Goal: Information Seeking & Learning: Find specific fact

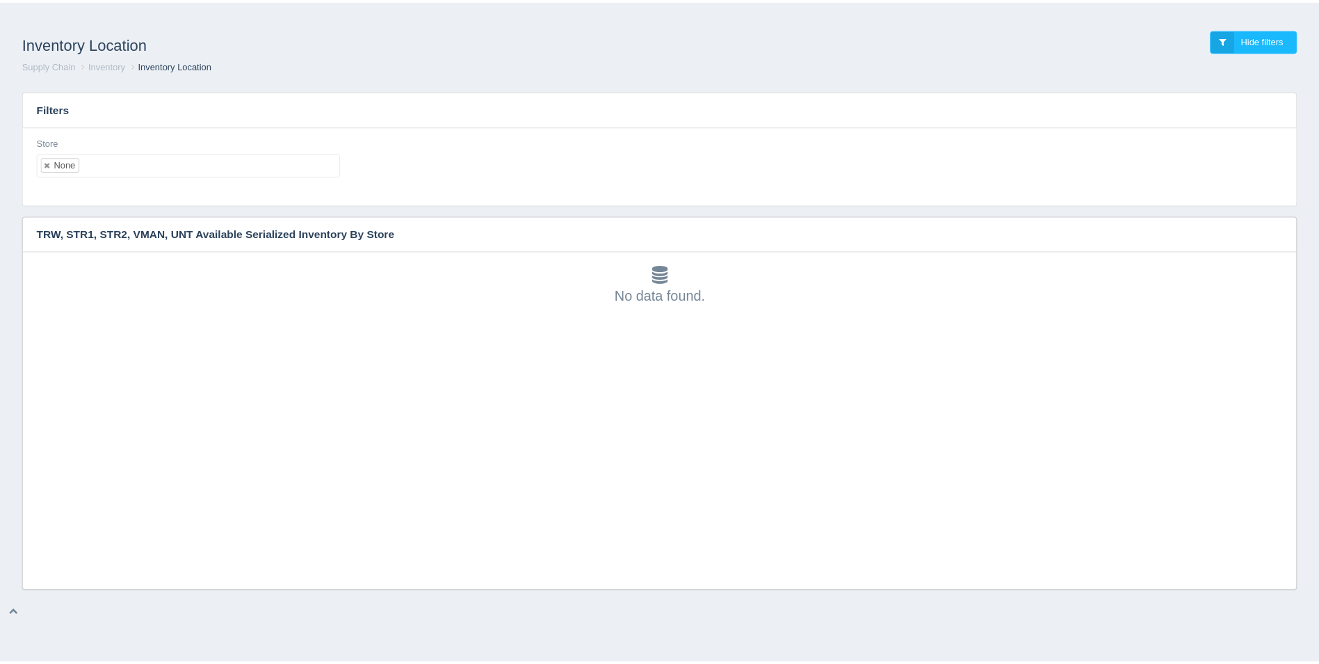
scroll to position [4, 0]
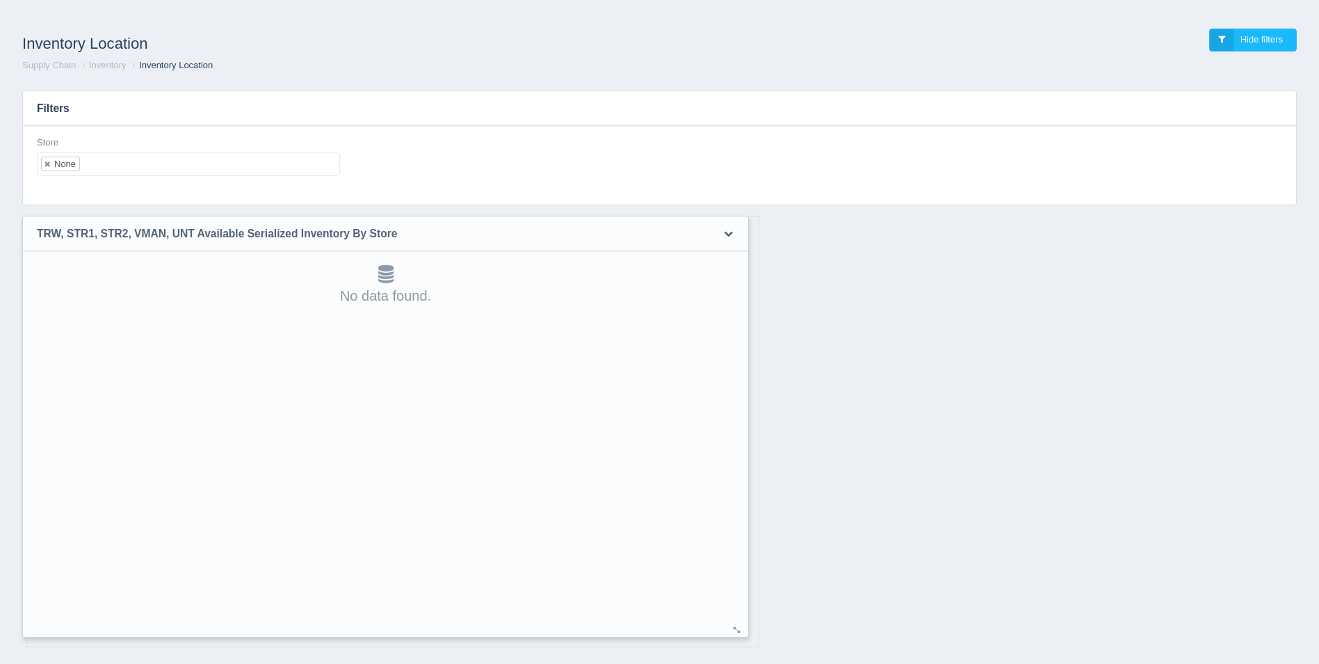
drag, startPoint x: 1301, startPoint y: 584, endPoint x: 746, endPoint y: 627, distance: 556.1
click at [743, 627] on div at bounding box center [737, 630] width 11 height 10
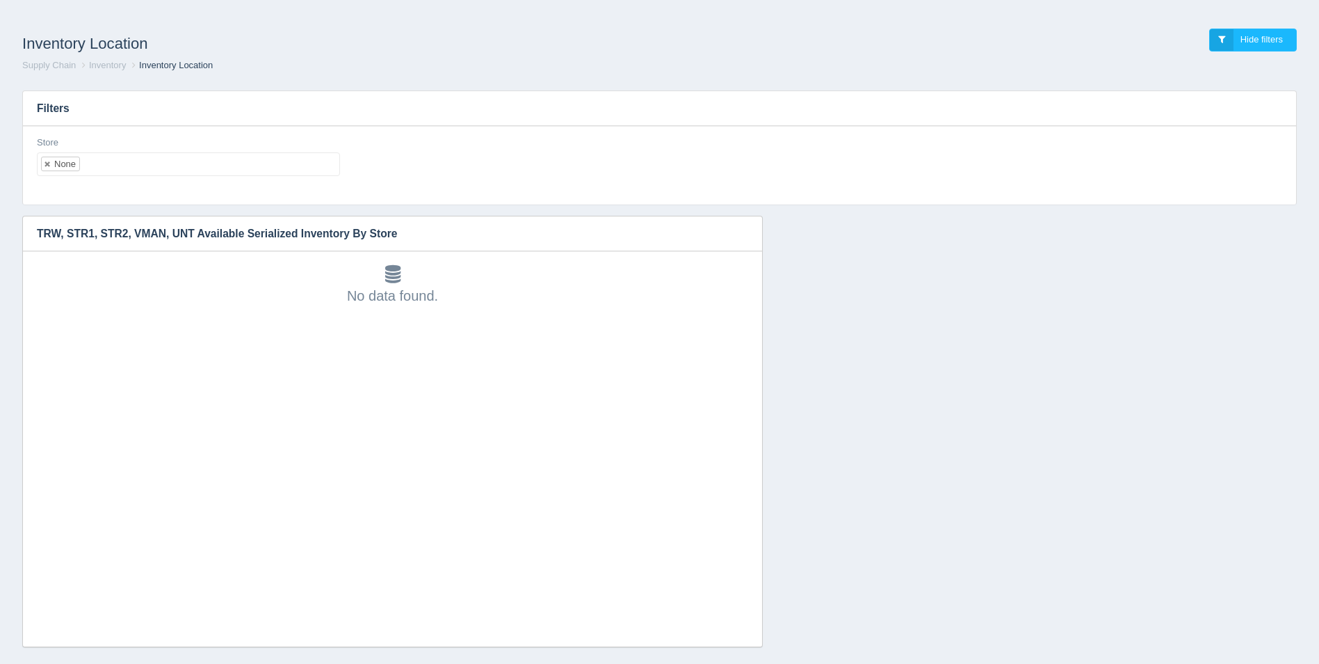
click at [280, 163] on ul "None" at bounding box center [188, 164] width 303 height 24
select select
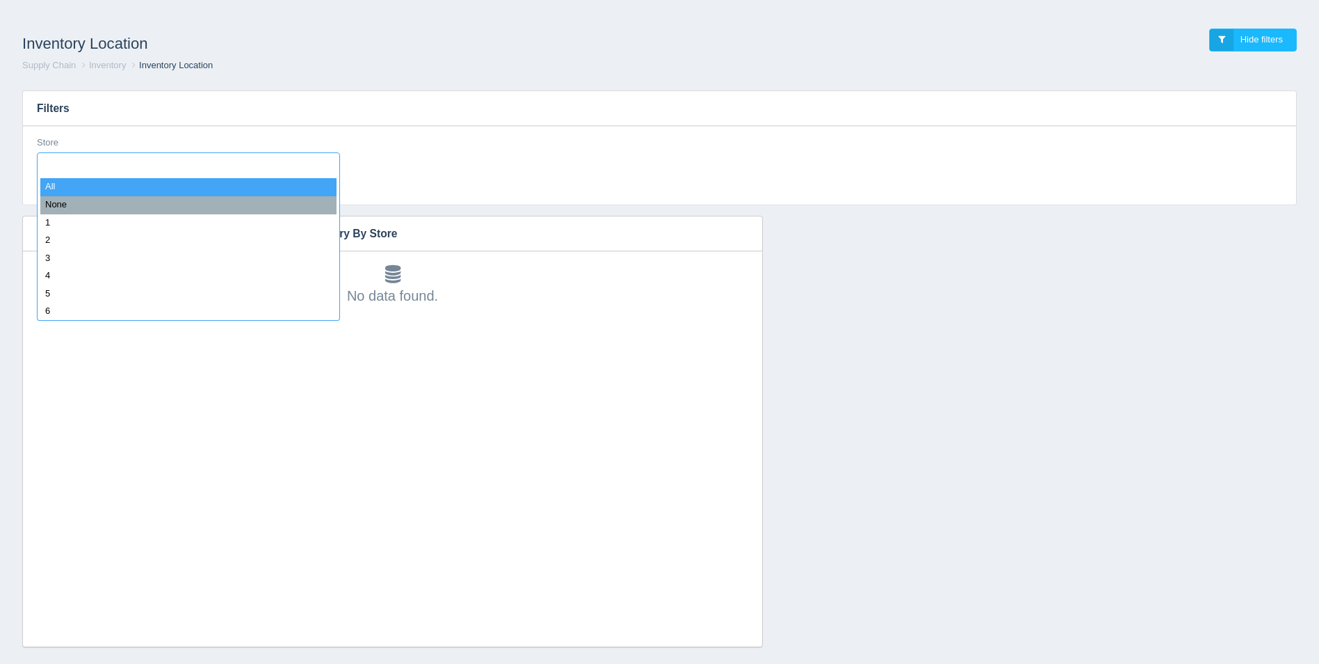
type input "8"
select select "8"
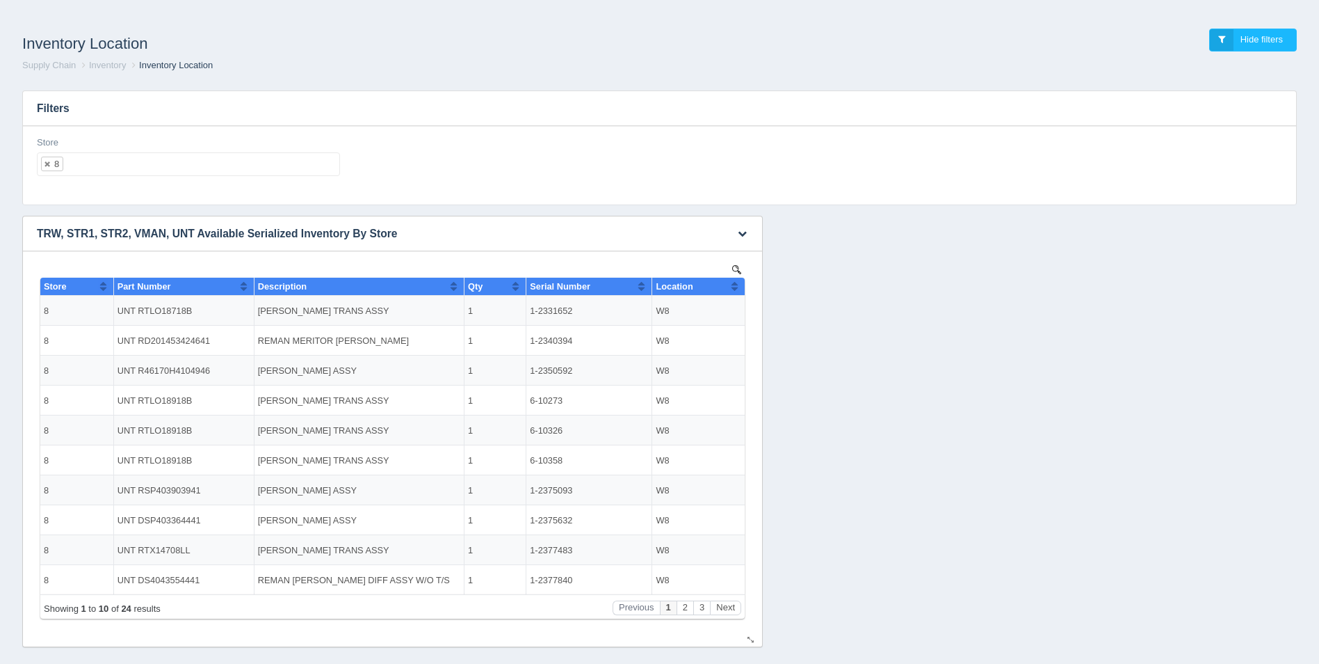
scroll to position [0, 0]
click at [735, 287] on button "Sort column ascending" at bounding box center [734, 286] width 9 height 17
click at [735, 287] on button "Sort column descending" at bounding box center [734, 286] width 9 height 17
click at [285, 165] on ul "8" at bounding box center [188, 164] width 303 height 24
select select
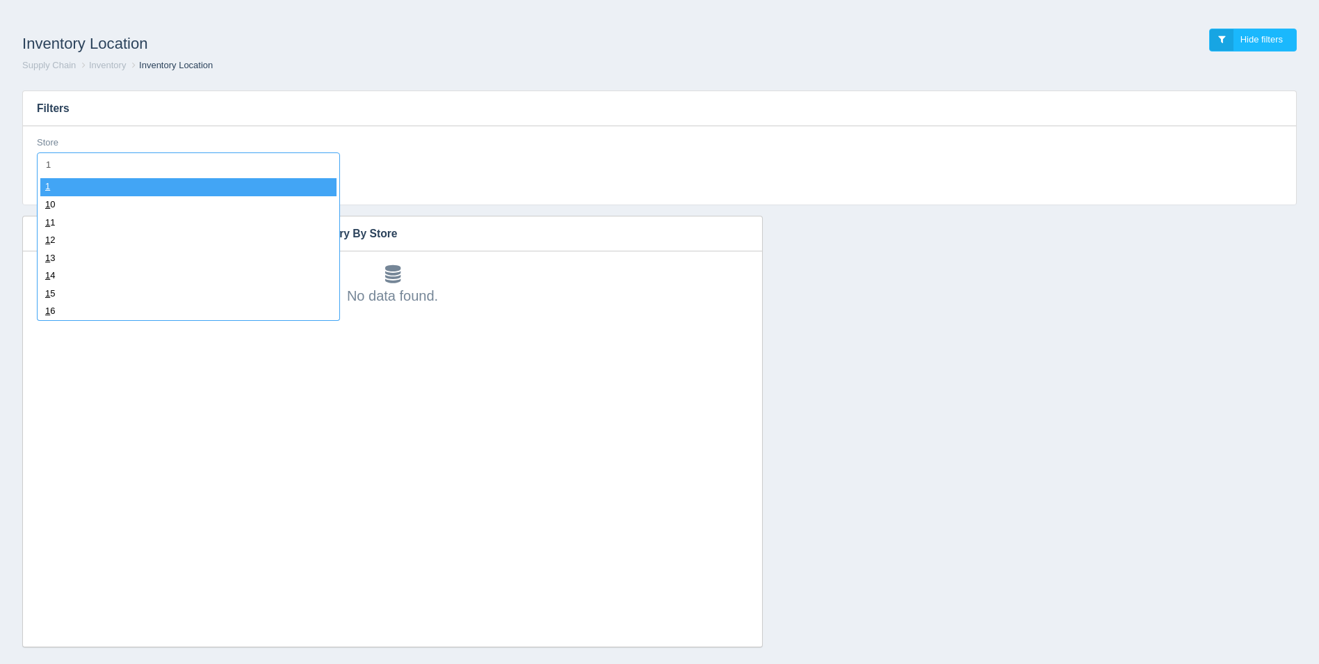
type input "11"
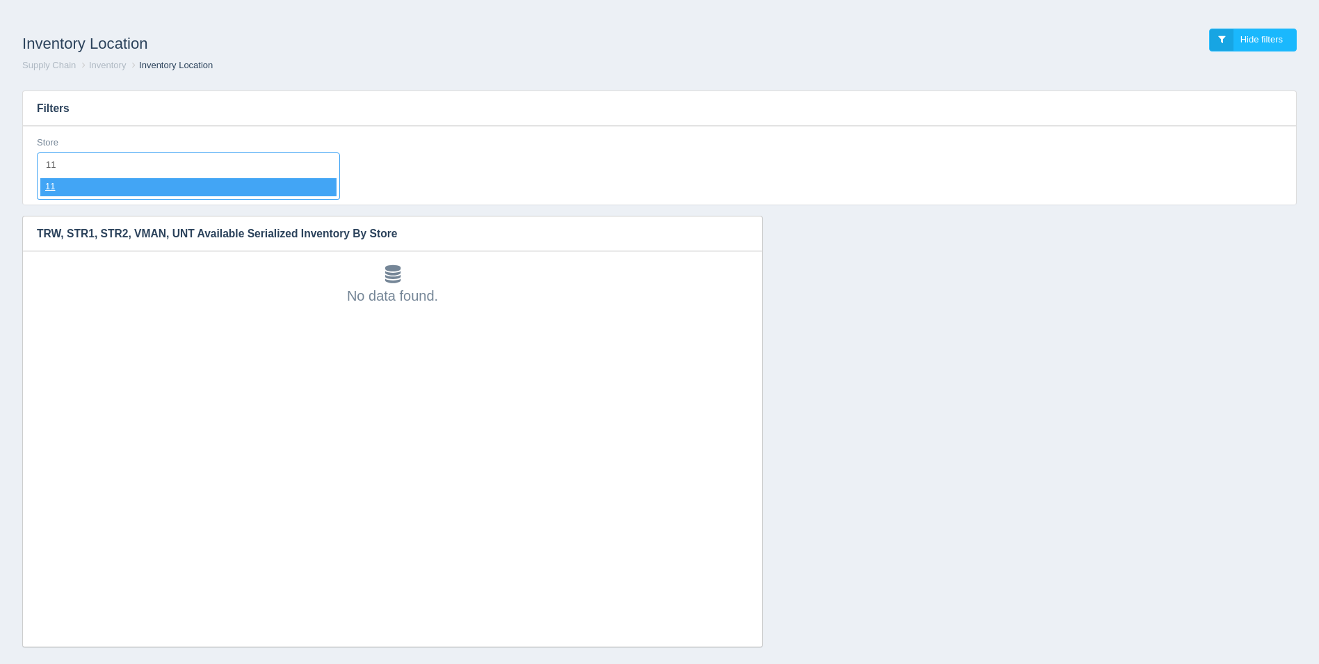
select select "11"
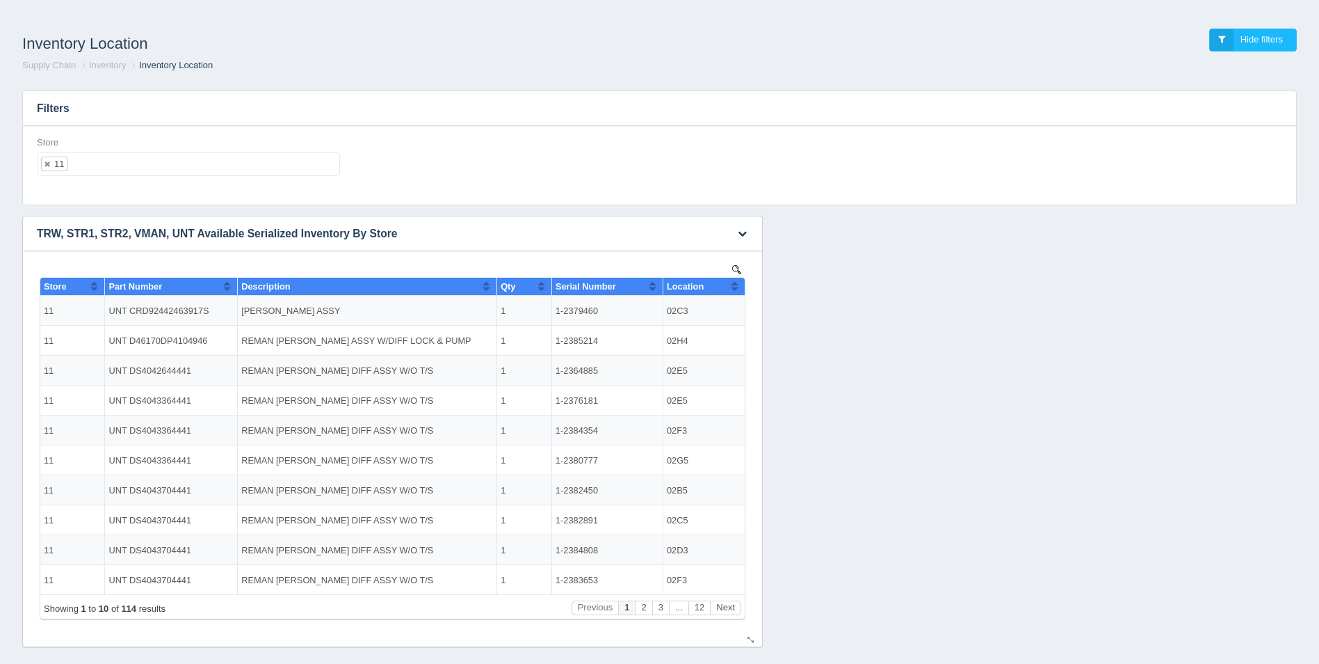
click at [736, 285] on button "Sort column ascending" at bounding box center [734, 286] width 9 height 17
click at [736, 285] on button "Sort column descending" at bounding box center [734, 286] width 9 height 17
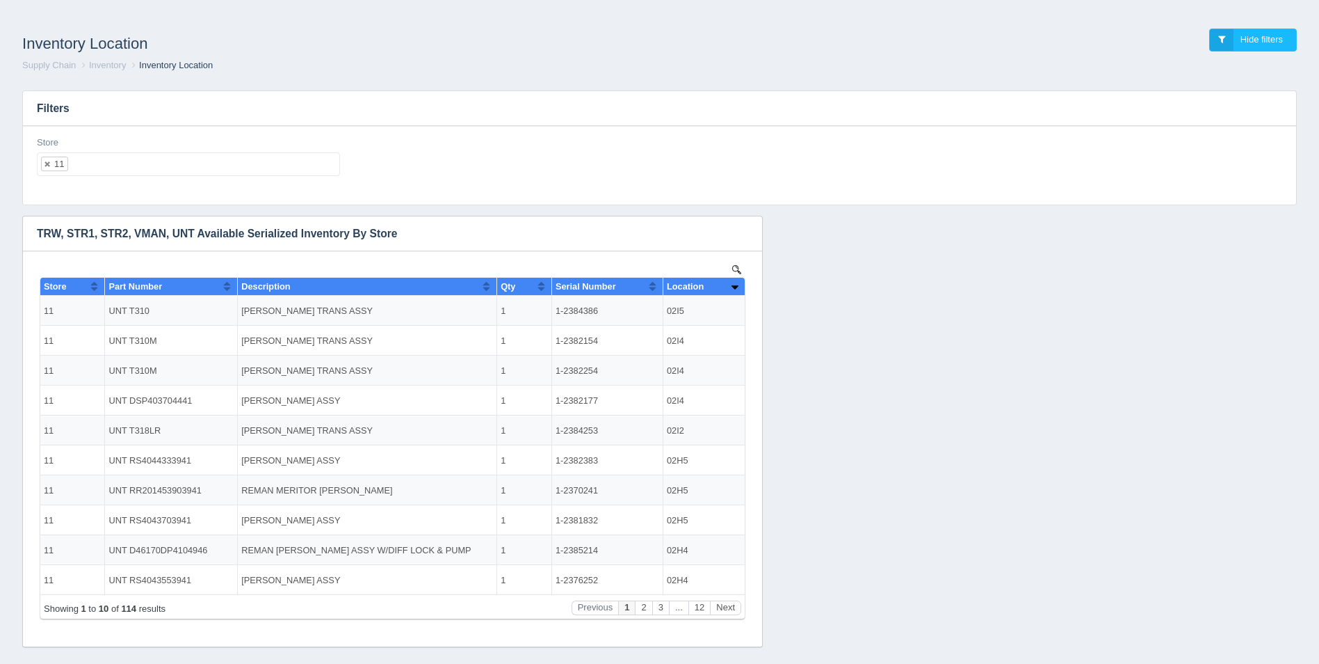
click at [118, 169] on ul "11" at bounding box center [188, 164] width 303 height 24
select select
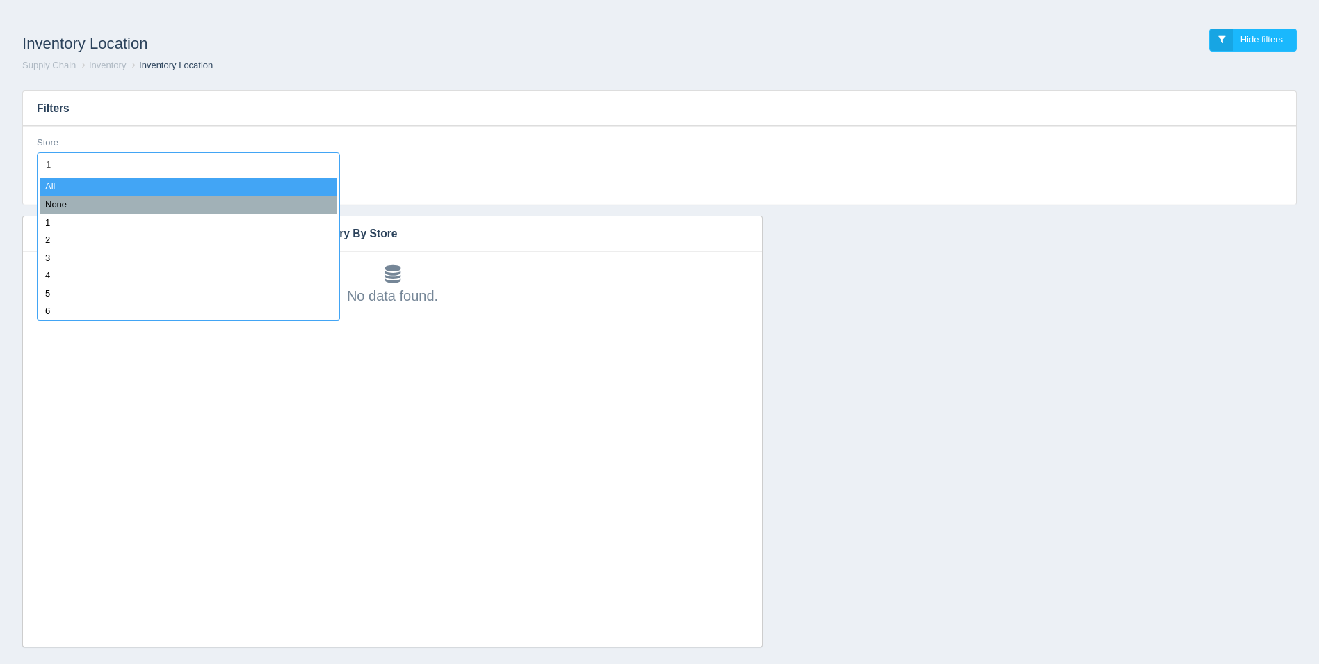
type input "12"
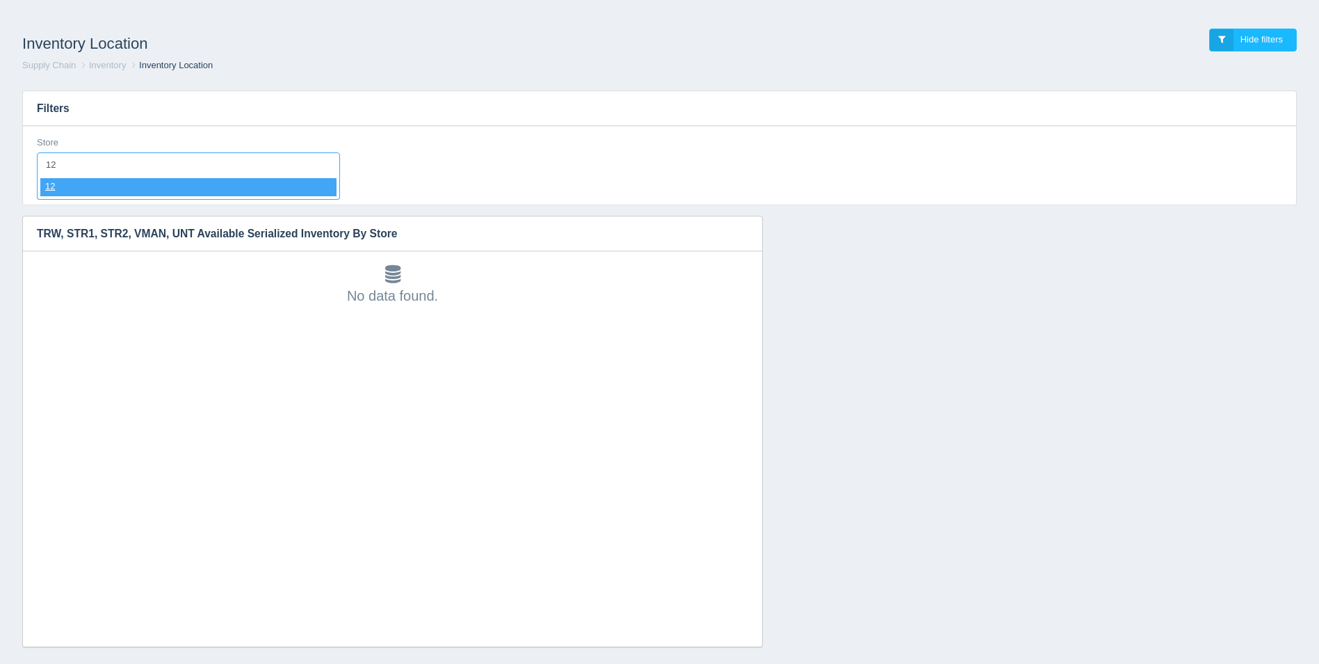
select select "12"
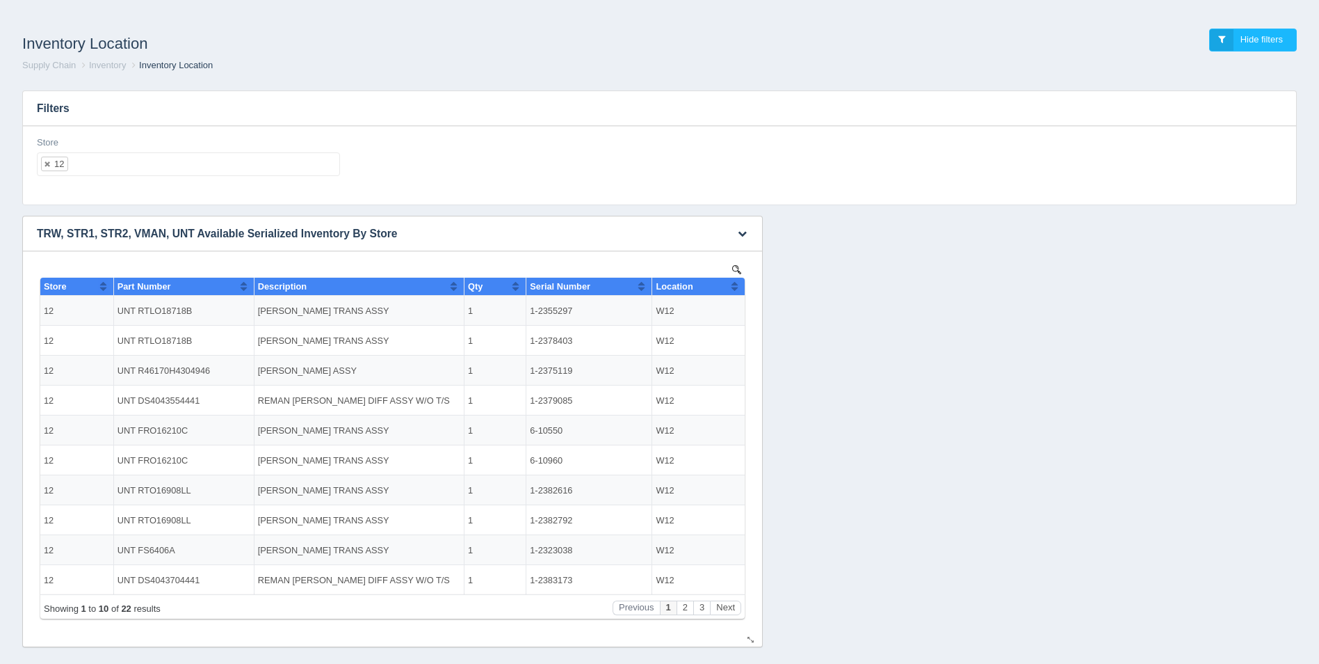
click at [739, 288] on button "Sort column ascending" at bounding box center [734, 286] width 9 height 17
drag, startPoint x: 739, startPoint y: 288, endPoint x: 608, endPoint y: 506, distance: 254.6
click at [739, 288] on button "Sort column descending" at bounding box center [734, 286] width 9 height 17
click at [192, 171] on ul "12" at bounding box center [188, 164] width 303 height 24
select select
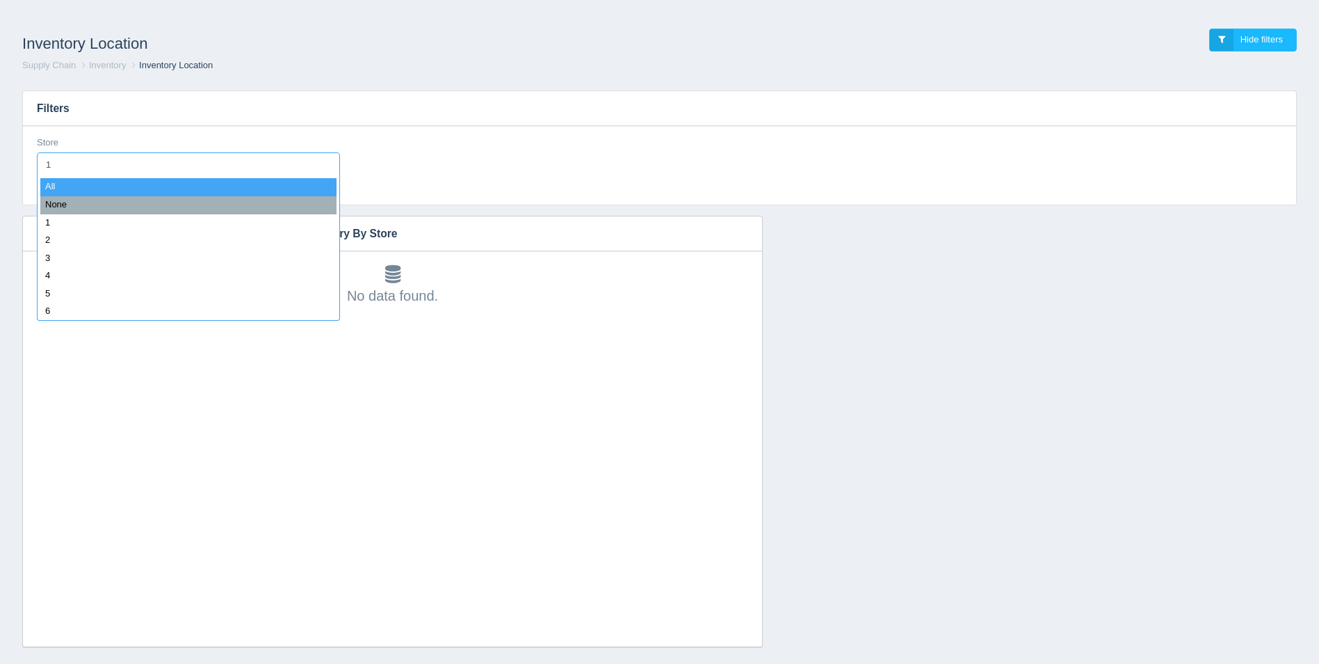
type input "13"
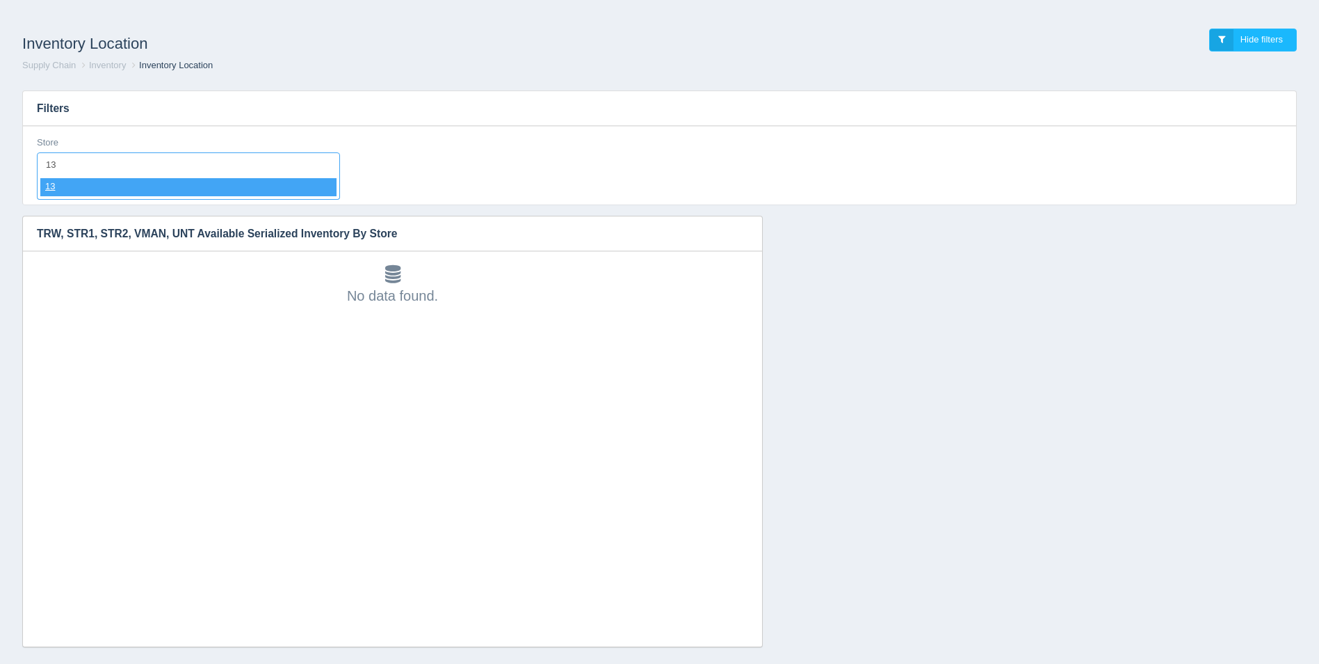
select select "13"
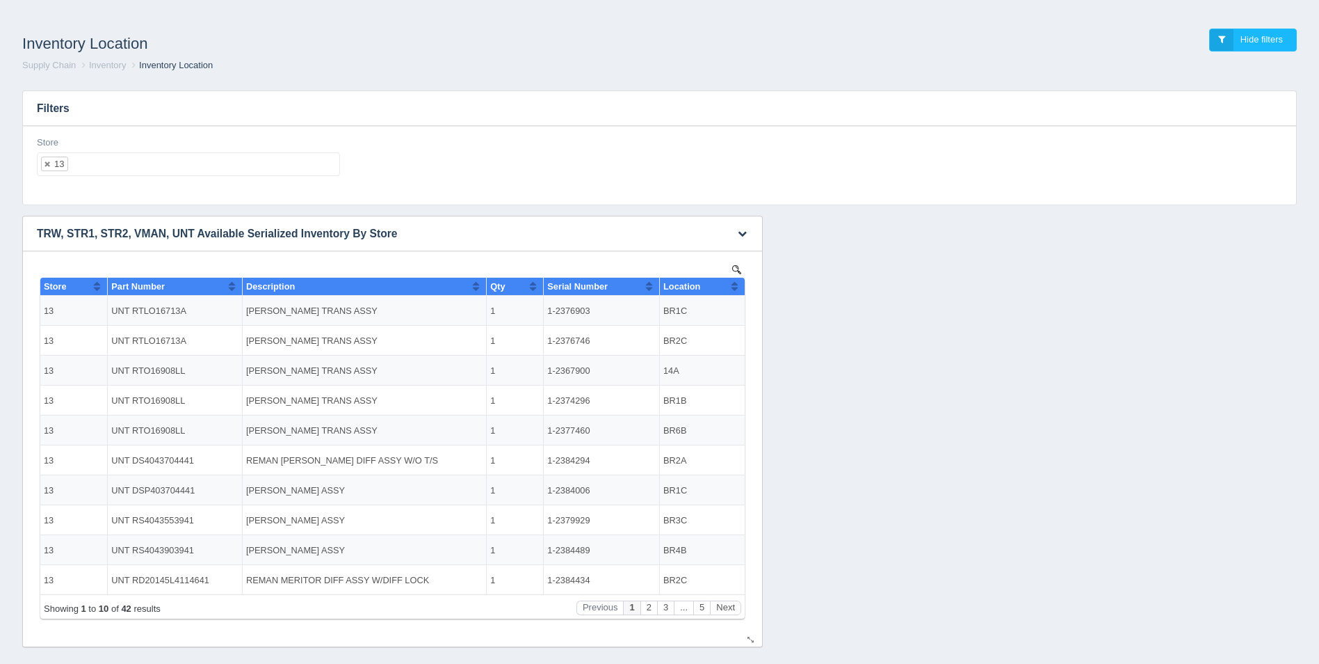
click at [737, 286] on button "Sort column ascending" at bounding box center [734, 286] width 9 height 17
click at [737, 286] on button "Sort column descending" at bounding box center [734, 286] width 9 height 17
click at [727, 609] on button "Next" at bounding box center [725, 607] width 31 height 15
click at [728, 609] on button "Next" at bounding box center [725, 607] width 31 height 15
click at [729, 609] on button "Next" at bounding box center [725, 607] width 31 height 15
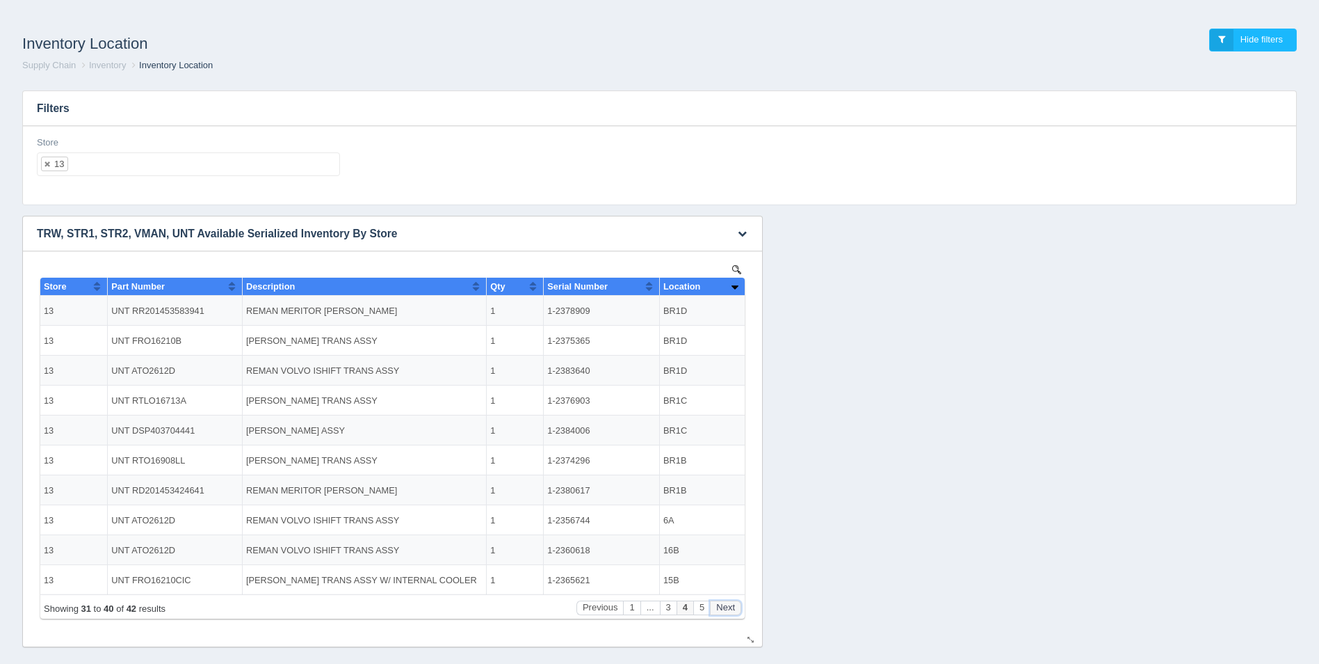
click at [730, 609] on button "Next" at bounding box center [725, 607] width 31 height 15
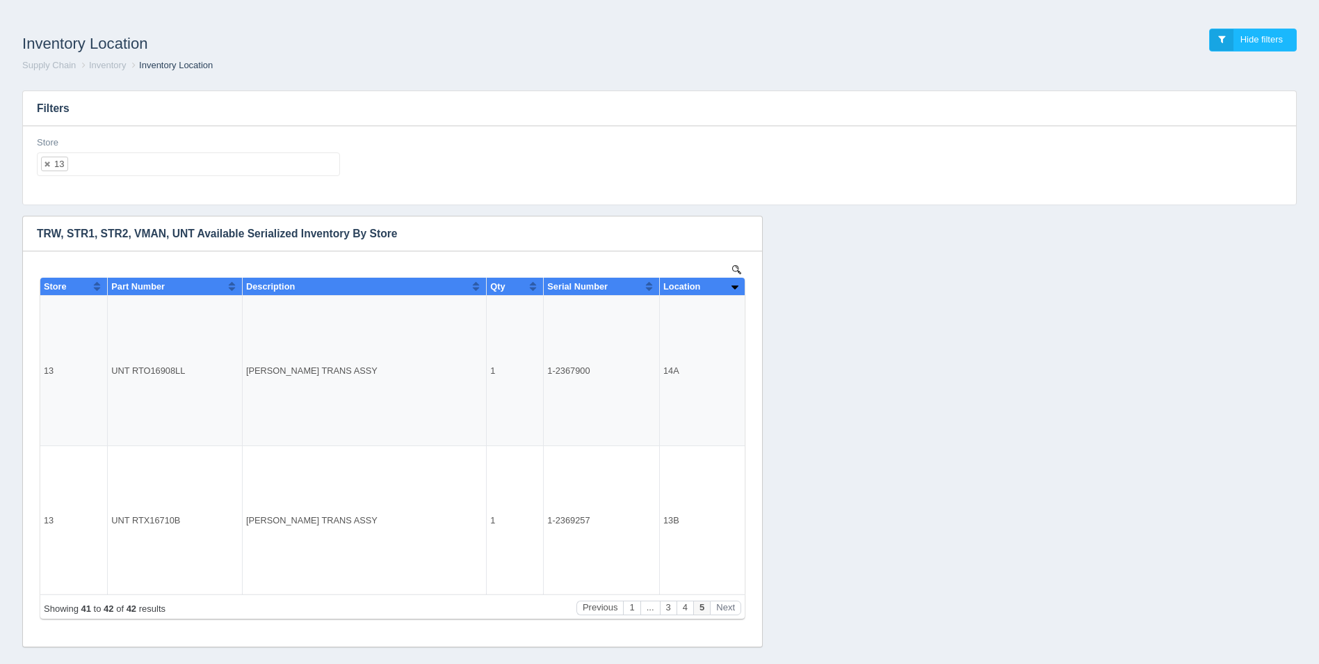
click at [182, 151] on div "Store 13 All None 1 2 3 4 5 6 7 8 9 10 11 12 13 14 15 16 17 18 19 20 21 22 23 2…" at bounding box center [188, 156] width 303 height 40
click at [190, 175] on ul "13" at bounding box center [188, 164] width 303 height 24
select select
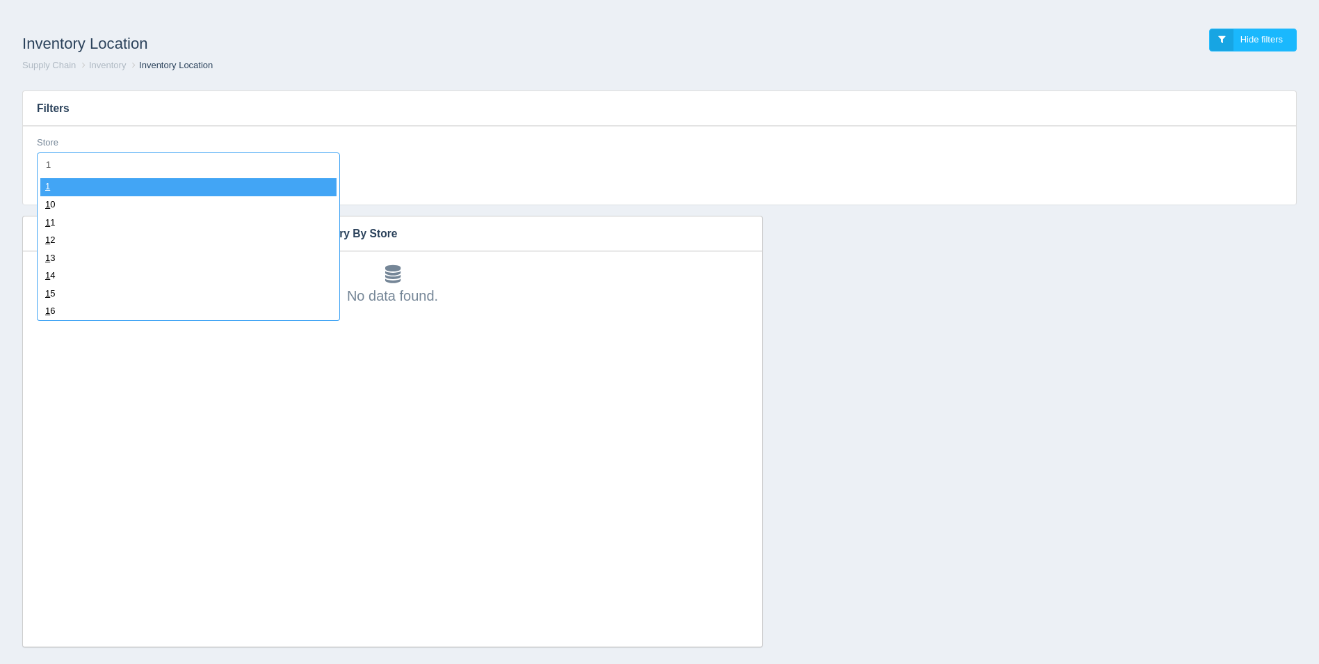
type input "14"
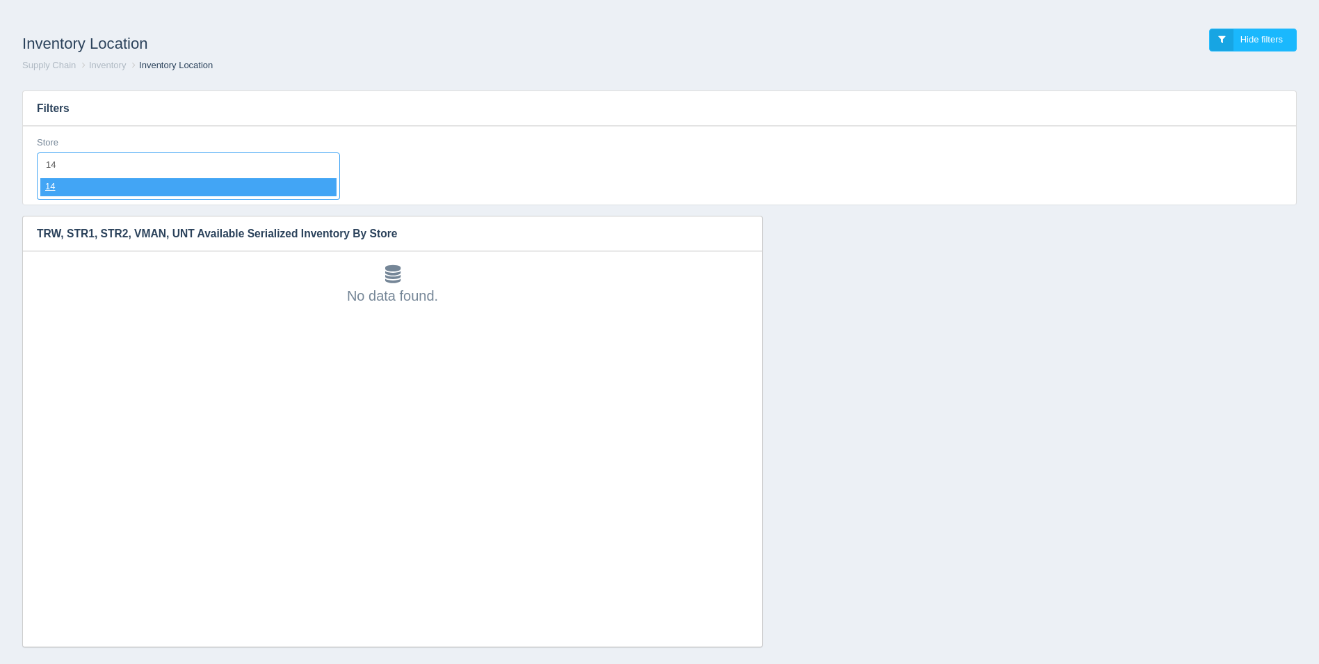
select select "14"
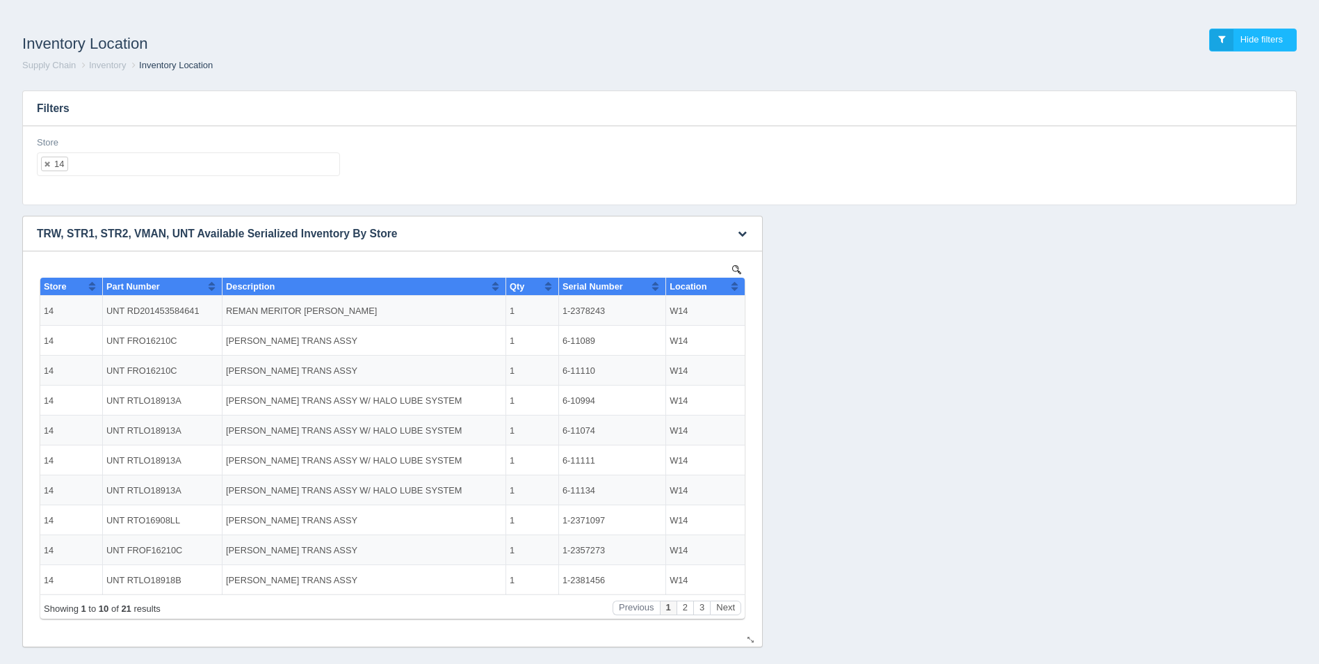
click at [737, 287] on button "Sort column ascending" at bounding box center [734, 286] width 9 height 17
click at [737, 287] on button "Sort column descending" at bounding box center [734, 286] width 9 height 17
click at [146, 167] on ul "14" at bounding box center [188, 164] width 303 height 24
select select
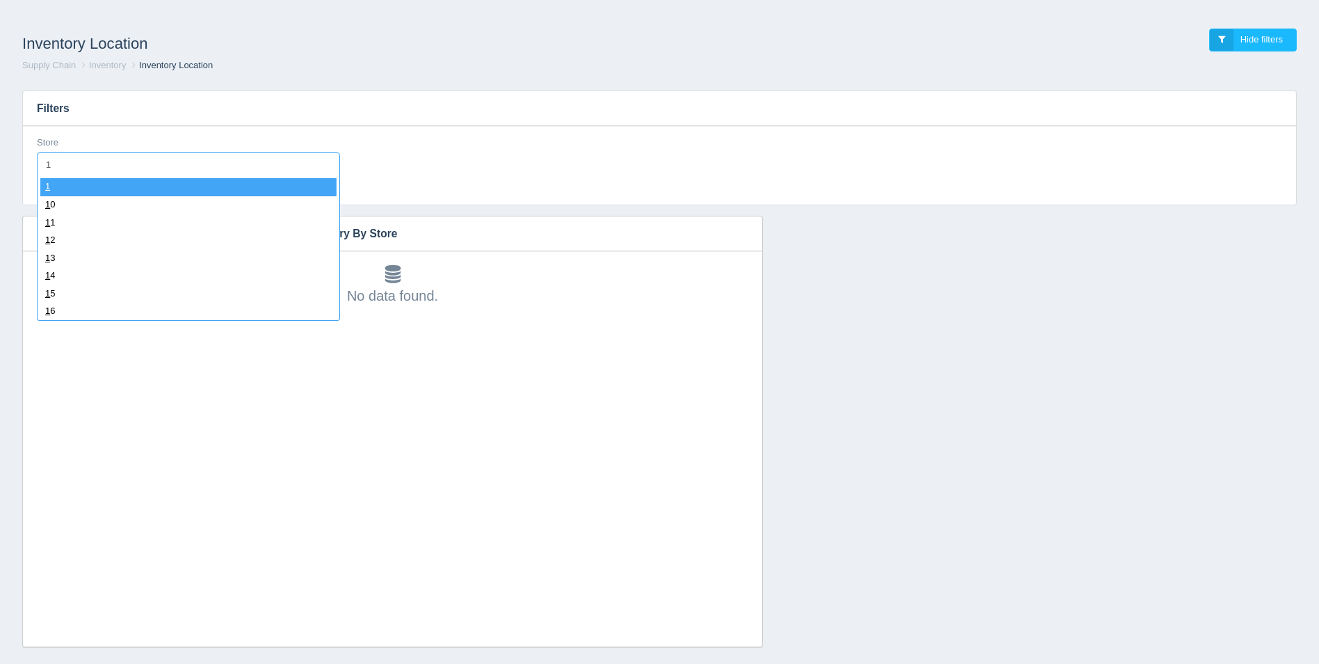
type input "15"
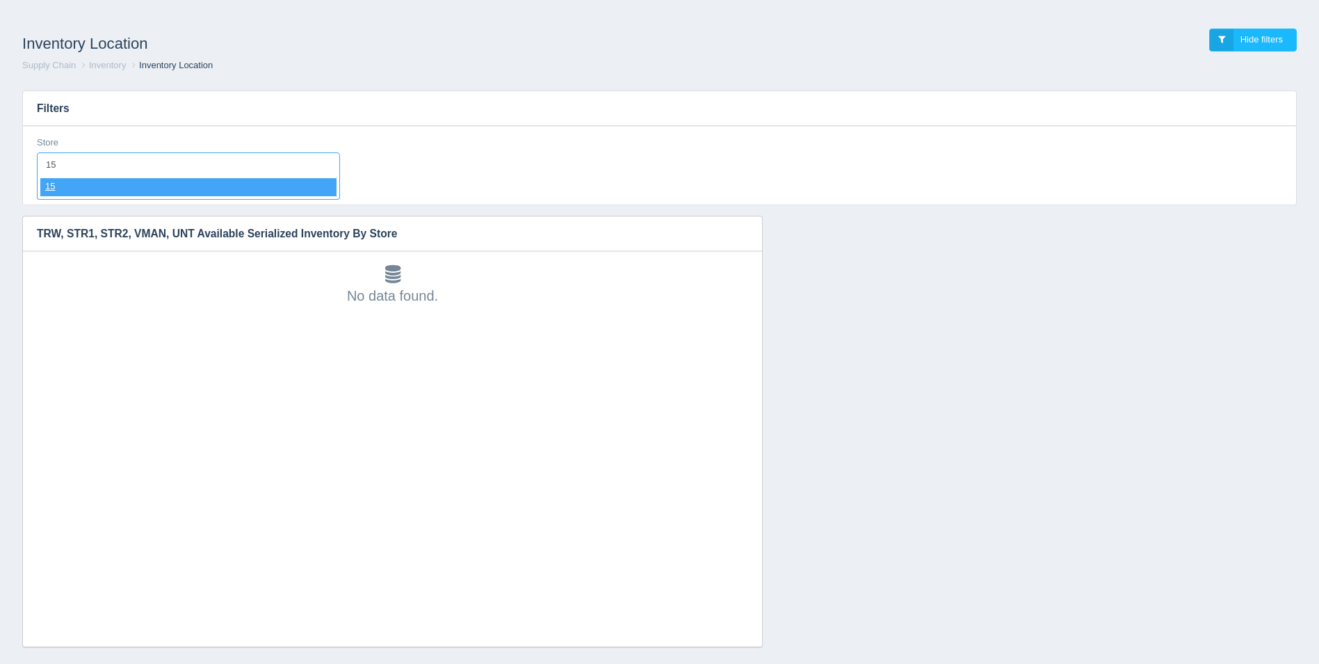
select select "15"
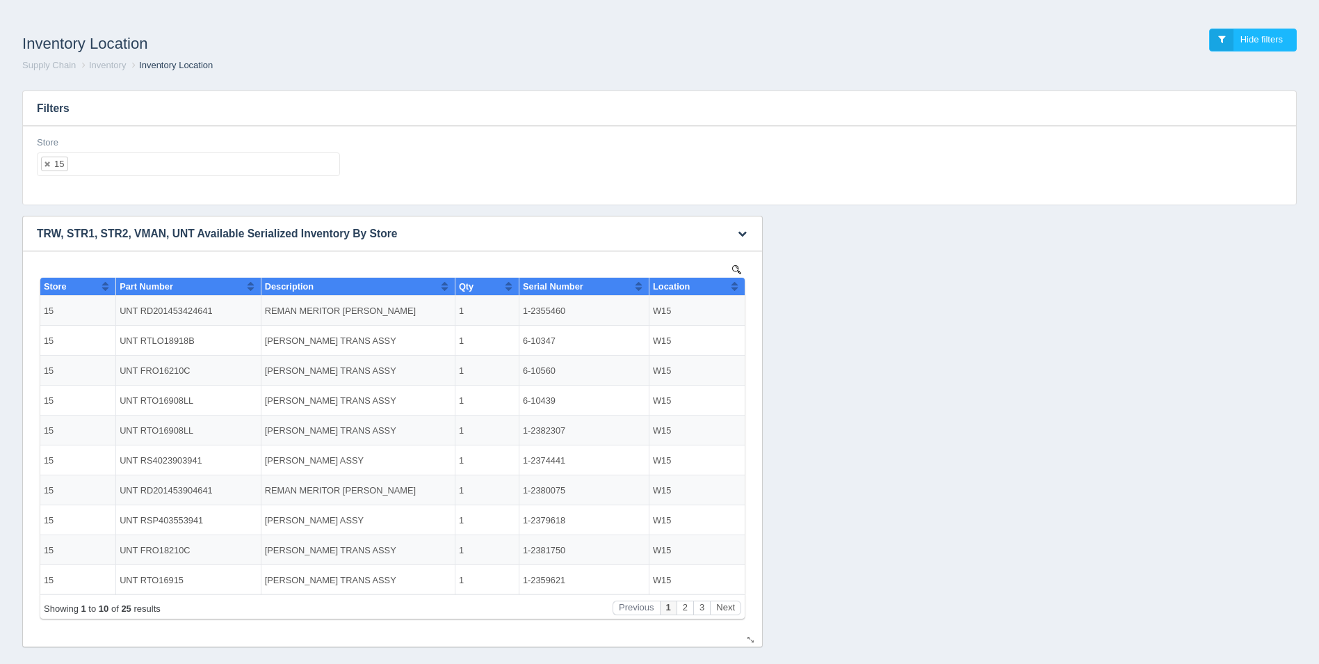
click at [740, 288] on th "Location" at bounding box center [697, 287] width 95 height 18
click at [278, 175] on div "Store 15 All None 1 2 3 4 5 6 7 8 9 10 11 12 13 14 15 16 17 18 19 20 21 22 23 2…" at bounding box center [188, 161] width 314 height 51
click at [281, 167] on ul "15" at bounding box center [188, 164] width 303 height 24
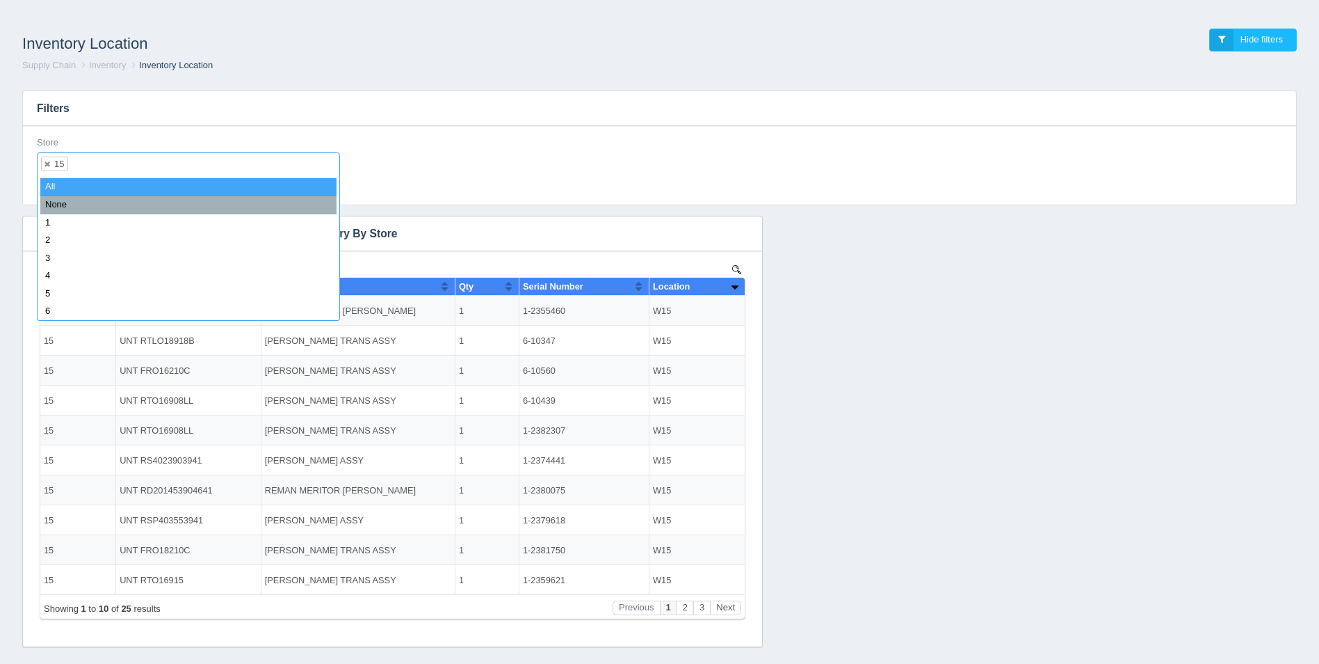
select select
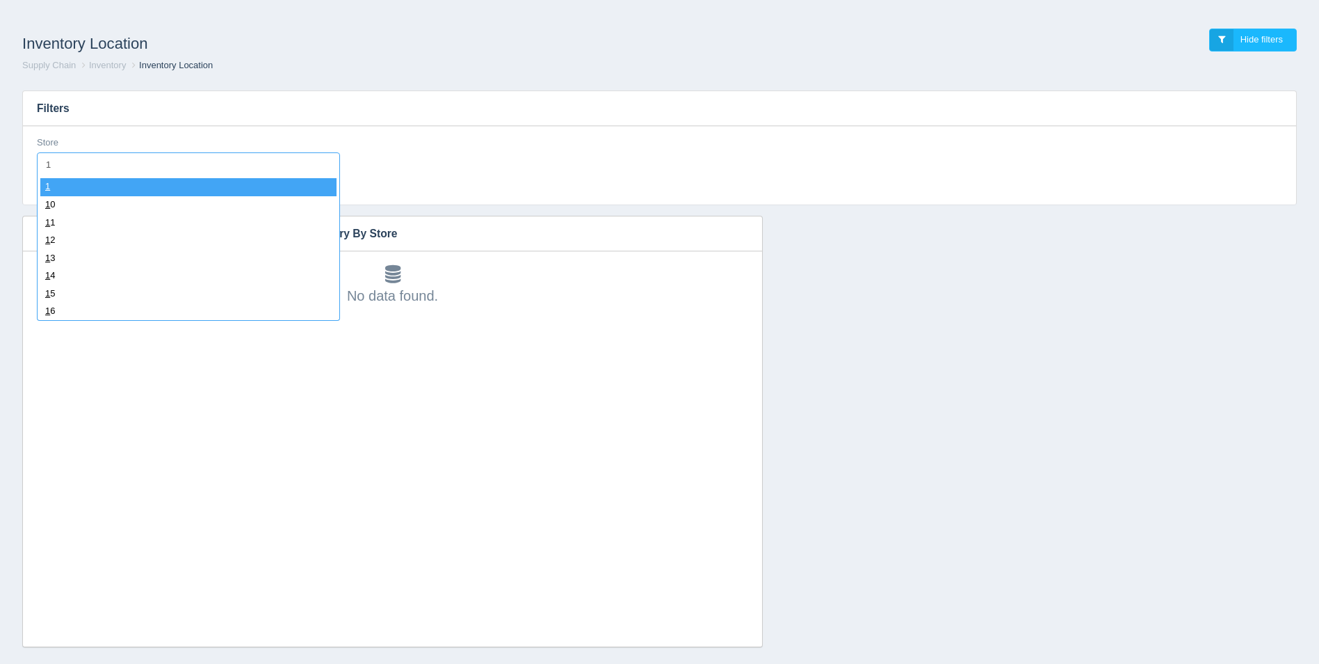
type input "16"
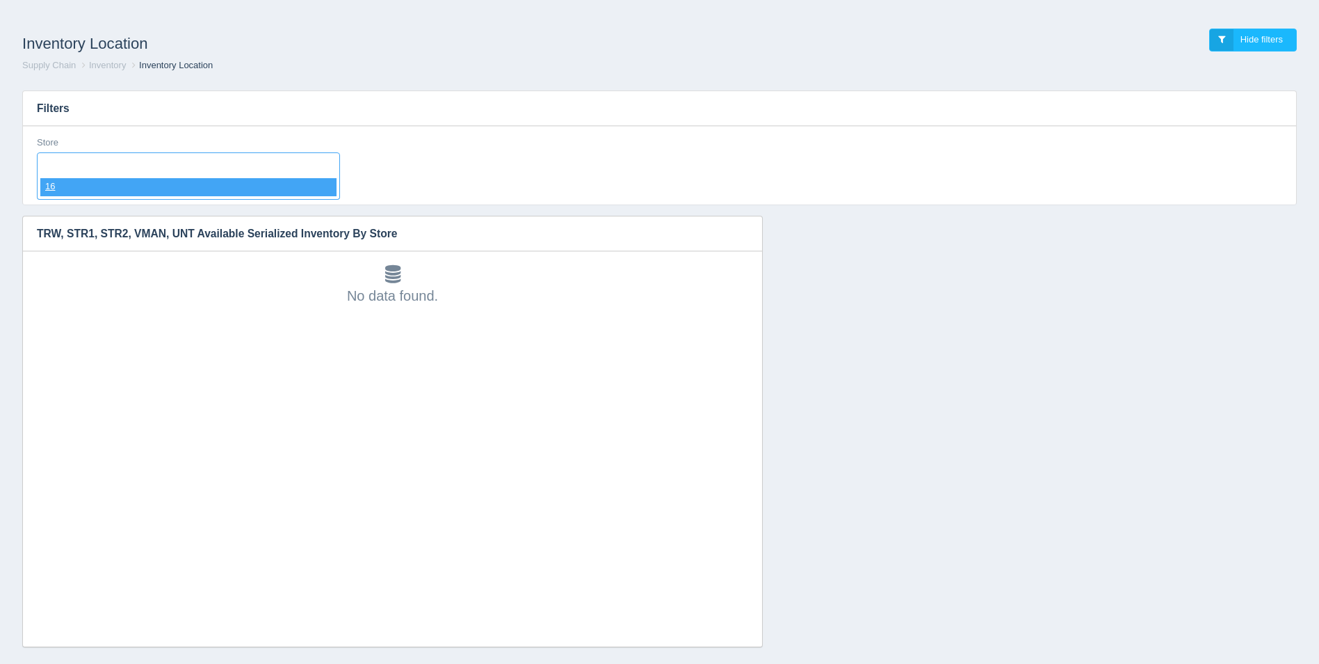
select select "16"
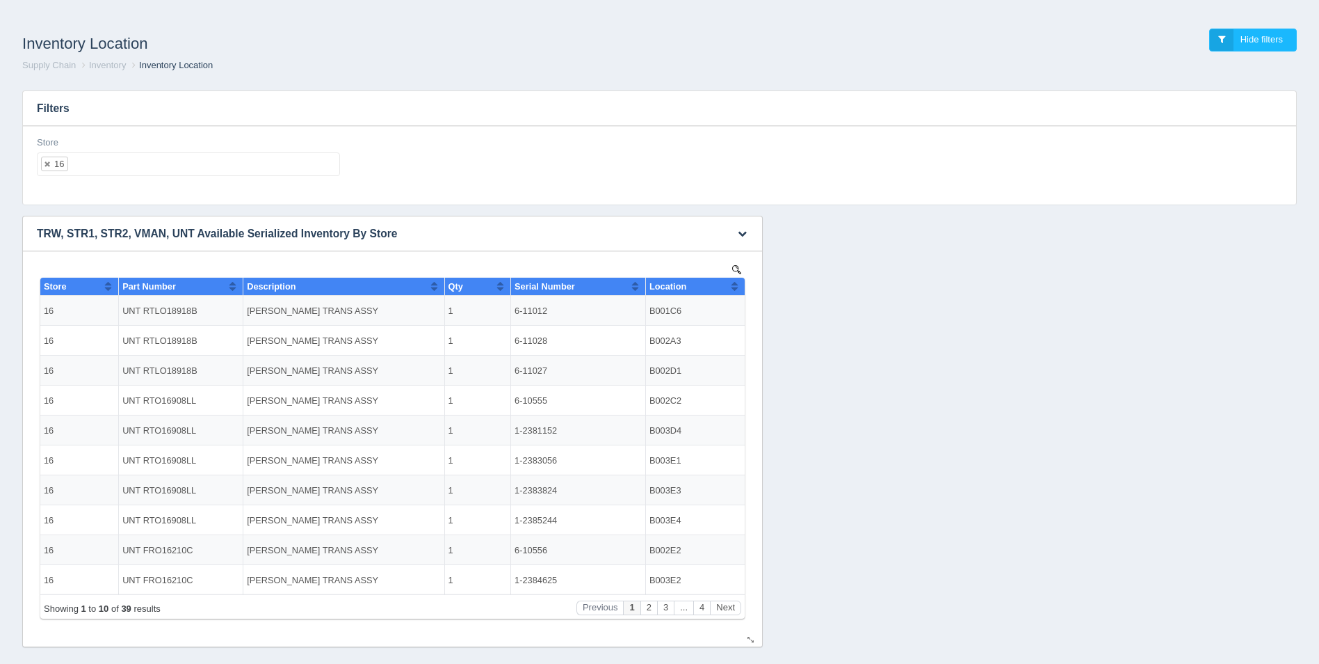
click at [737, 291] on button "Sort column ascending" at bounding box center [734, 286] width 9 height 17
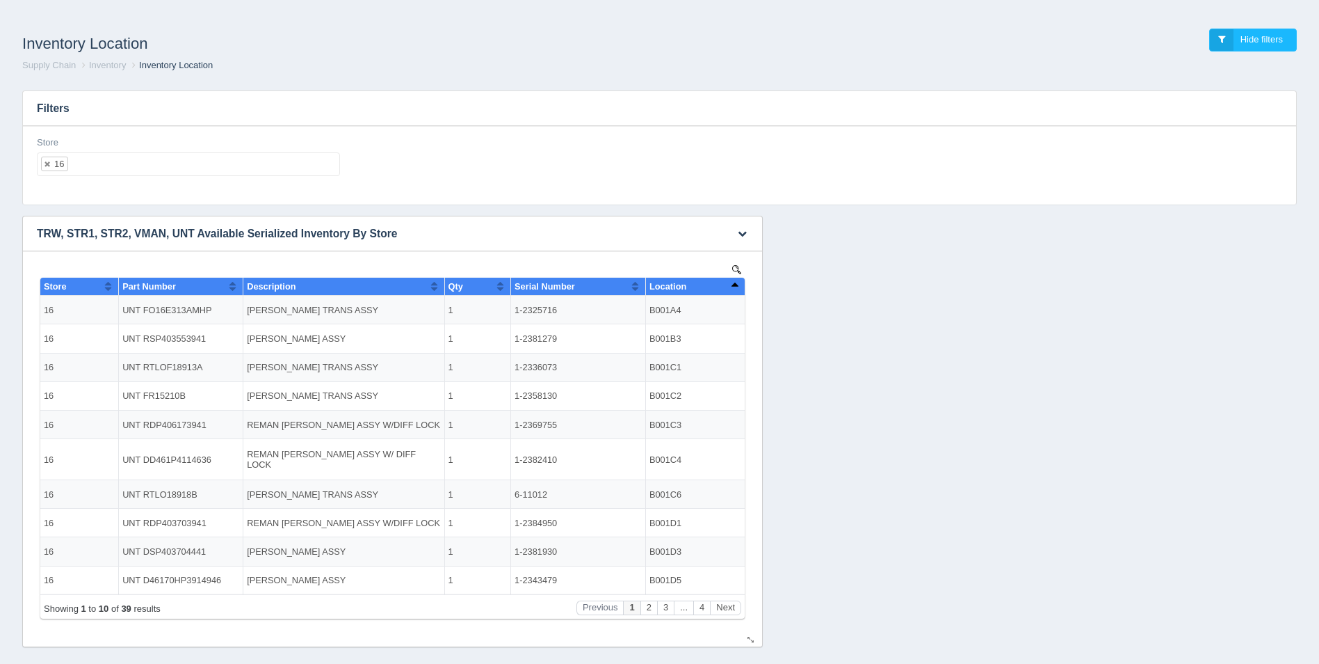
click at [737, 291] on button "Sort column descending" at bounding box center [734, 286] width 9 height 17
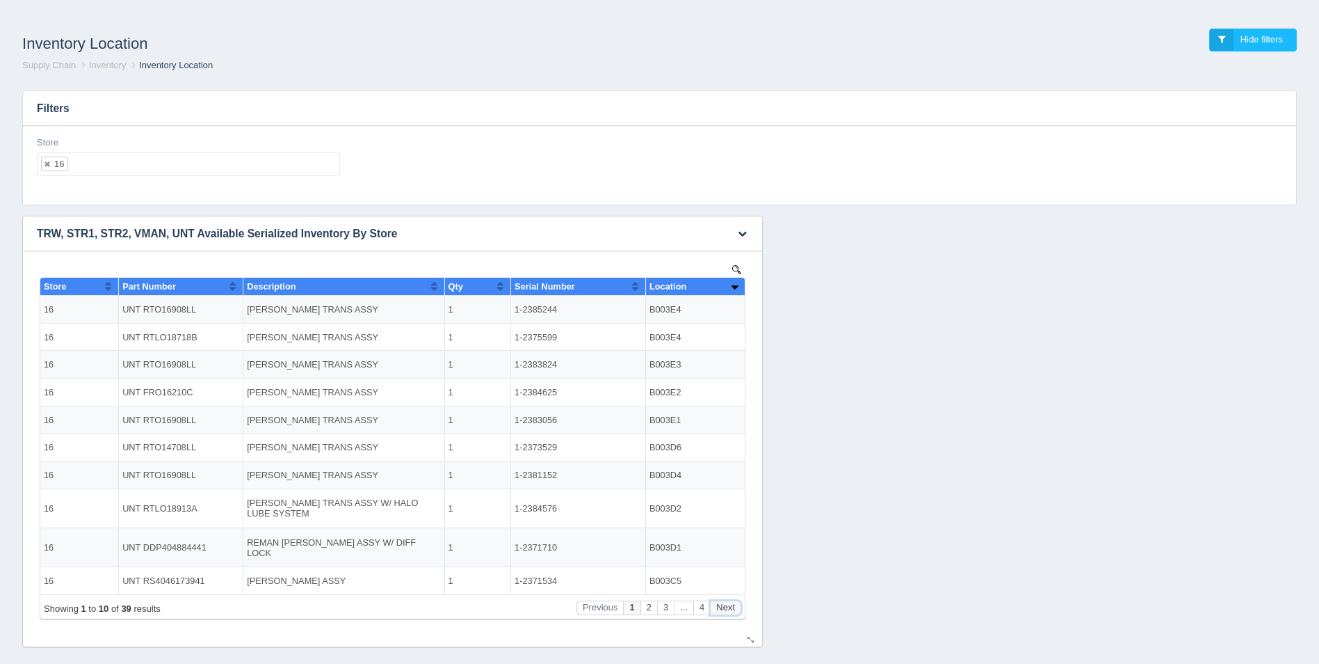
click at [726, 605] on button "Next" at bounding box center [725, 607] width 31 height 15
click at [727, 605] on button "Next" at bounding box center [725, 607] width 31 height 15
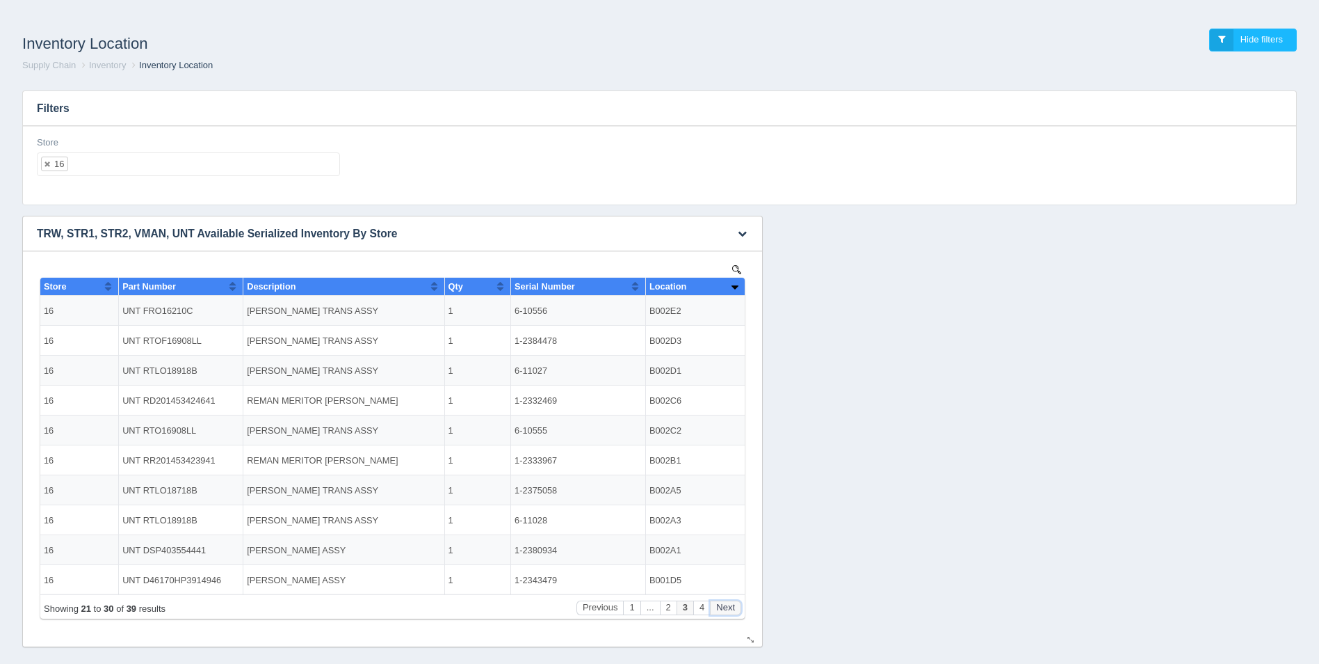
click at [729, 605] on button "Next" at bounding box center [725, 607] width 31 height 15
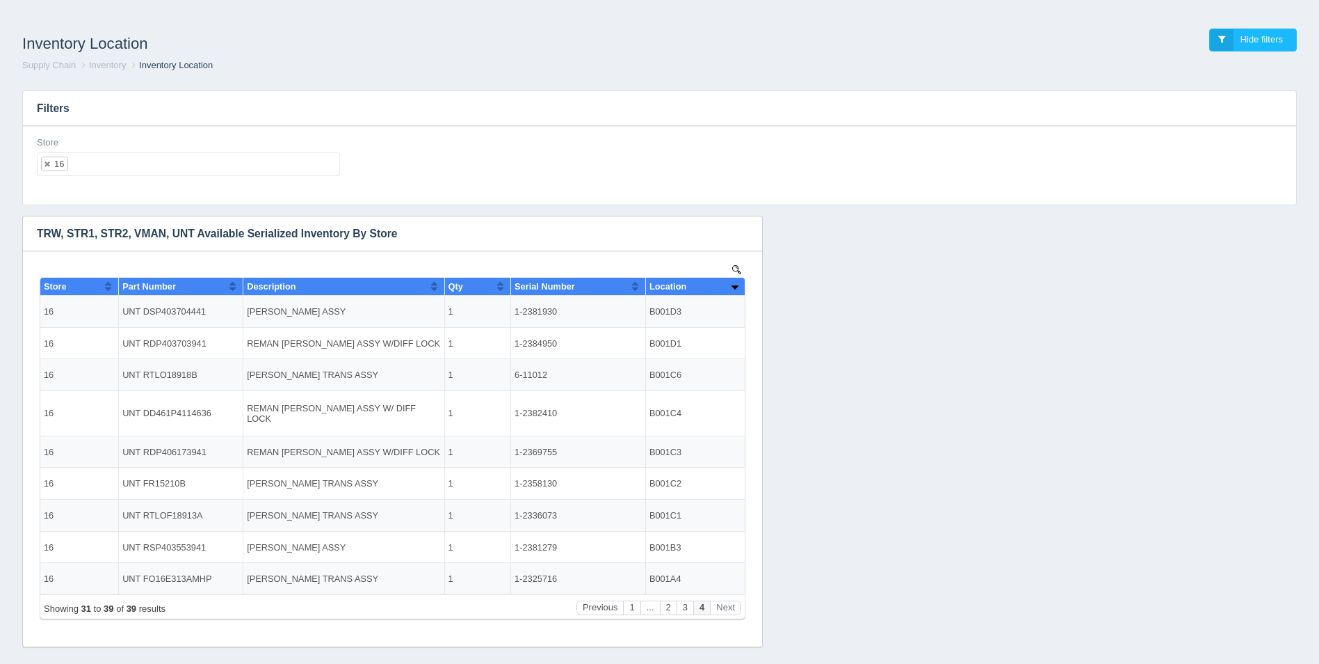
click at [148, 166] on ul "16" at bounding box center [188, 164] width 303 height 24
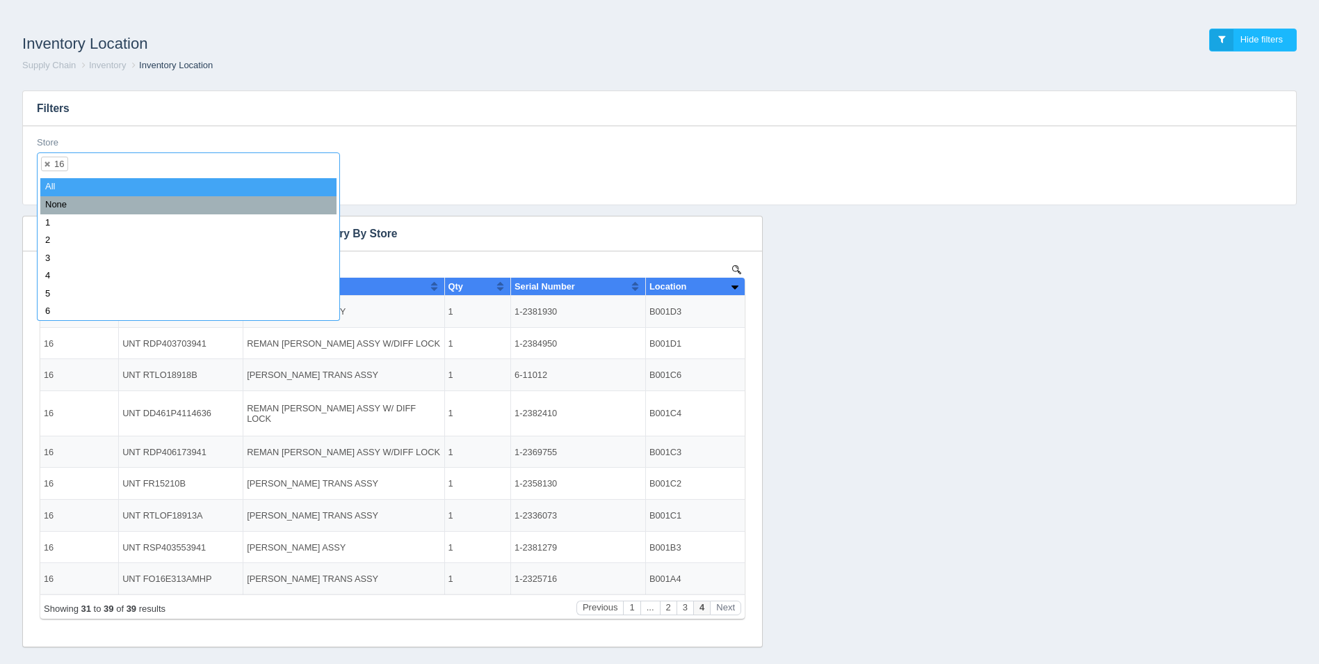
select select
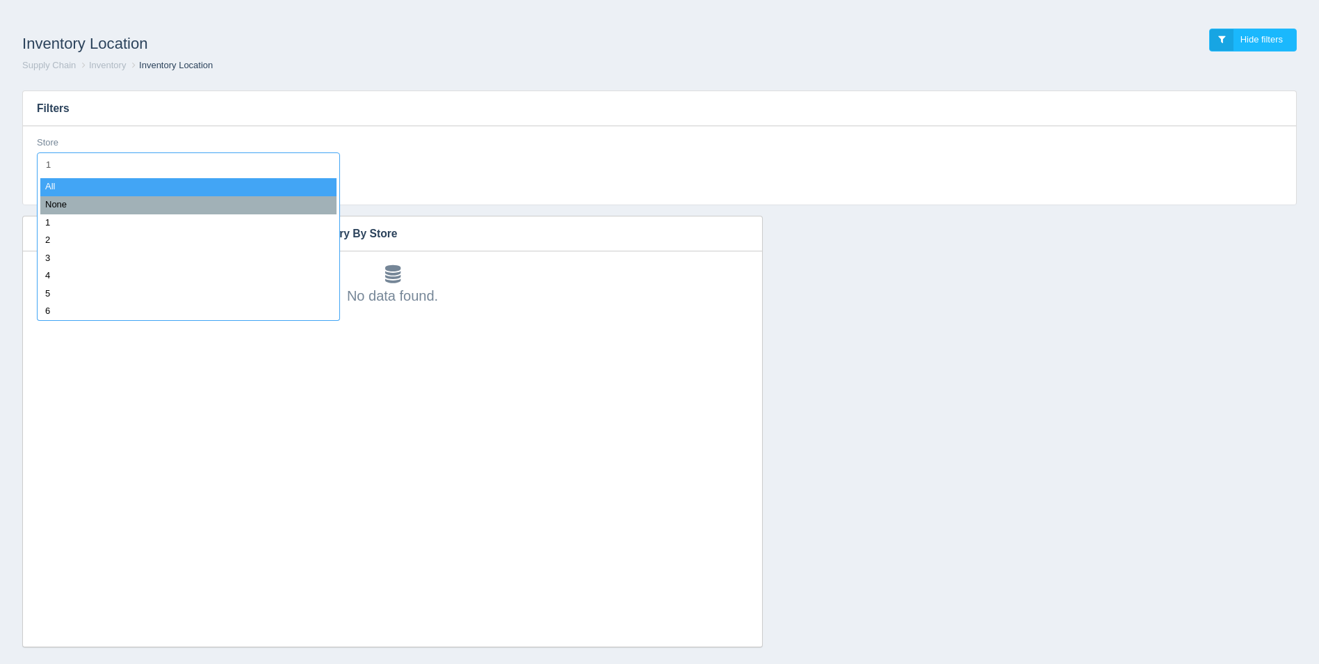
type input "17"
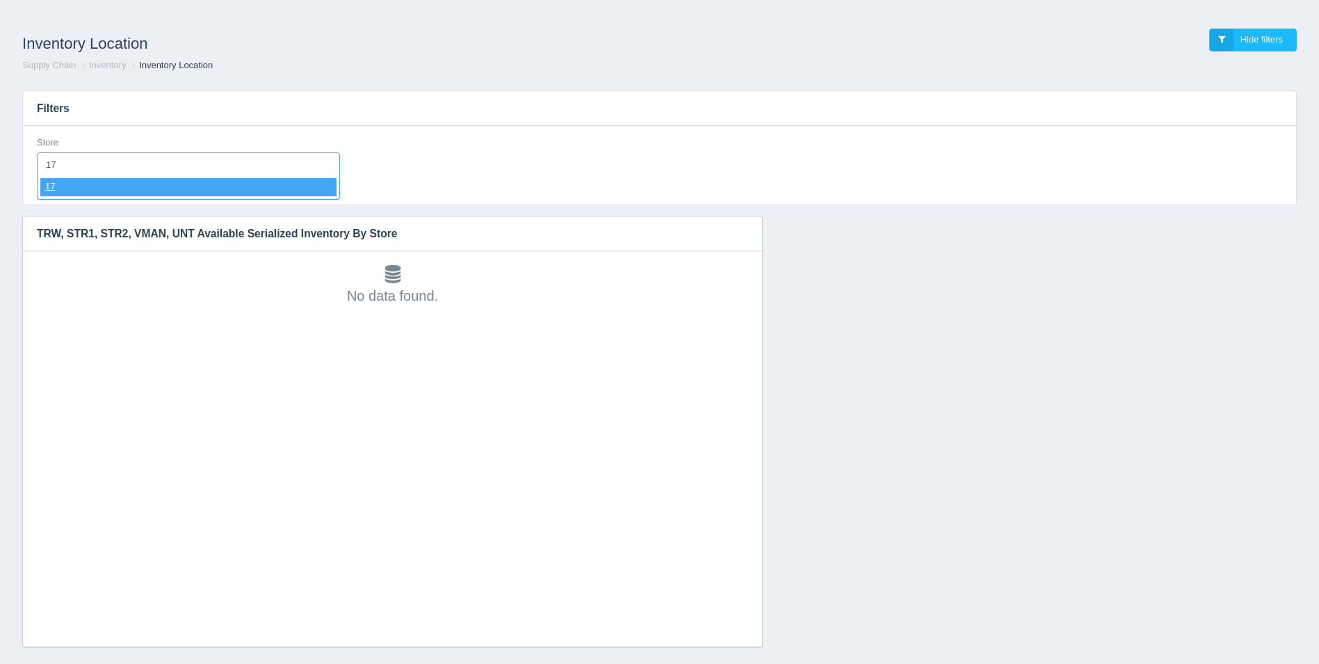
select select "17"
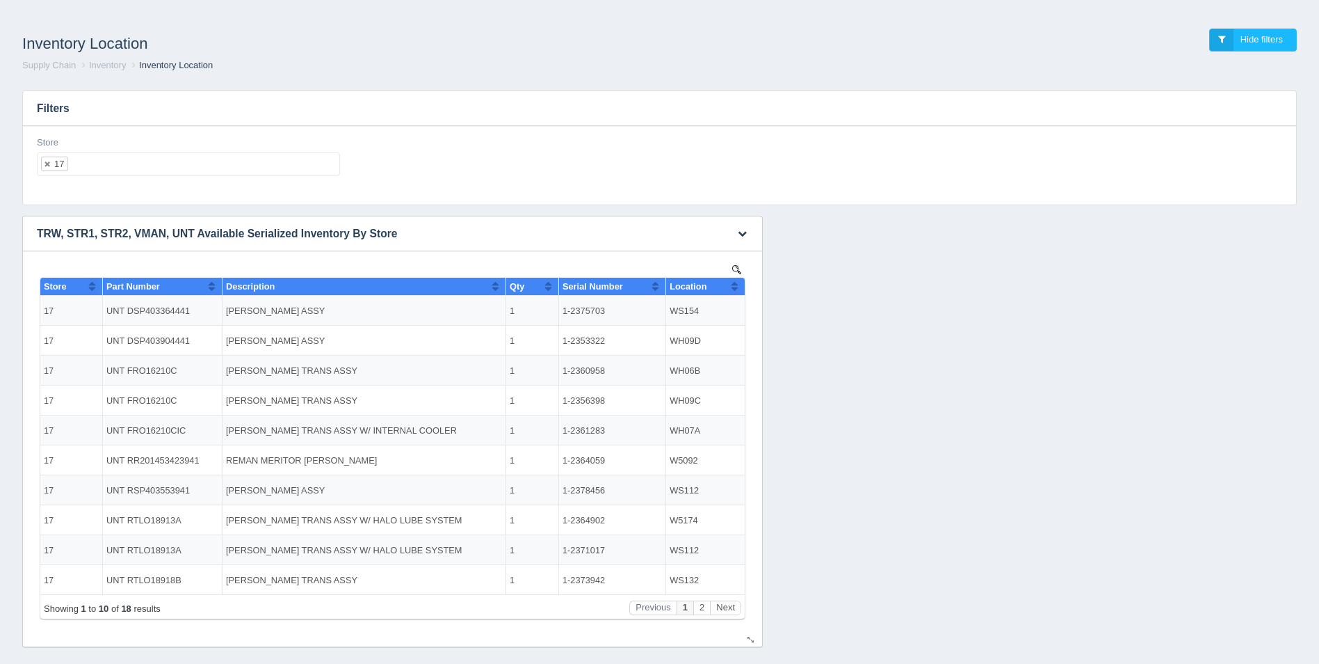
click at [738, 287] on button "Sort column ascending" at bounding box center [734, 286] width 9 height 17
click at [738, 287] on button "Sort column descending" at bounding box center [734, 286] width 9 height 17
click at [725, 603] on button "Next" at bounding box center [725, 607] width 31 height 15
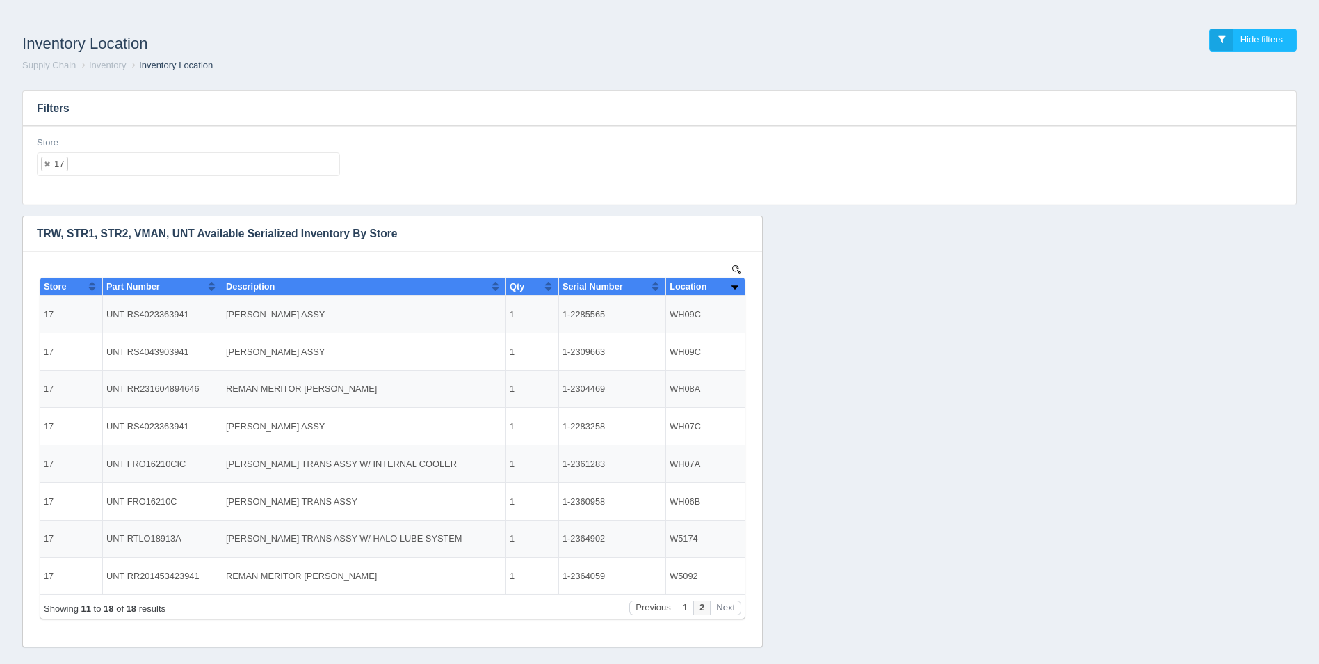
click at [198, 172] on ul "17" at bounding box center [188, 164] width 303 height 24
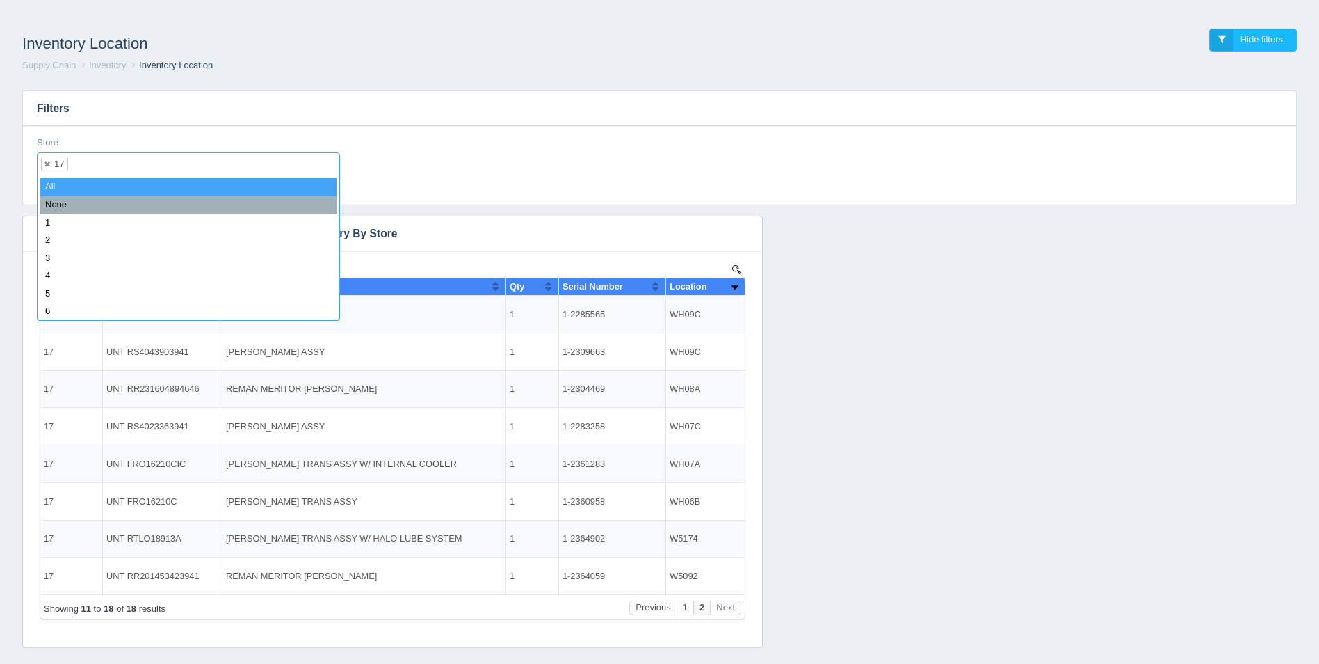
select select
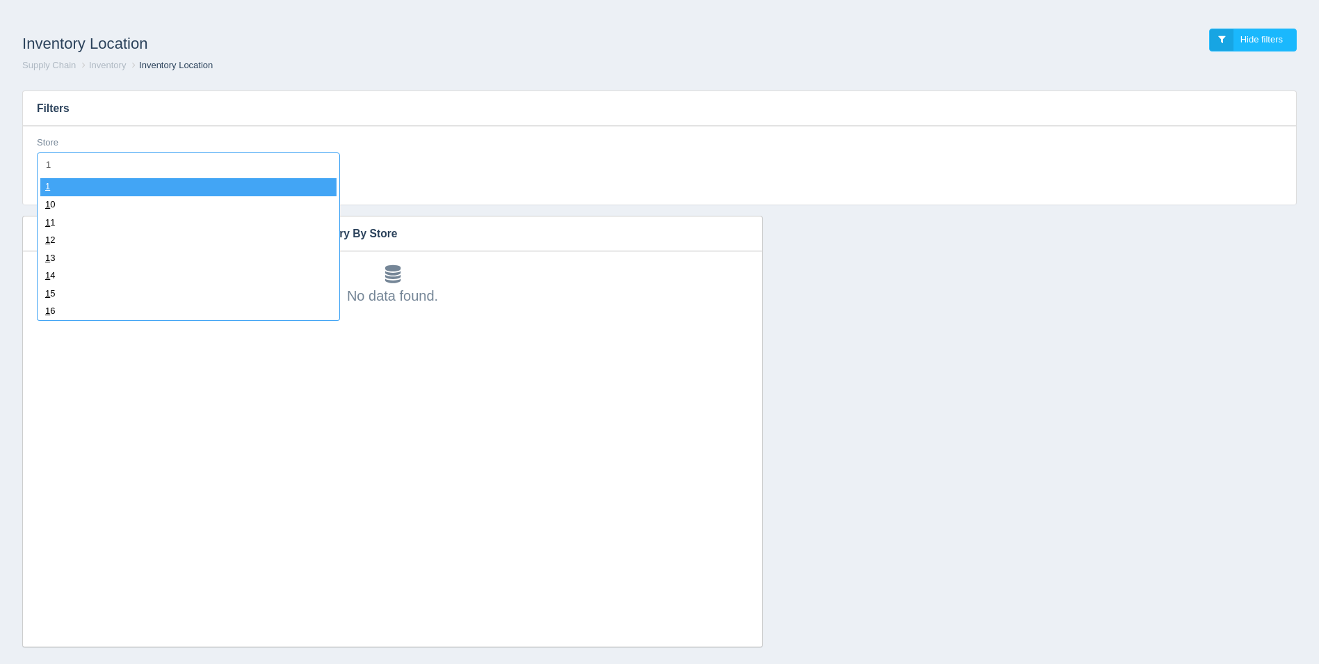
type input "18"
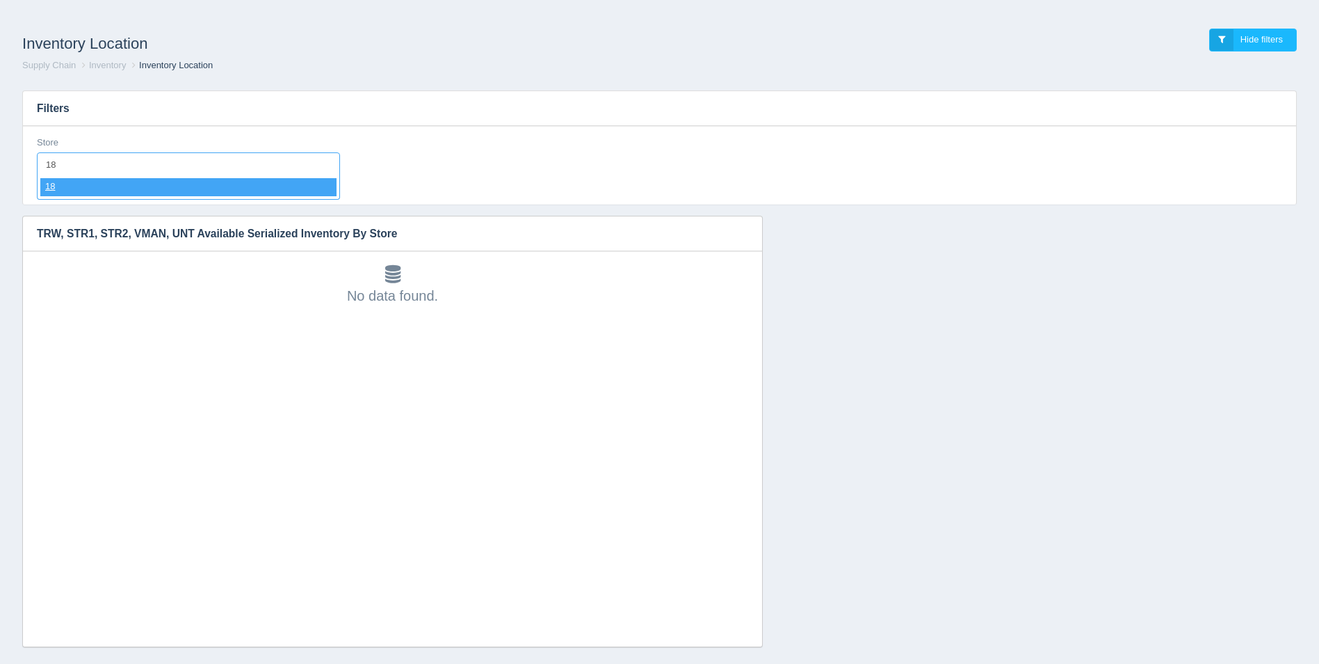
select select "18"
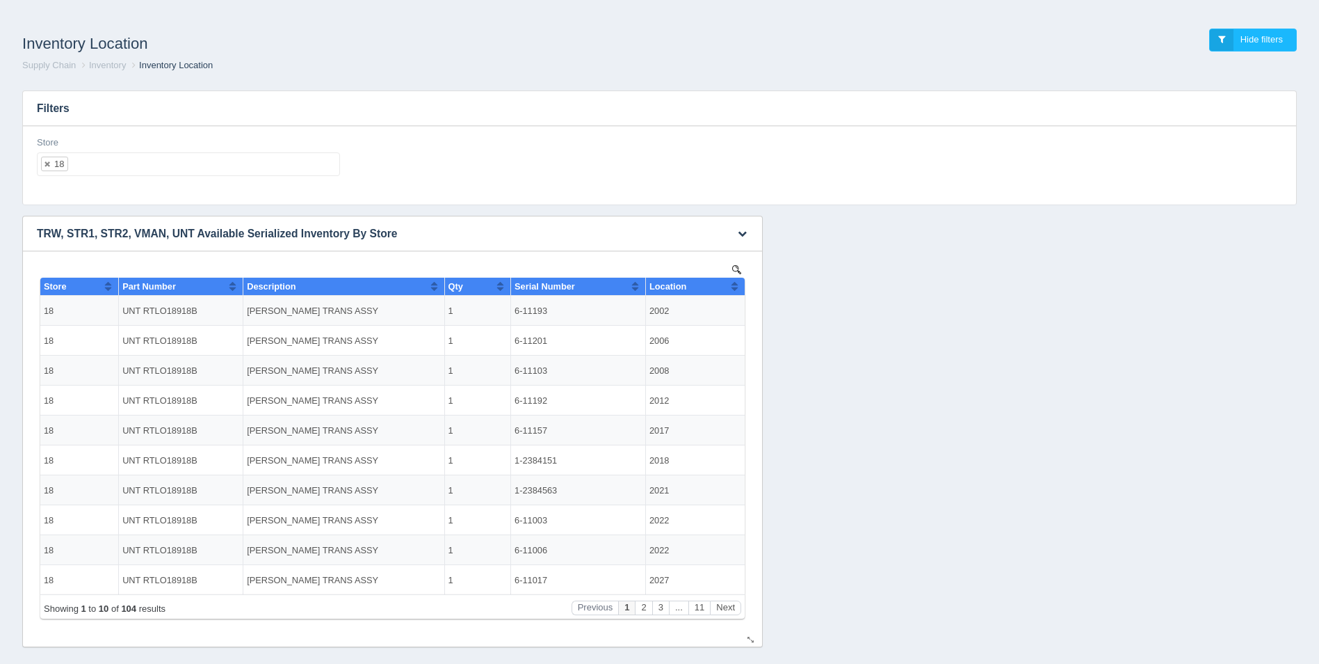
click at [737, 284] on button "Sort column ascending" at bounding box center [734, 286] width 9 height 17
click at [737, 284] on button "Sort column descending" at bounding box center [734, 286] width 9 height 17
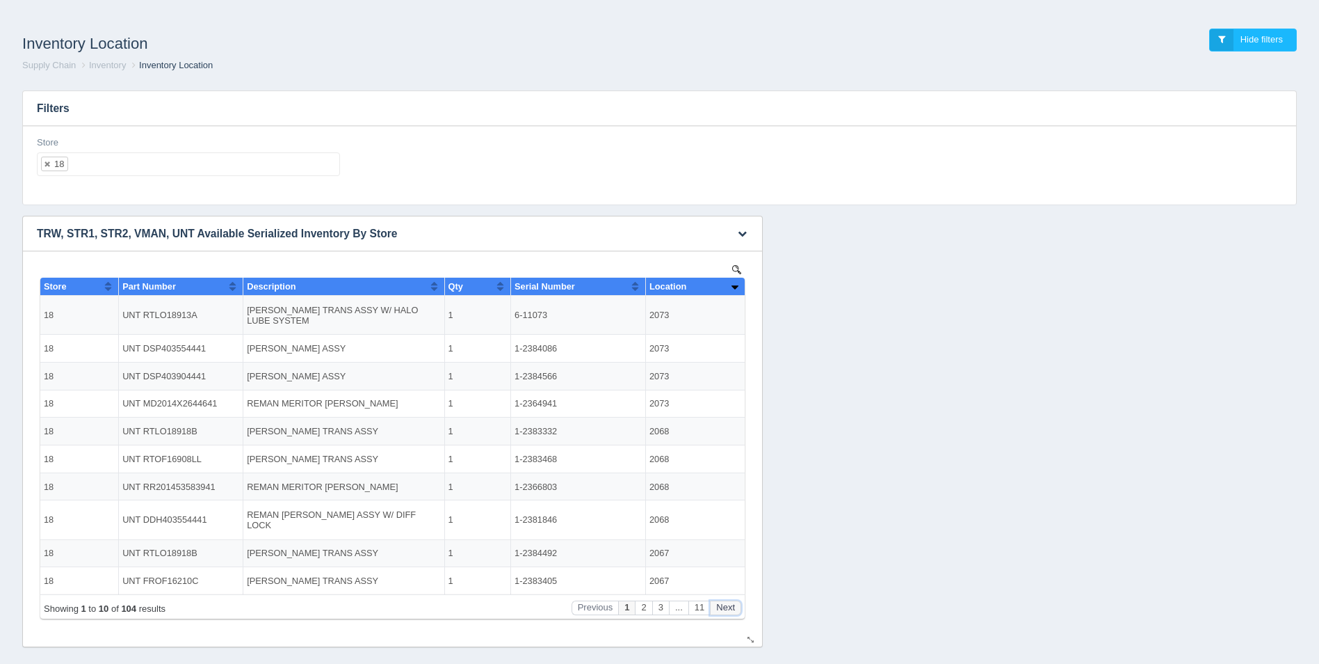
click at [730, 607] on button "Next" at bounding box center [725, 607] width 31 height 15
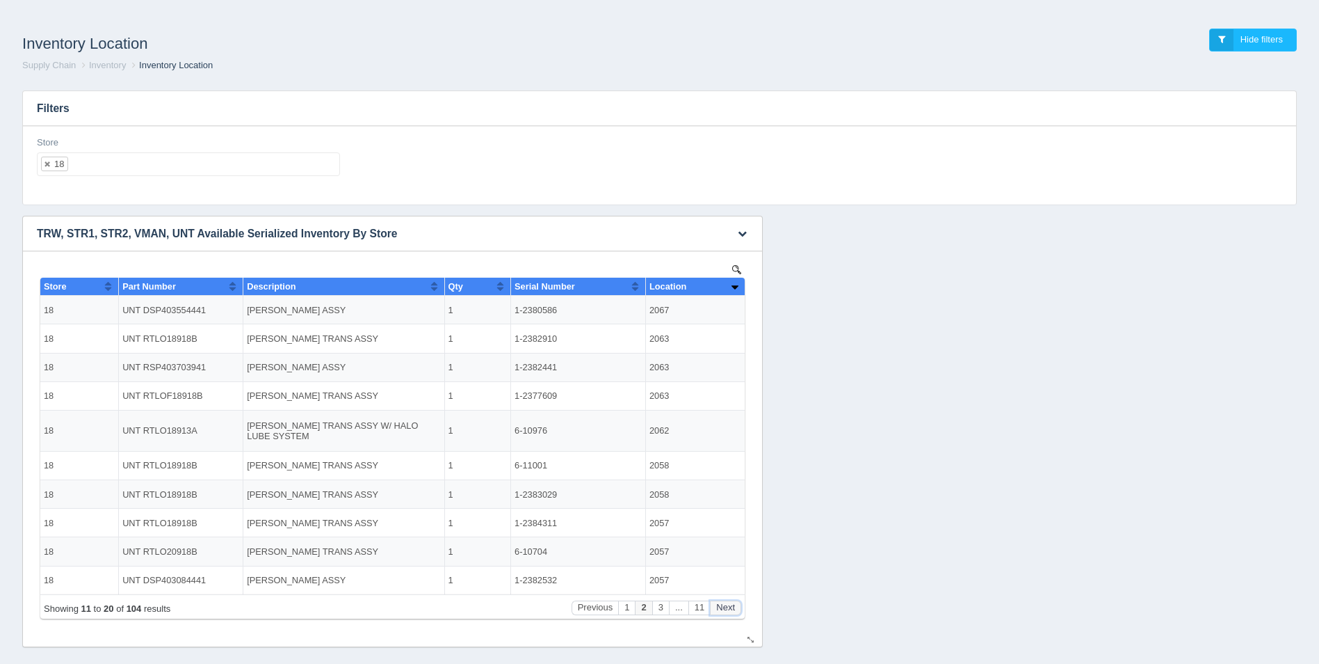
click at [730, 607] on button "Next" at bounding box center [725, 607] width 31 height 15
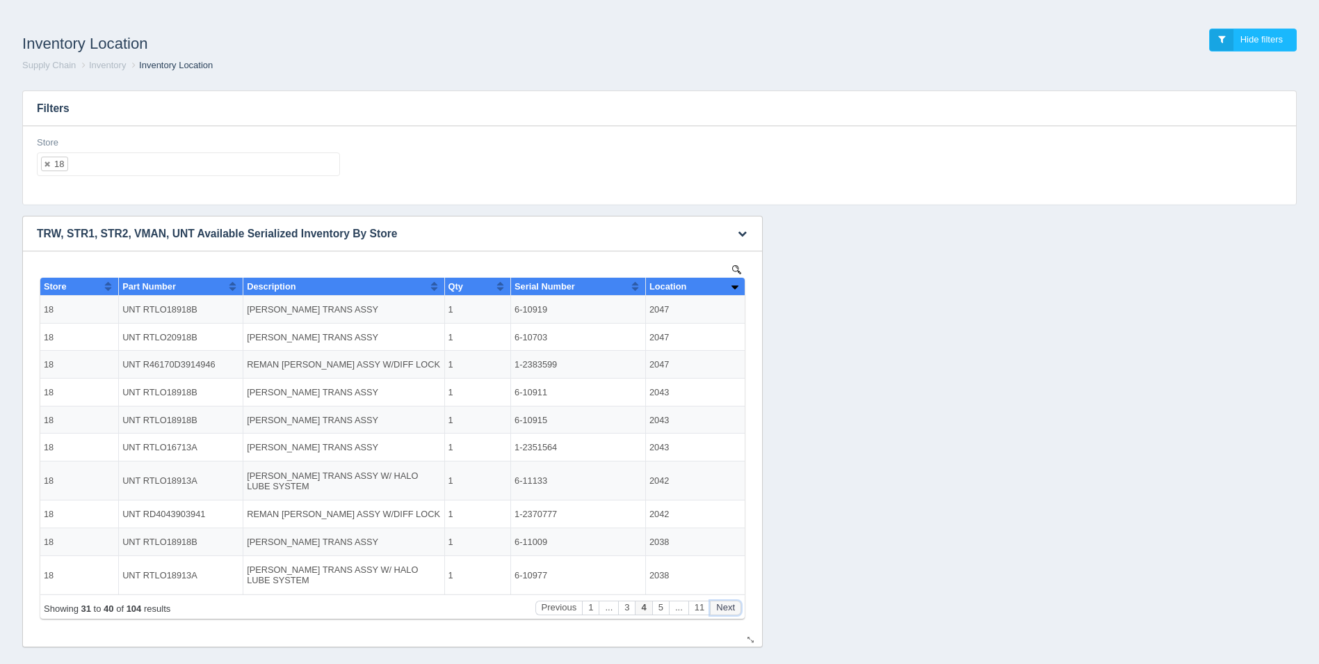
click at [730, 607] on button "Next" at bounding box center [725, 607] width 31 height 15
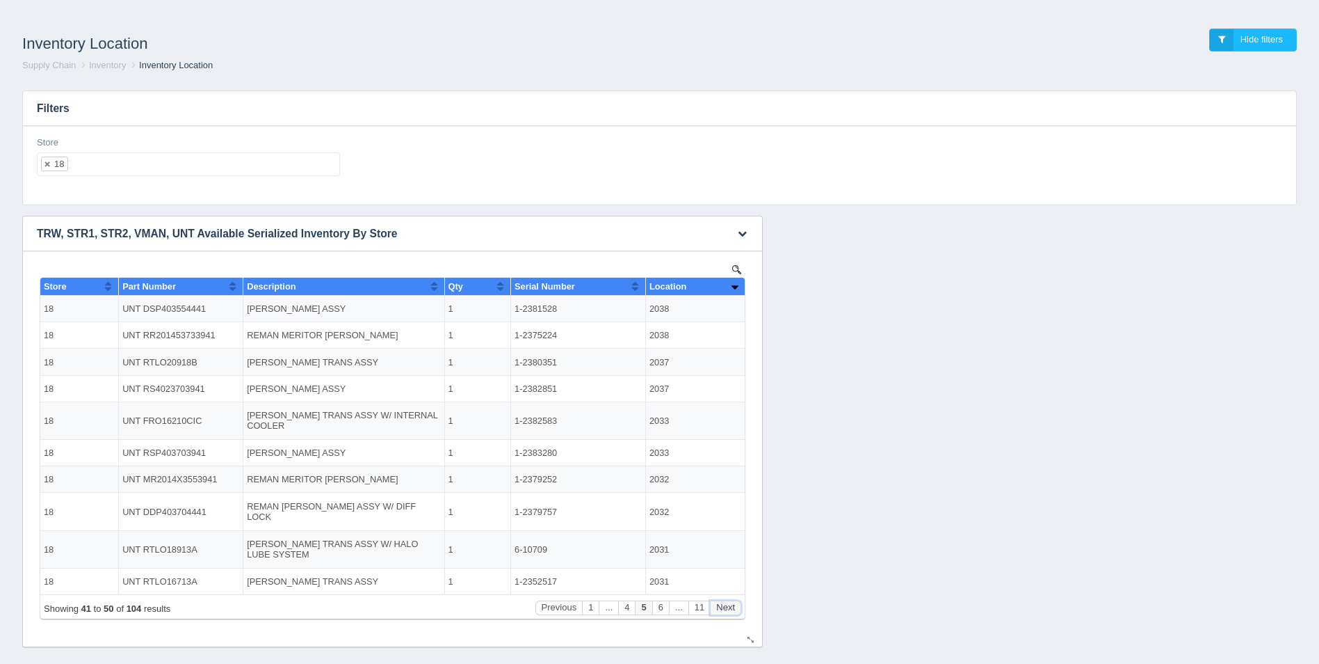
click at [730, 607] on button "Next" at bounding box center [725, 607] width 31 height 15
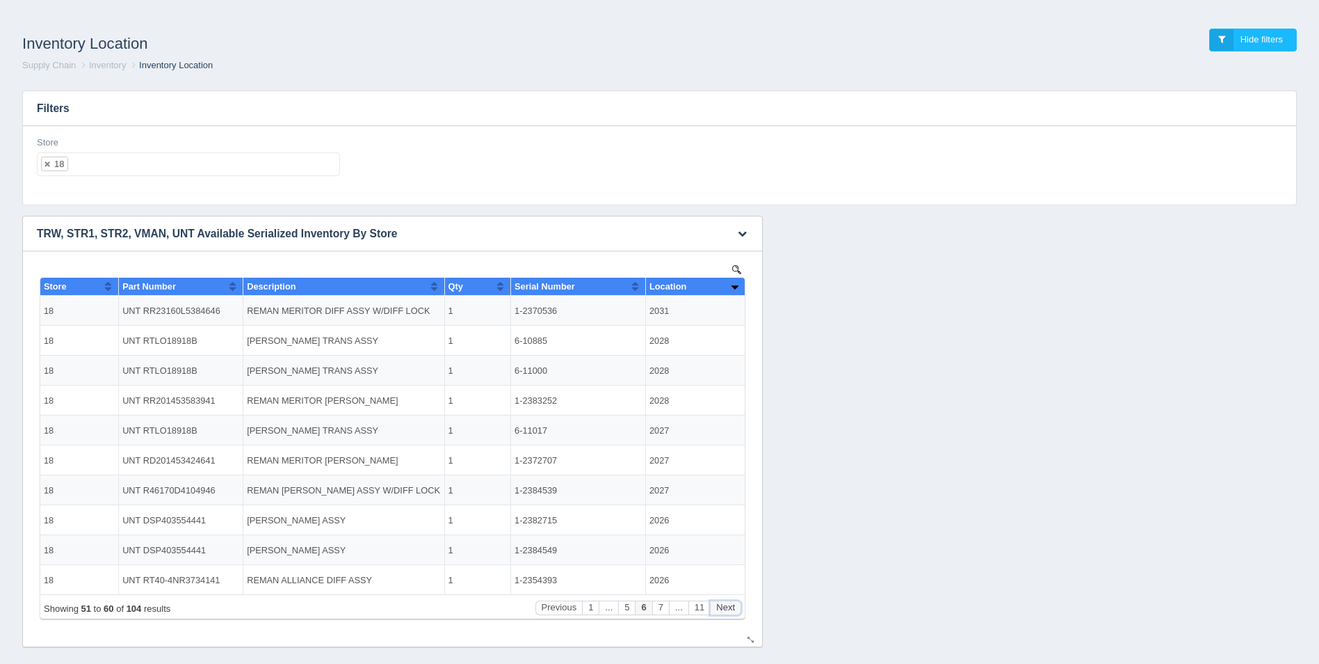
click at [730, 607] on button "Next" at bounding box center [725, 607] width 31 height 15
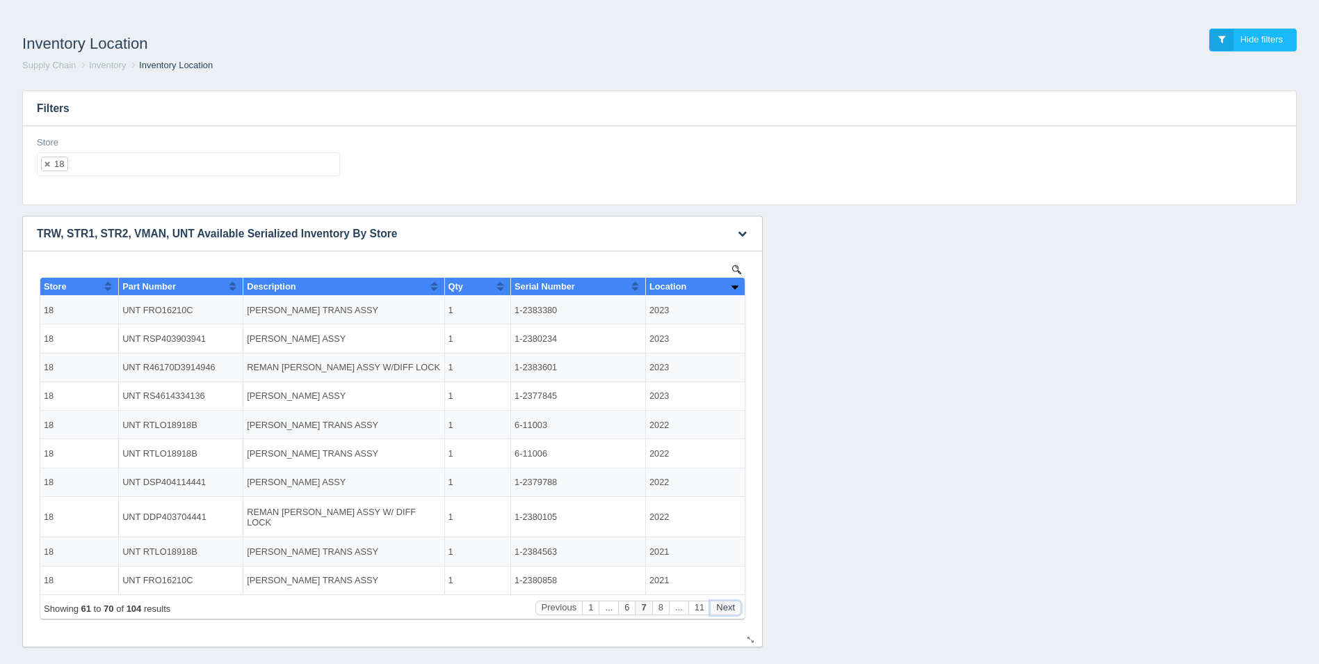
click at [730, 607] on button "Next" at bounding box center [725, 607] width 31 height 15
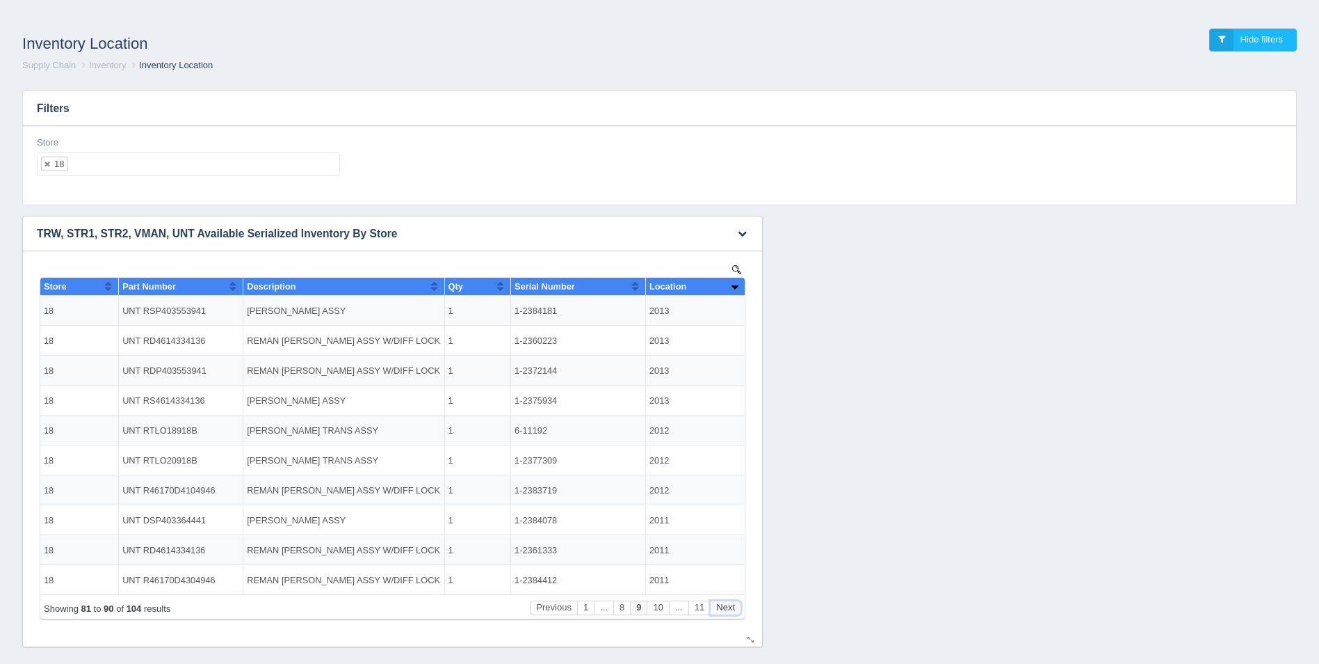
click at [730, 607] on button "Next" at bounding box center [725, 607] width 31 height 15
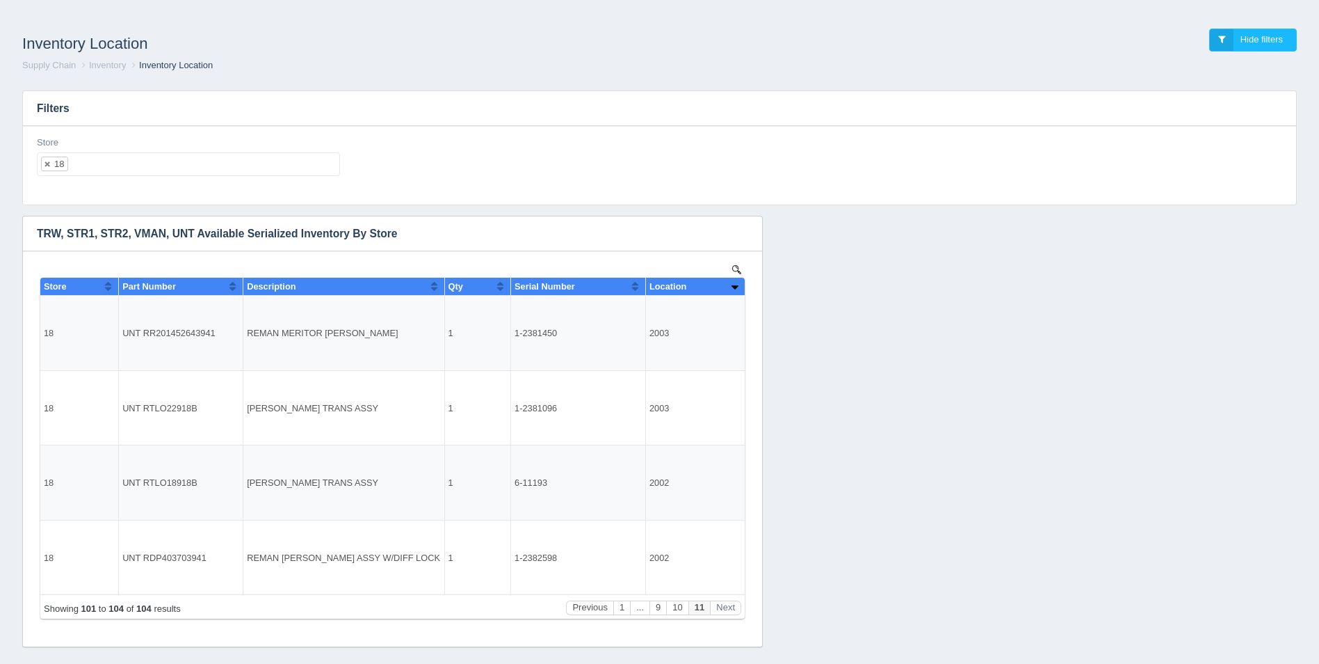
click at [188, 168] on ul "18" at bounding box center [188, 164] width 303 height 24
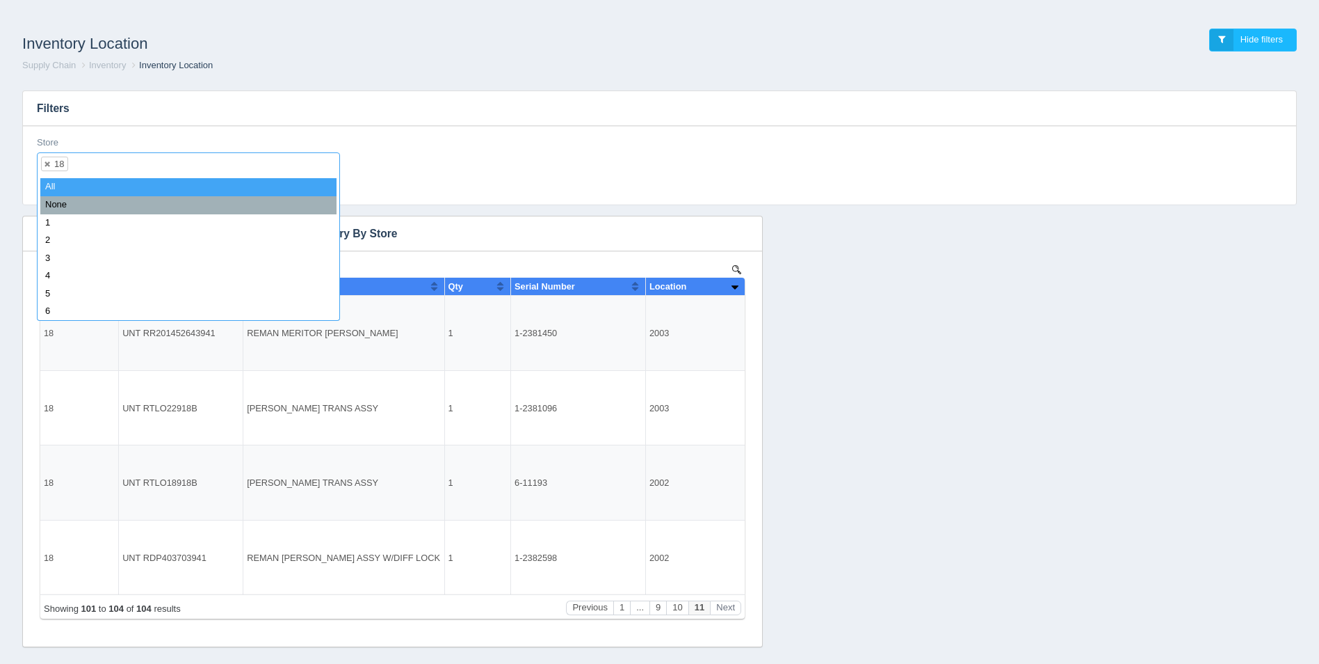
select select
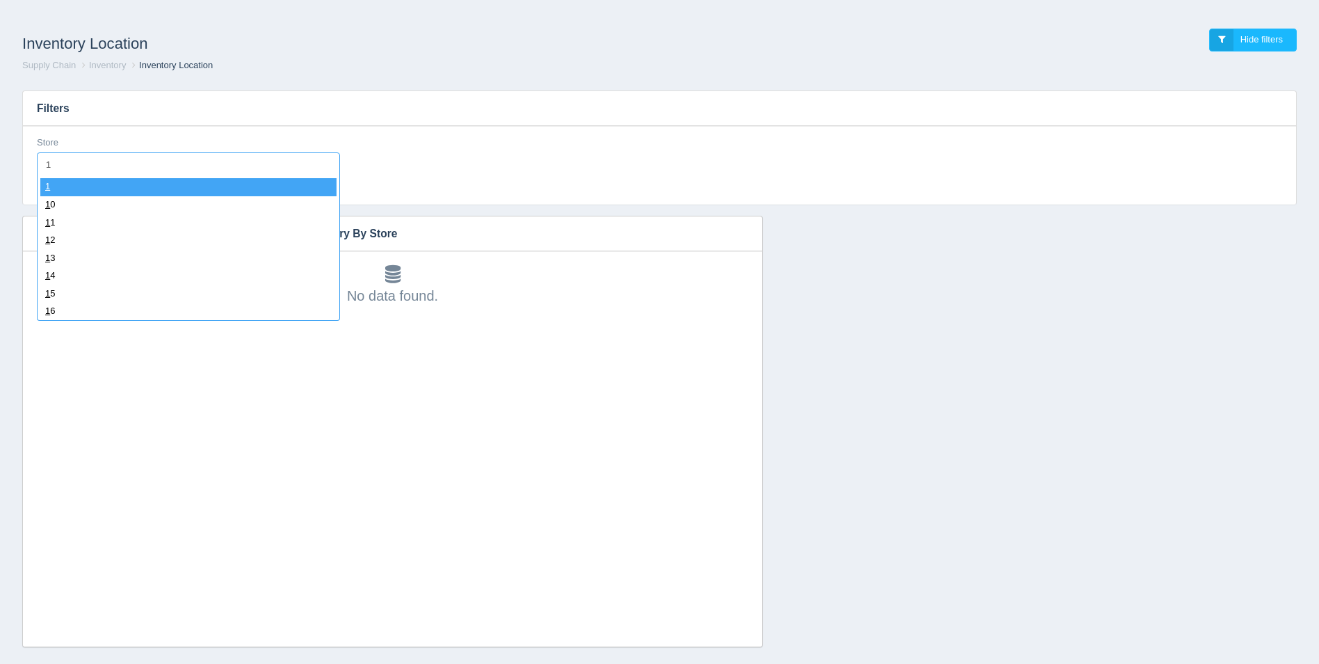
type input "19"
select select "19"
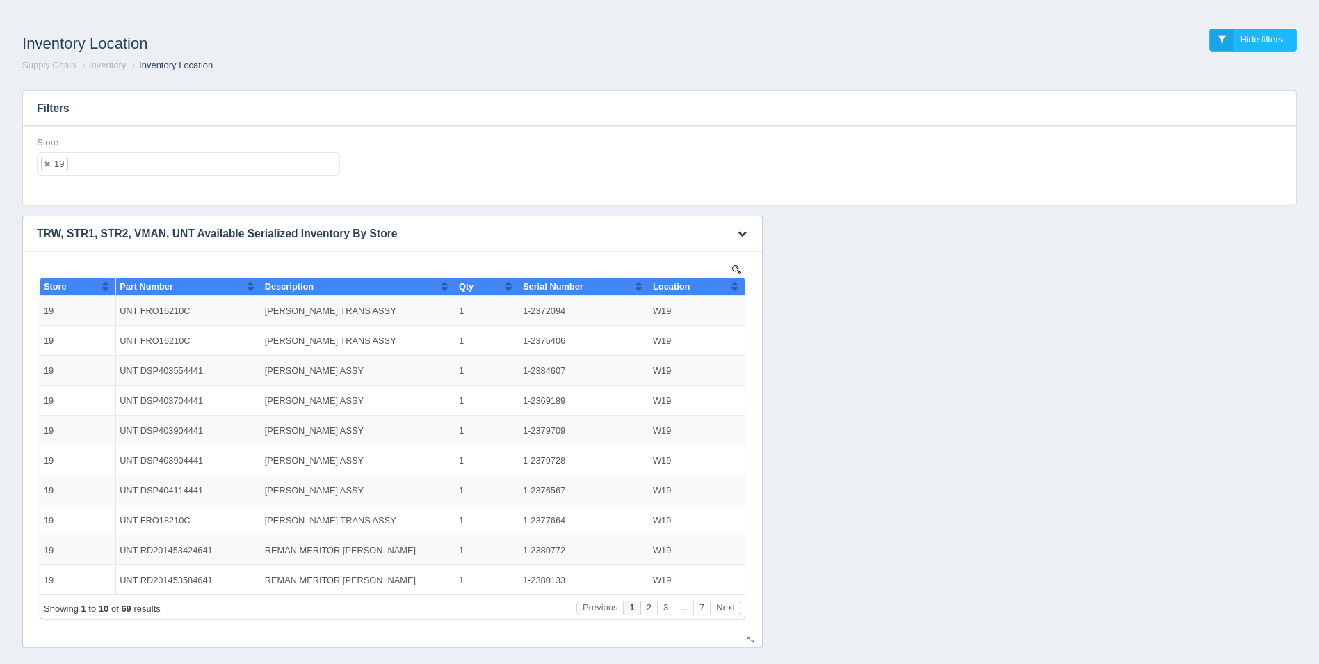
click at [736, 285] on button "Sort column ascending" at bounding box center [734, 286] width 9 height 17
click at [736, 285] on button "Sort column descending" at bounding box center [734, 286] width 9 height 17
click at [198, 162] on ul "19" at bounding box center [188, 164] width 303 height 24
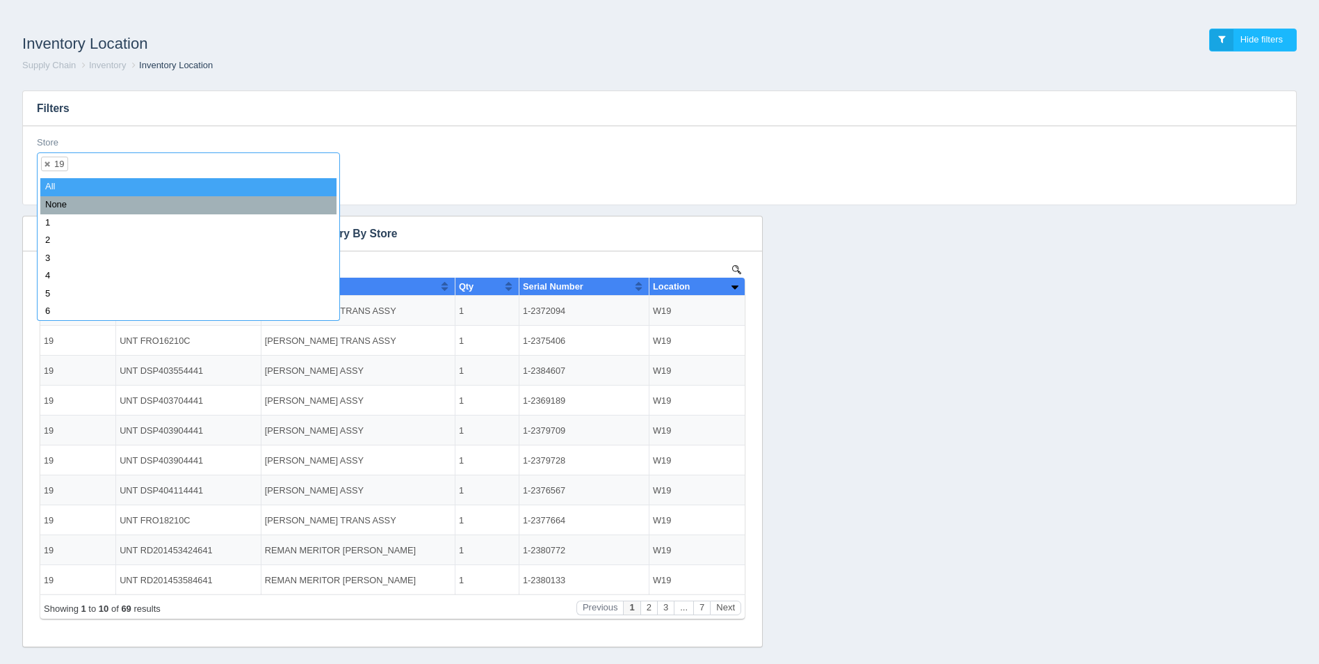
select select
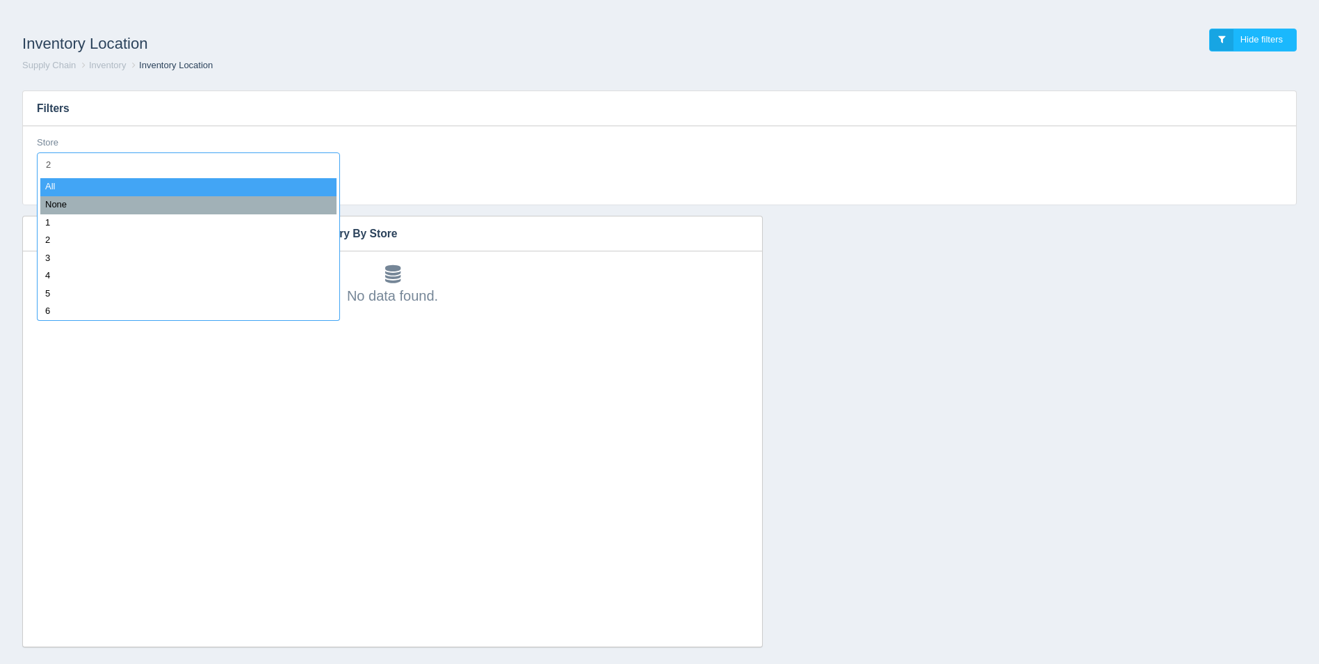
type input "21"
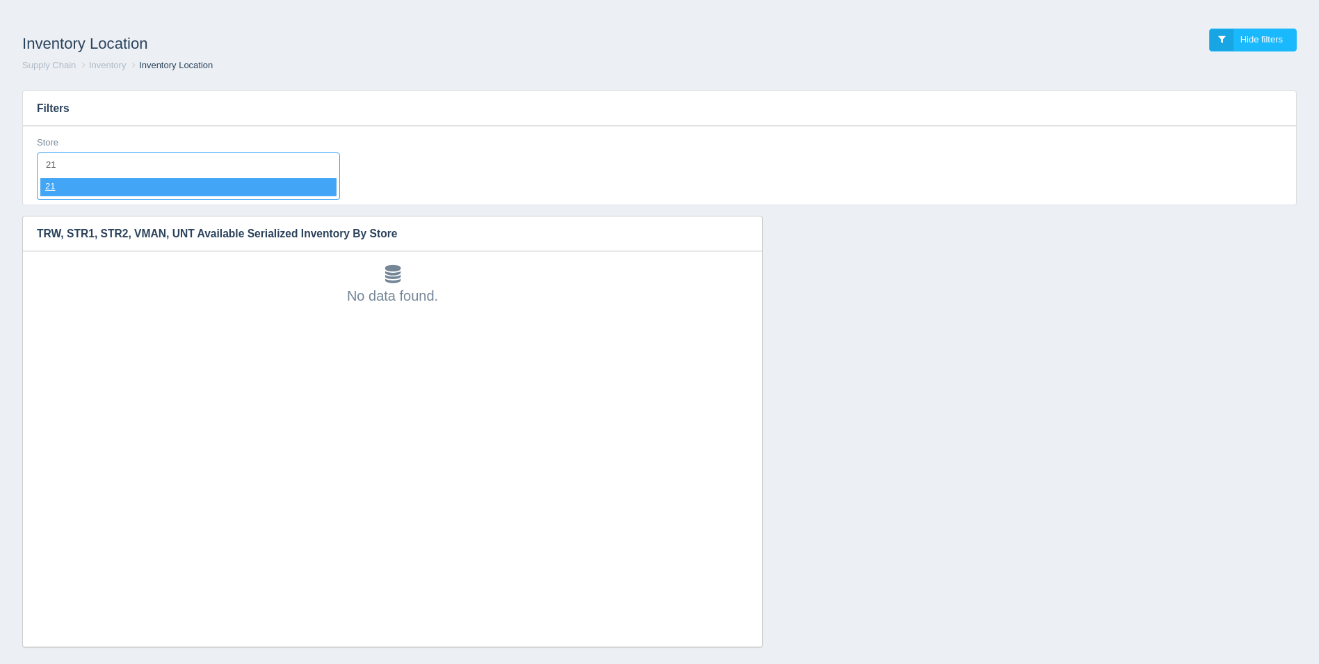
select select "21"
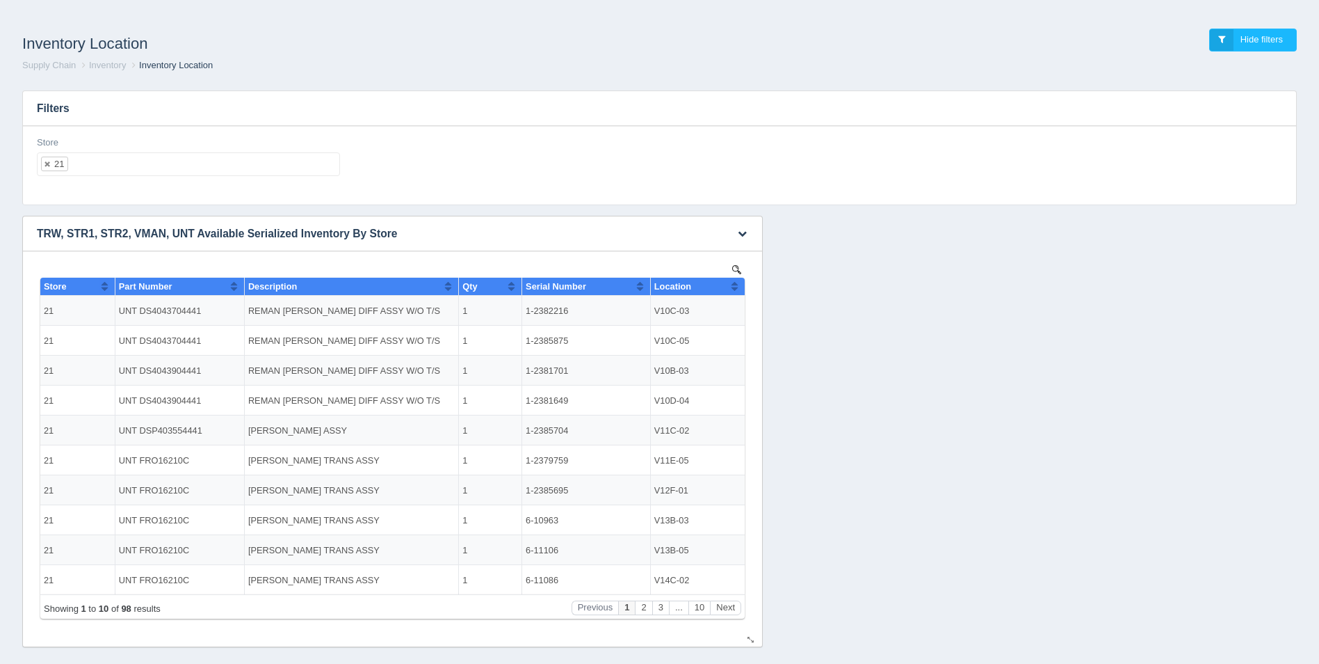
click at [739, 285] on th "Location" at bounding box center [697, 287] width 95 height 18
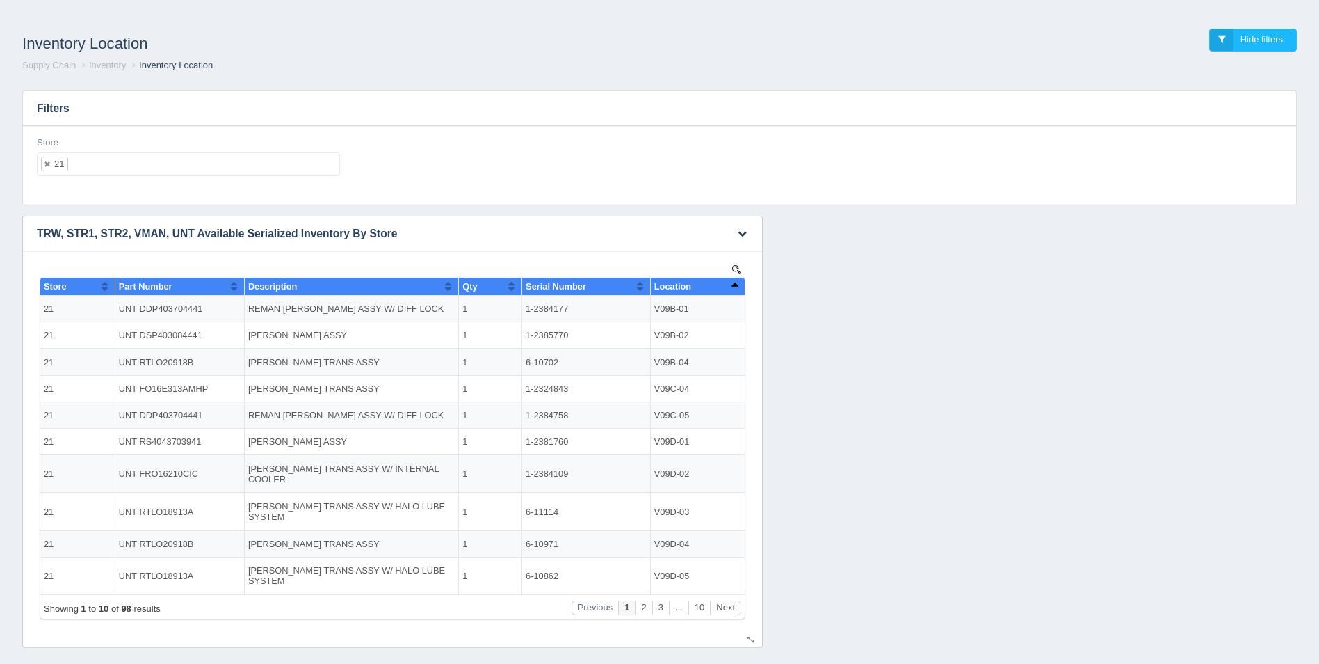
click at [739, 285] on th "Location" at bounding box center [697, 287] width 95 height 18
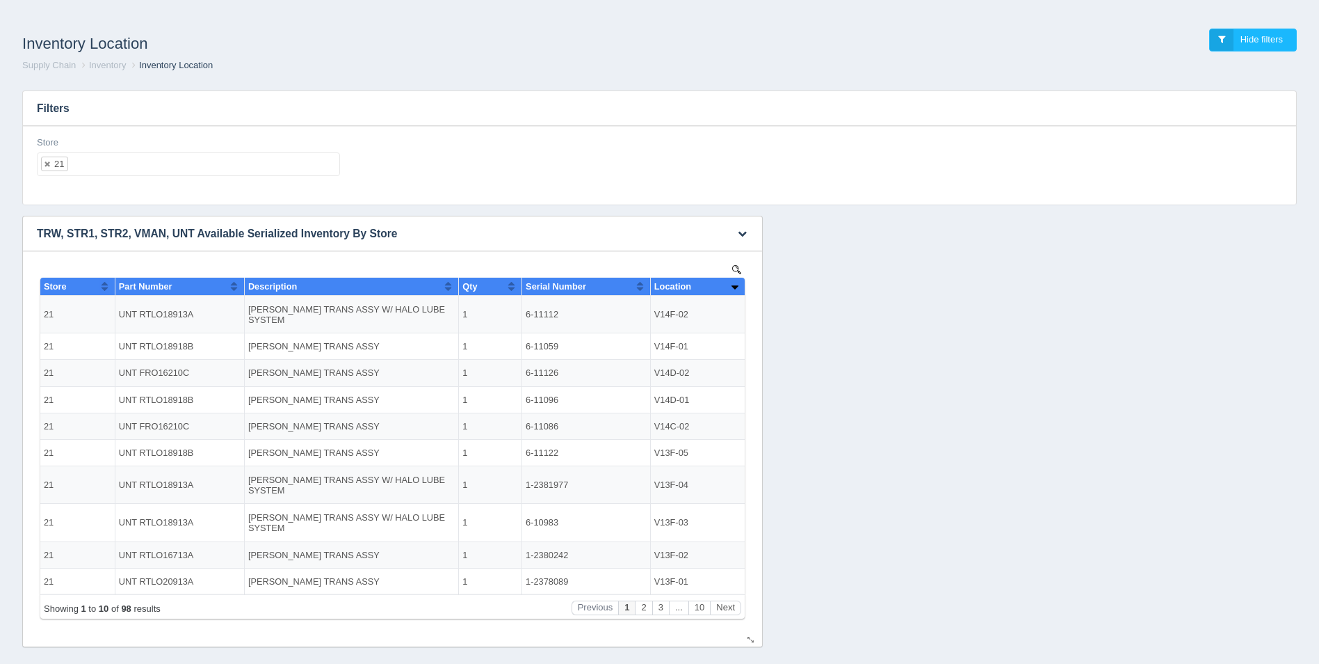
click at [737, 286] on button "Sort column ascending" at bounding box center [734, 286] width 9 height 17
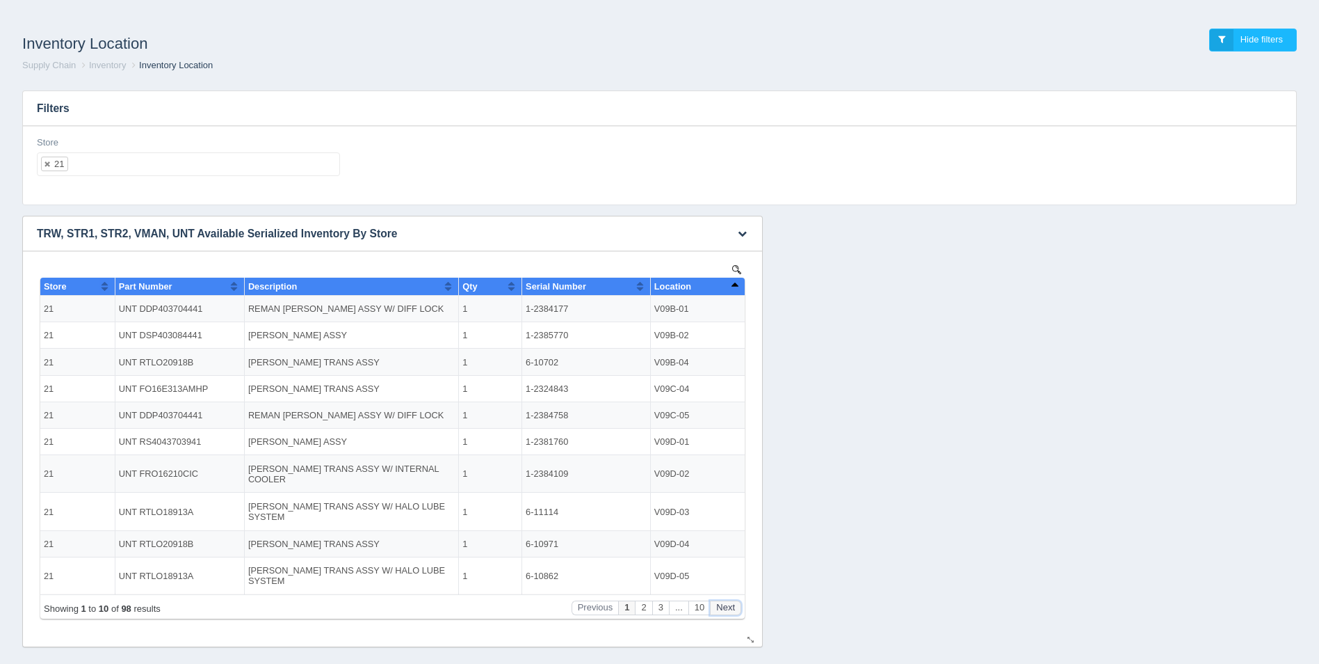
click at [730, 605] on button "Next" at bounding box center [725, 607] width 31 height 15
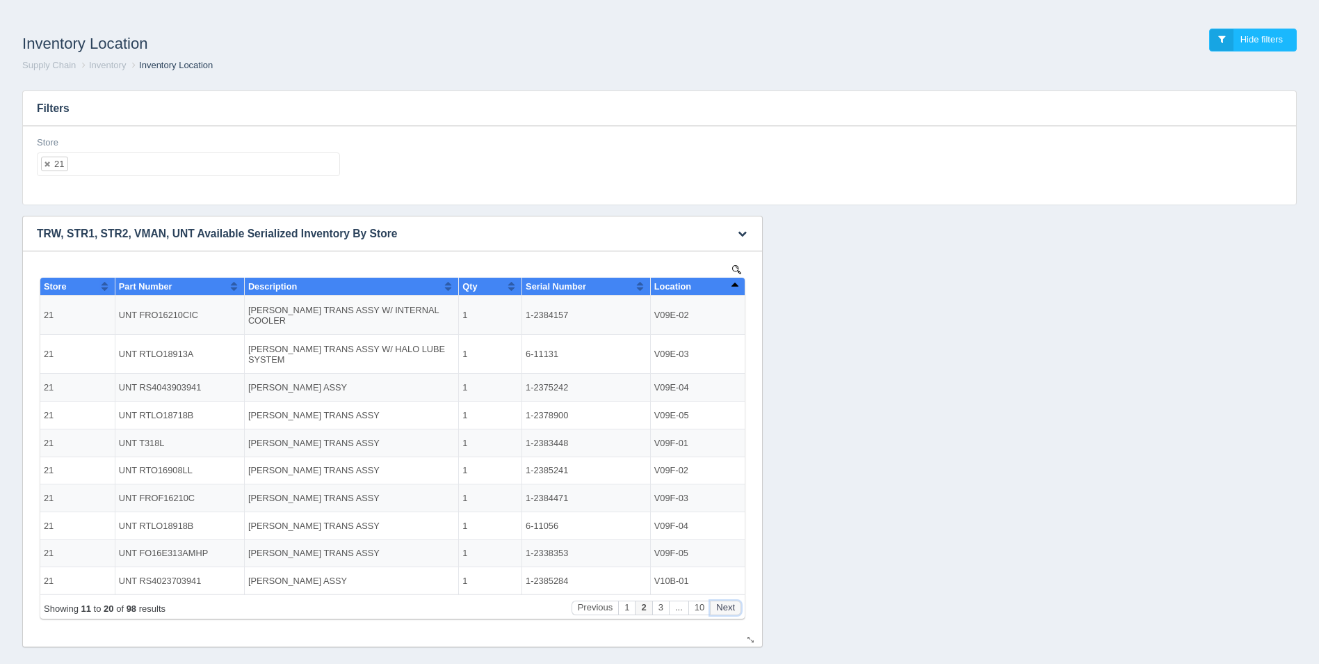
click at [730, 605] on button "Next" at bounding box center [725, 607] width 31 height 15
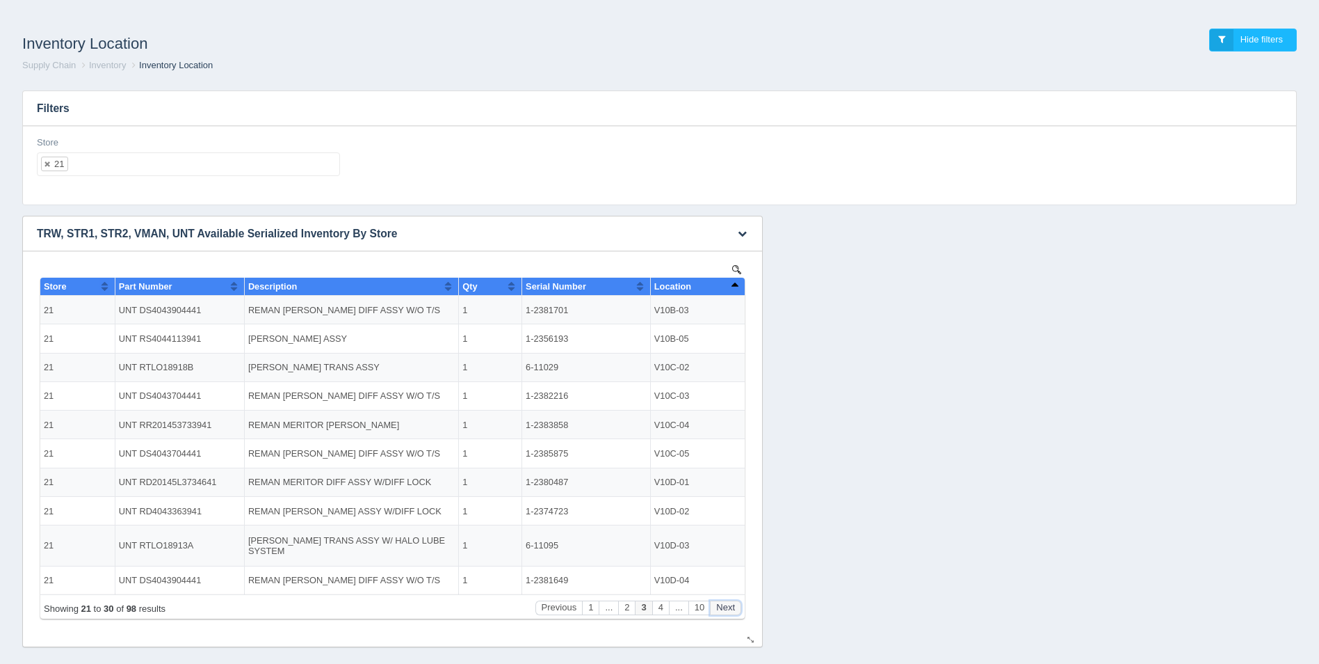
click at [729, 605] on button "Next" at bounding box center [725, 607] width 31 height 15
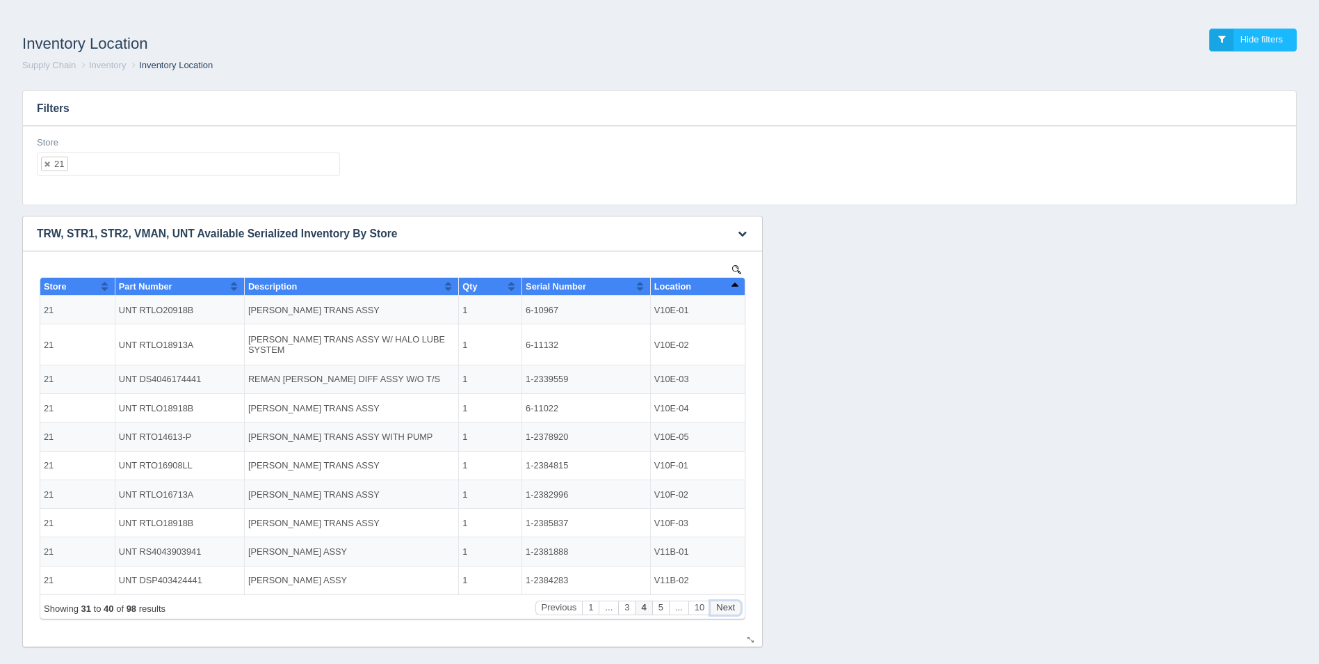
click at [729, 605] on button "Next" at bounding box center [725, 607] width 31 height 15
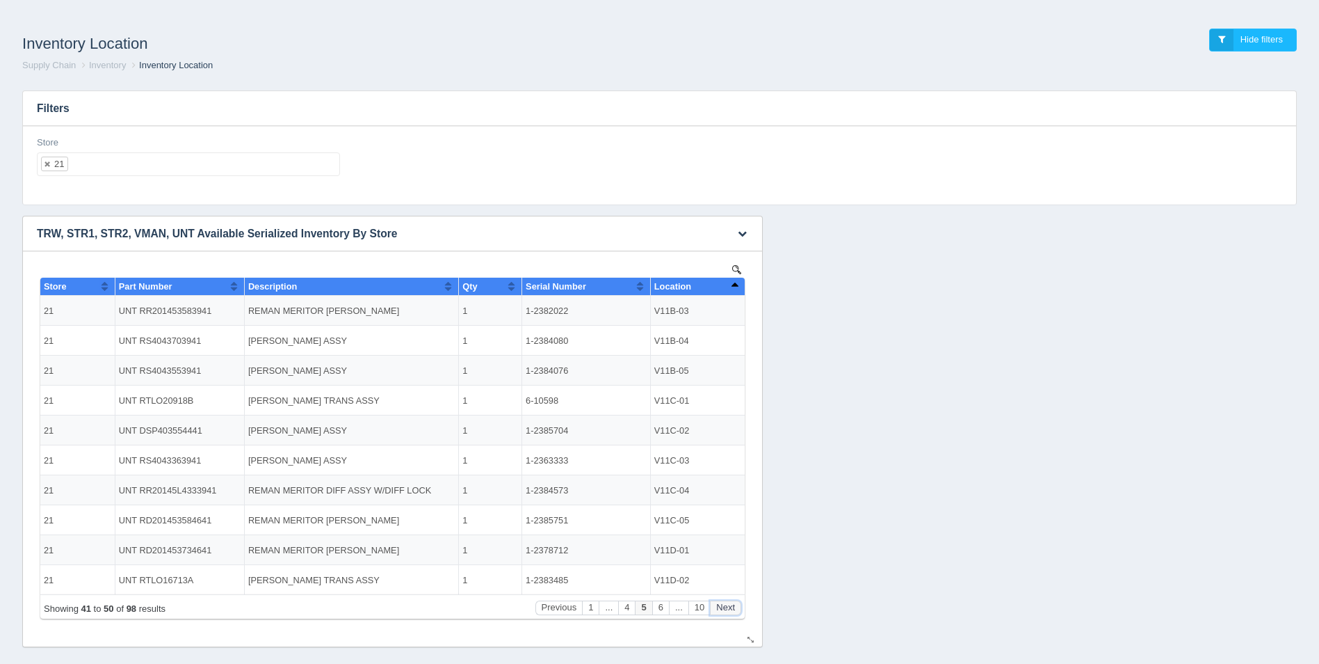
click at [729, 605] on button "Next" at bounding box center [725, 607] width 31 height 15
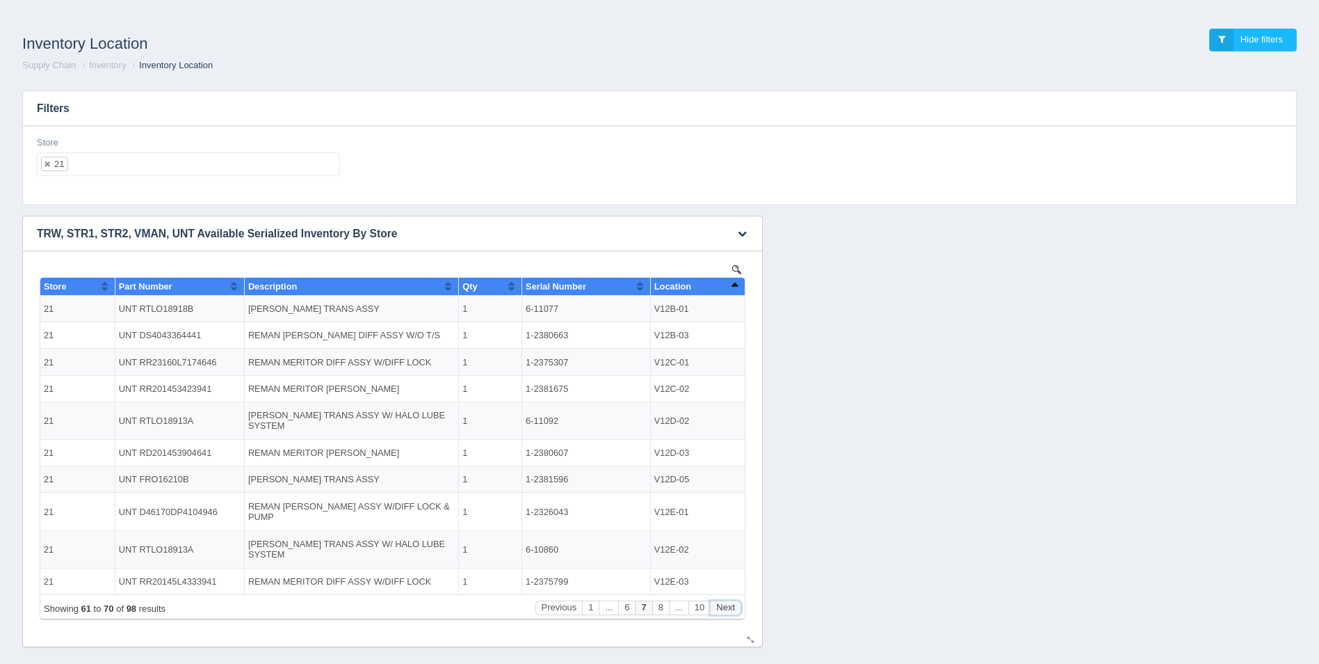
click at [728, 606] on button "Next" at bounding box center [725, 607] width 31 height 15
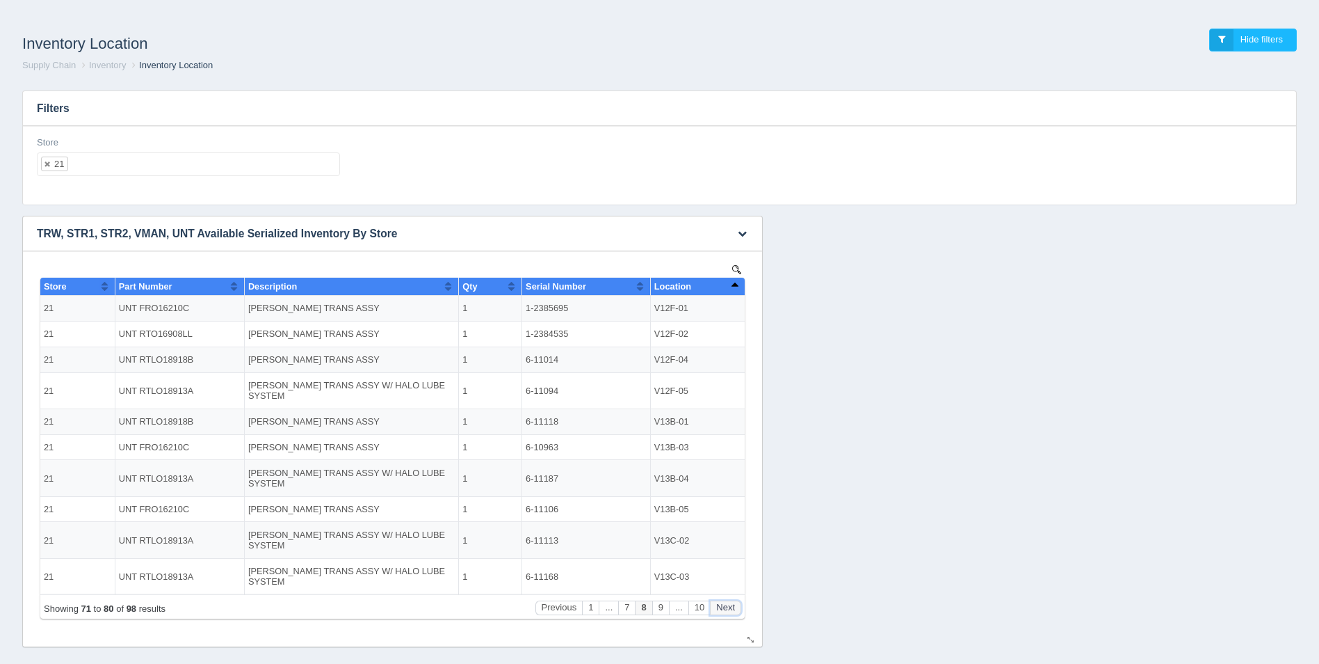
click at [728, 606] on button "Next" at bounding box center [725, 607] width 31 height 15
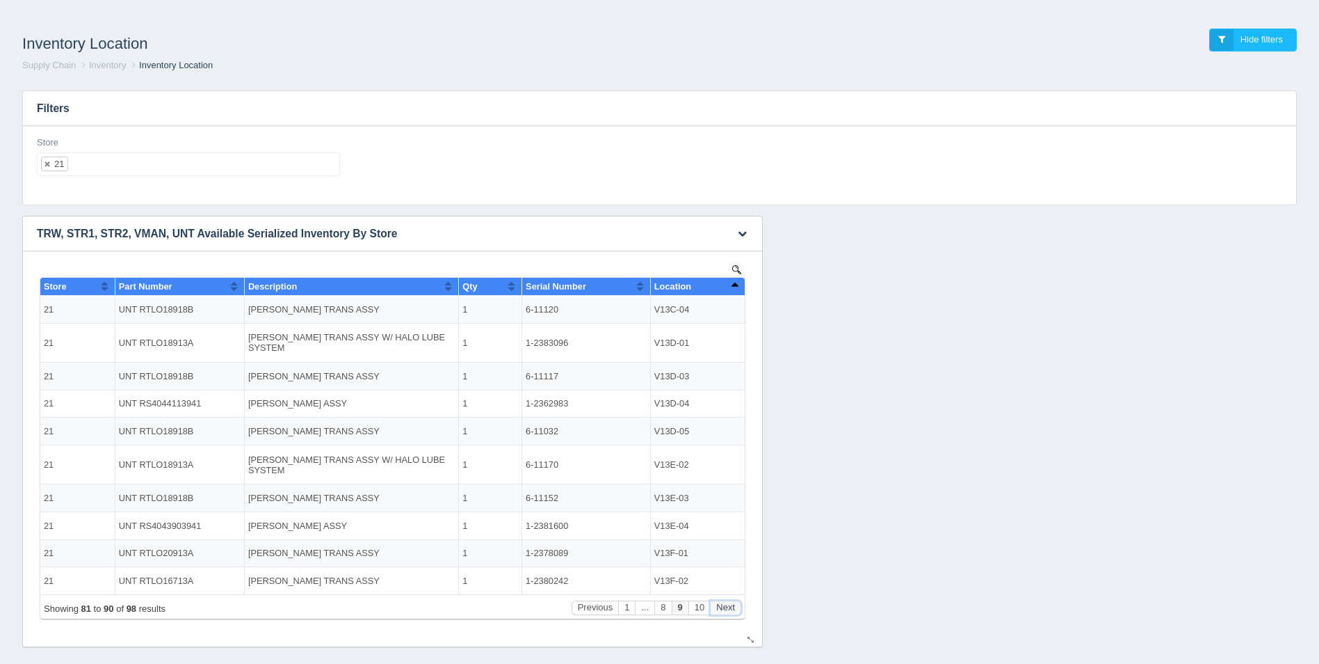
click at [728, 606] on button "Next" at bounding box center [725, 607] width 31 height 15
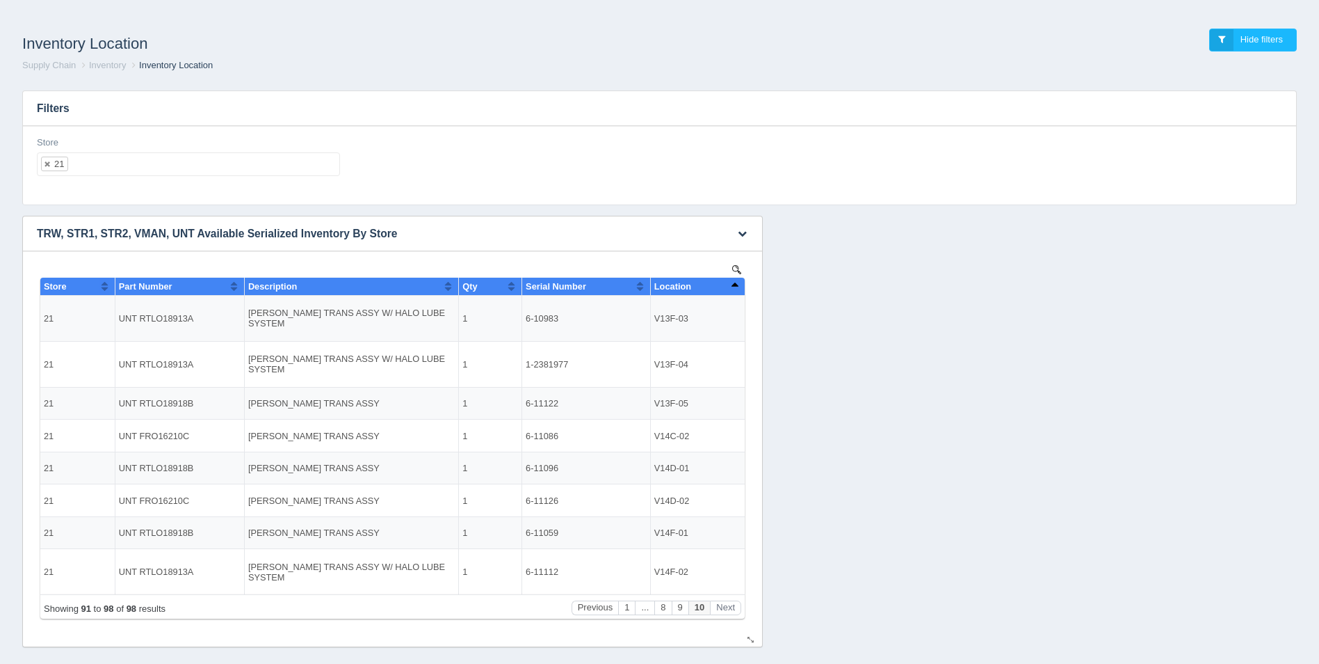
click at [737, 267] on img at bounding box center [736, 269] width 9 height 9
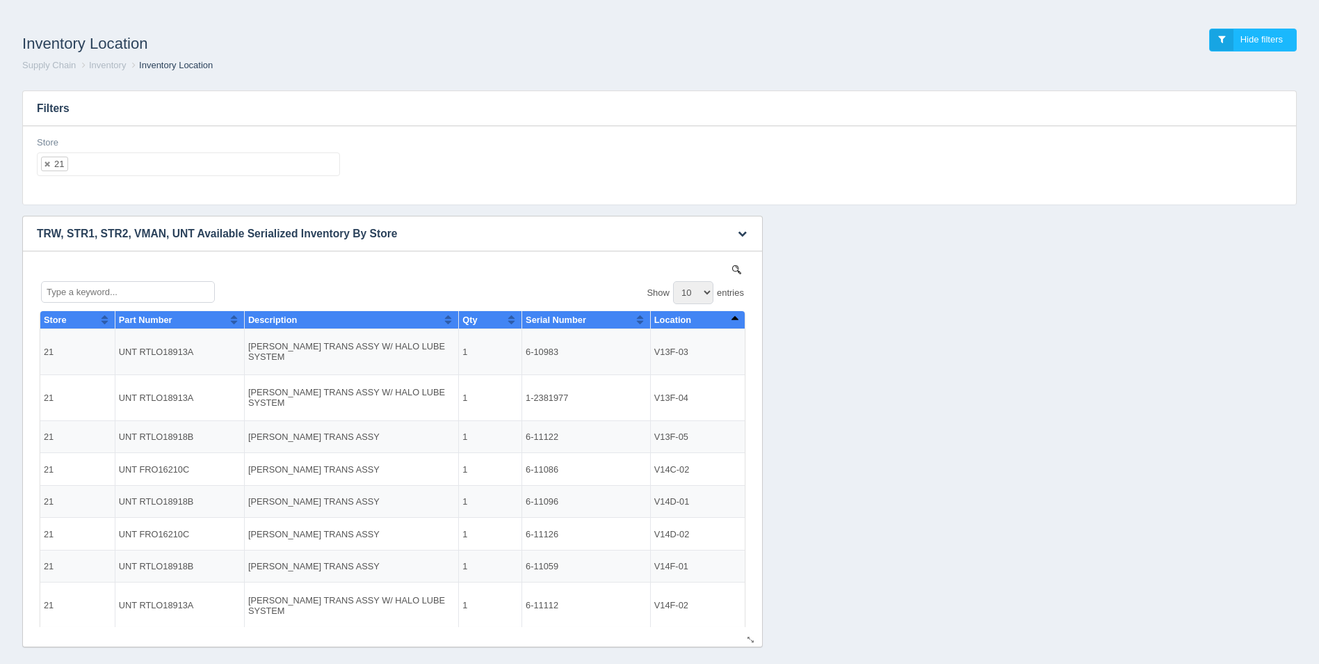
click at [696, 292] on select "10 25 50 100" at bounding box center [693, 292] width 40 height 23
select select "50"
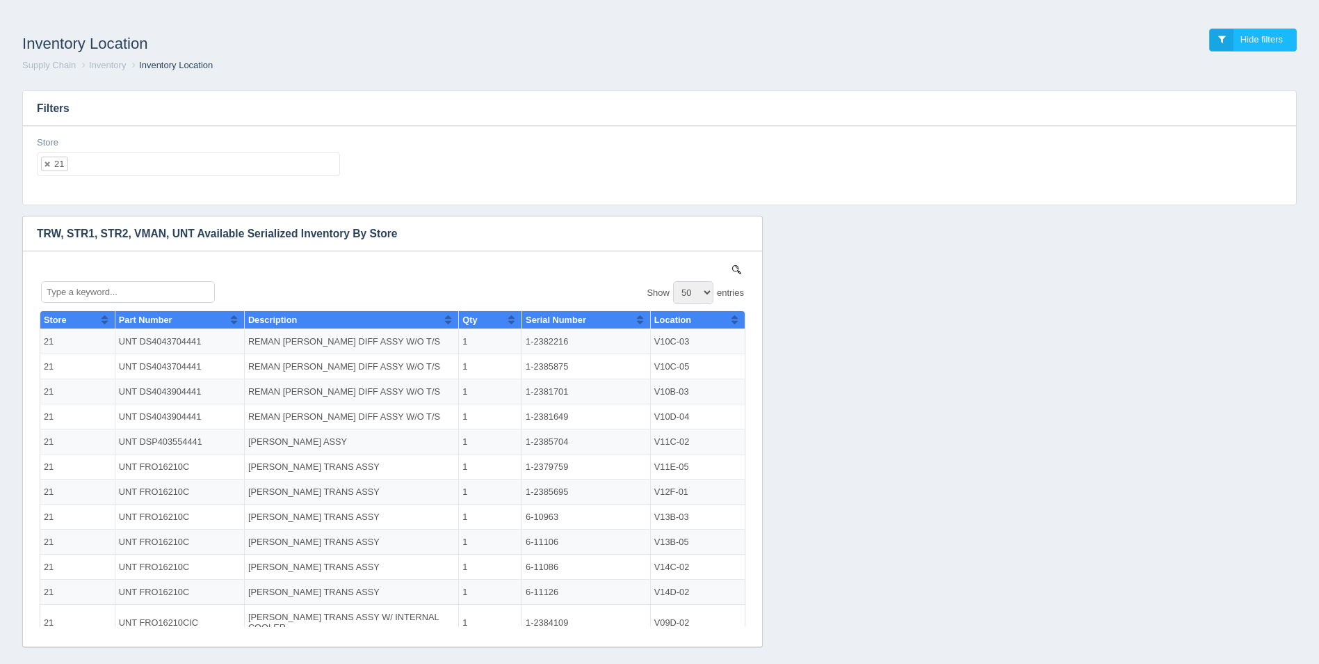
click at [837, 276] on div "Download CSV View all results TRW, STR1, STR2, VMAN, UNT Available Serialized I…" at bounding box center [660, 431] width 1282 height 431
click at [208, 172] on ul "21" at bounding box center [188, 164] width 303 height 24
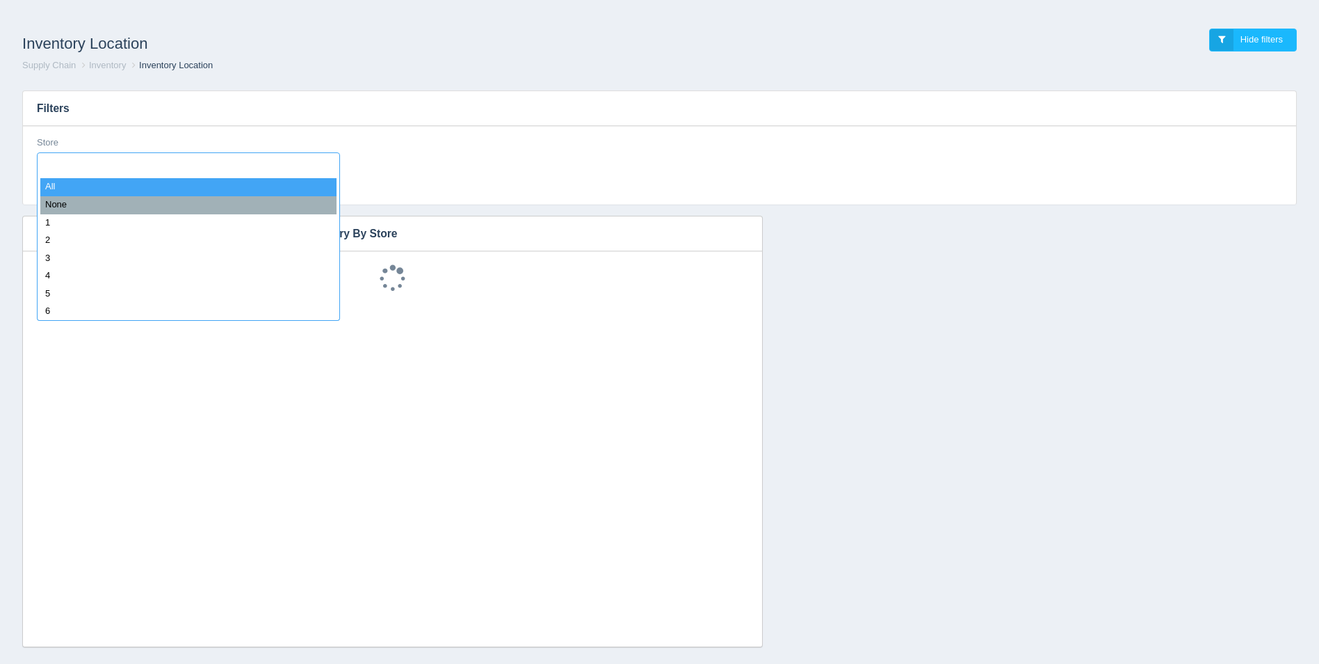
select select
type input "22"
select select "22"
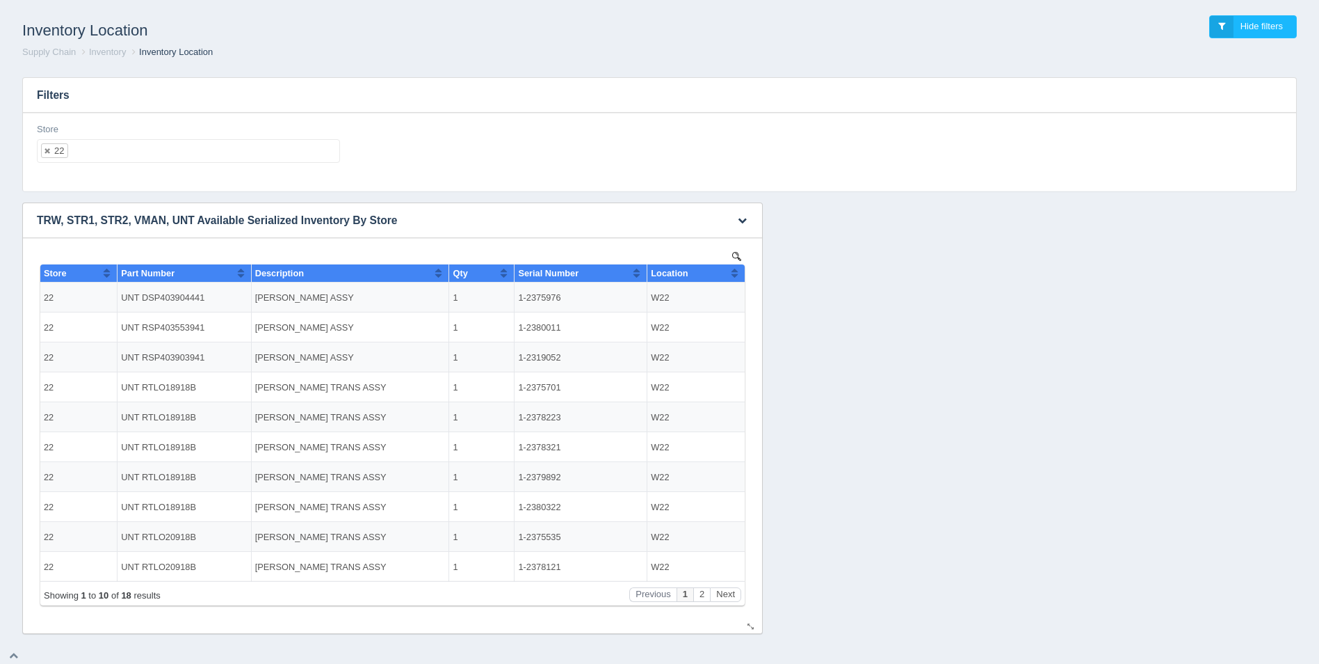
scroll to position [17, 0]
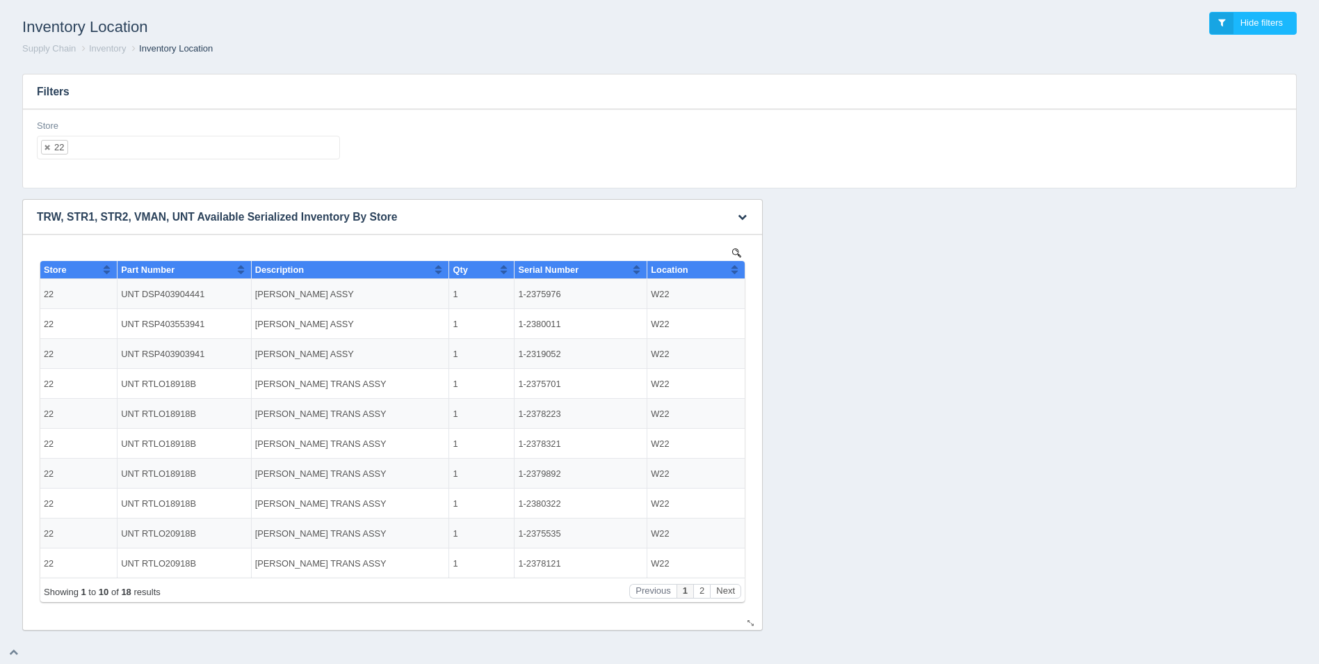
click at [735, 248] on img at bounding box center [736, 252] width 9 height 9
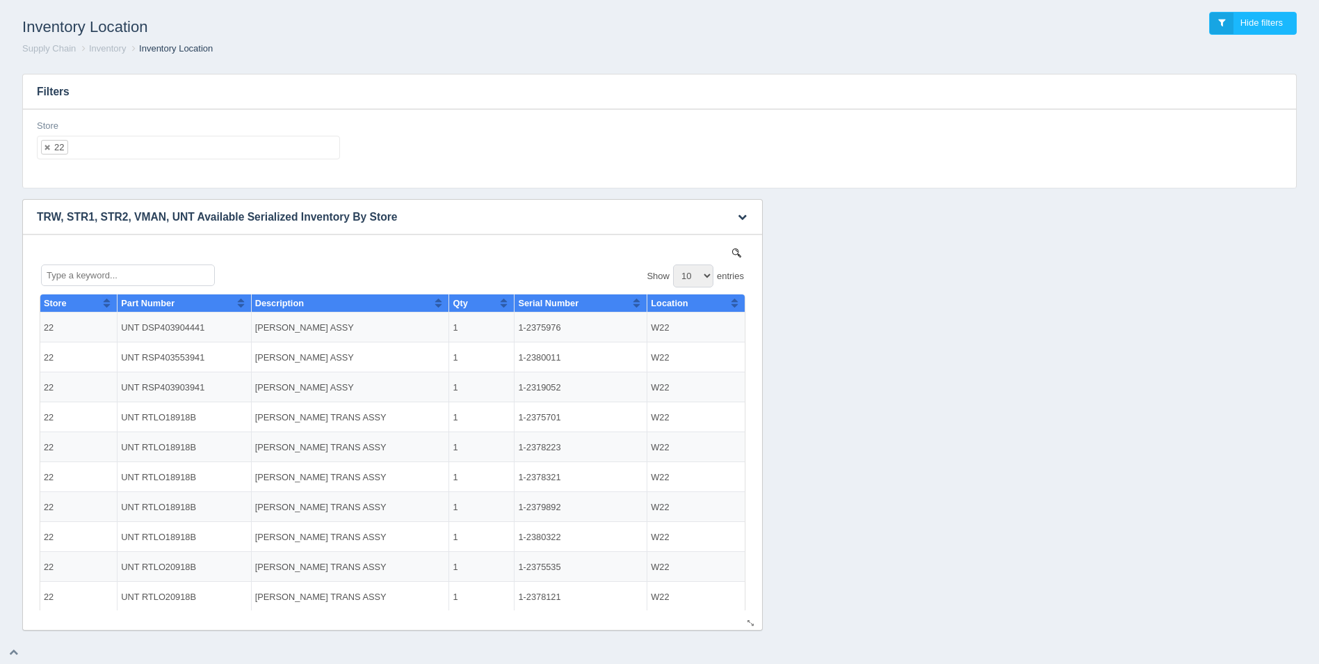
click at [695, 280] on select "10 25 50 100" at bounding box center [693, 275] width 40 height 23
select select "50"
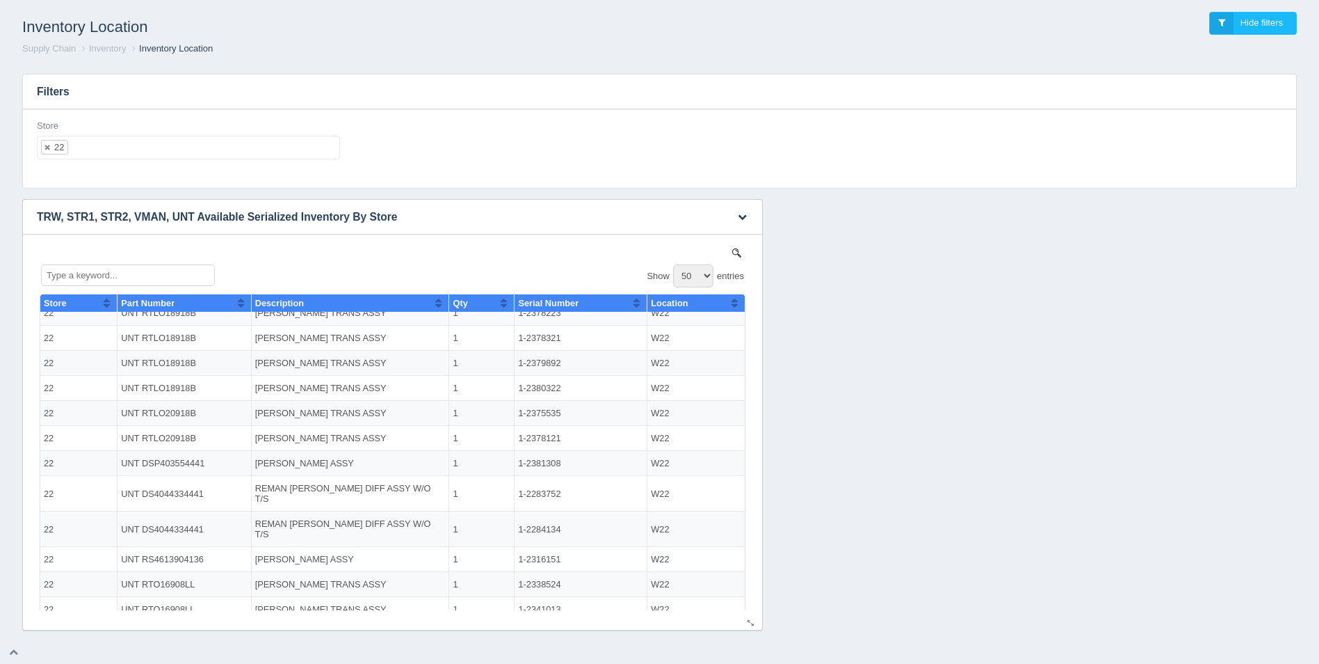
scroll to position [152, 0]
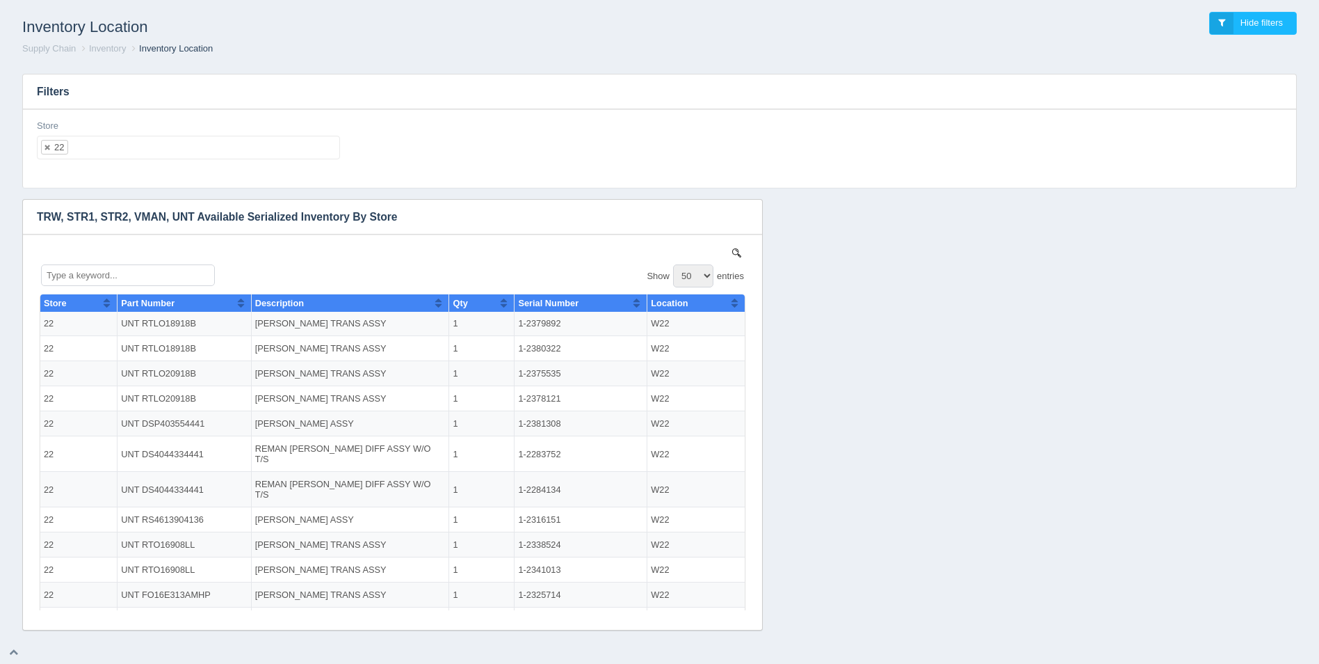
click at [250, 147] on ul "22" at bounding box center [188, 148] width 303 height 24
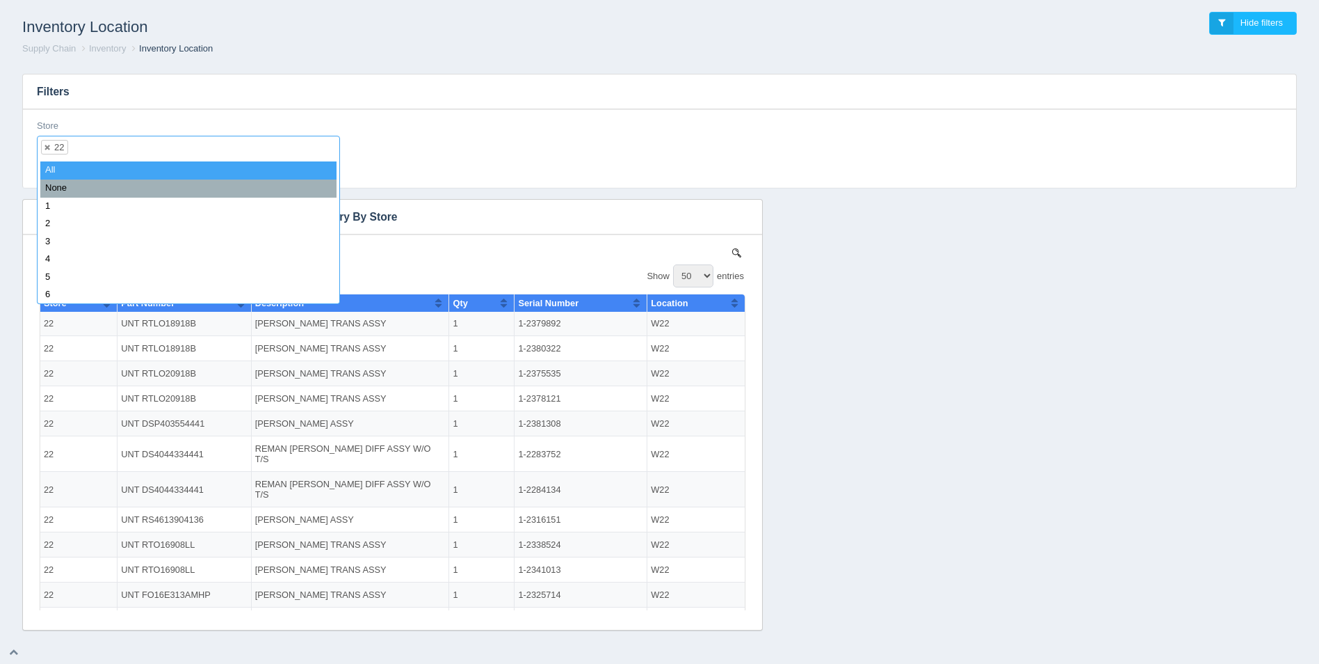
select select
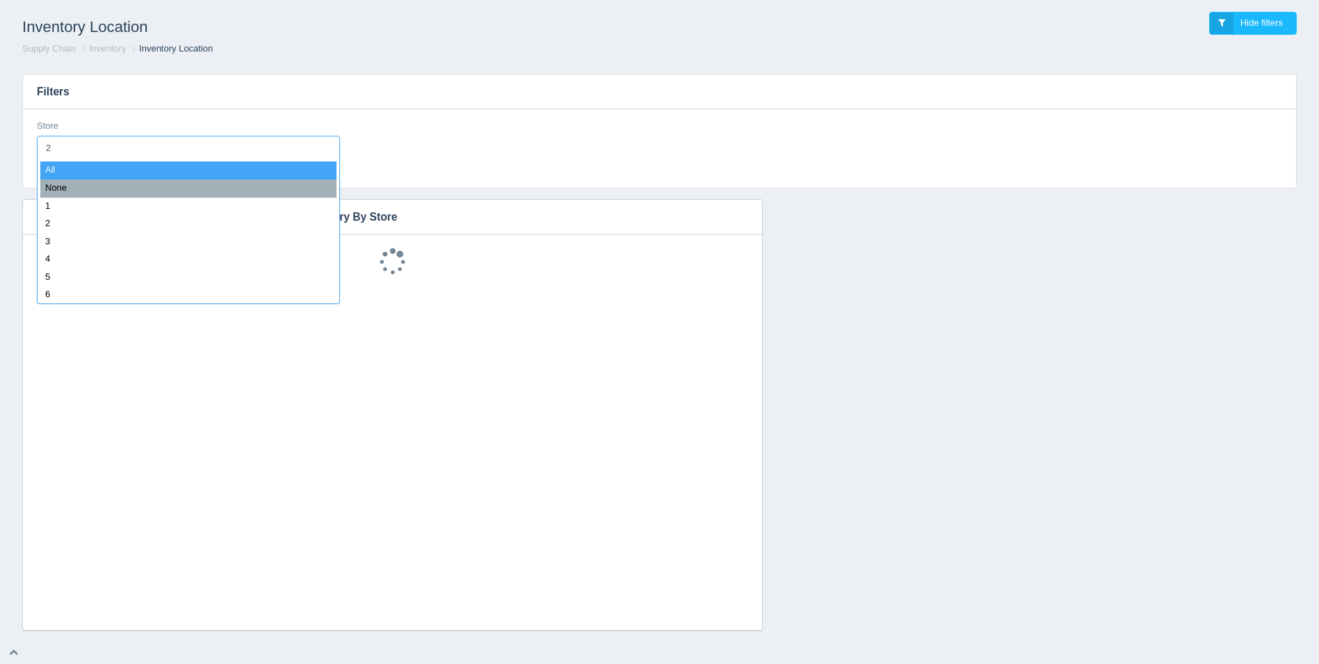
type input "23"
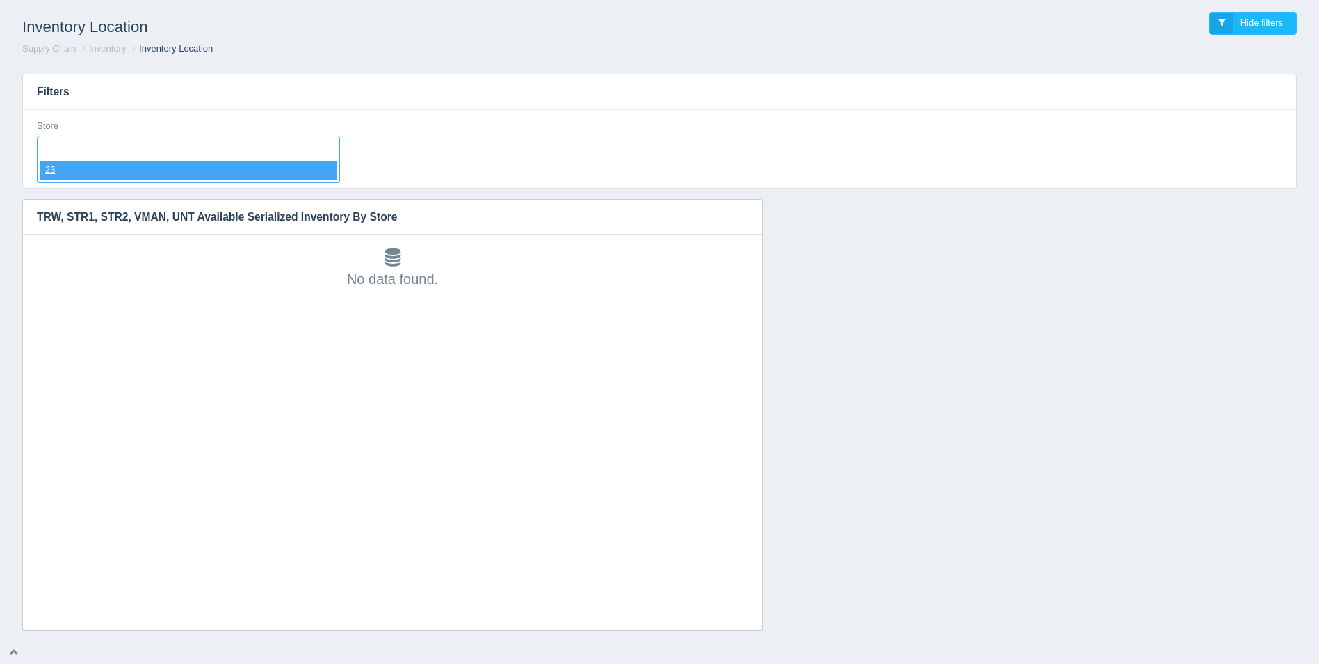
select select "23"
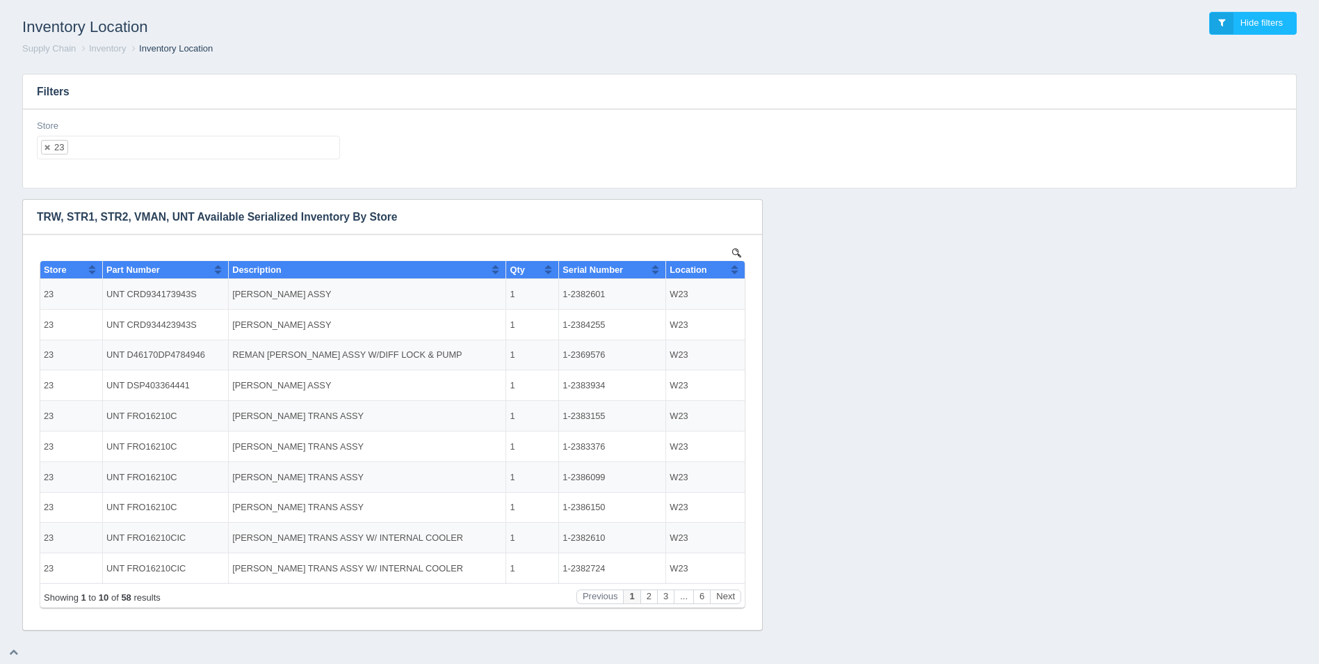
scroll to position [0, 0]
click at [737, 248] on div "No data found." at bounding box center [393, 431] width 712 height 395
click at [736, 249] on img at bounding box center [736, 252] width 9 height 9
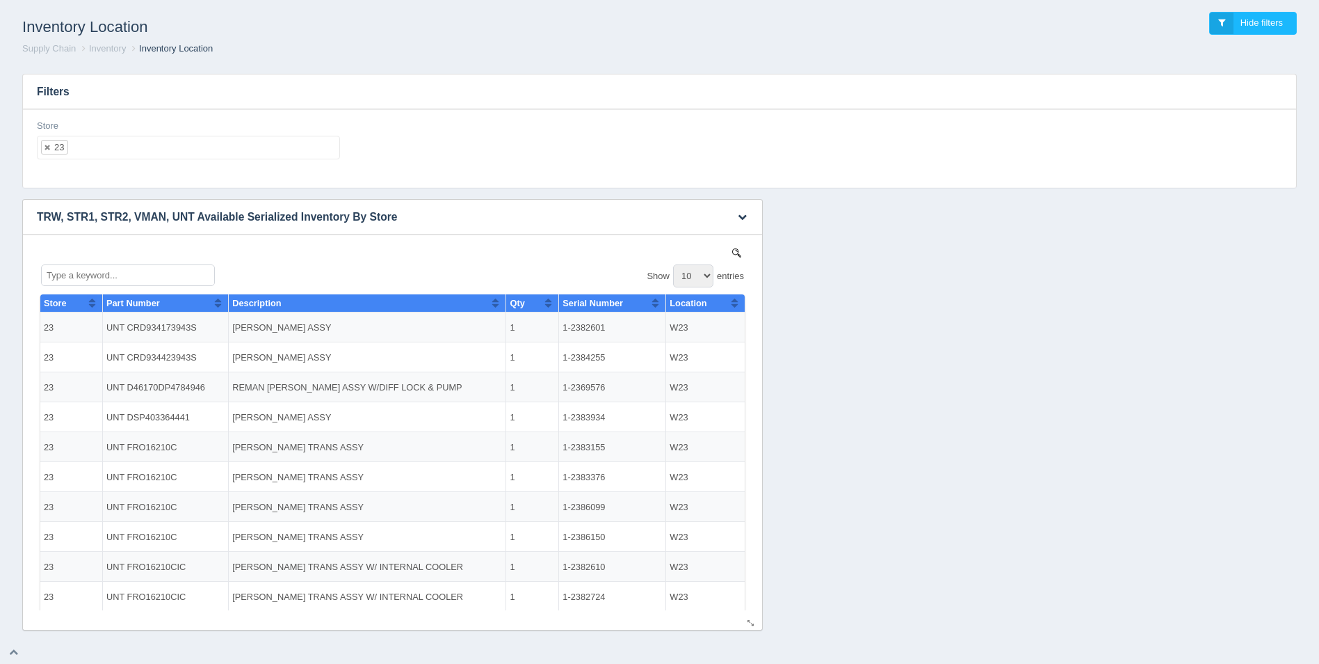
drag, startPoint x: 696, startPoint y: 274, endPoint x: 692, endPoint y: 288, distance: 14.5
click at [696, 275] on select "10 25 50 100" at bounding box center [693, 275] width 40 height 23
select select "100"
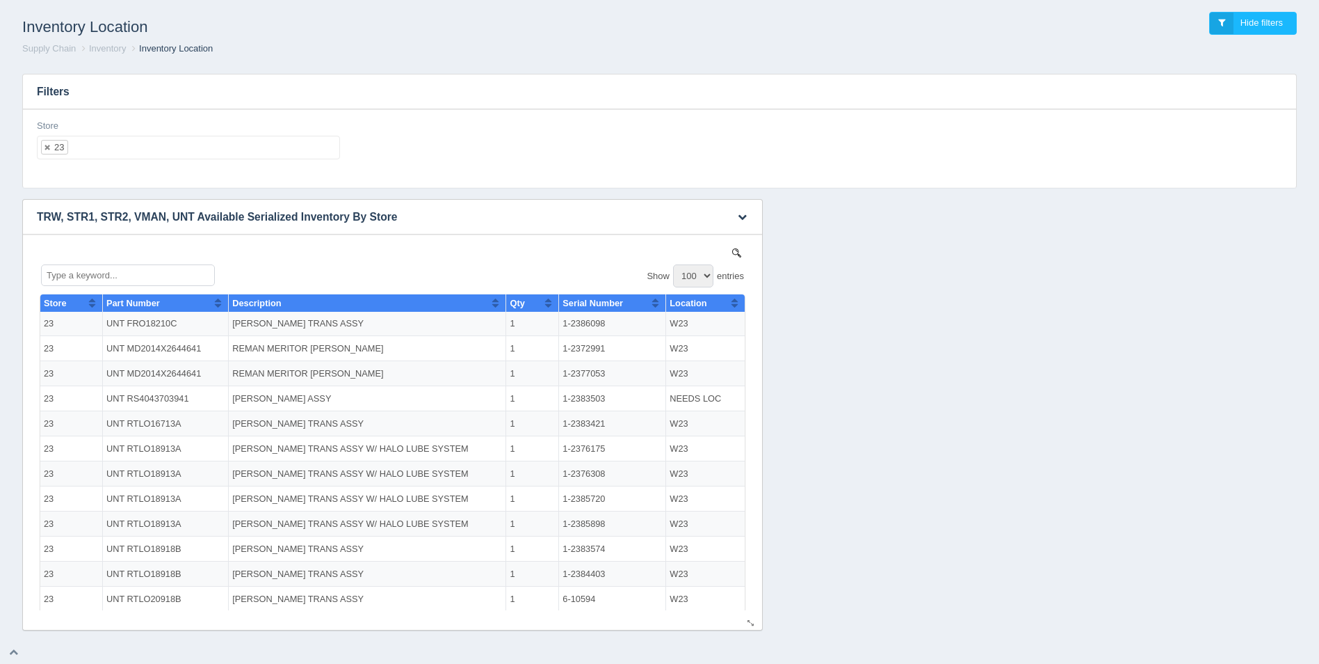
scroll to position [348, 0]
click at [730, 301] on button "Sort column ascending" at bounding box center [734, 302] width 9 height 17
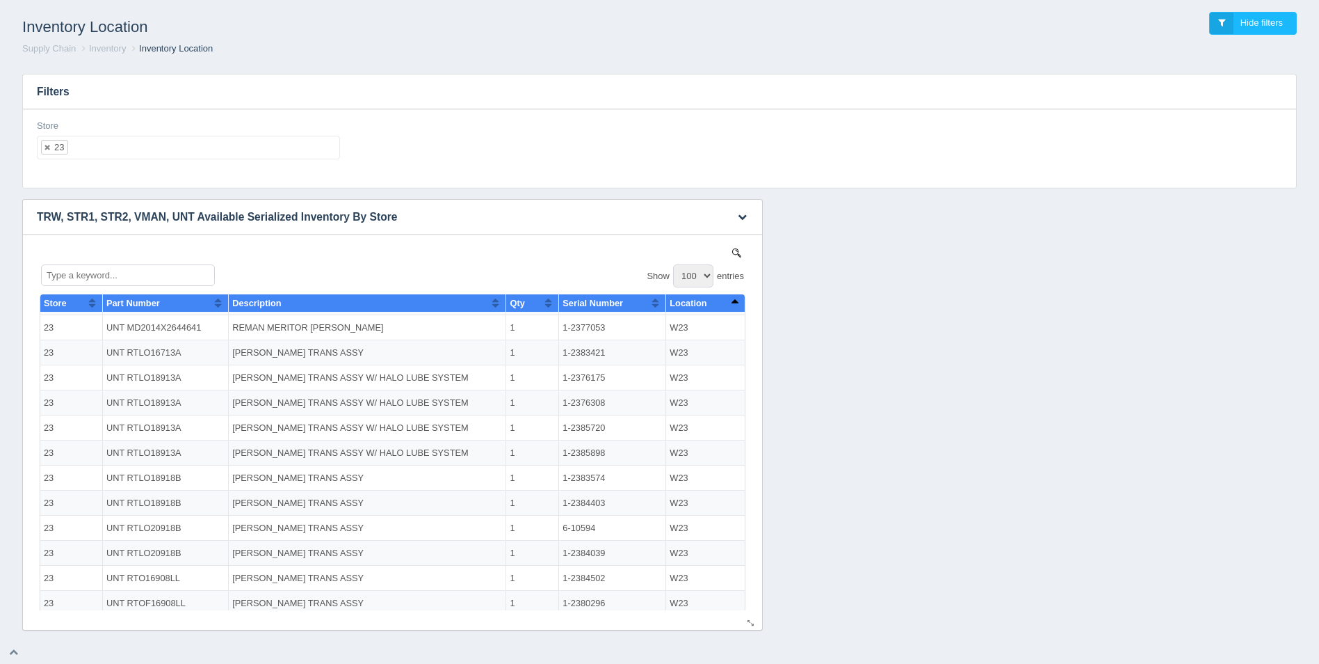
click at [730, 301] on button "Sort column descending" at bounding box center [734, 302] width 9 height 17
click at [730, 301] on button "Sort column ascending" at bounding box center [734, 302] width 9 height 17
drag, startPoint x: 714, startPoint y: 301, endPoint x: 710, endPoint y: 308, distance: 8.1
click at [730, 301] on button "Sort column descending" at bounding box center [734, 302] width 9 height 17
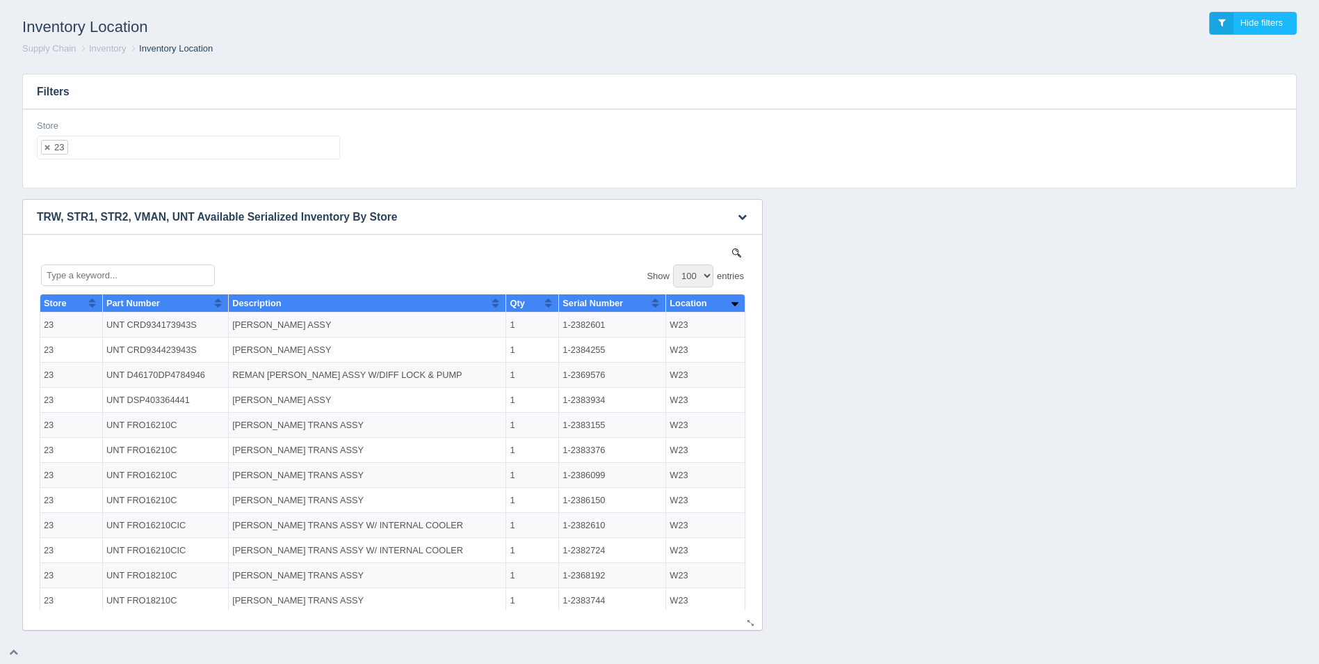
click at [730, 302] on button "Sort column ascending" at bounding box center [734, 302] width 9 height 17
drag, startPoint x: 547, startPoint y: 325, endPoint x: 588, endPoint y: 324, distance: 41.0
click at [588, 324] on td "1-2383503" at bounding box center [612, 324] width 107 height 25
copy td "1-2383503"
click at [730, 303] on button "Sort column descending" at bounding box center [734, 302] width 9 height 17
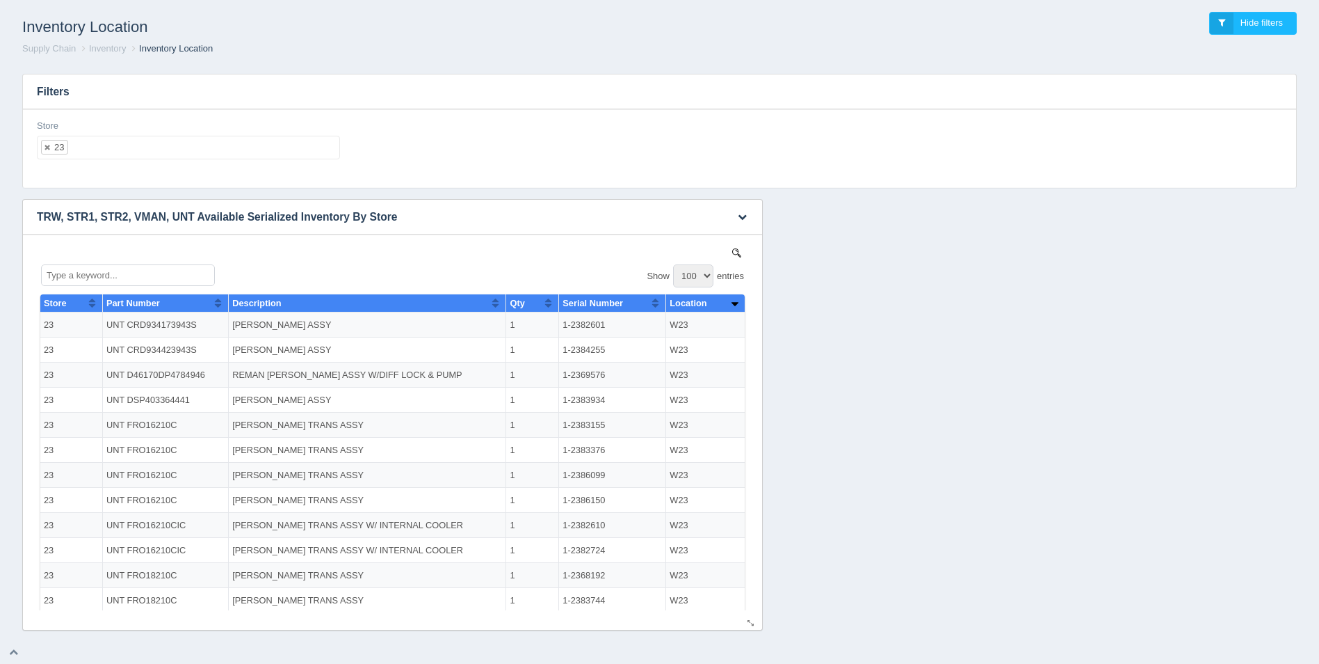
click at [730, 303] on button "Sort column ascending" at bounding box center [734, 302] width 9 height 17
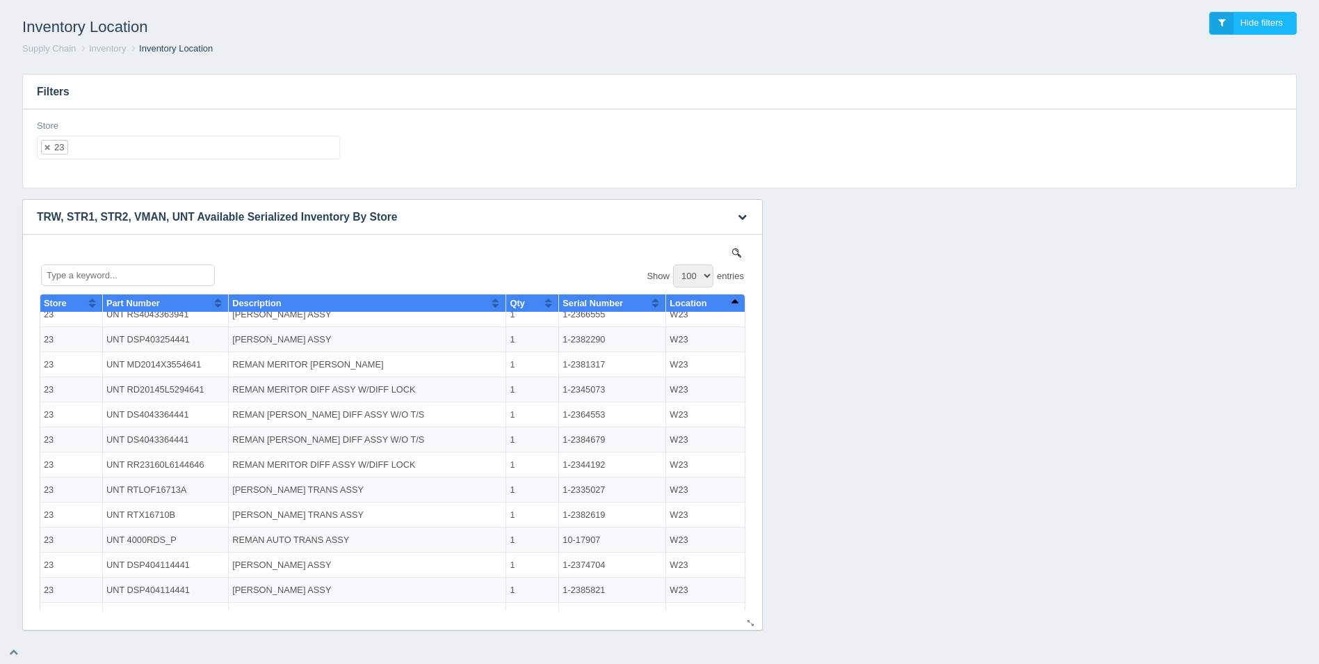
scroll to position [1153, 0]
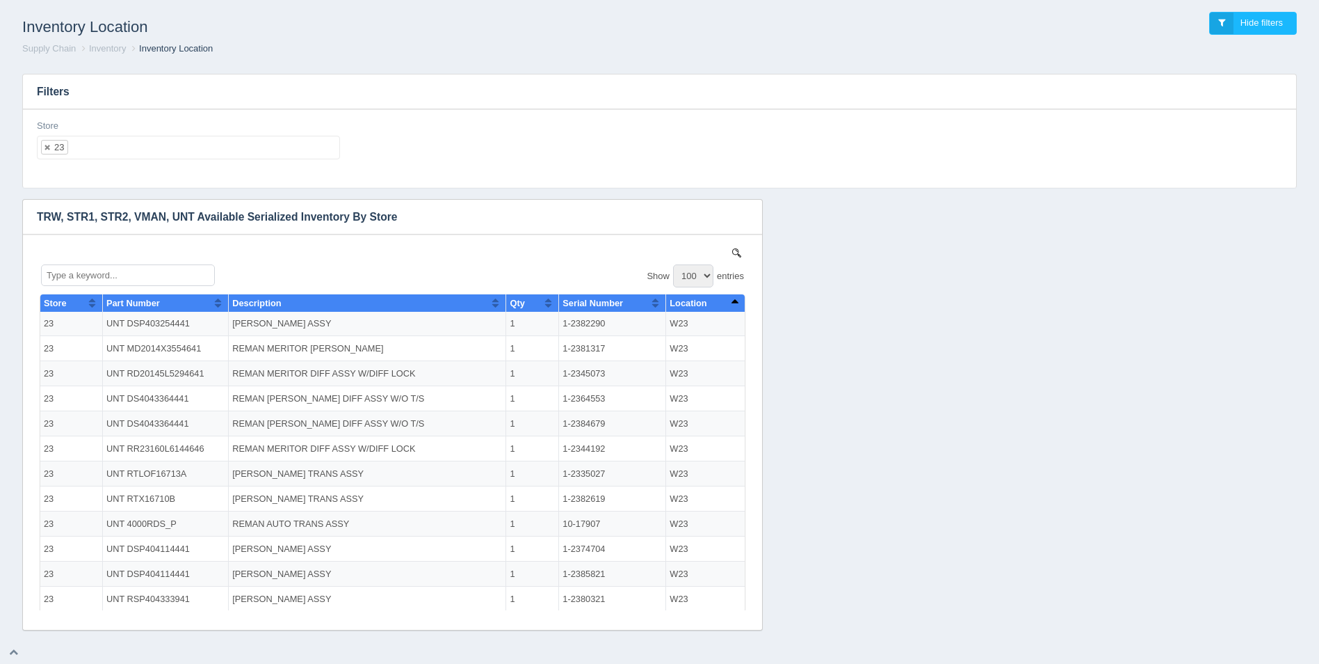
click at [131, 150] on ul "23" at bounding box center [188, 148] width 303 height 24
select select
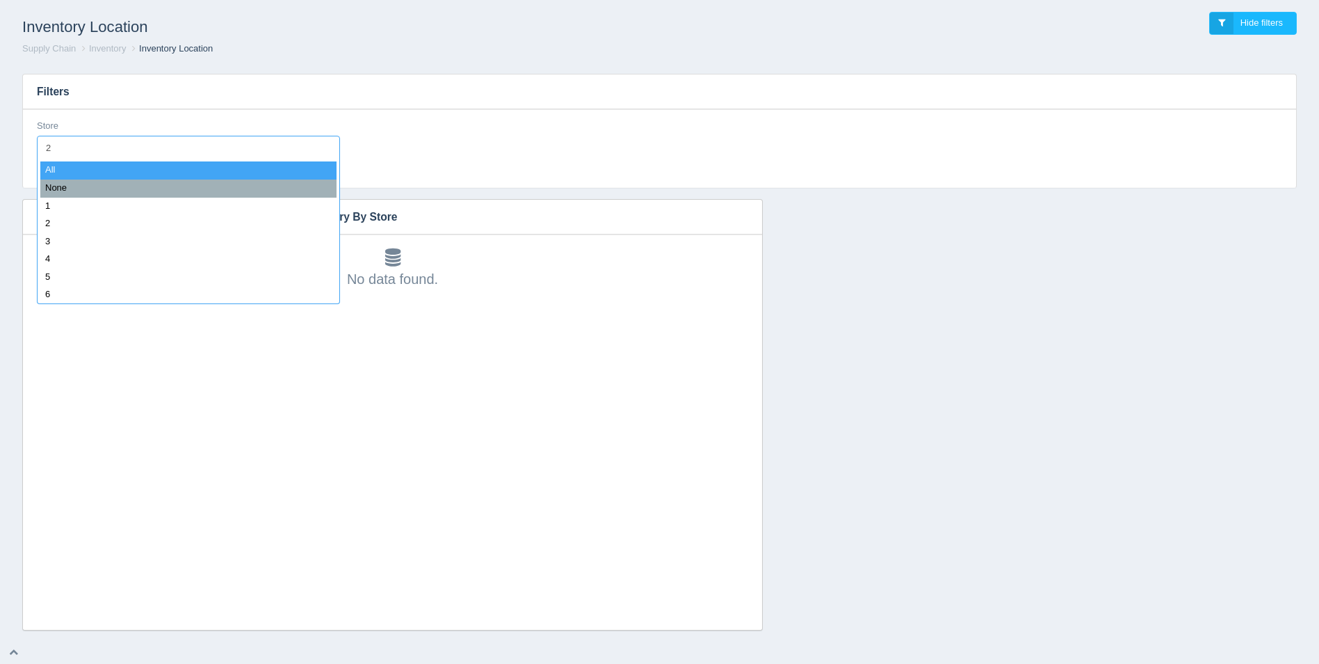
type input "24"
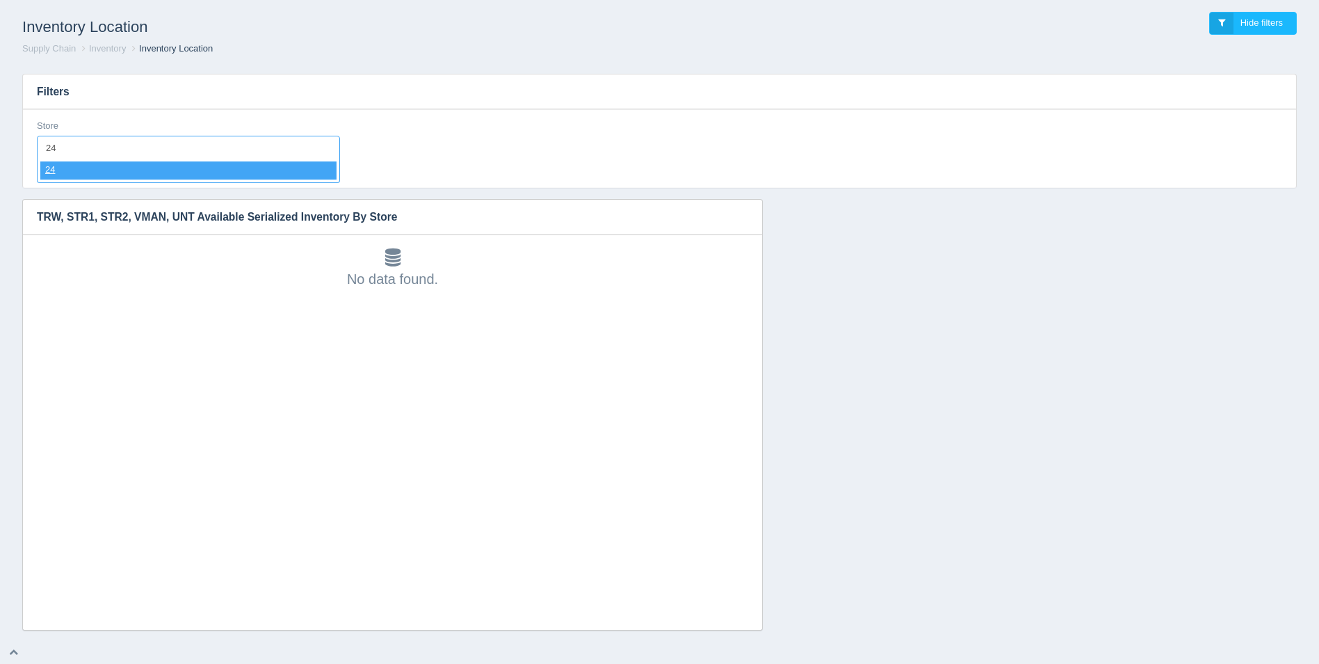
select select "24"
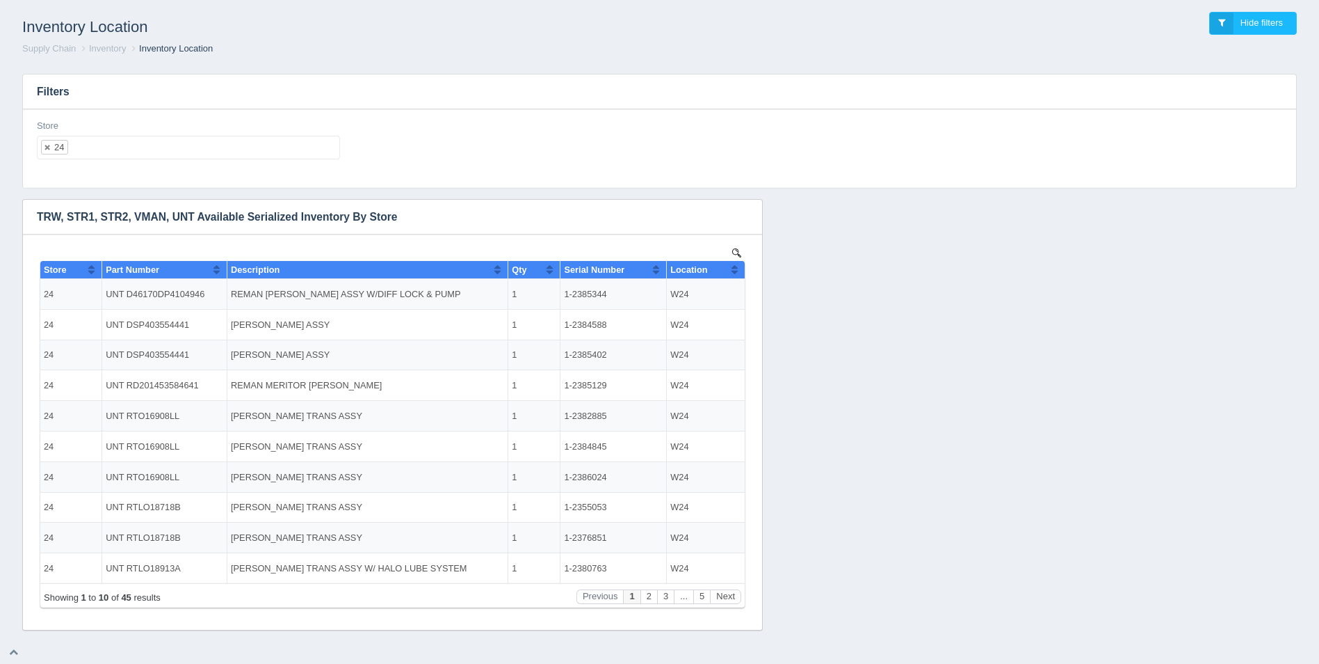
scroll to position [0, 0]
click at [735, 252] on img at bounding box center [736, 252] width 9 height 9
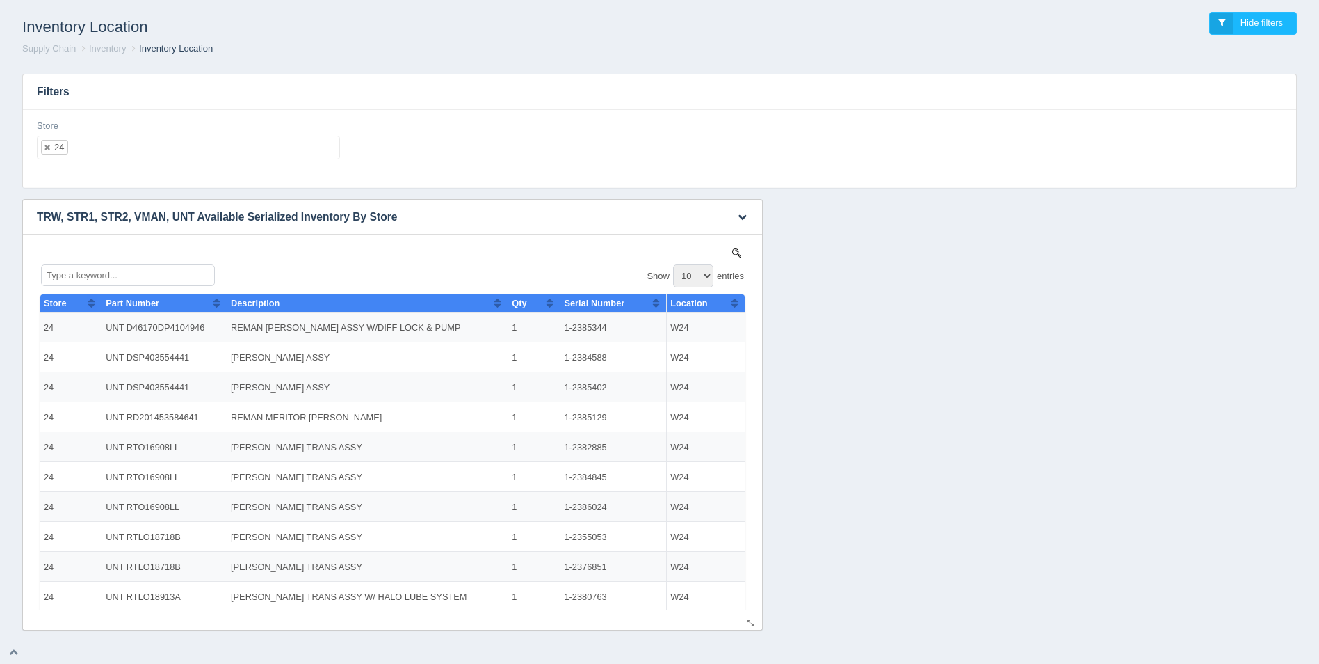
click at [693, 273] on select "10 25 50 100" at bounding box center [693, 275] width 40 height 23
select select "100"
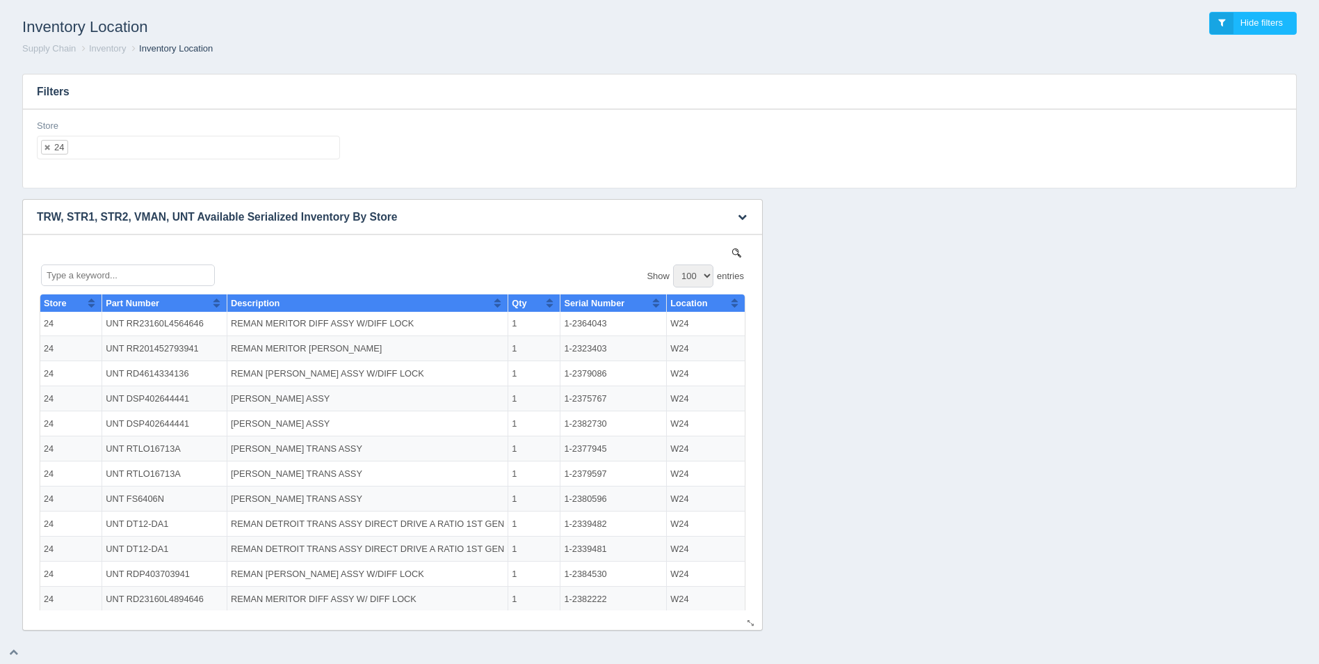
scroll to position [849, 0]
click at [730, 304] on button "Sort column ascending" at bounding box center [734, 302] width 9 height 17
click at [730, 304] on button "Sort column descending" at bounding box center [734, 302] width 9 height 17
click at [131, 151] on ul "24" at bounding box center [188, 148] width 303 height 24
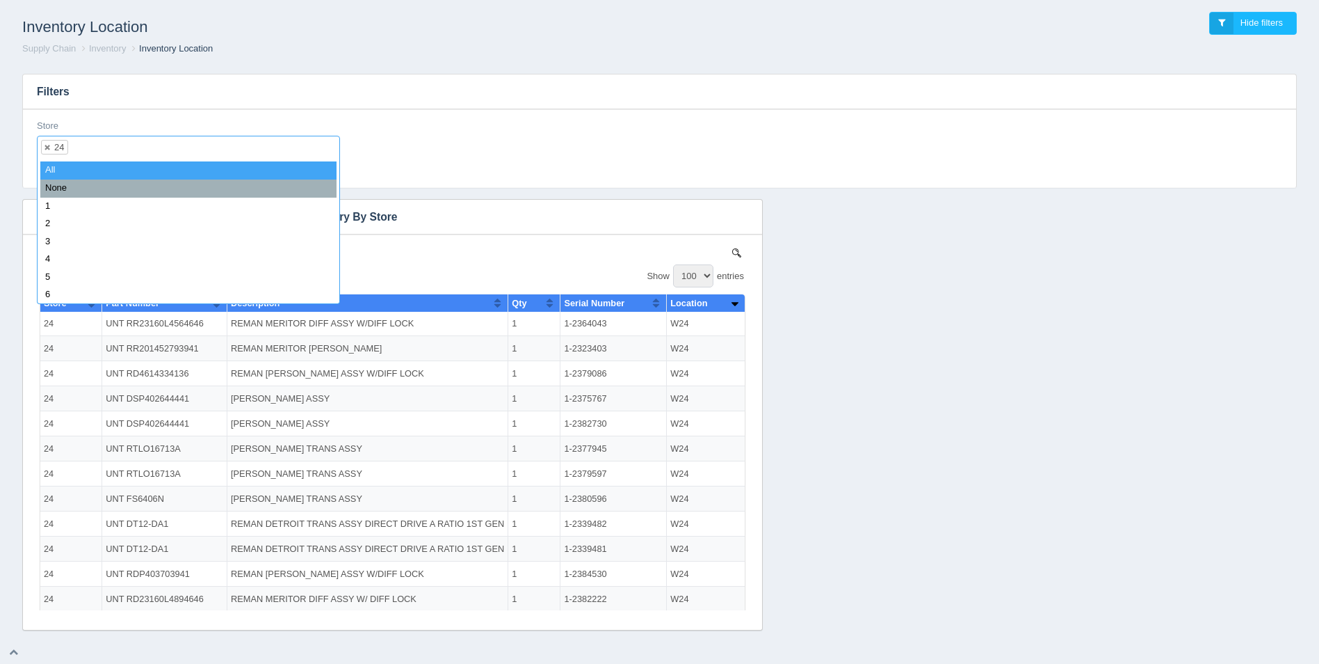
select select
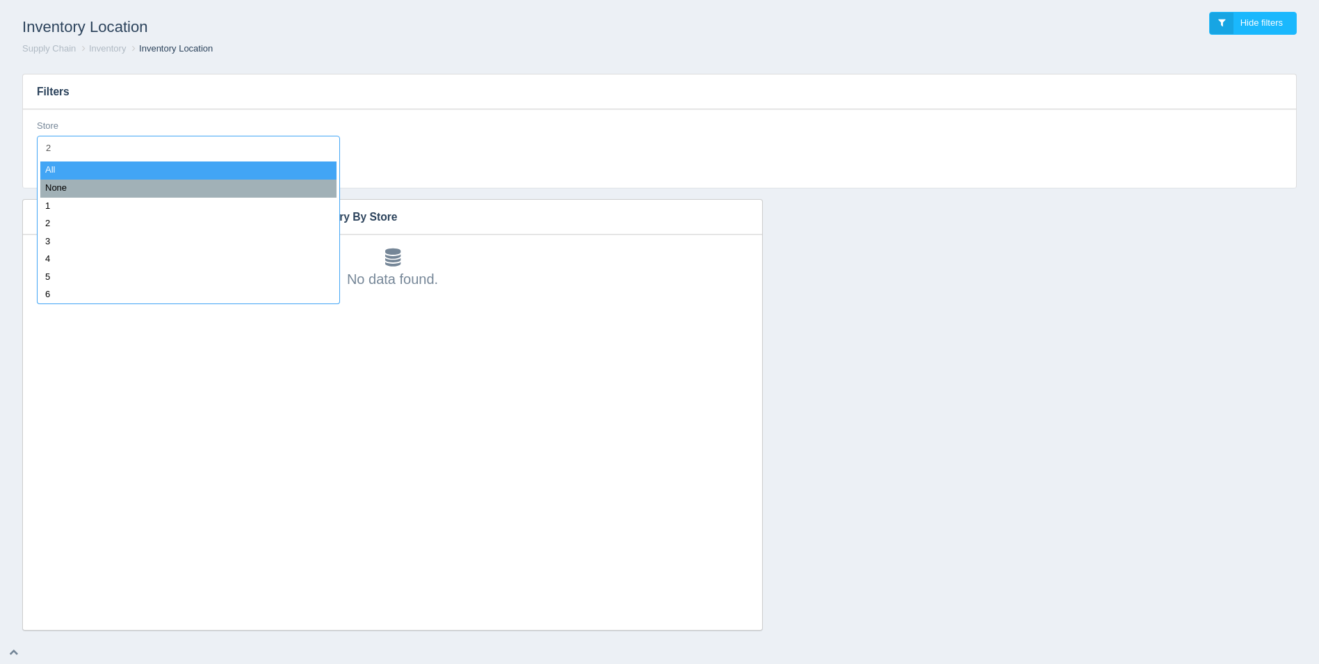
type input "25"
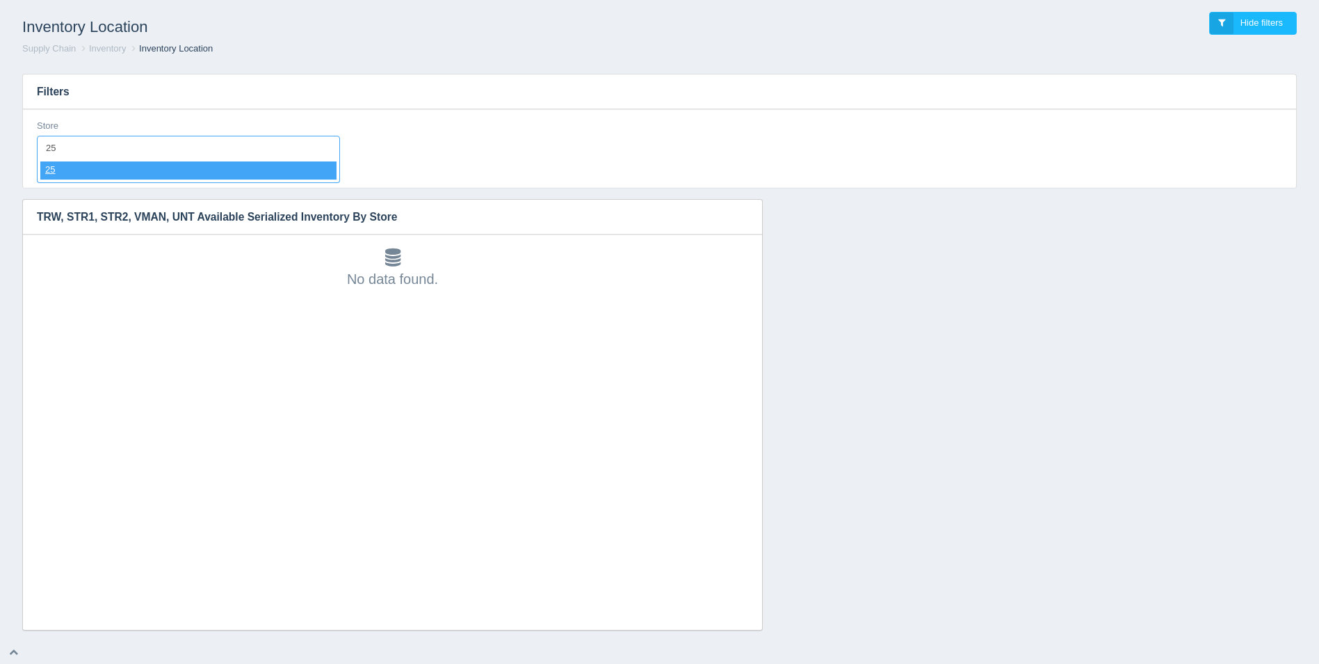
select select "25"
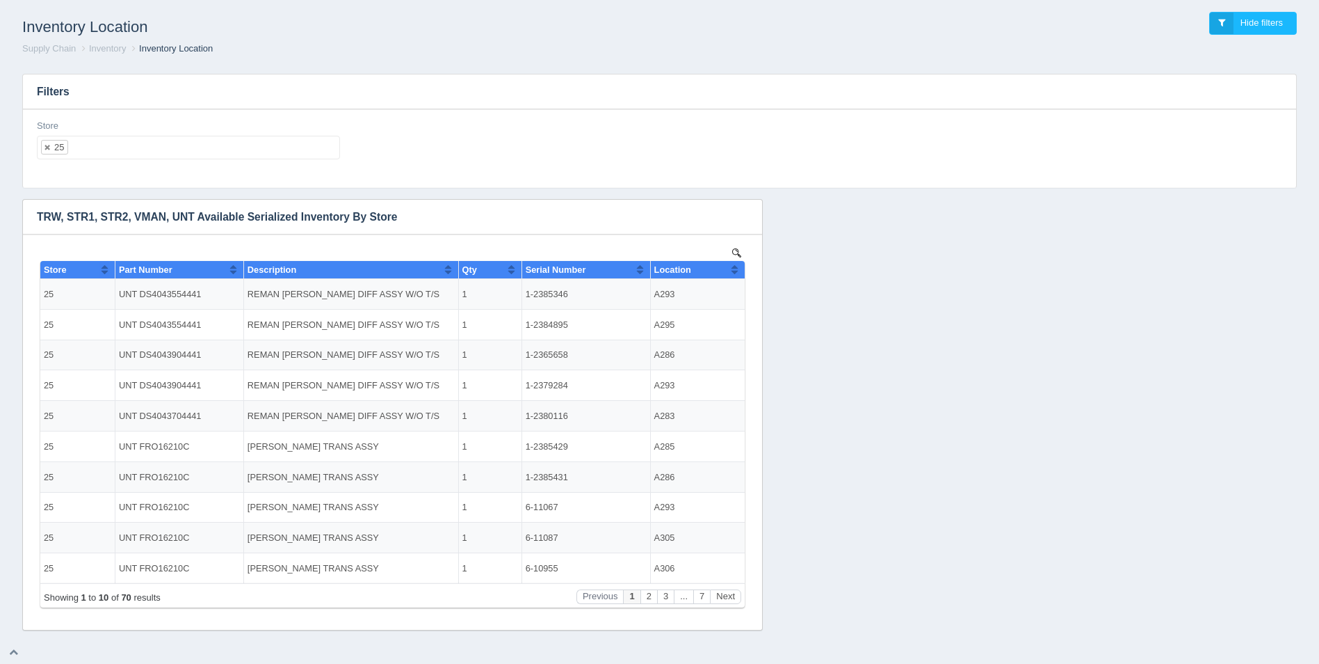
scroll to position [0, 0]
click at [730, 254] on link at bounding box center [737, 253] width 16 height 16
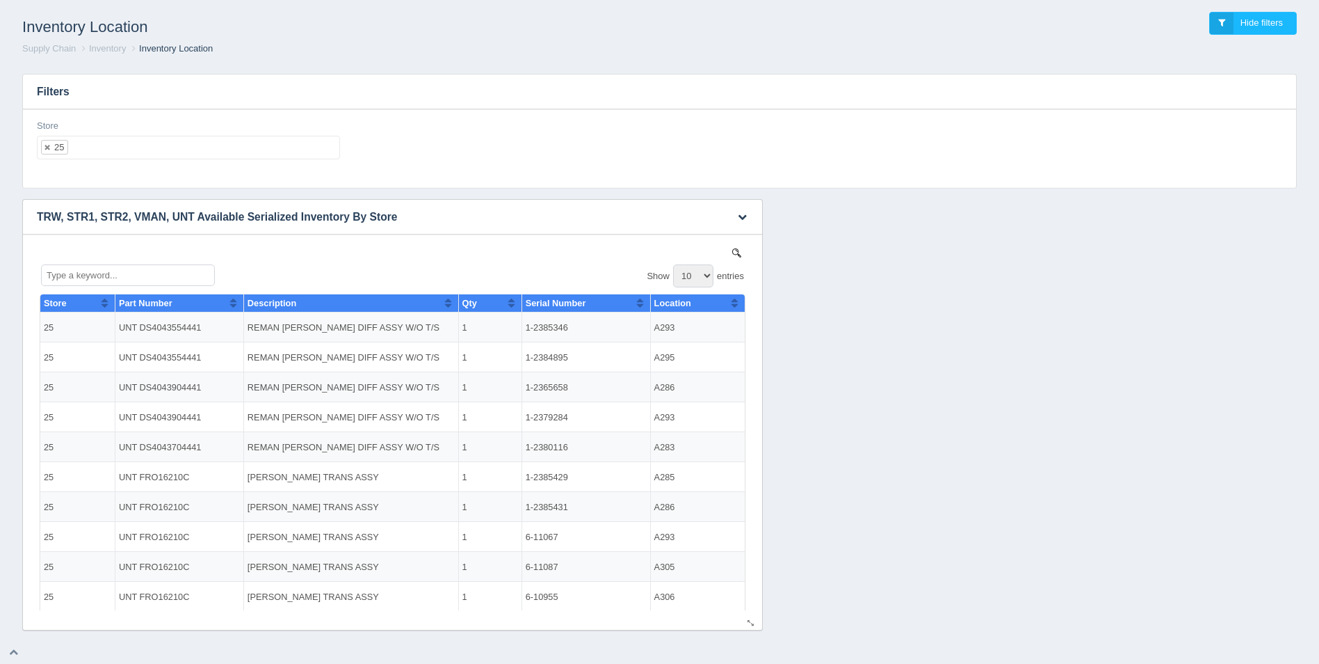
click at [696, 272] on select "10 25 50 100" at bounding box center [693, 275] width 40 height 23
select select "100"
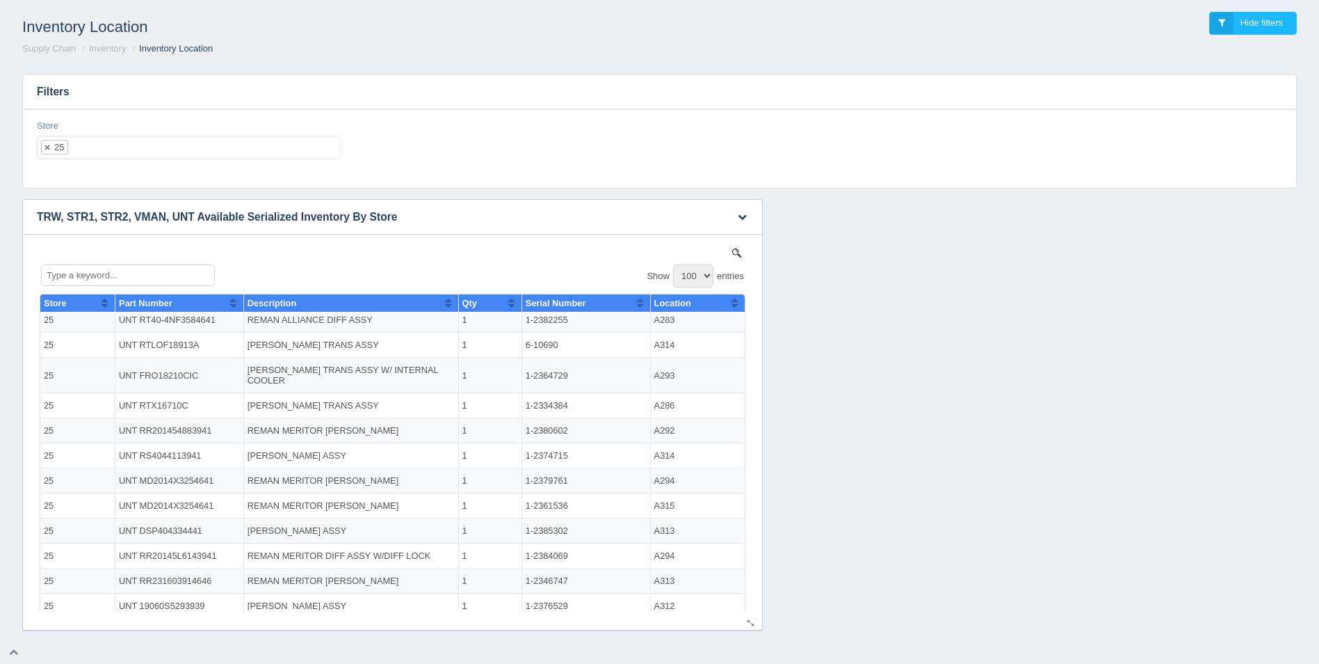
scroll to position [1548, 0]
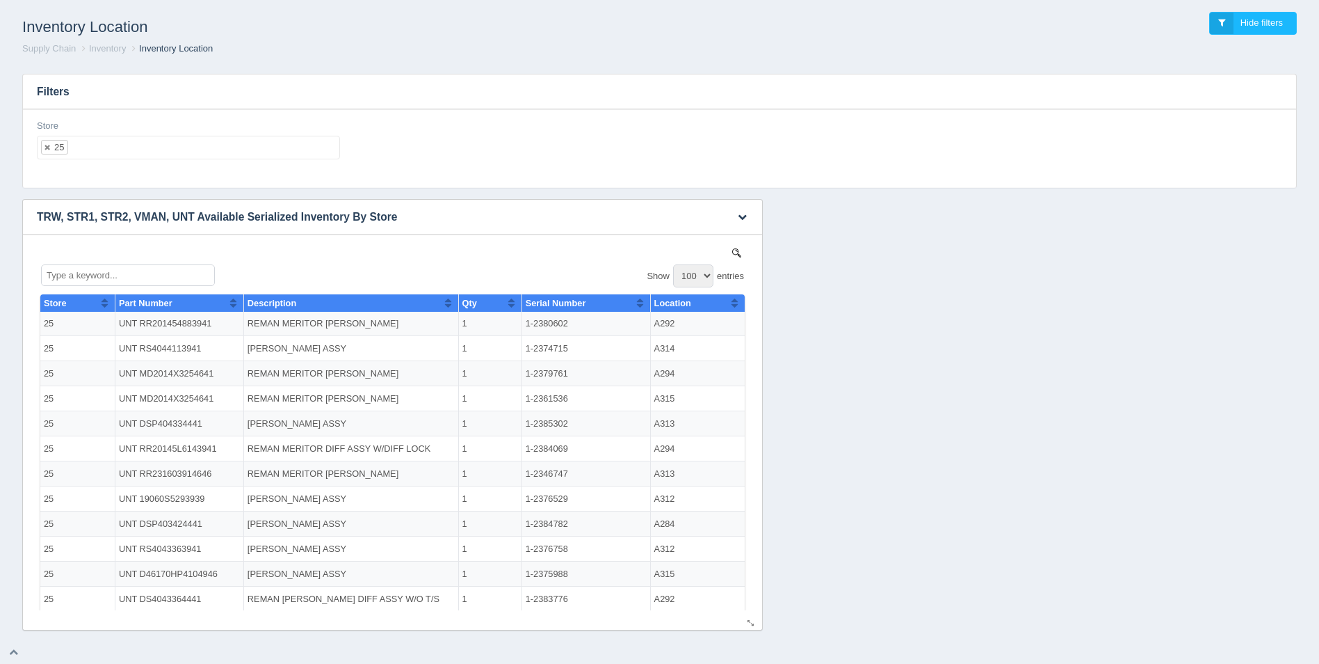
click at [730, 303] on button "Sort column ascending" at bounding box center [734, 302] width 9 height 17
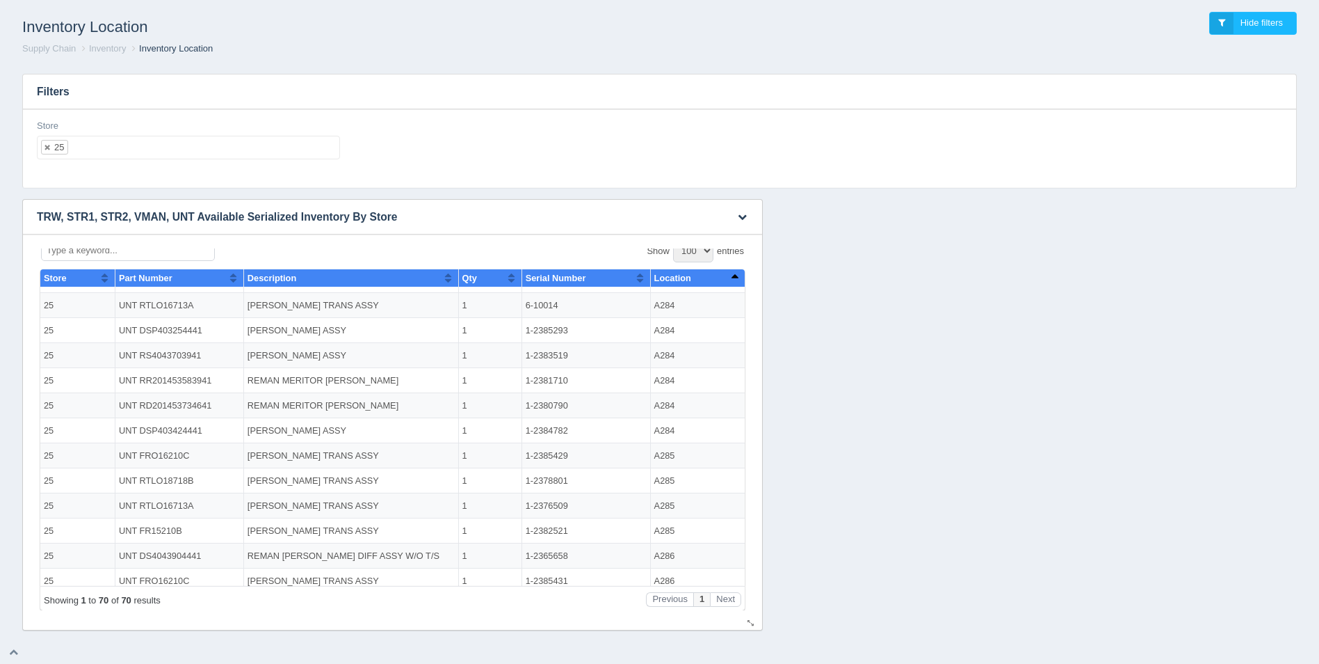
scroll to position [0, 0]
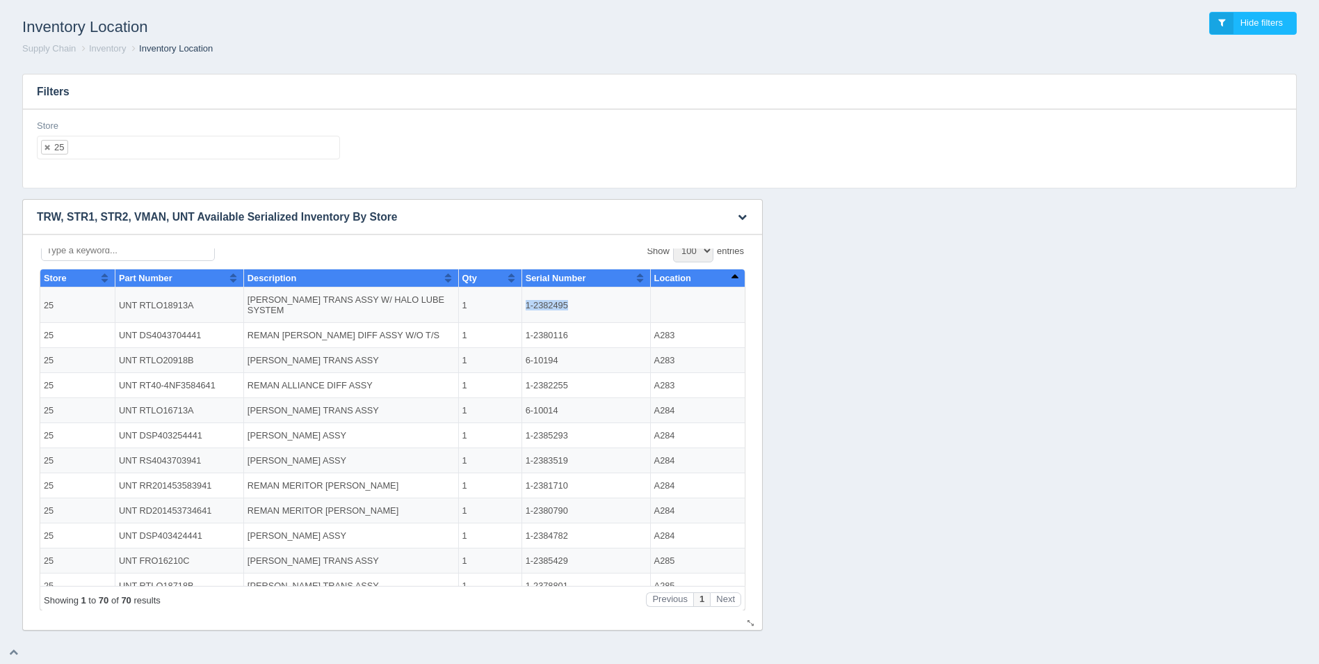
drag, startPoint x: 559, startPoint y: 303, endPoint x: 508, endPoint y: 307, distance: 50.9
click at [522, 307] on td "1-2382495" at bounding box center [586, 304] width 129 height 35
copy td "1-2382495"
click at [730, 276] on button "Sort column descending" at bounding box center [734, 277] width 9 height 17
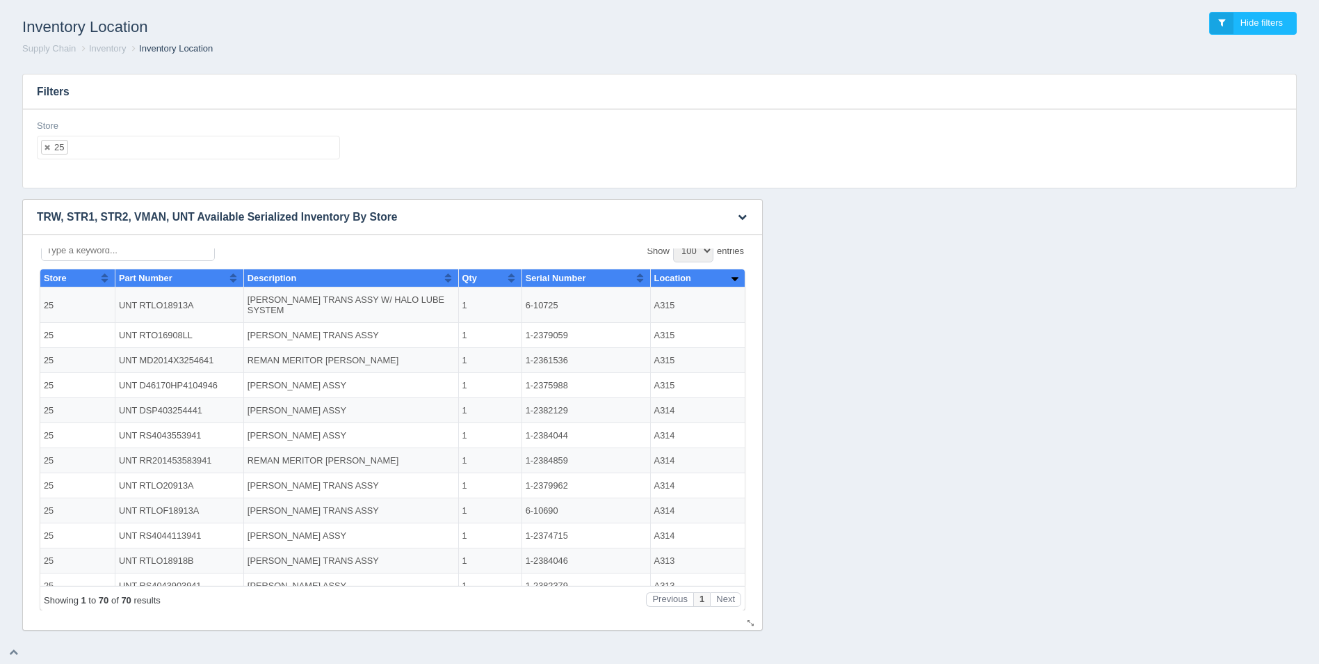
click at [730, 275] on button "Sort column ascending" at bounding box center [734, 277] width 9 height 17
click at [88, 147] on input "text" at bounding box center [80, 147] width 24 height 22
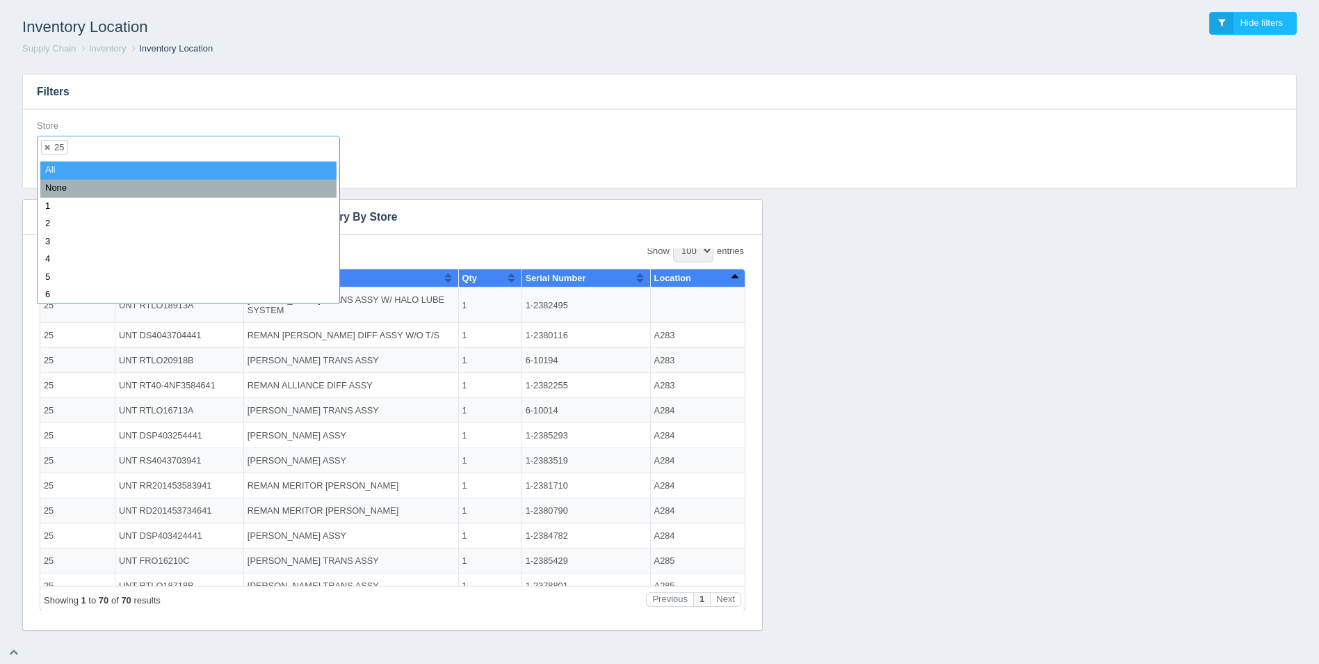
select select
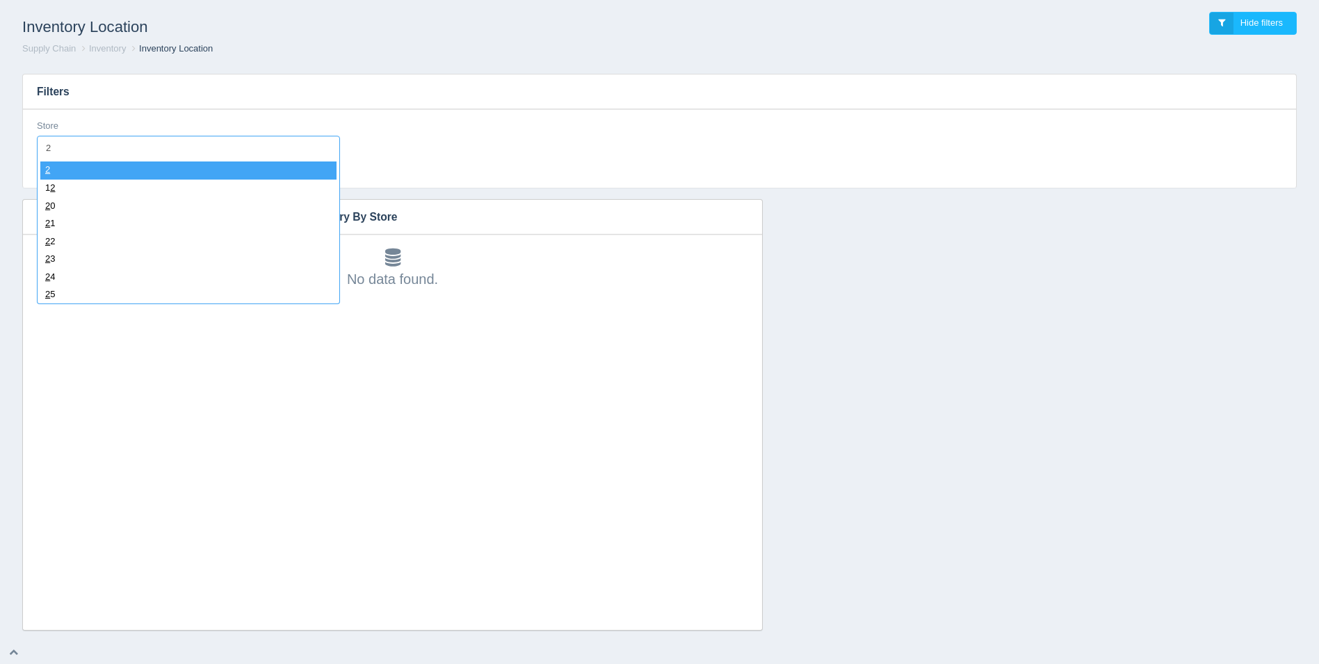
type input "25"
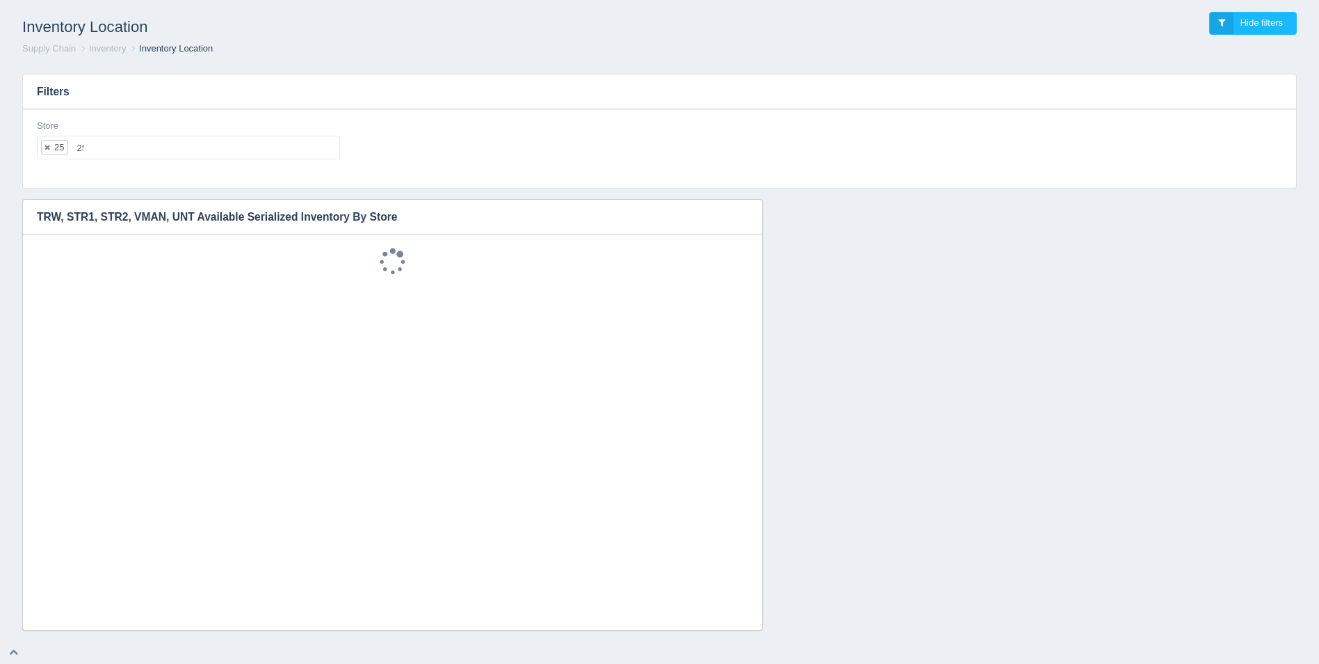
select select "25"
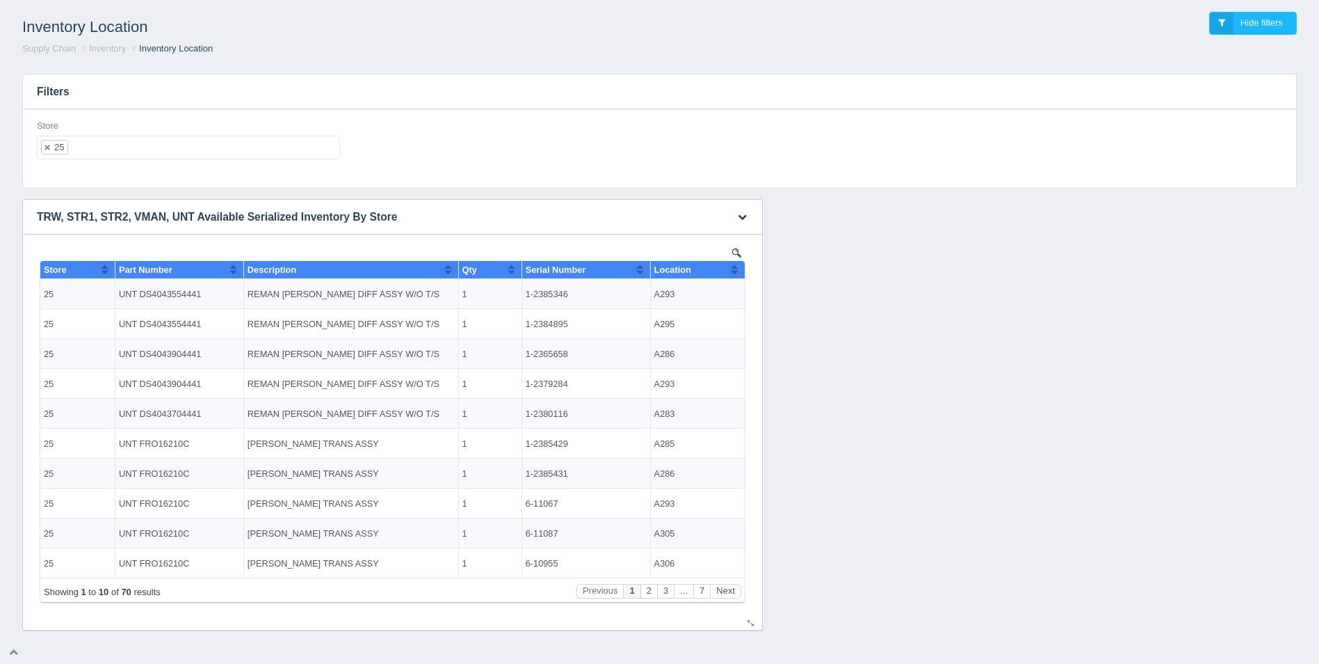
click at [735, 271] on button "Sort column ascending" at bounding box center [734, 269] width 9 height 17
click at [735, 271] on button "Sort column descending" at bounding box center [734, 269] width 9 height 17
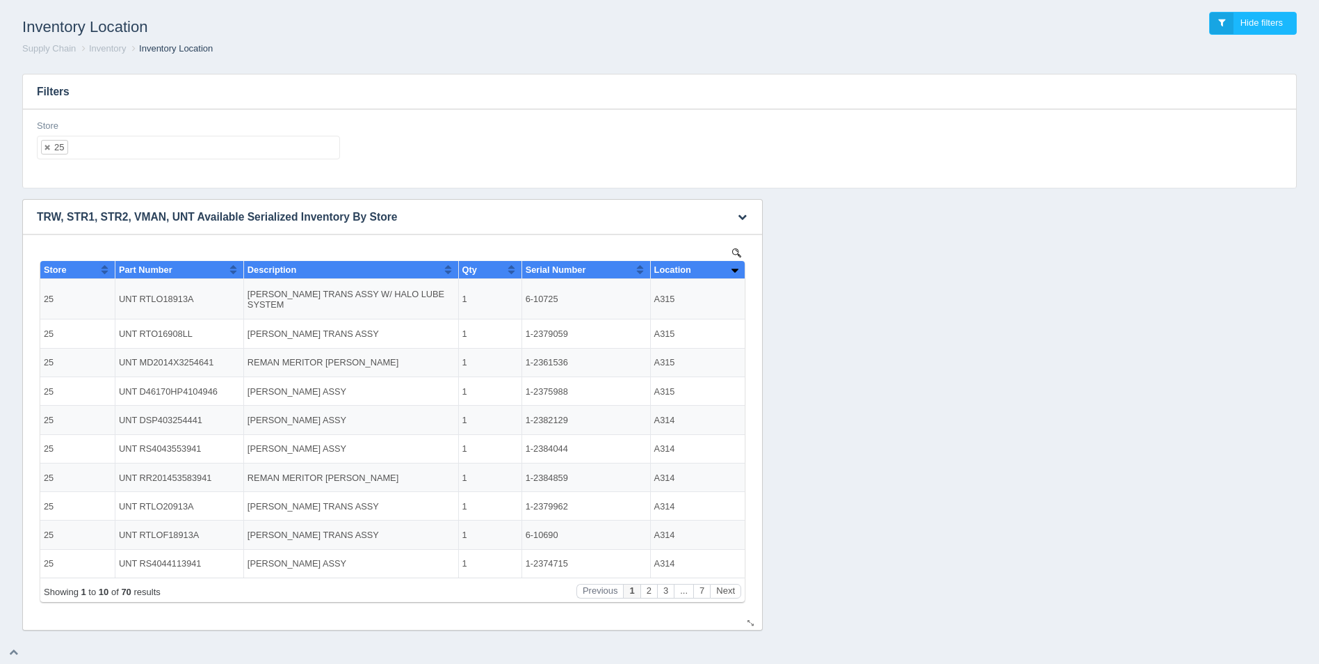
click at [732, 581] on div "Showing 1 to 10 of 70 results Previous 1 2 3 ... 7 Next" at bounding box center [392, 589] width 705 height 24
click at [732, 585] on button "Next" at bounding box center [725, 591] width 31 height 15
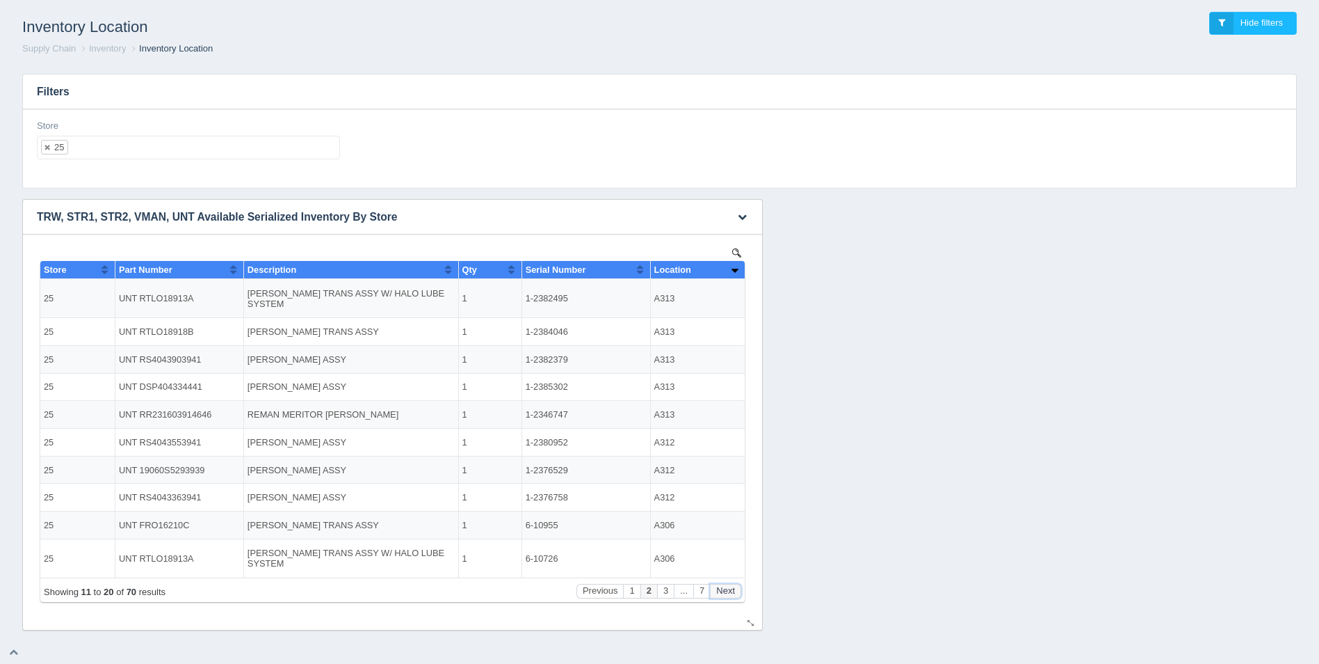
click at [736, 589] on button "Next" at bounding box center [725, 591] width 31 height 15
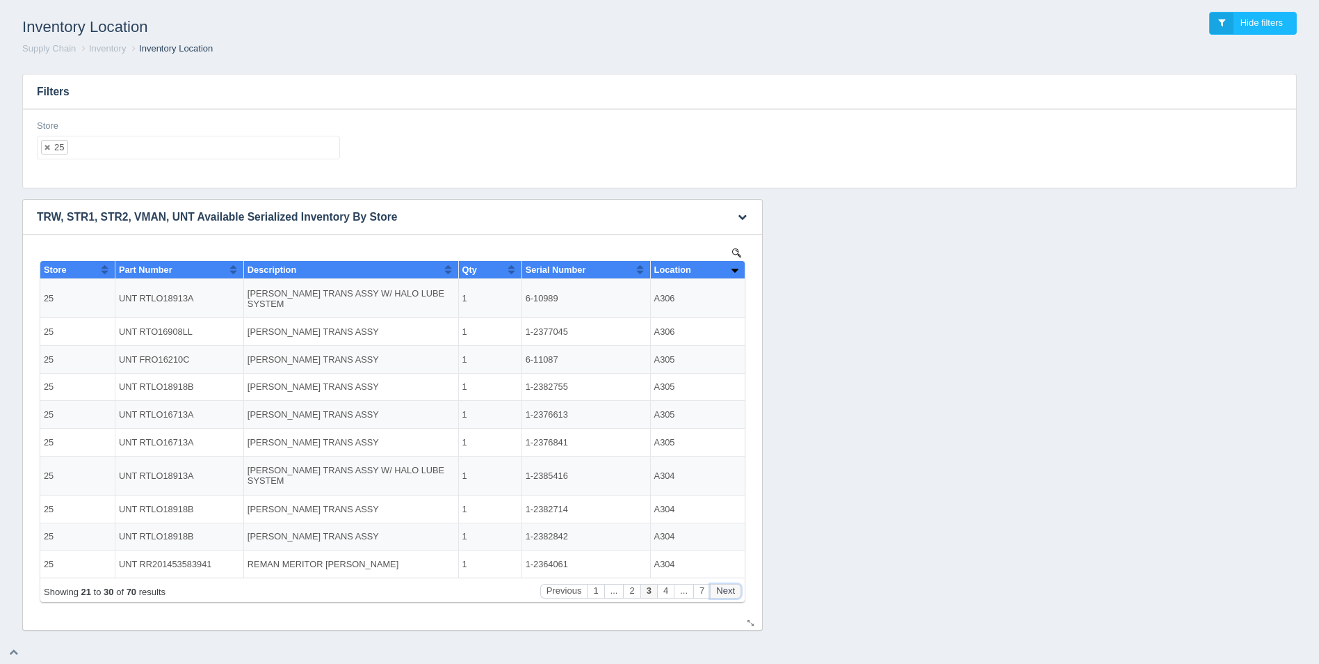
click at [736, 589] on button "Next" at bounding box center [725, 591] width 31 height 15
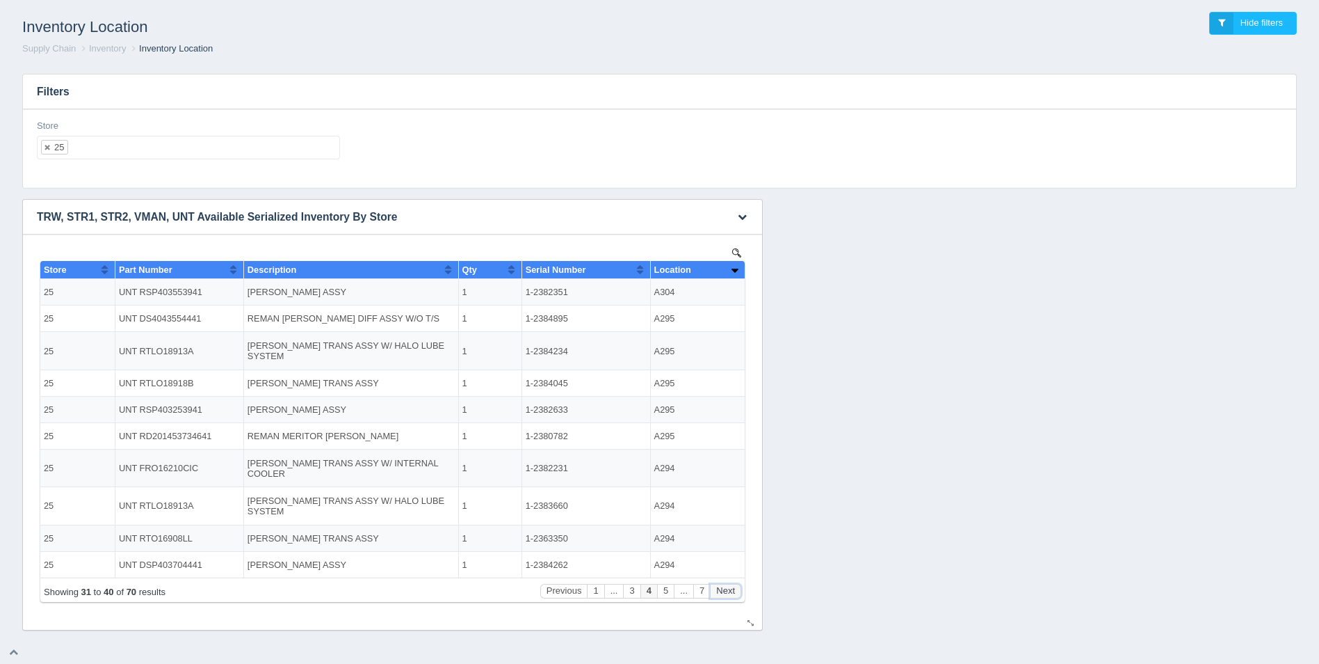
click at [736, 589] on button "Next" at bounding box center [725, 591] width 31 height 15
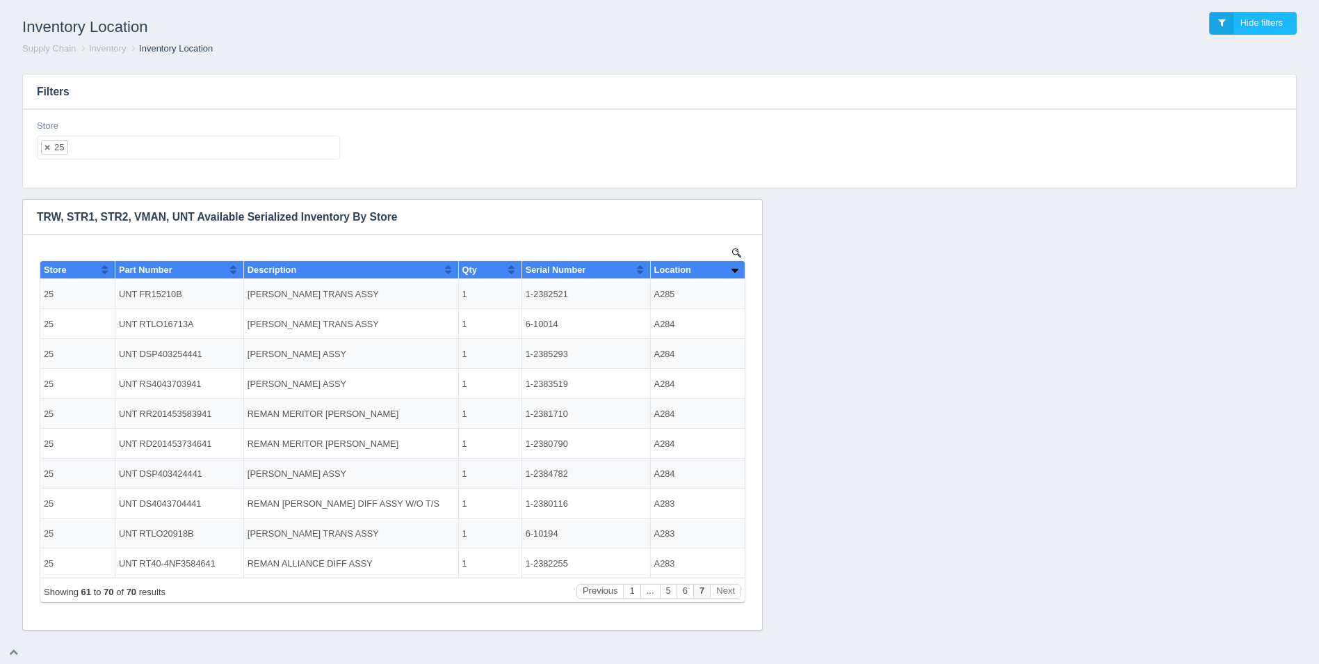
click at [114, 146] on ul "25" at bounding box center [188, 148] width 303 height 24
select select
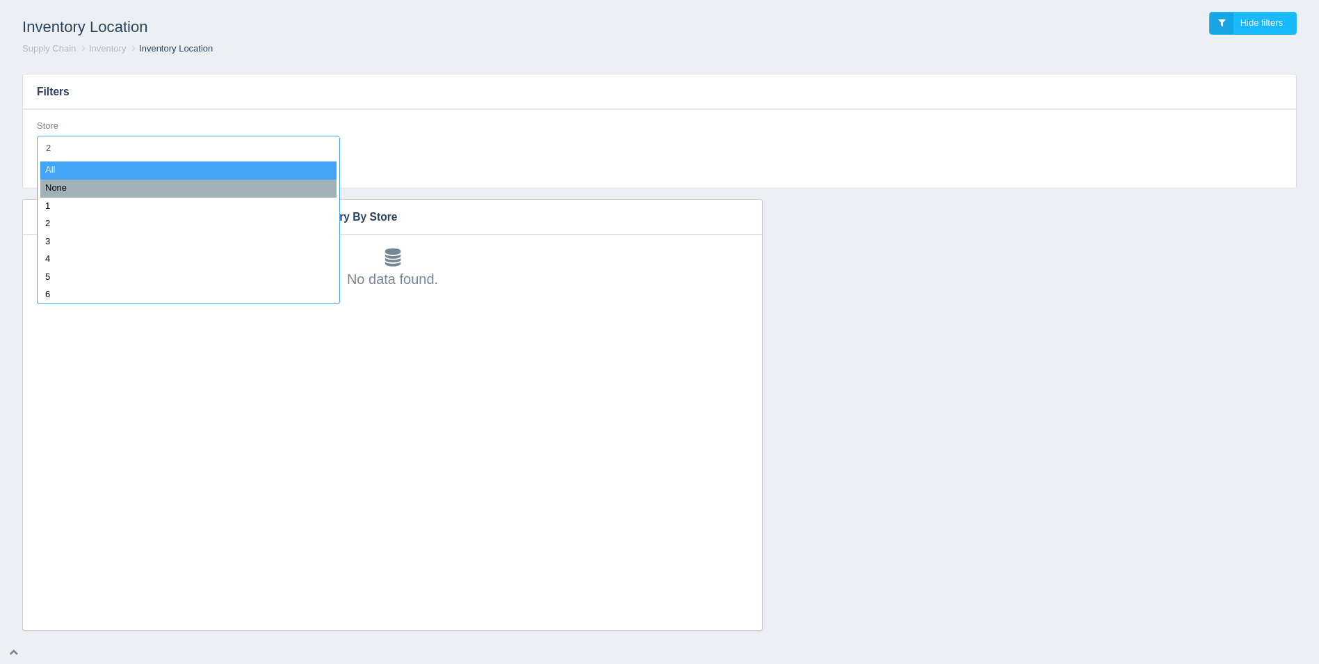
type input "26"
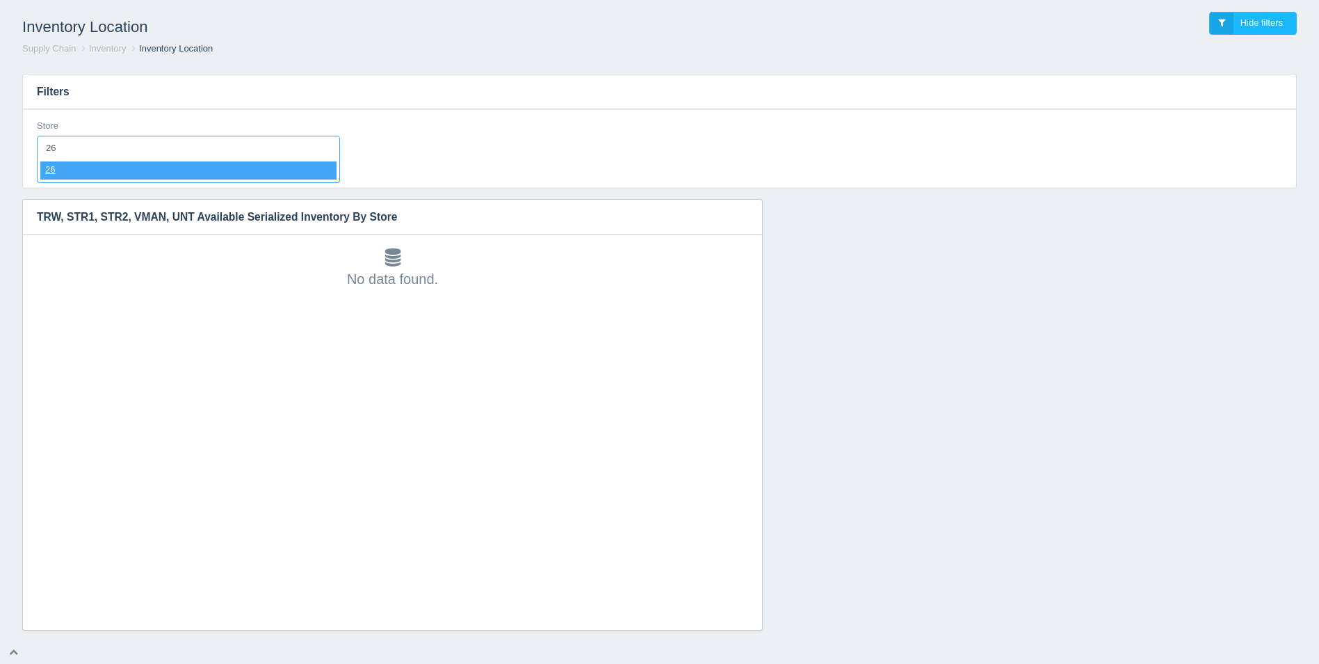
select select "26"
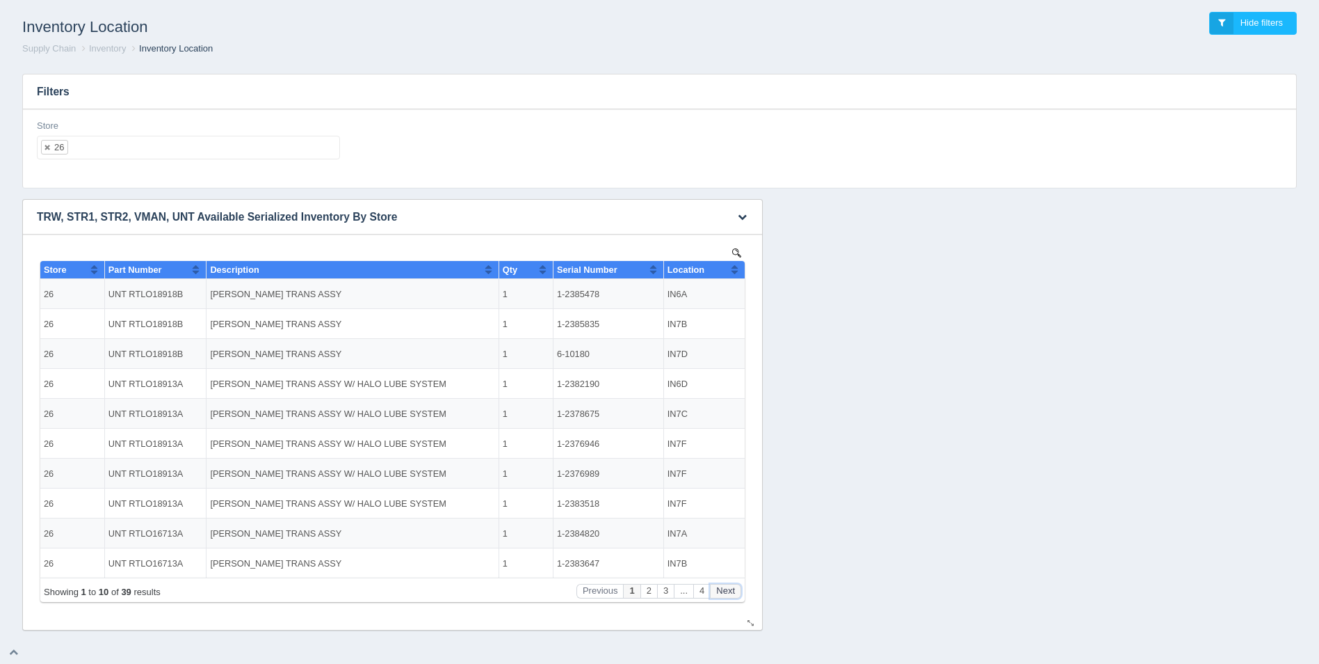
click at [726, 594] on button "Next" at bounding box center [725, 591] width 31 height 15
click at [727, 595] on button "Next" at bounding box center [725, 591] width 31 height 15
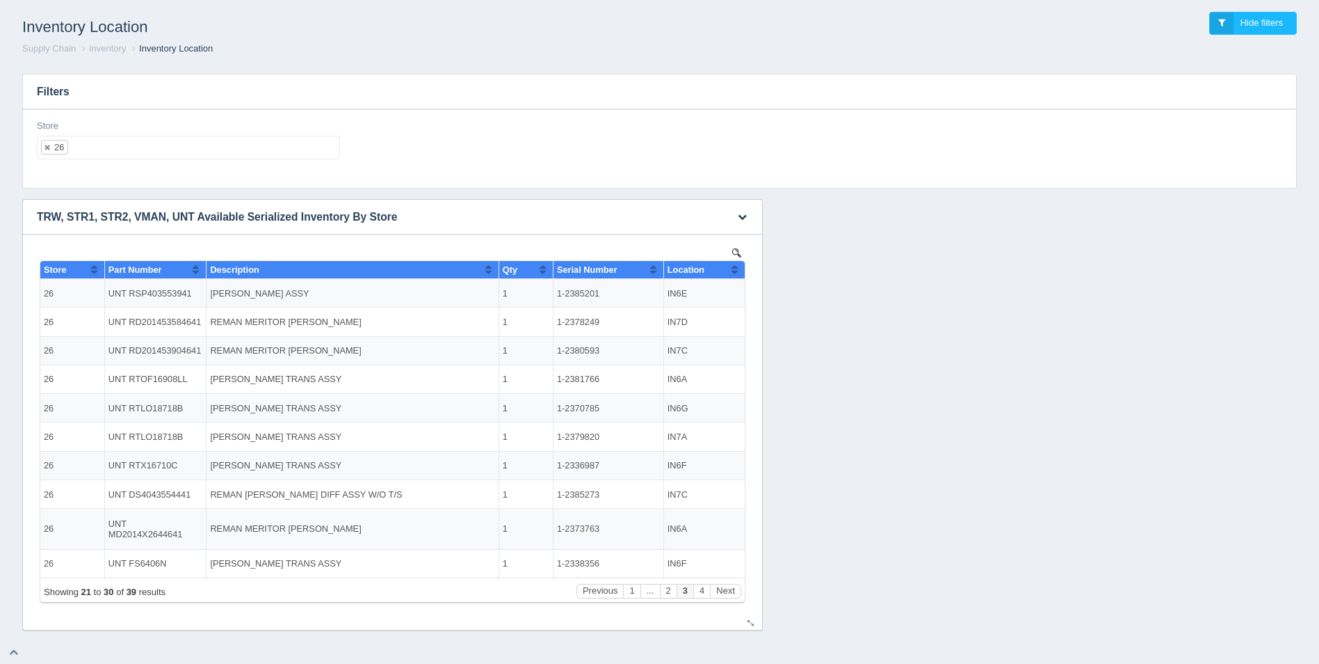
click at [705, 271] on span "Location" at bounding box center [686, 269] width 37 height 10
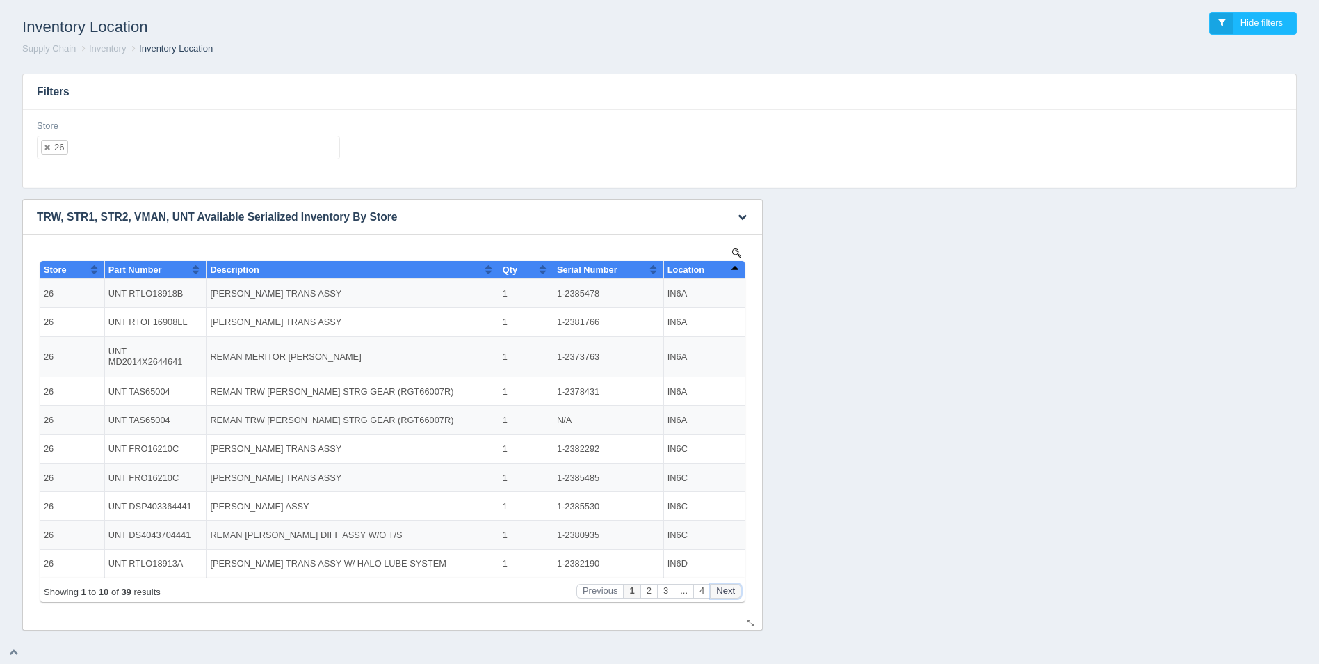
click at [730, 590] on button "Next" at bounding box center [725, 591] width 31 height 15
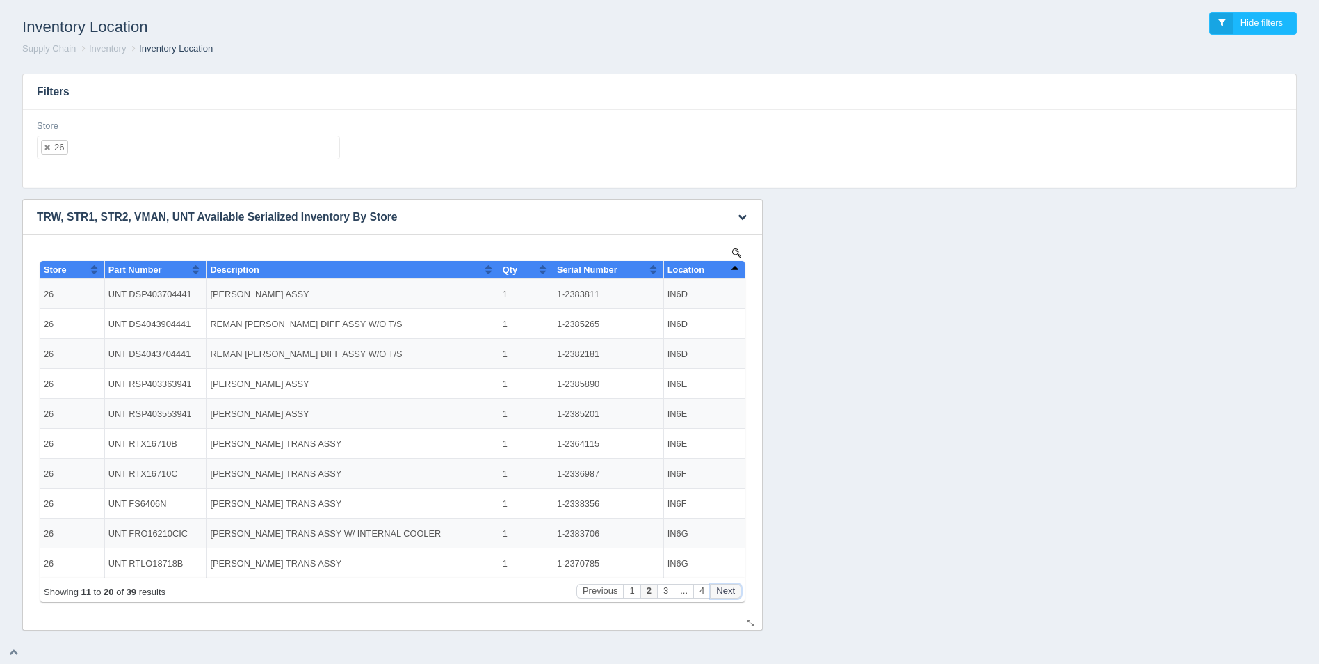
click at [730, 590] on button "Next" at bounding box center [725, 591] width 31 height 15
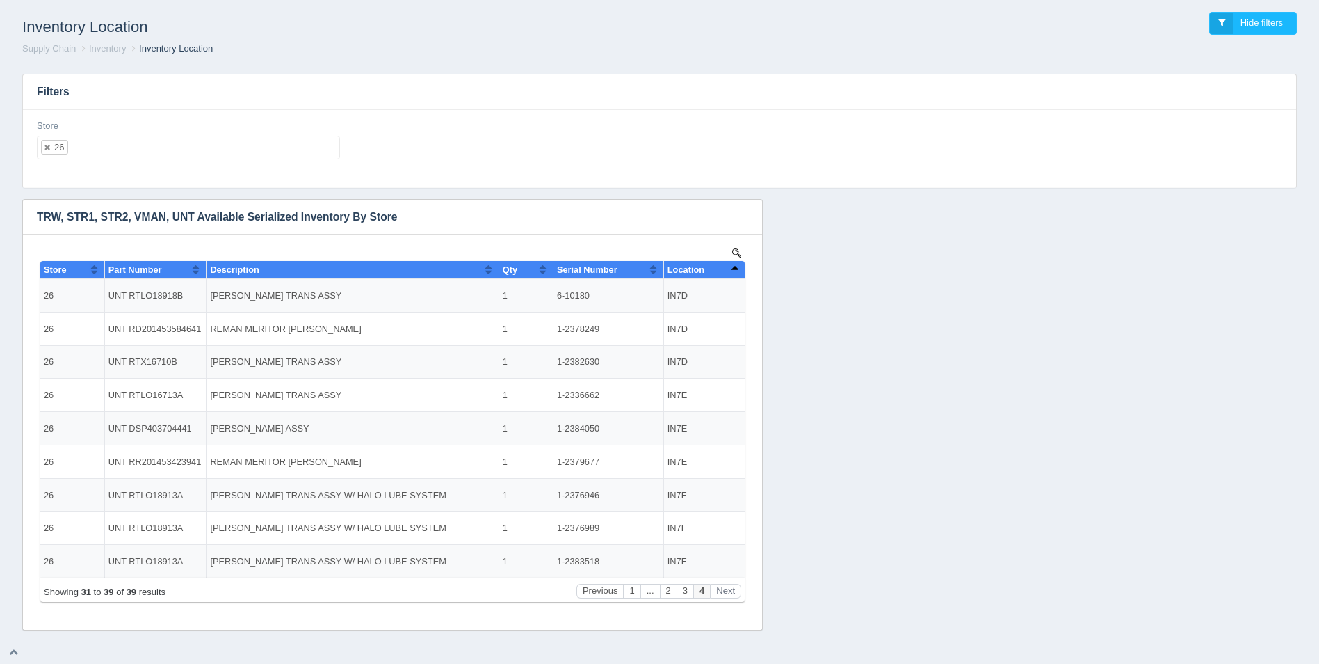
click at [193, 169] on div "Store 26 All None 1 2 3 4 5 6 7 8 9 10 11 12 13 14 15 16 17 18 19 20 21 22 23 2…" at bounding box center [188, 145] width 314 height 51
click at [198, 145] on ul "26" at bounding box center [188, 148] width 303 height 24
select select
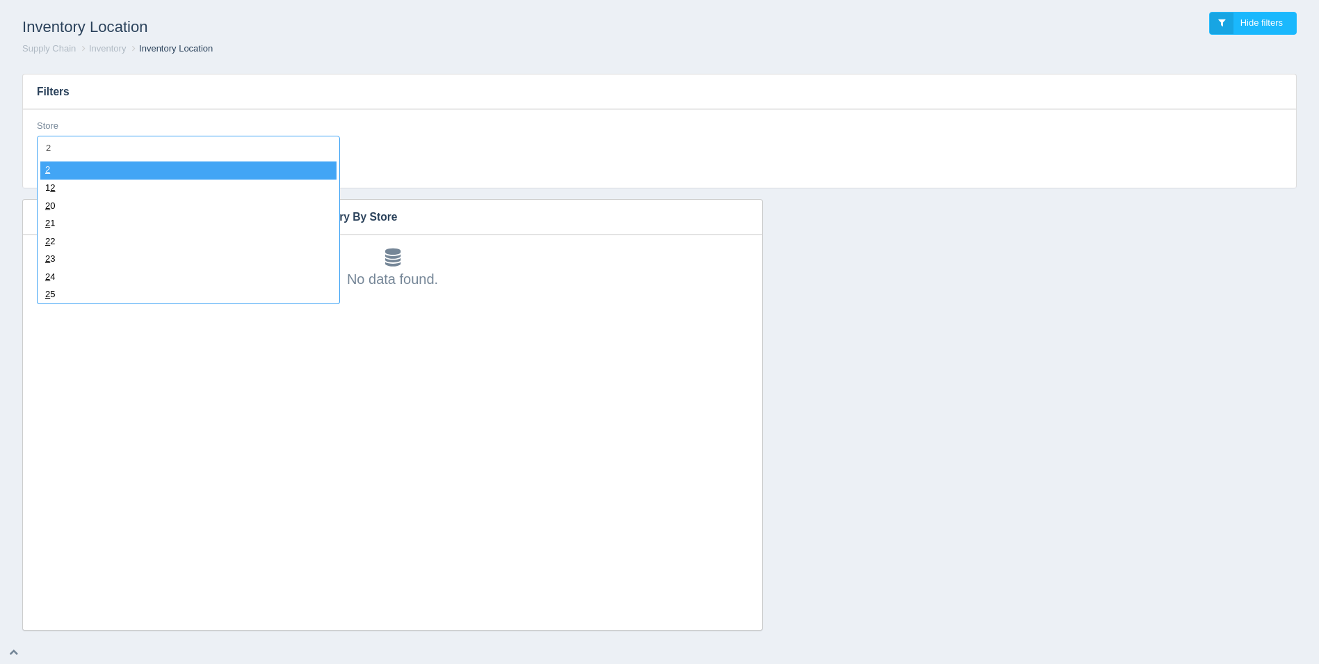
type input "27"
select select "27"
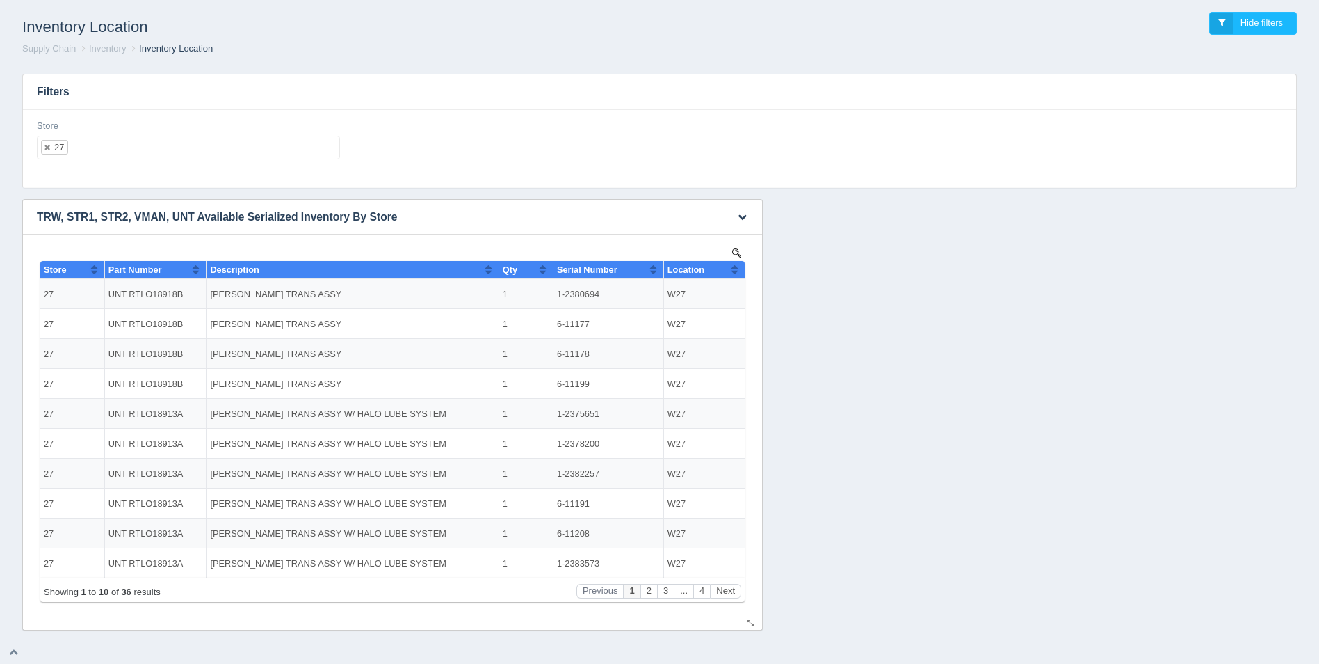
click at [736, 271] on button "Sort column ascending" at bounding box center [734, 269] width 9 height 17
click at [736, 271] on button "Sort column descending" at bounding box center [734, 269] width 9 height 17
click at [735, 586] on button "Next" at bounding box center [725, 591] width 31 height 15
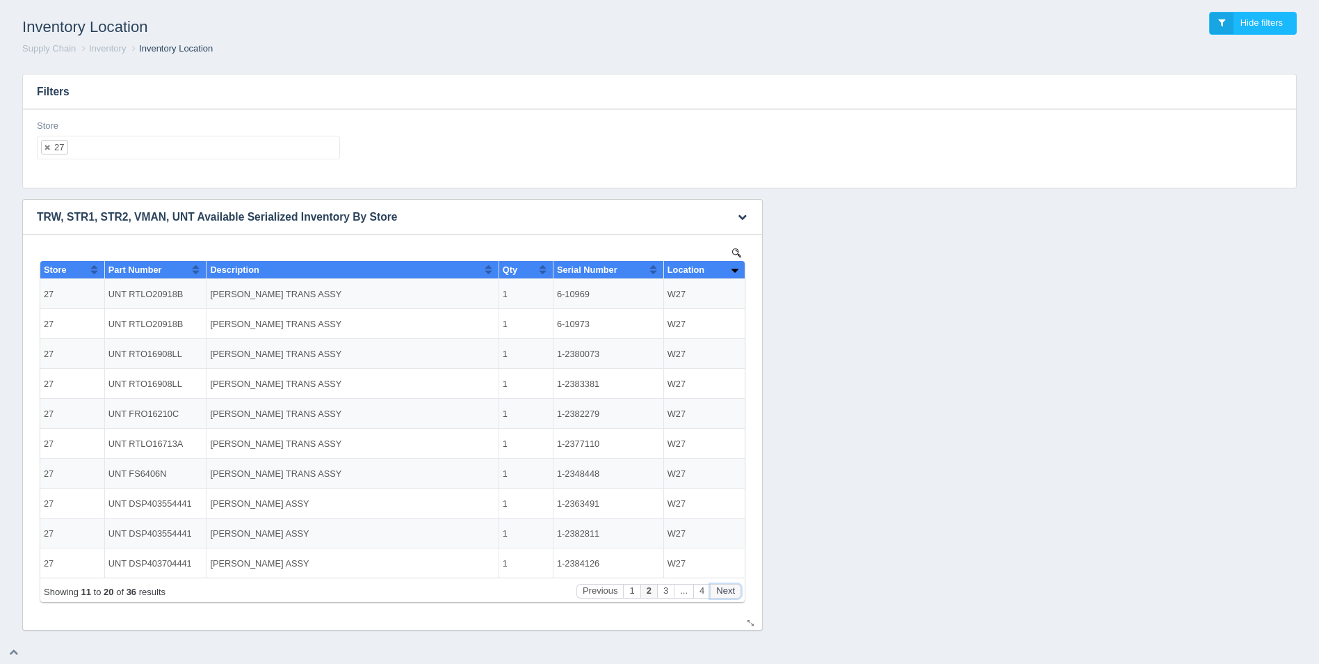
click at [735, 586] on button "Next" at bounding box center [725, 591] width 31 height 15
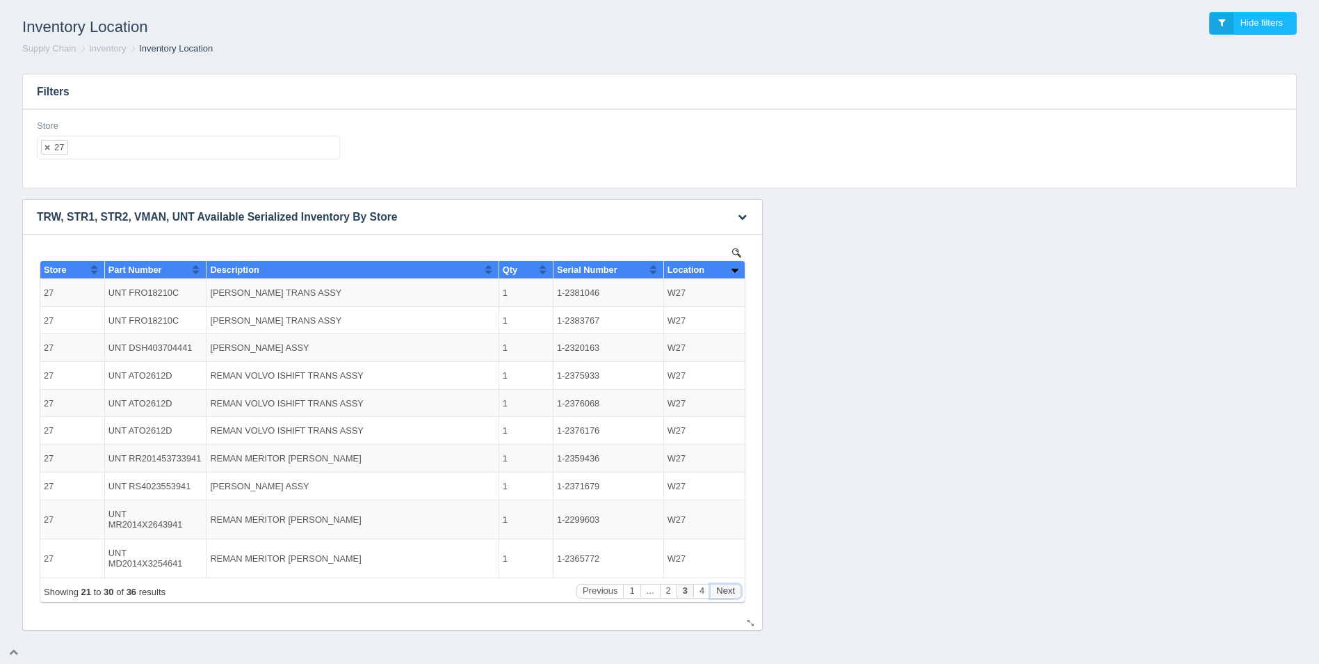
click at [735, 586] on button "Next" at bounding box center [725, 591] width 31 height 15
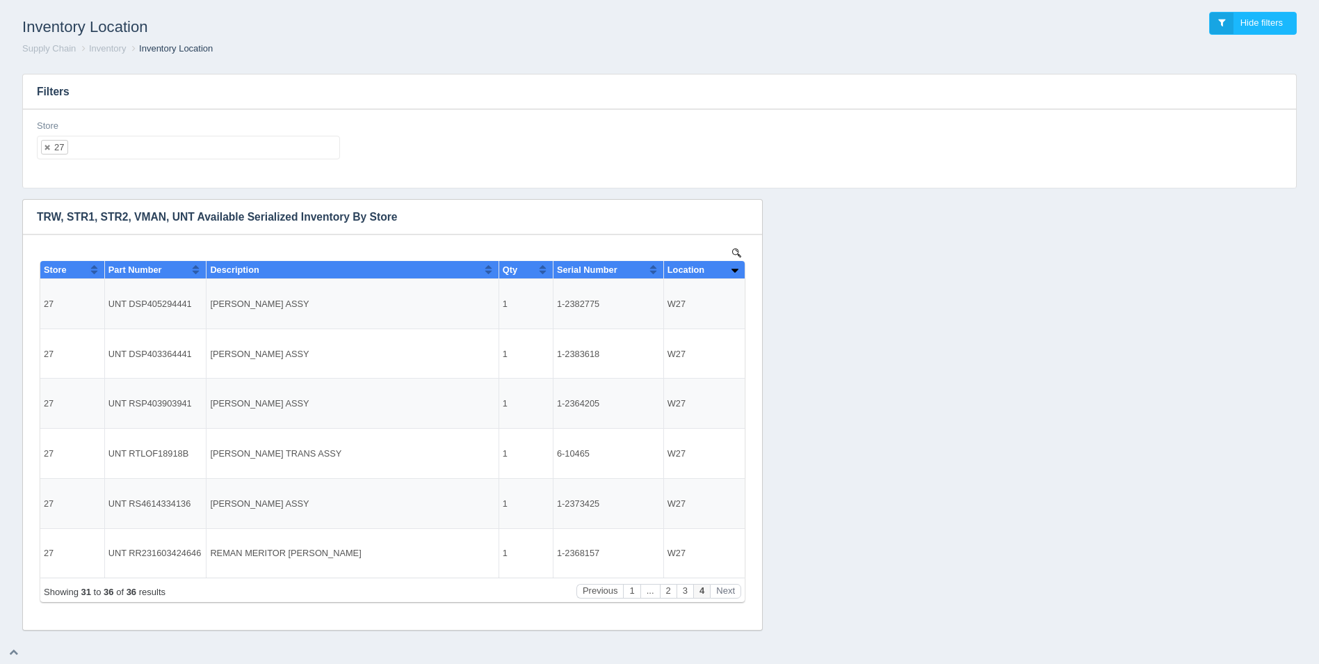
click at [138, 150] on ul "27" at bounding box center [188, 148] width 303 height 24
select select
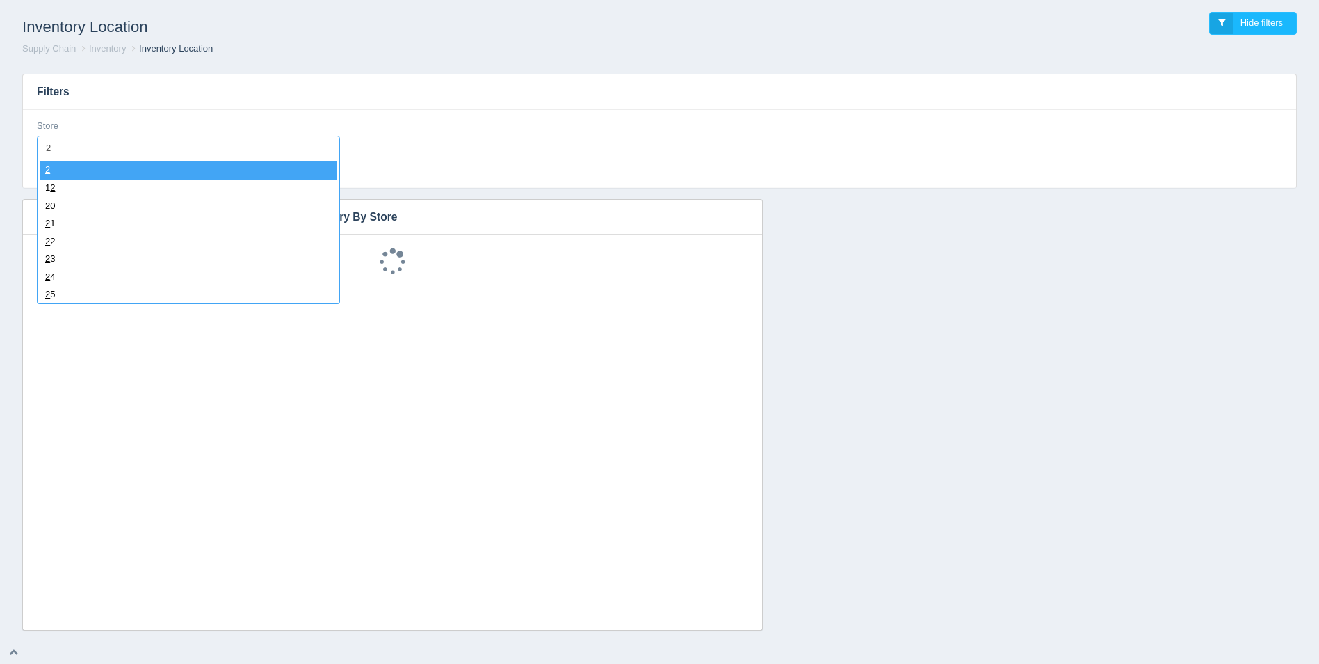
type input "28"
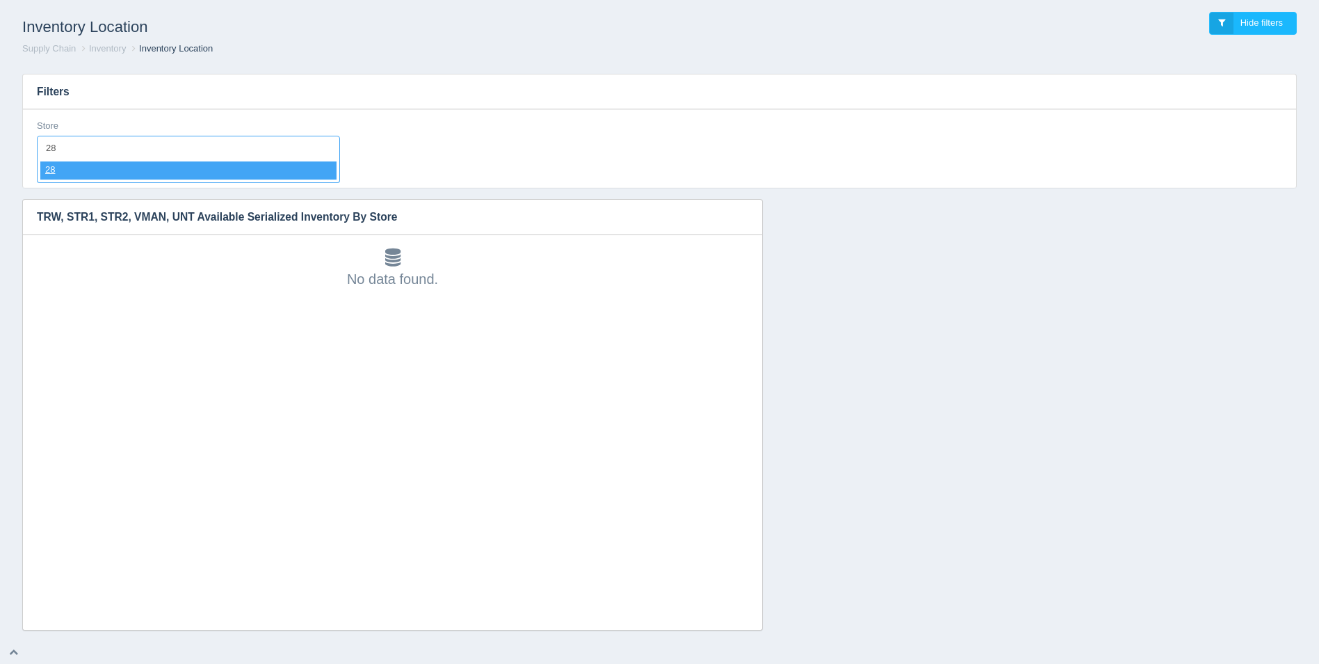
select select "28"
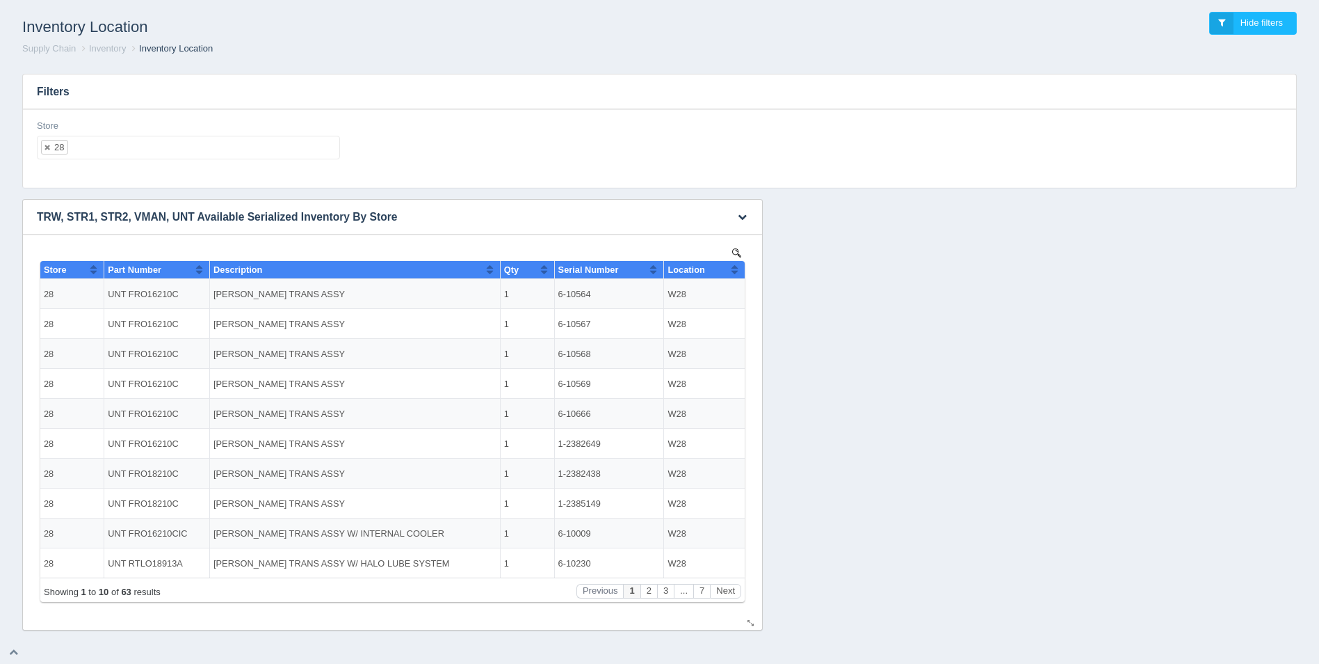
click at [739, 271] on th "Location" at bounding box center [704, 270] width 81 height 18
drag, startPoint x: 595, startPoint y: 323, endPoint x: 560, endPoint y: 323, distance: 35.5
click at [560, 323] on td "1-2385664" at bounding box center [609, 324] width 110 height 30
copy td "1-2385664"
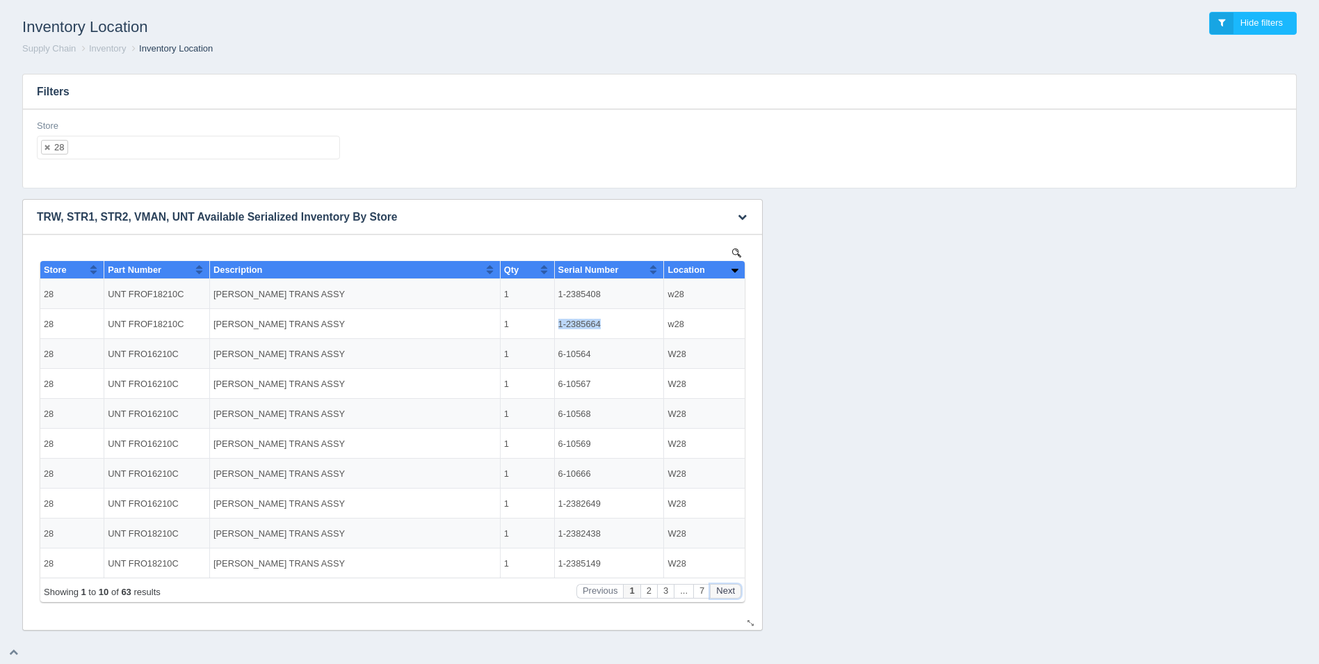
click at [730, 592] on button "Next" at bounding box center [725, 591] width 31 height 15
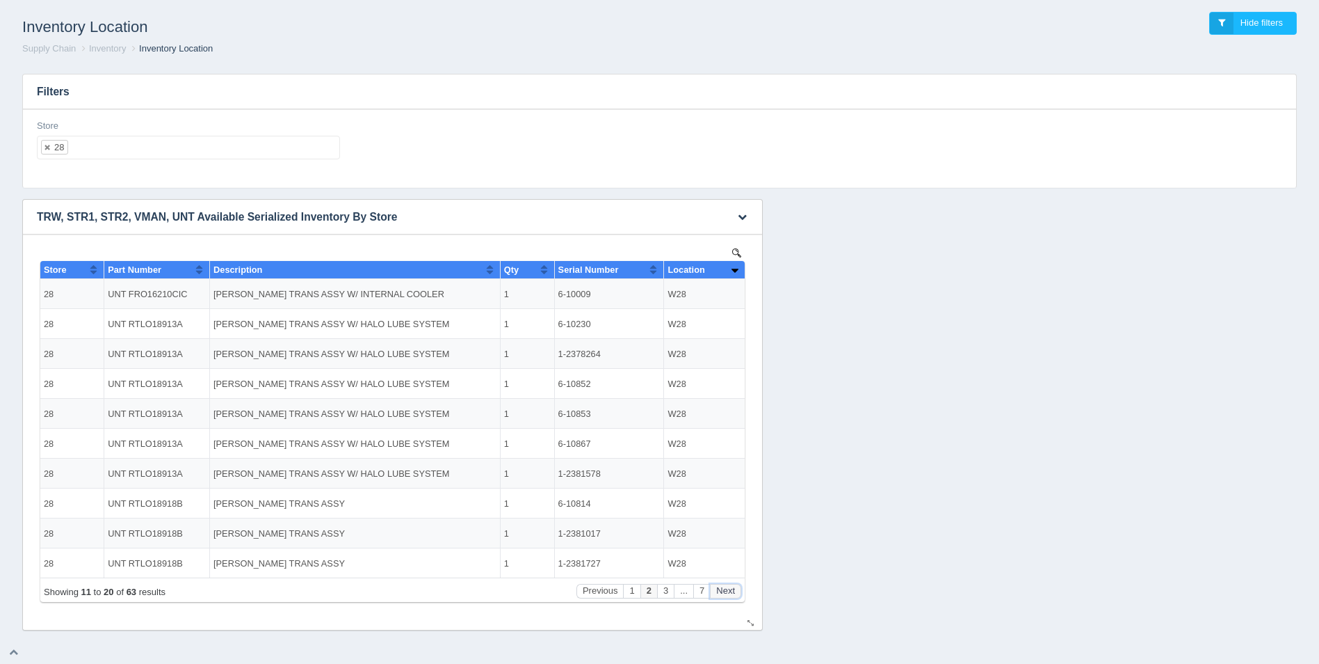
click at [730, 592] on button "Next" at bounding box center [725, 591] width 31 height 15
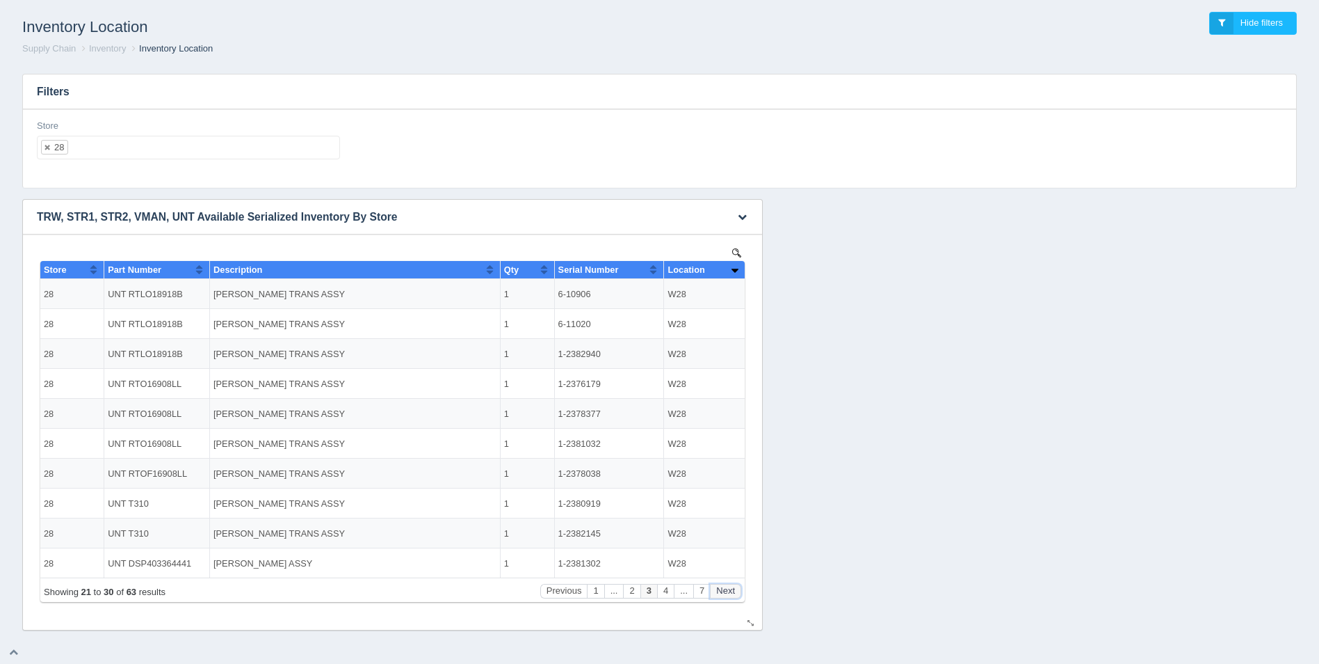
click at [730, 592] on button "Next" at bounding box center [725, 591] width 31 height 15
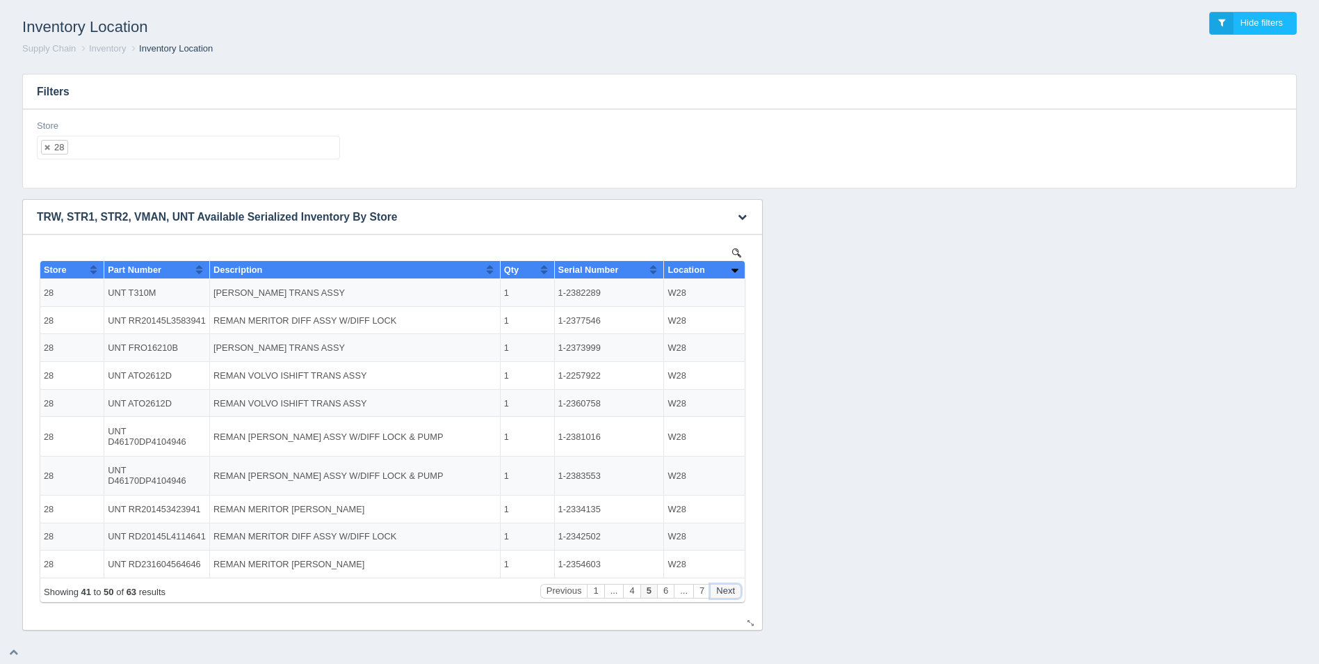
click at [730, 591] on button "Next" at bounding box center [725, 591] width 31 height 15
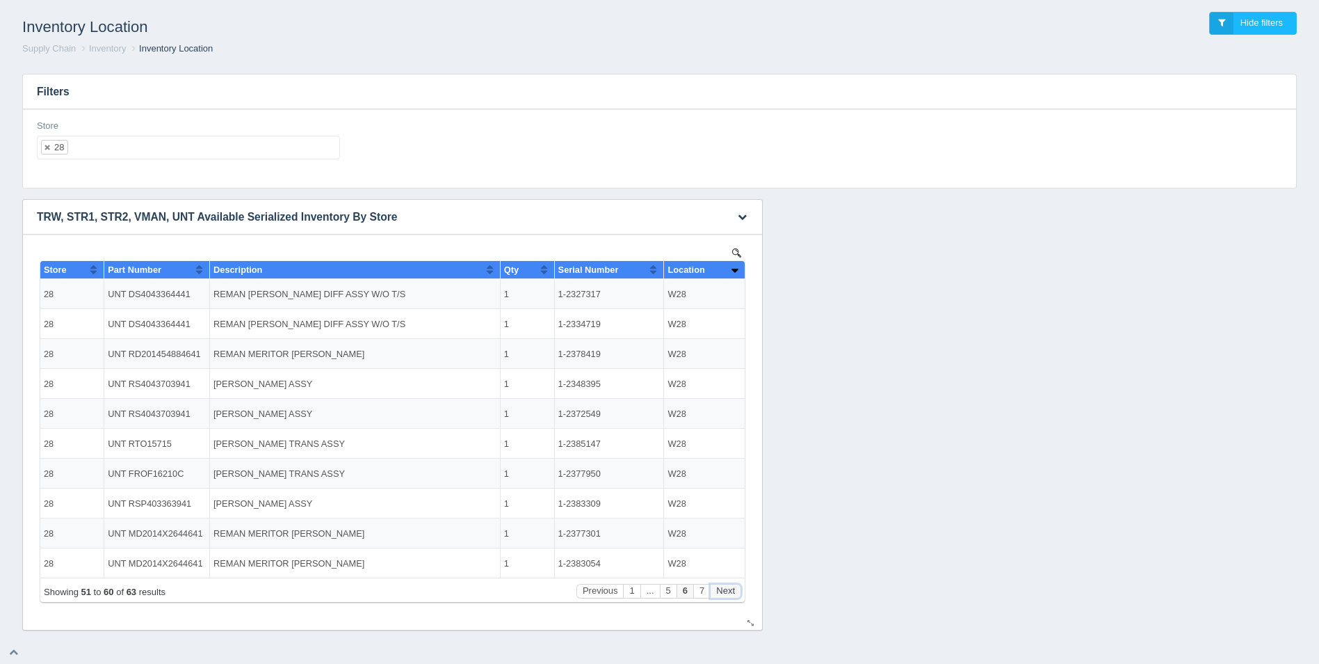
click at [730, 592] on button "Next" at bounding box center [725, 591] width 31 height 15
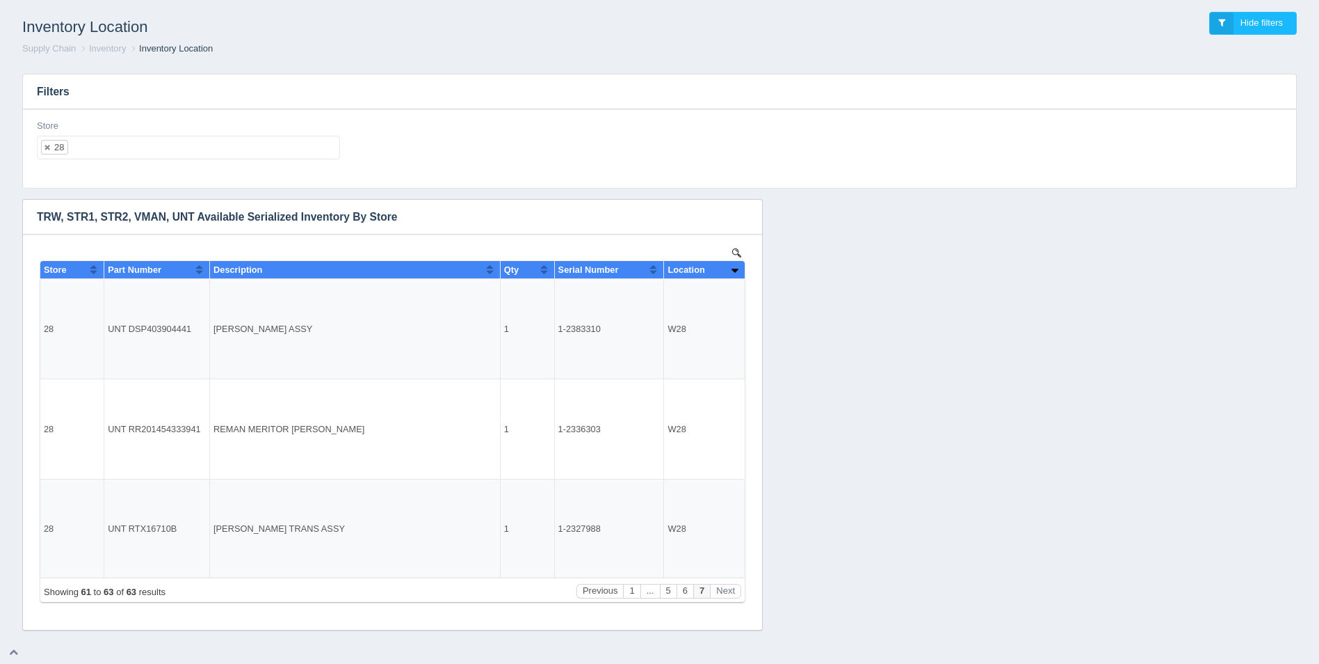
click at [113, 138] on ul "28" at bounding box center [188, 148] width 303 height 24
select select
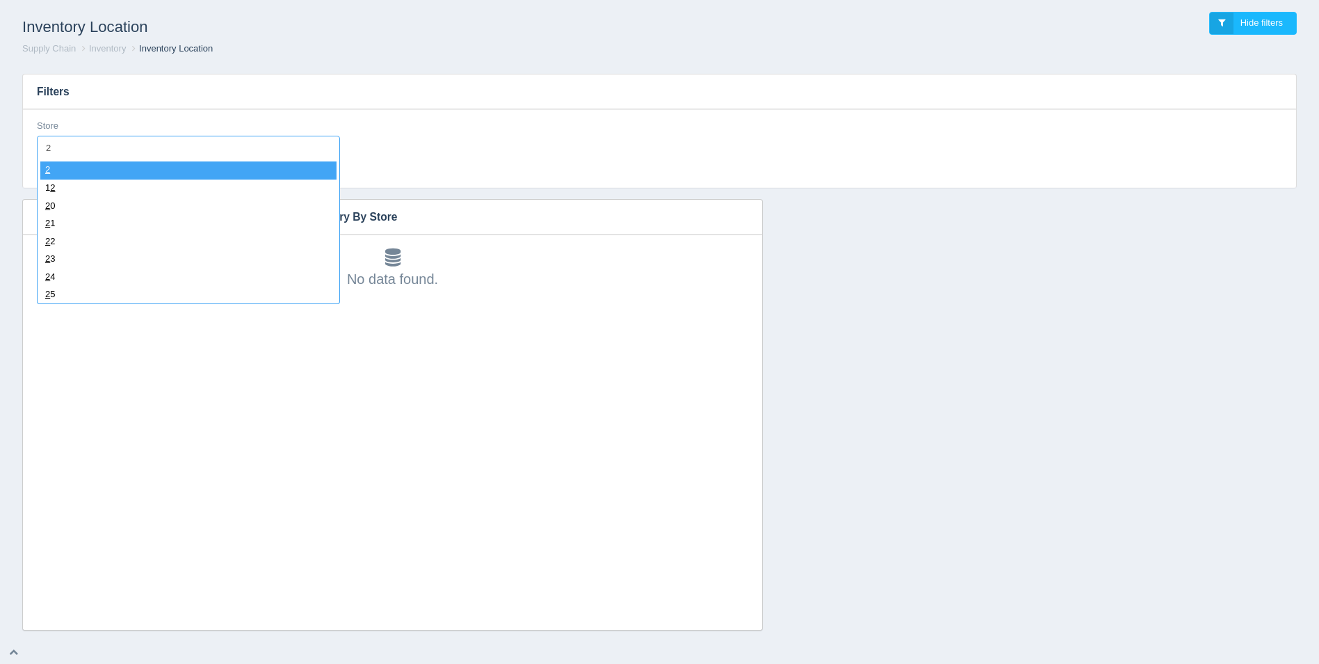
type input "29"
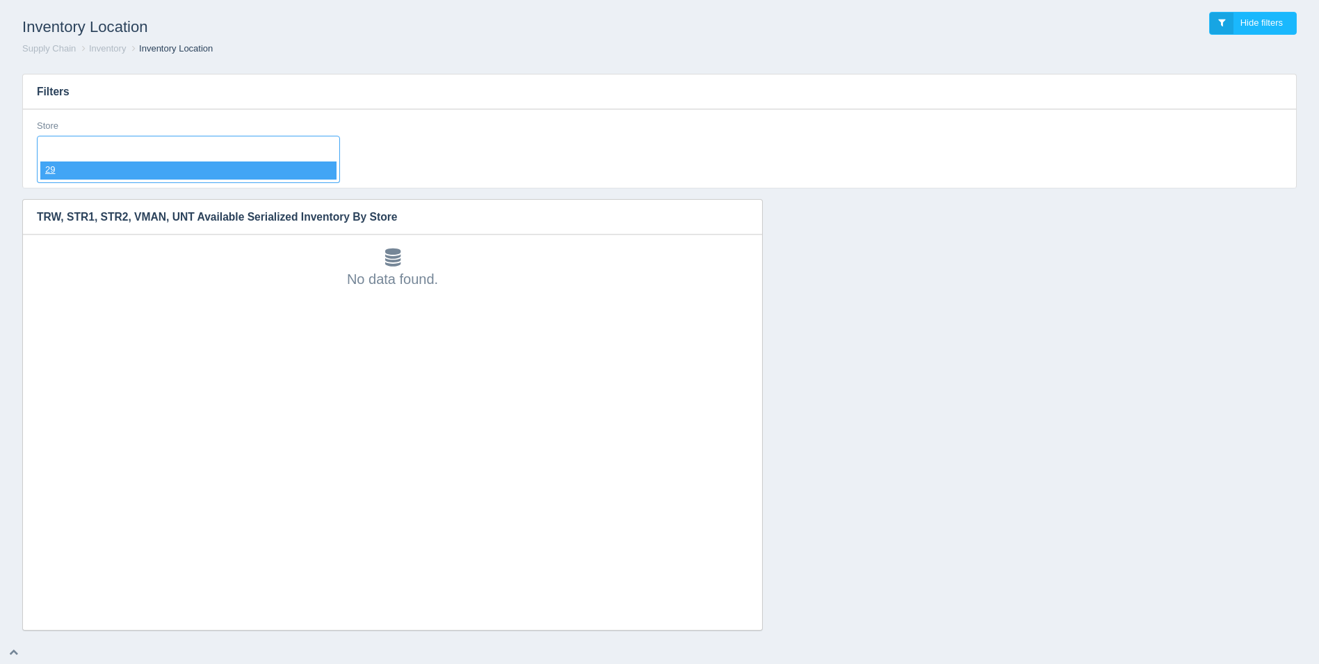
select select "29"
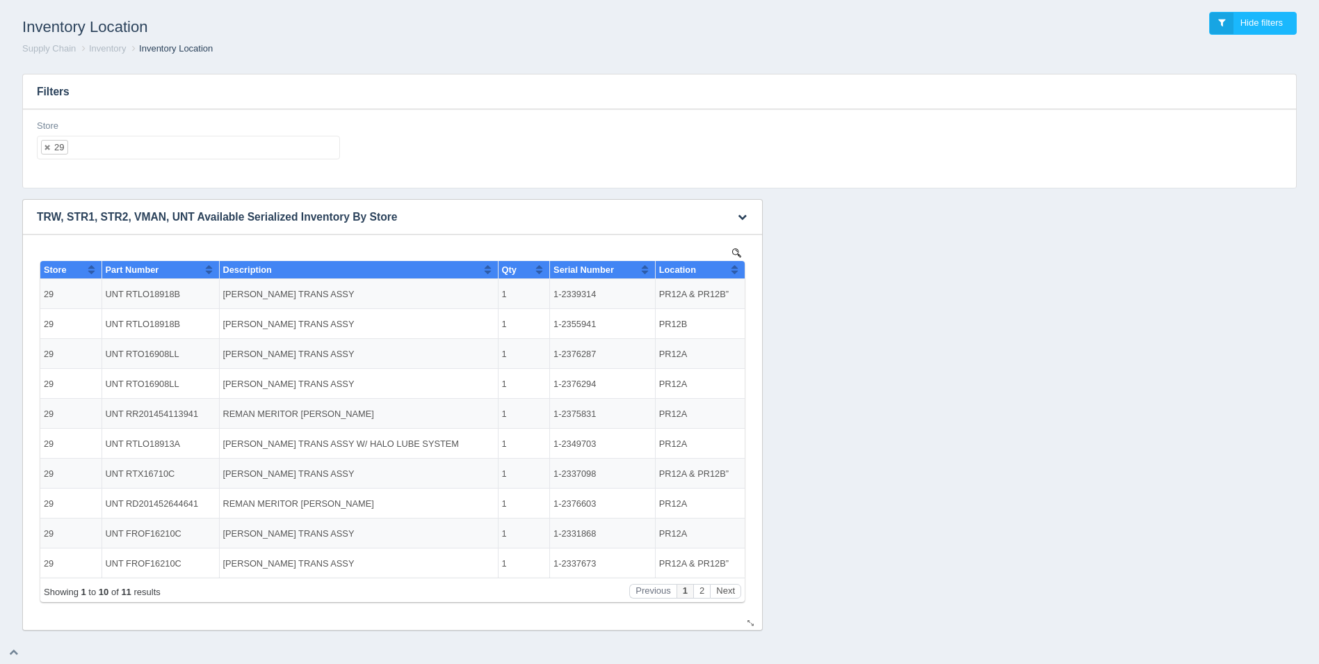
click at [737, 274] on button "Sort column ascending" at bounding box center [734, 269] width 9 height 17
click at [737, 274] on button "Sort column descending" at bounding box center [734, 269] width 9 height 17
click at [131, 155] on ul "29" at bounding box center [188, 148] width 303 height 24
select select
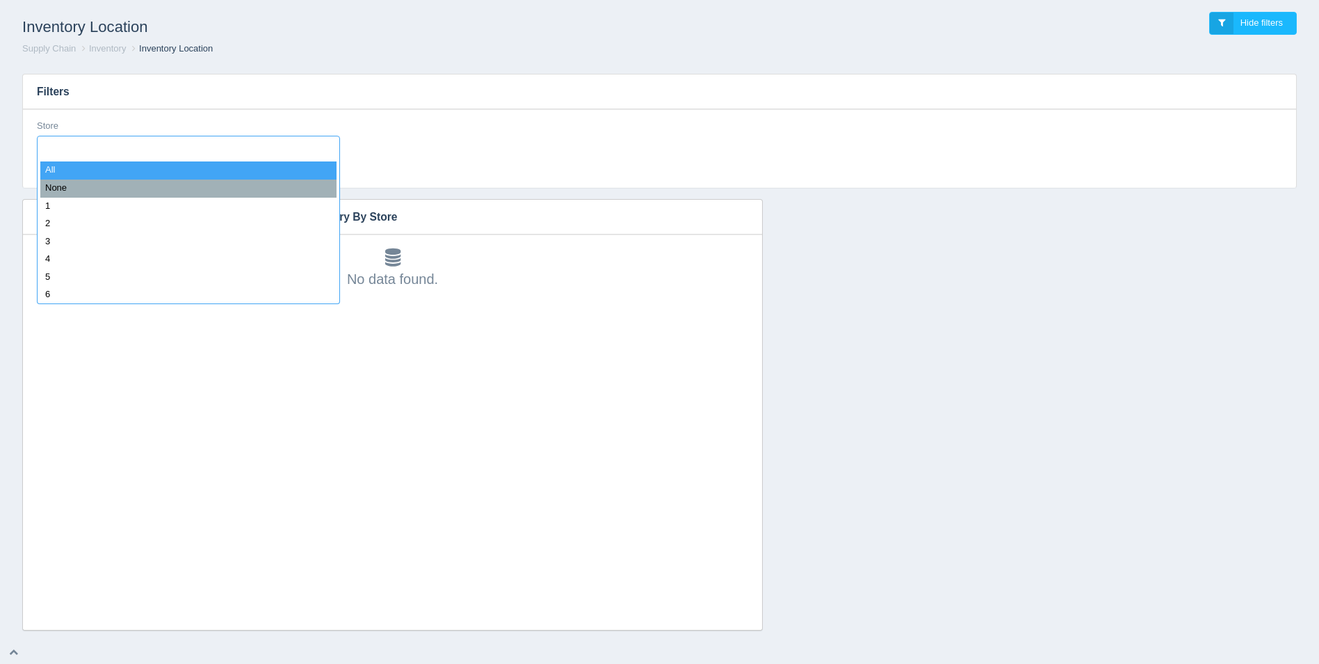
type input "3"
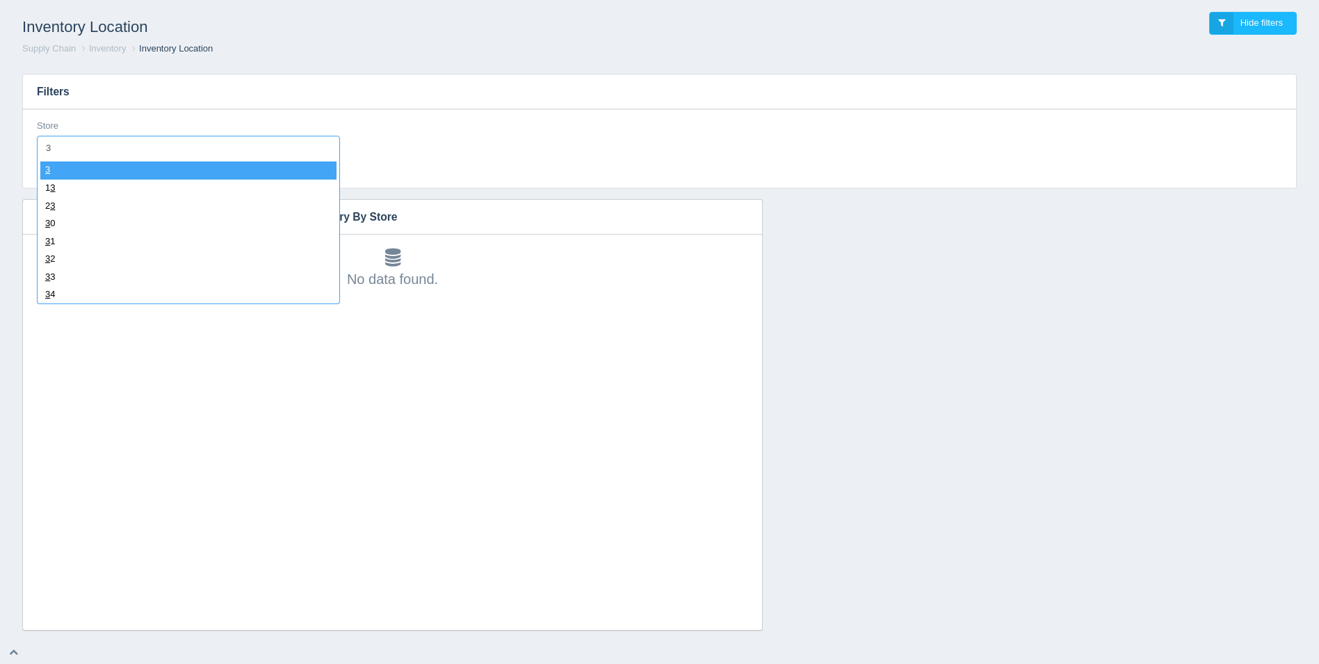
select select "3"
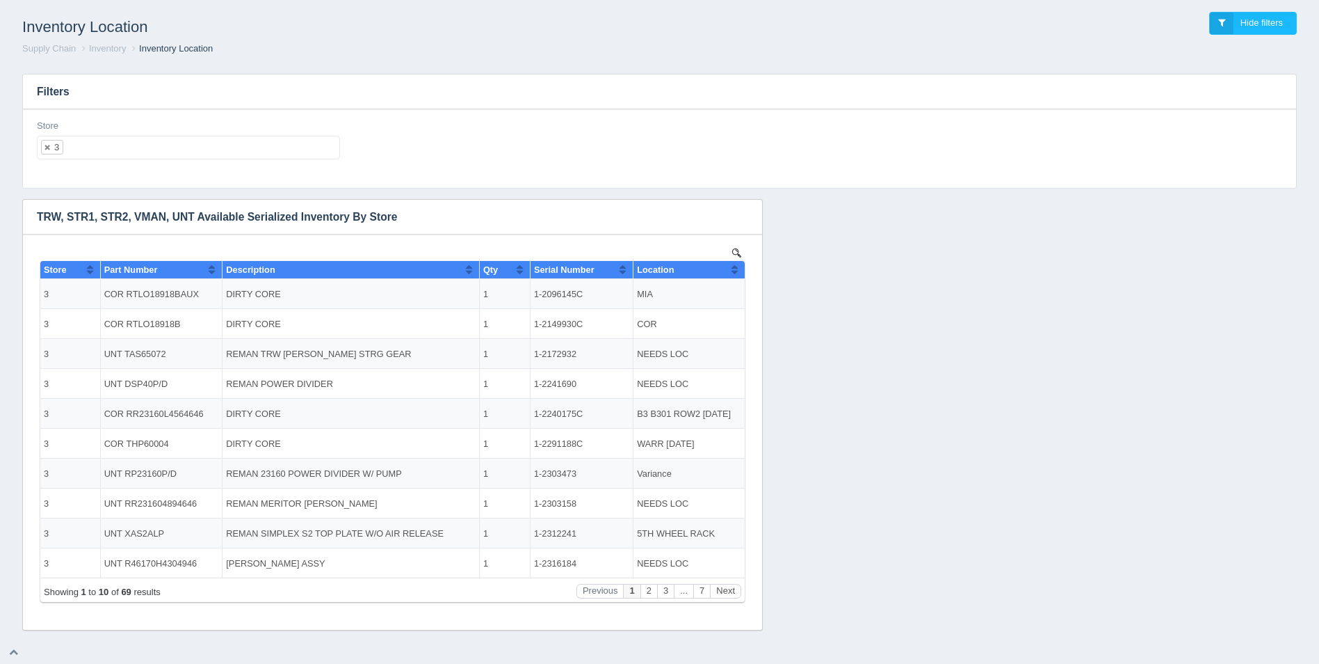
select select
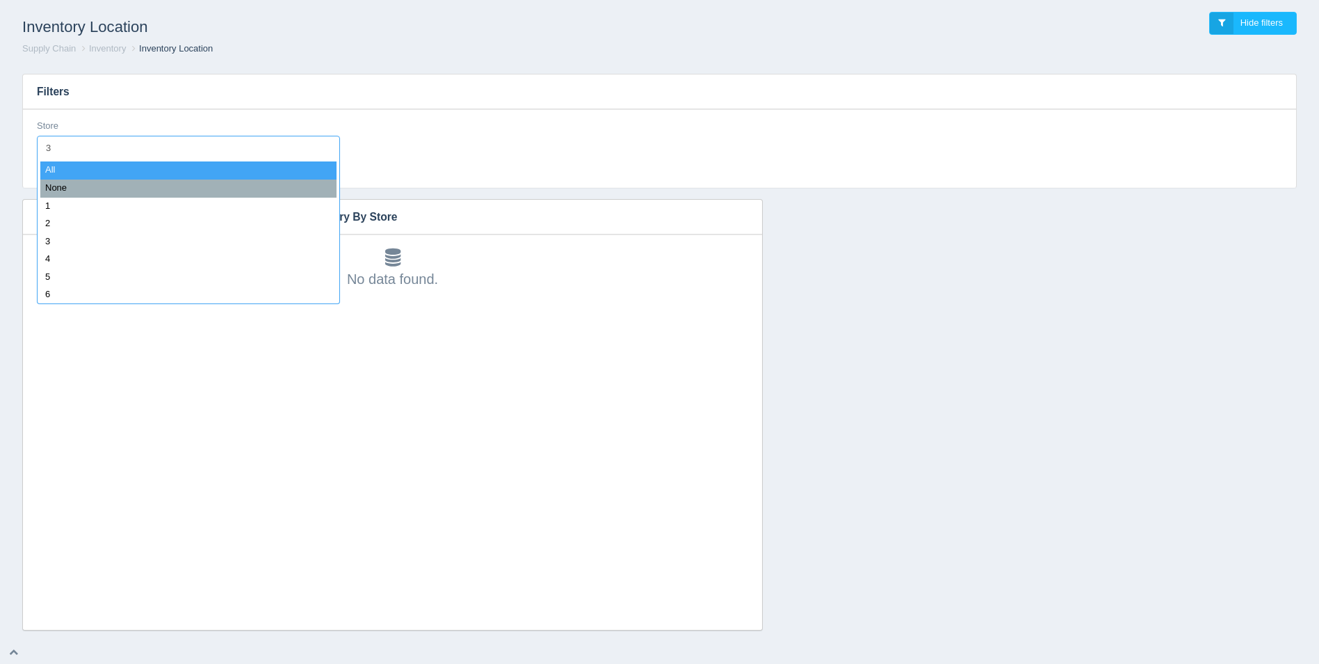
type input "30"
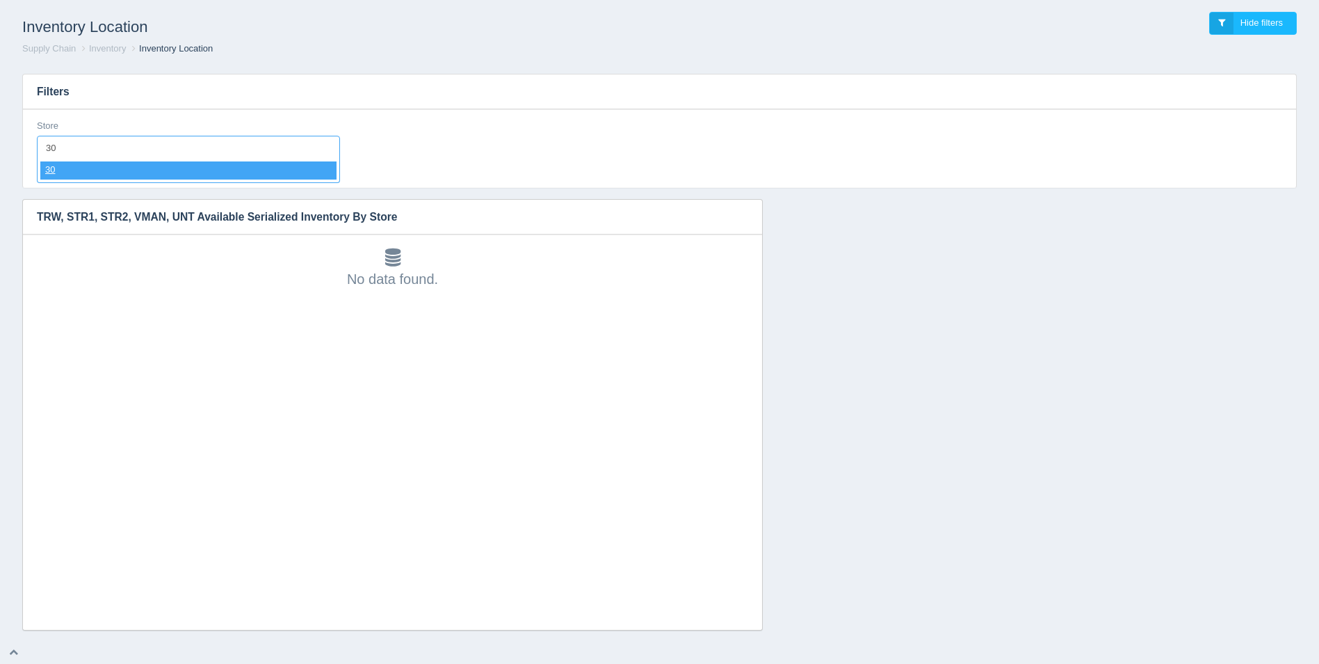
select select "30"
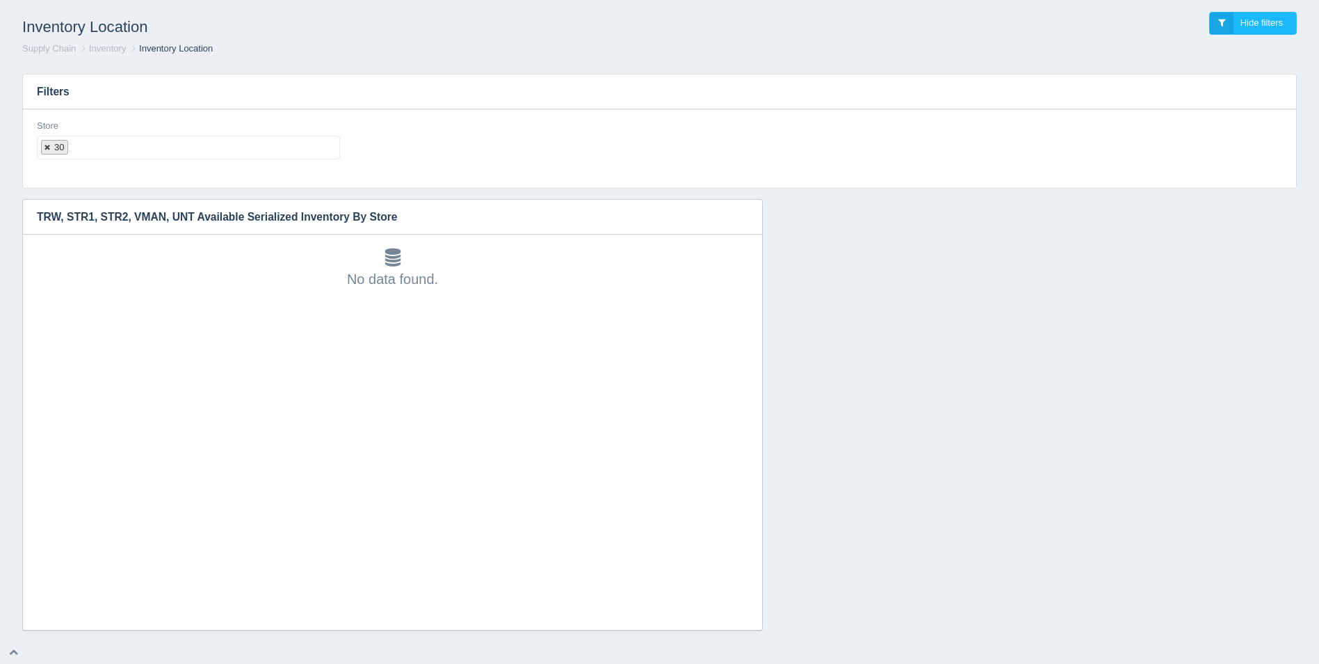
select select
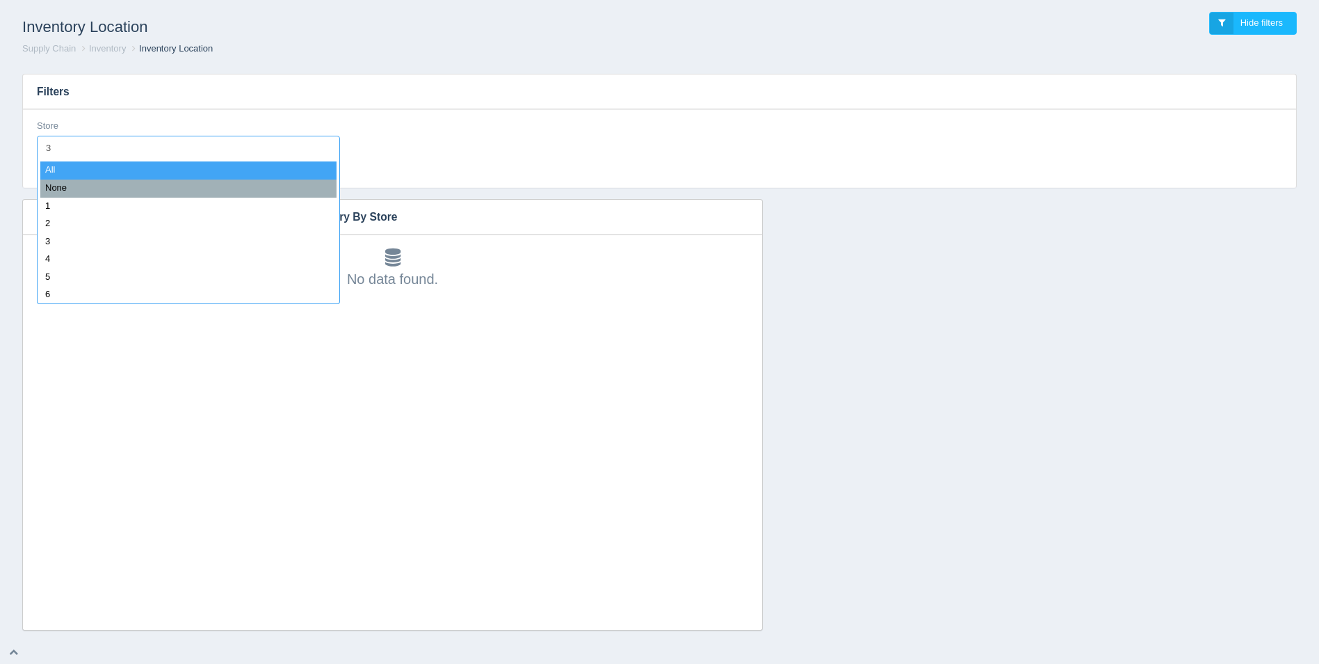
type input "31"
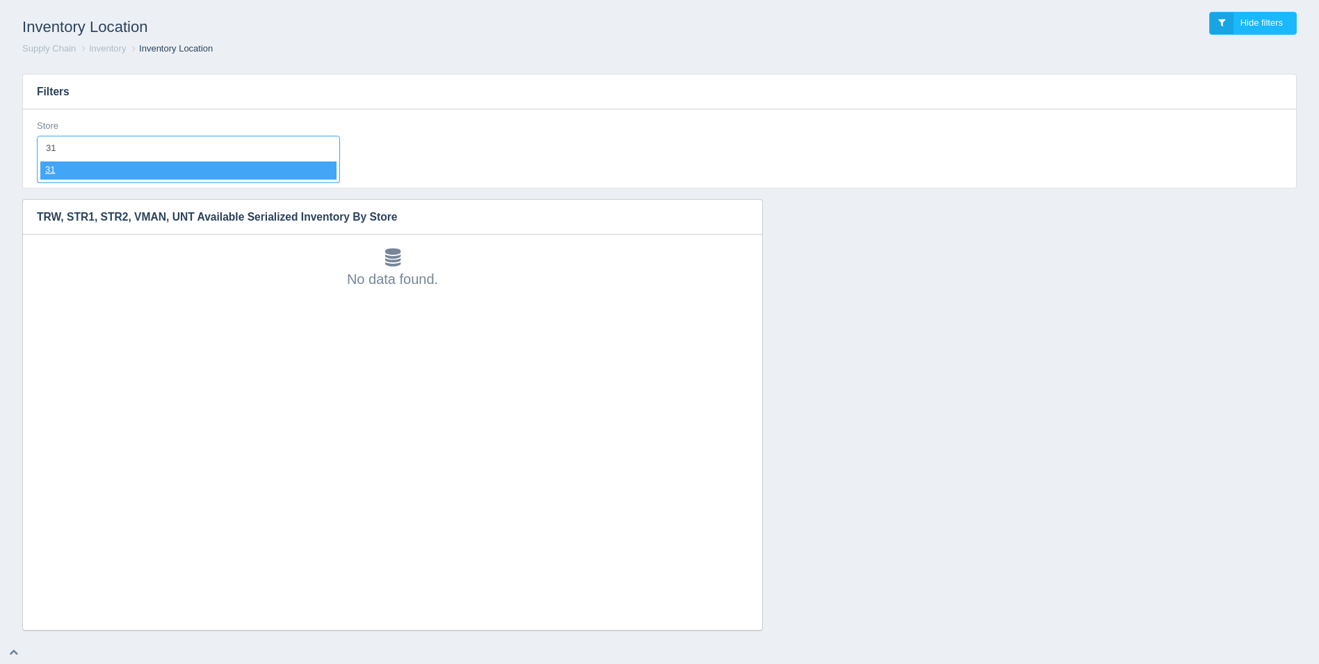
select select "31"
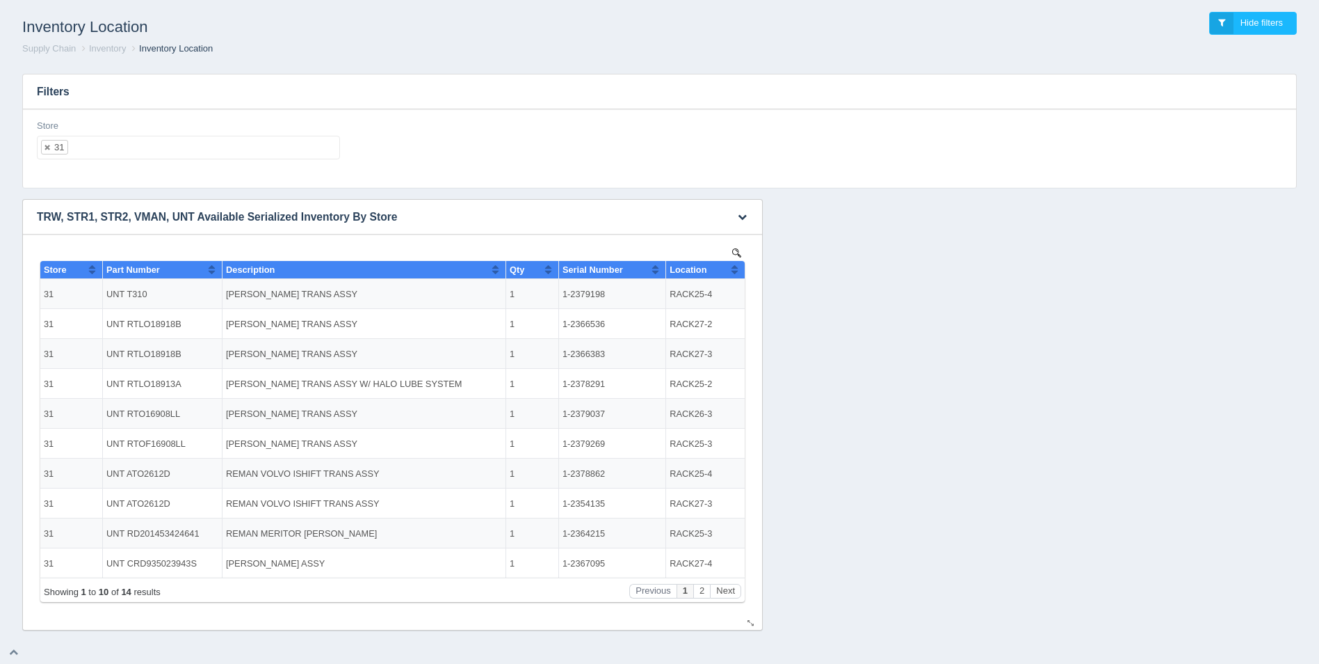
click at [735, 269] on button "Sort column ascending" at bounding box center [734, 269] width 9 height 17
click at [736, 269] on button "Sort column descending" at bounding box center [734, 269] width 9 height 17
click at [730, 588] on button "Next" at bounding box center [725, 591] width 31 height 15
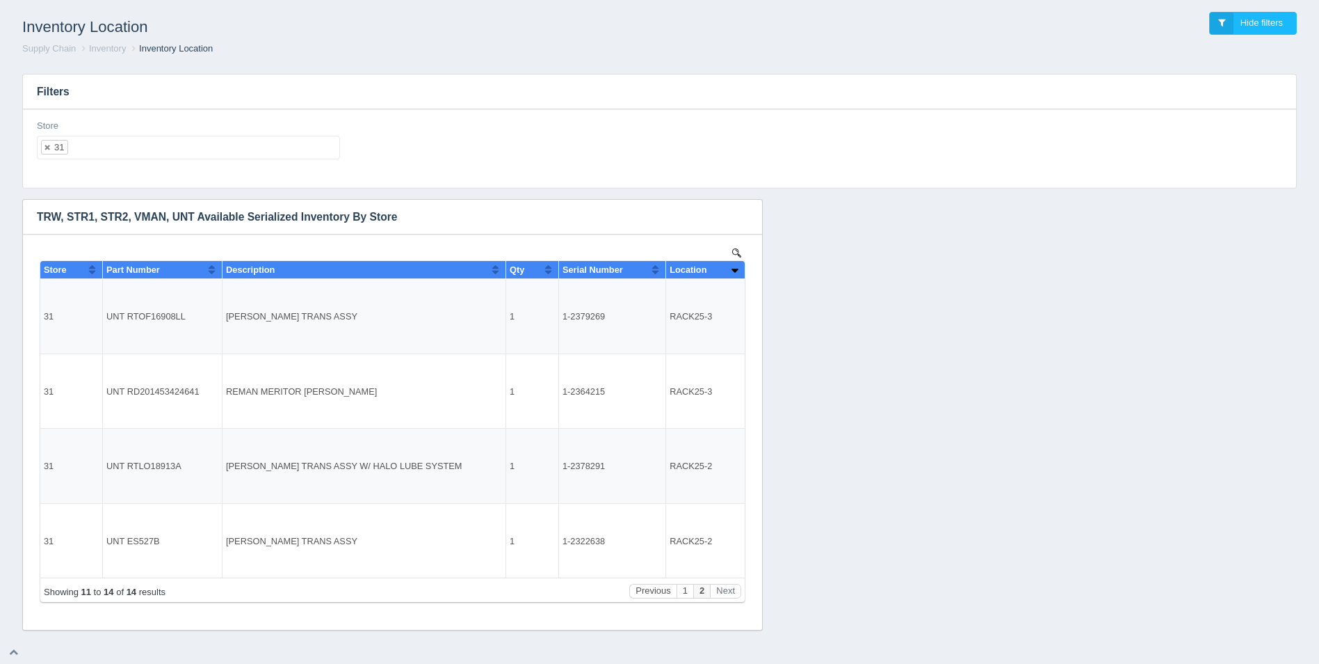
click at [198, 146] on ul "31" at bounding box center [188, 148] width 303 height 24
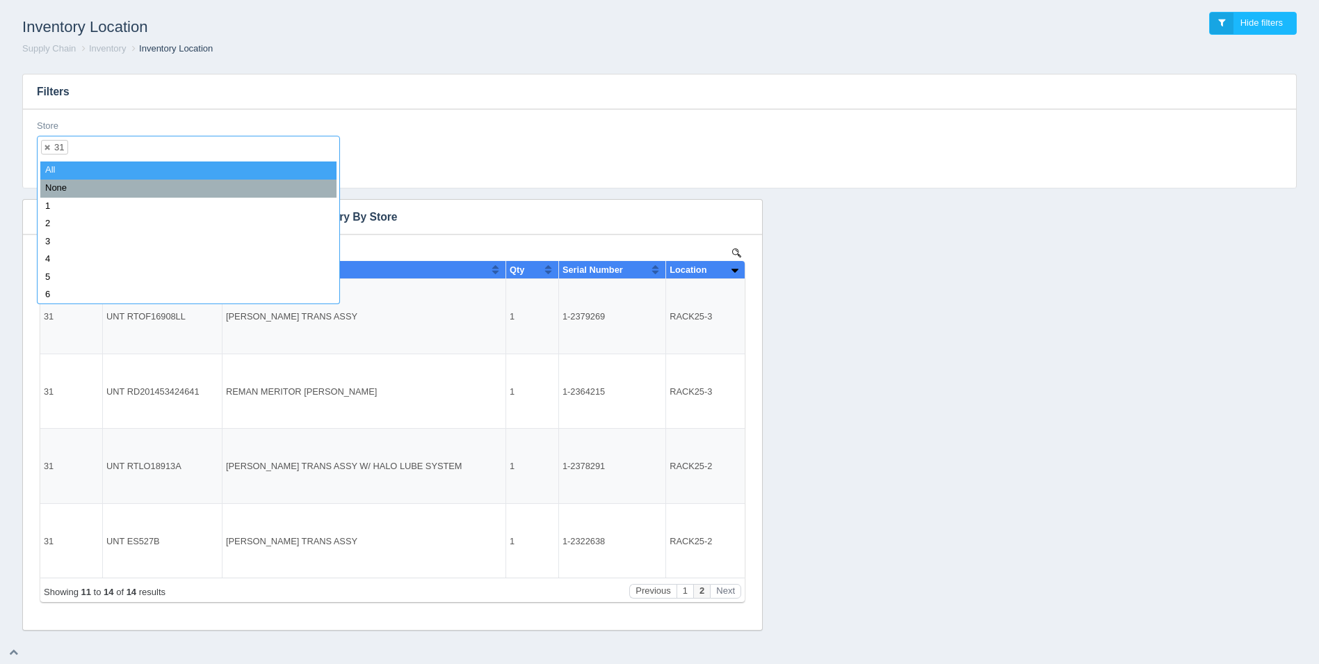
select select
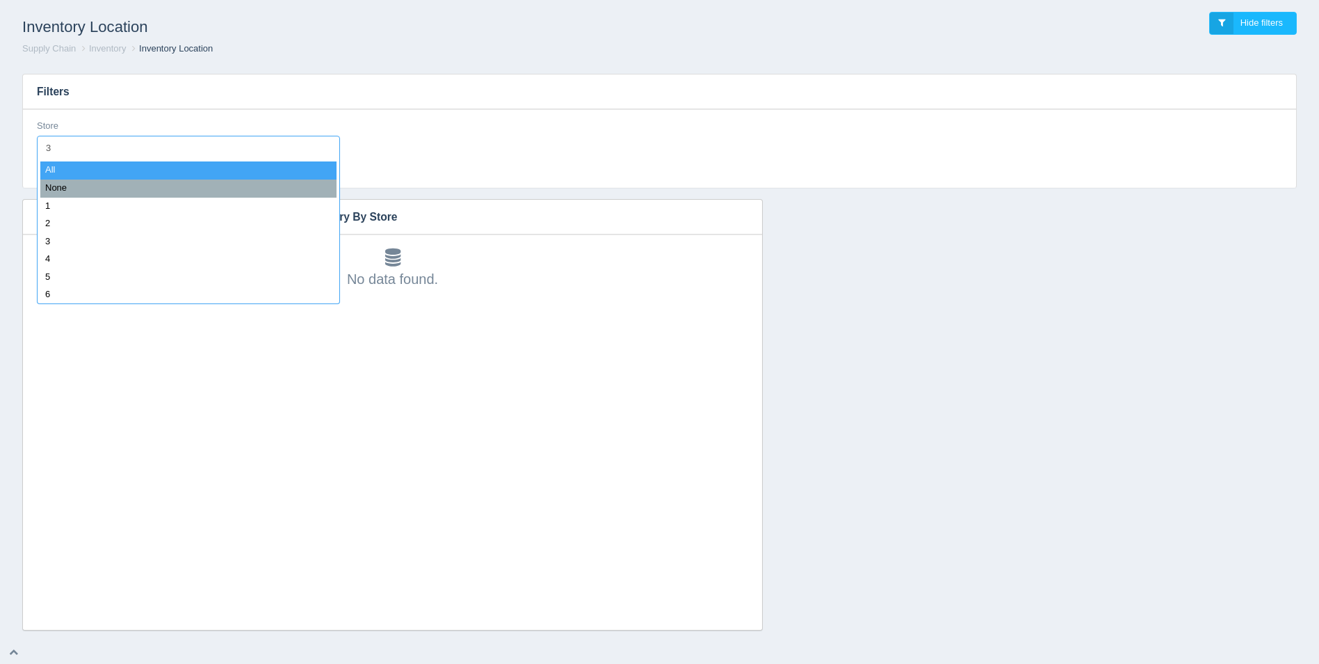
type input "32"
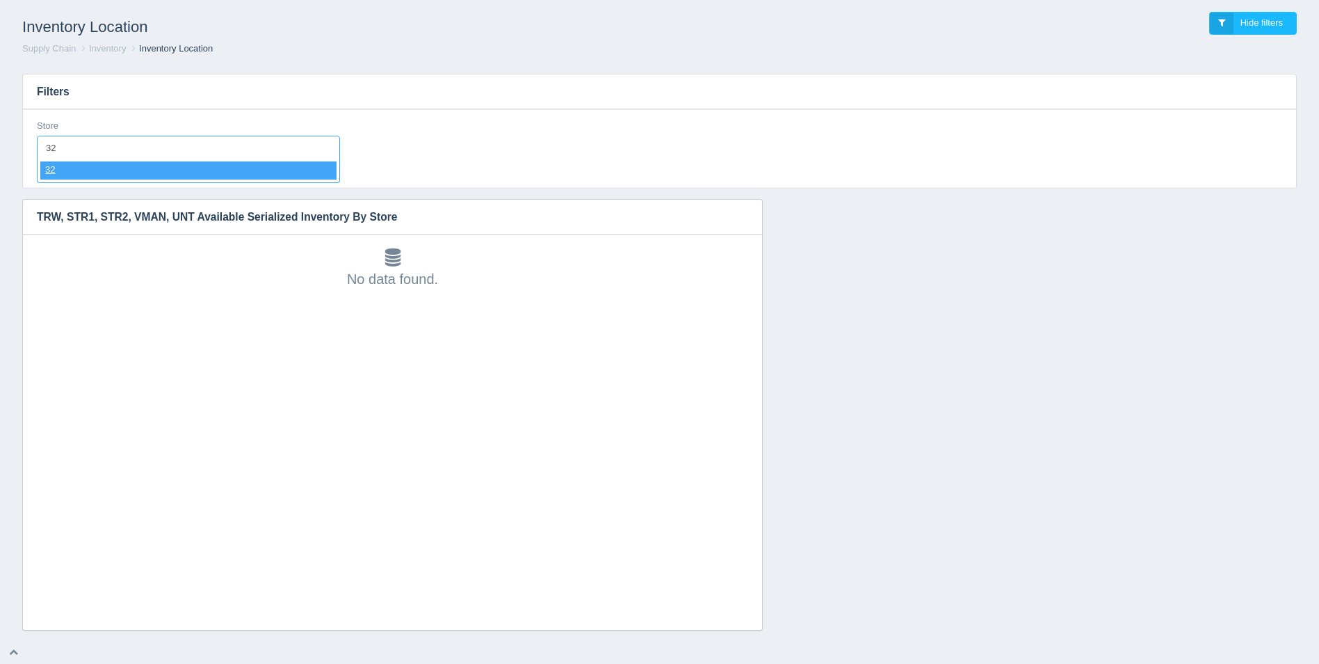
select select "32"
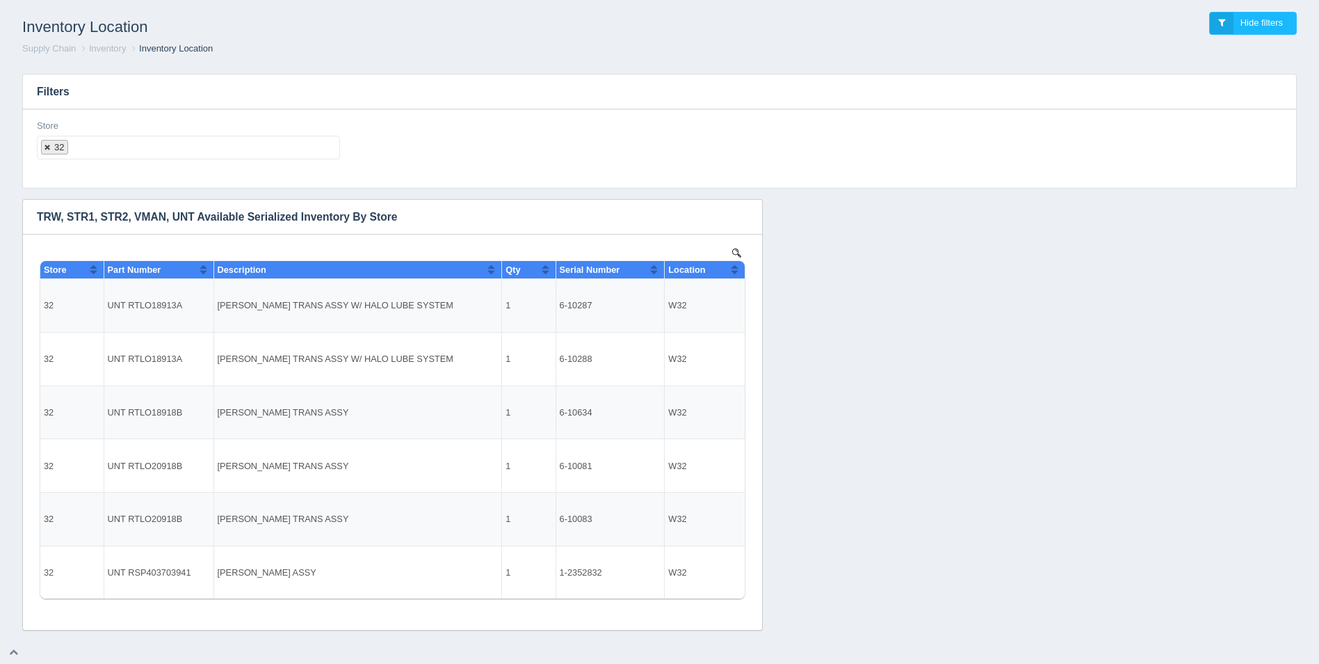
select select
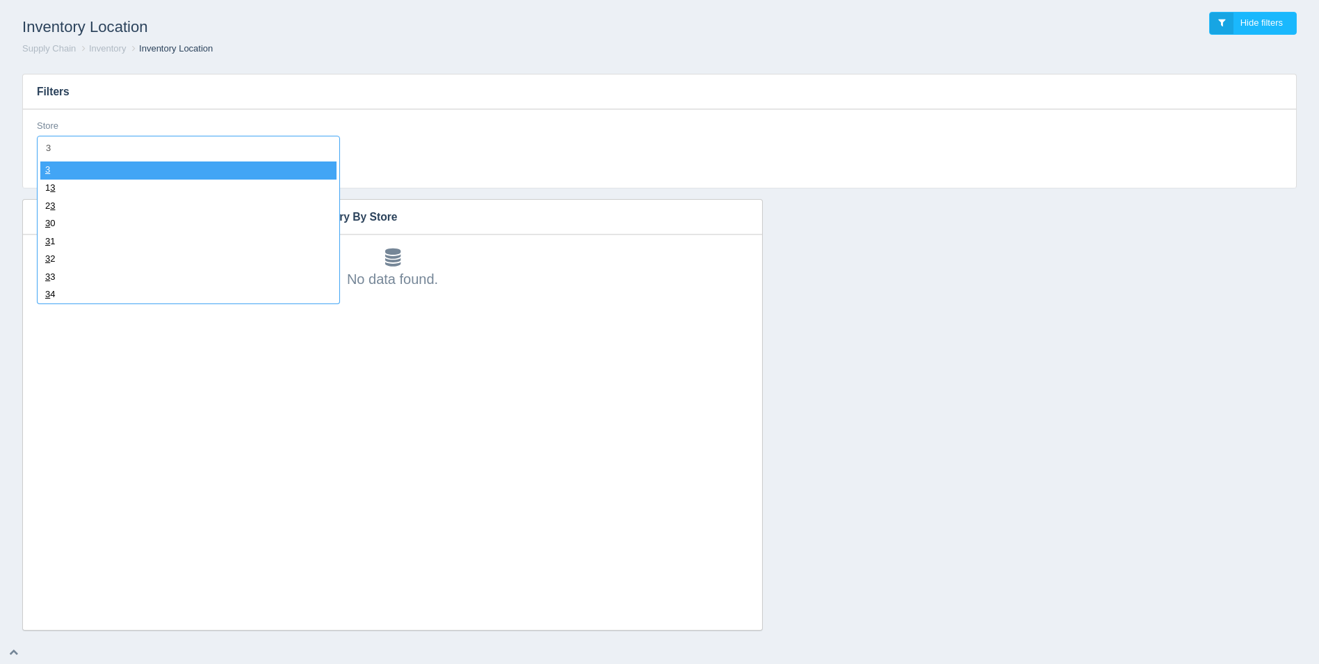
type input "33"
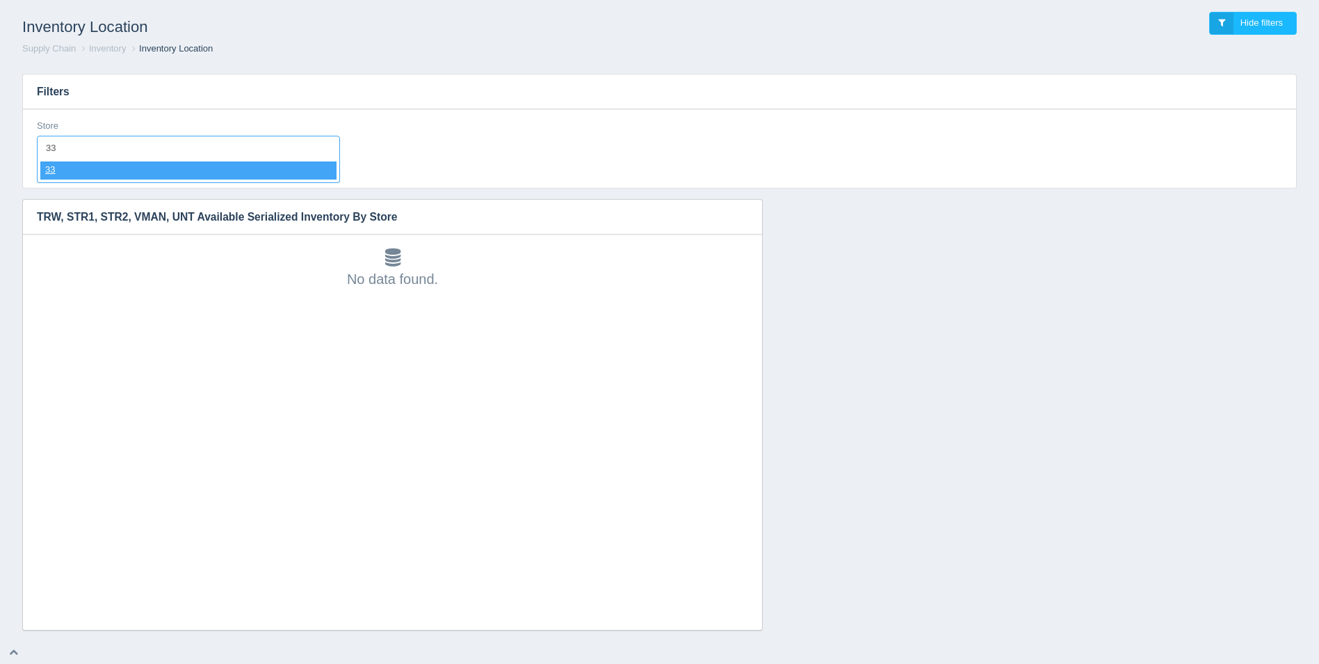
select select "33"
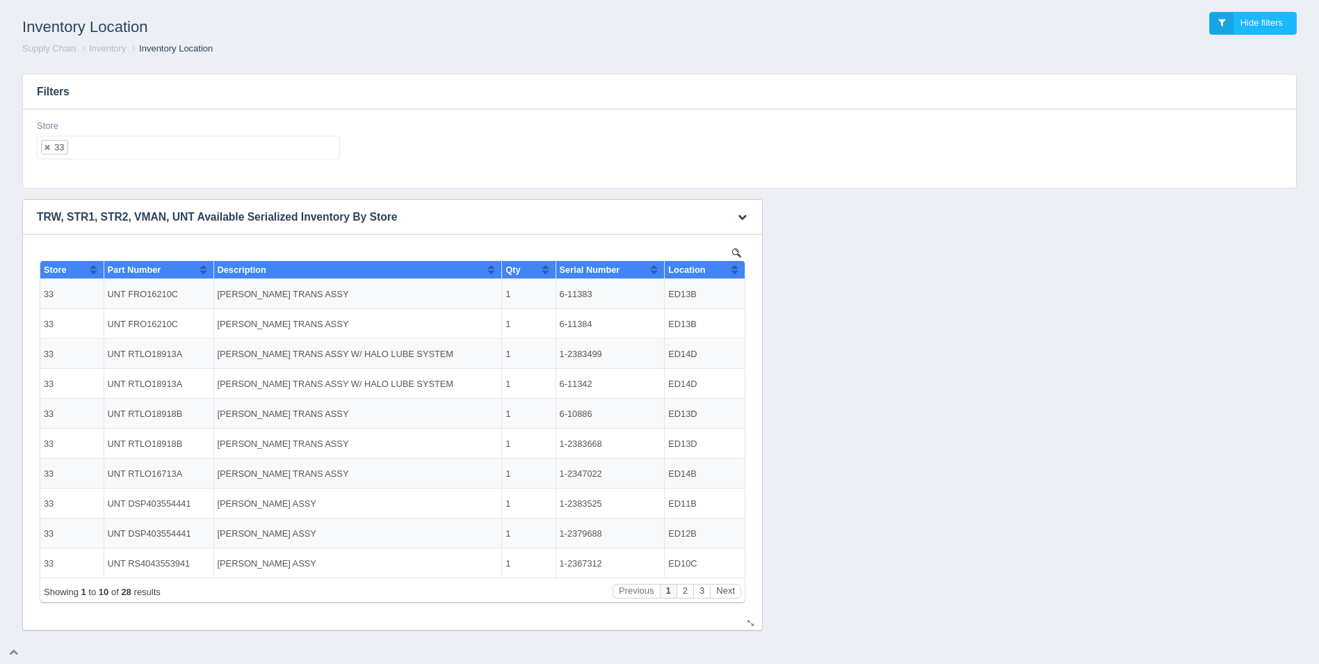
click at [736, 268] on button "Sort column ascending" at bounding box center [734, 269] width 9 height 17
click at [736, 268] on button "Sort column descending" at bounding box center [734, 269] width 9 height 17
click at [728, 592] on button "Next" at bounding box center [725, 591] width 31 height 15
click at [728, 591] on button "Next" at bounding box center [725, 591] width 31 height 15
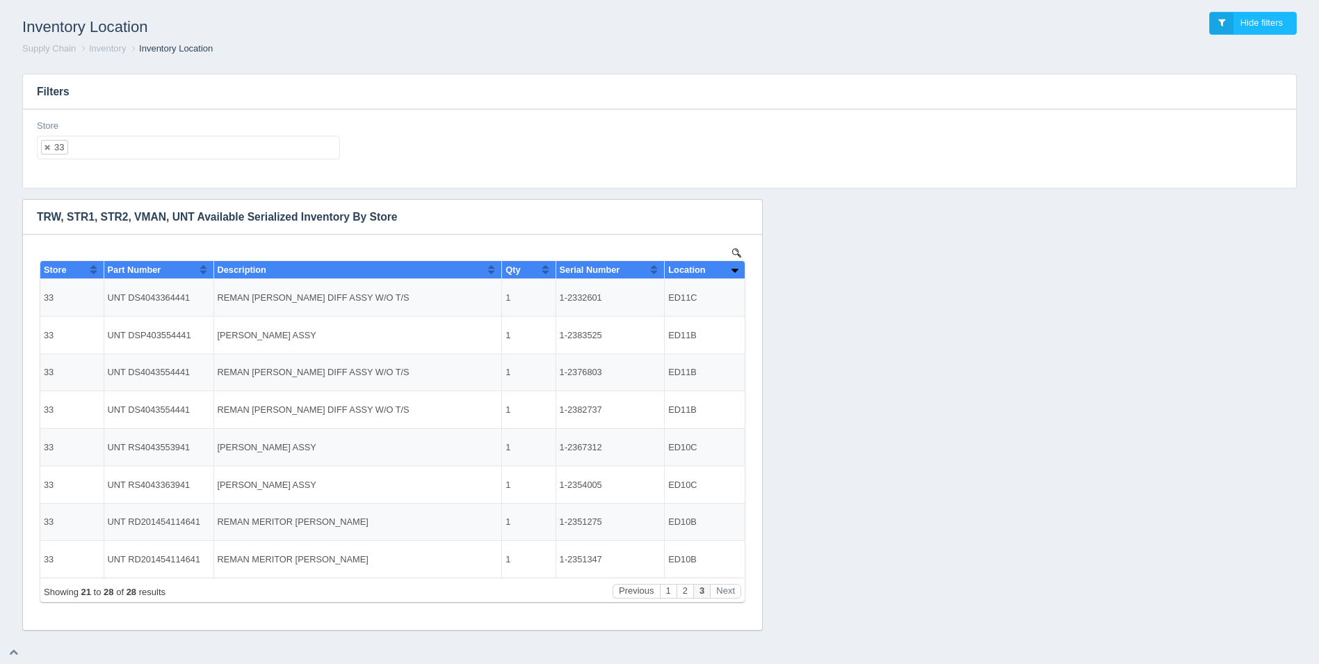
click at [153, 150] on ul "33" at bounding box center [188, 148] width 303 height 24
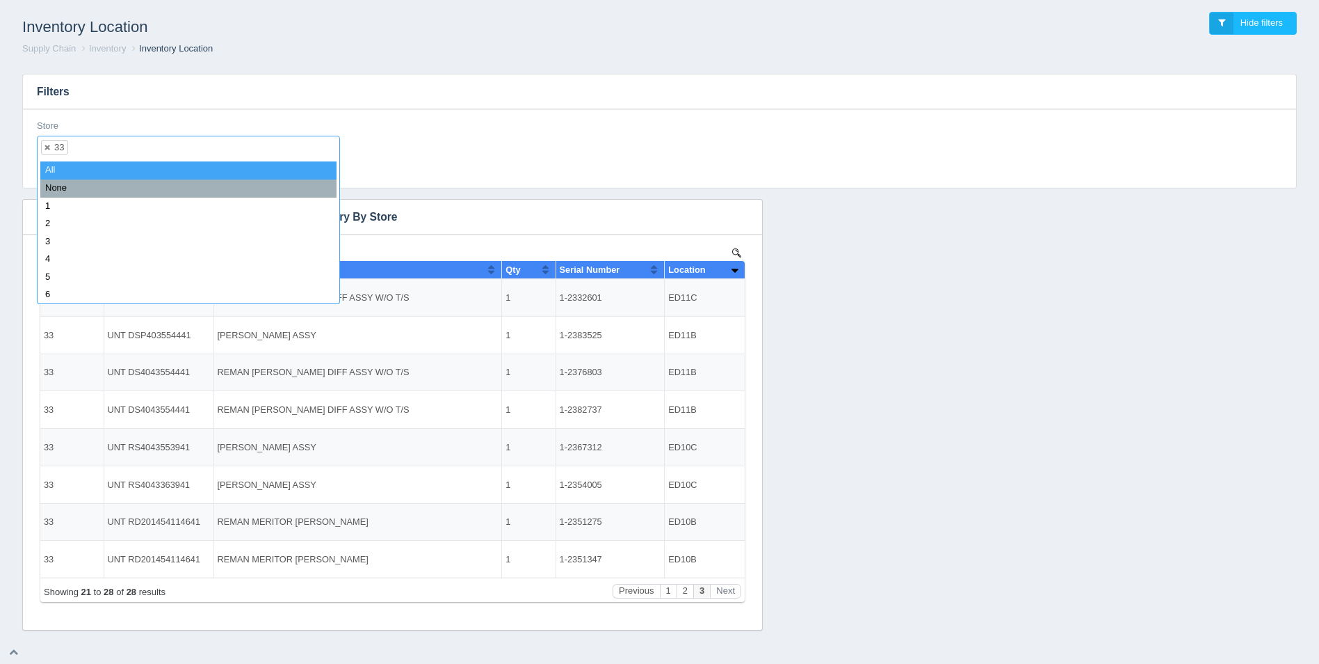
select select
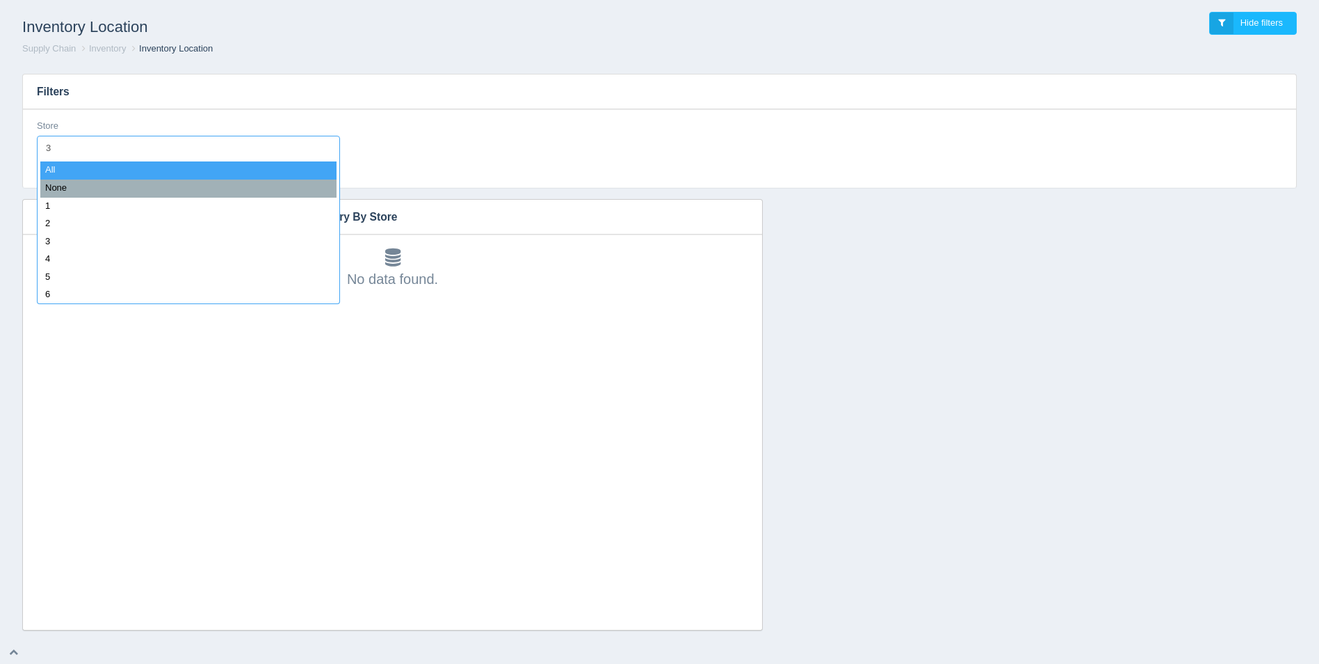
type input "34"
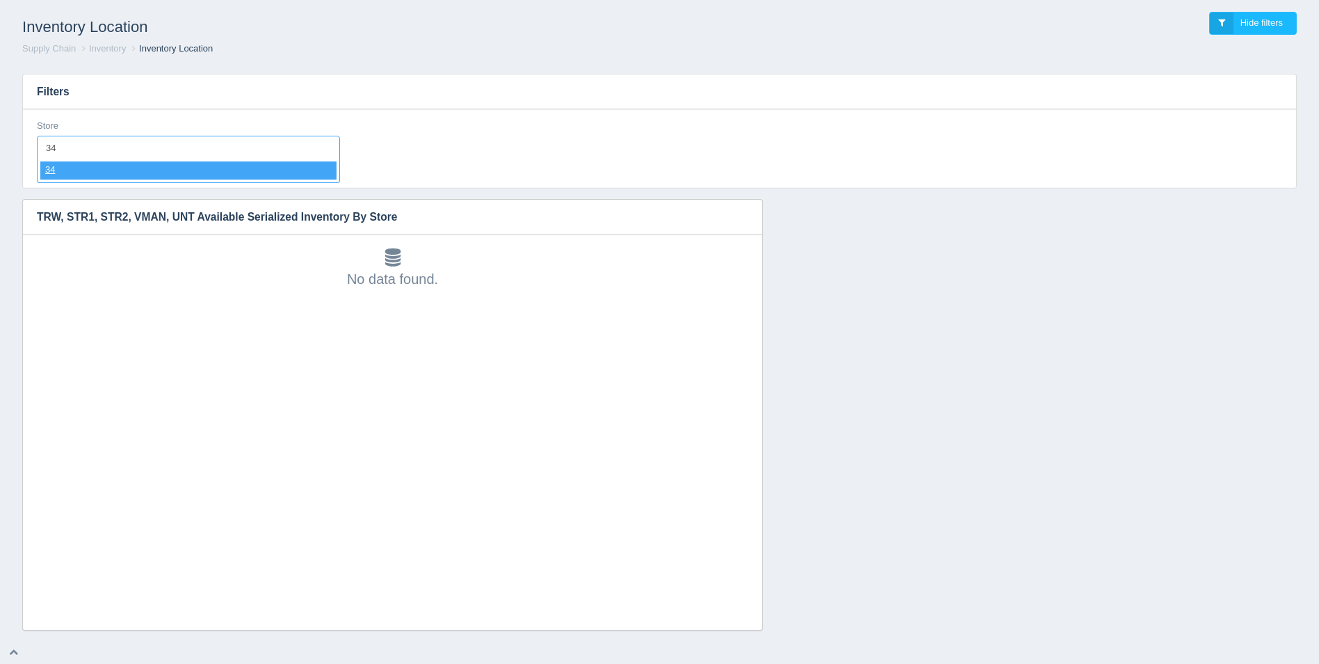
select select "34"
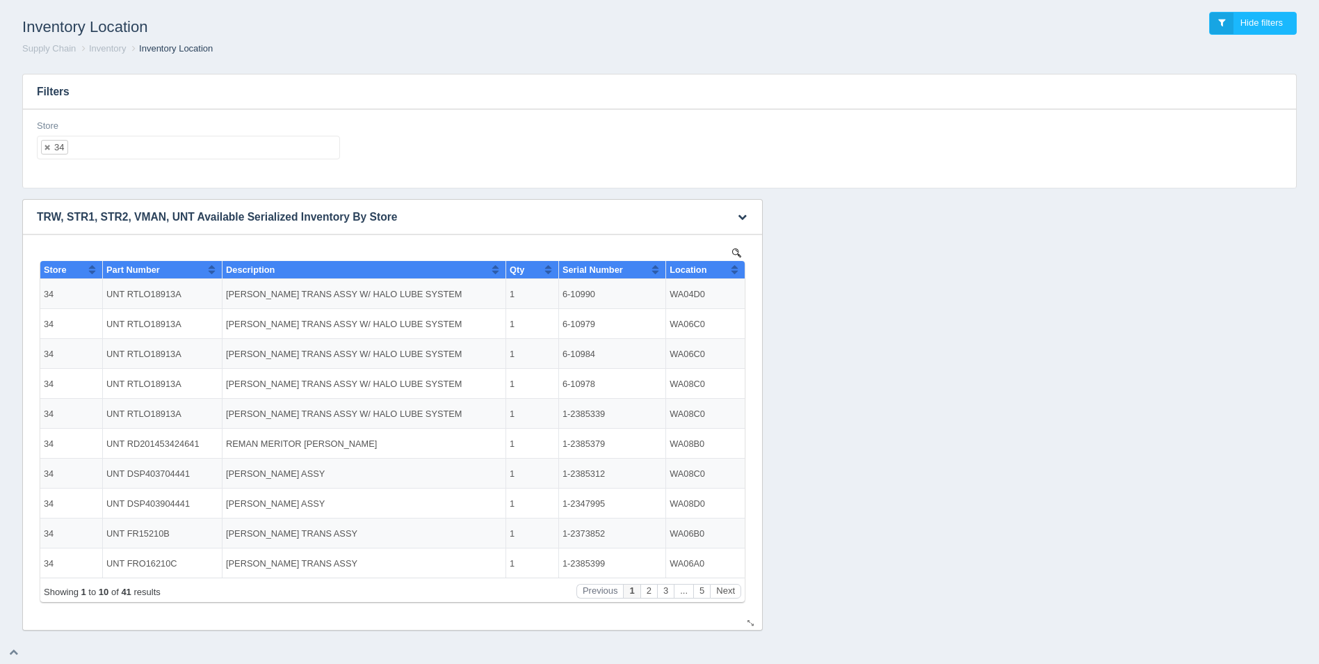
click at [733, 276] on button "Sort column ascending" at bounding box center [734, 269] width 9 height 17
click at [721, 588] on button "Next" at bounding box center [725, 591] width 31 height 15
click at [722, 588] on button "Next" at bounding box center [725, 591] width 31 height 15
click at [723, 588] on button "Next" at bounding box center [725, 591] width 31 height 15
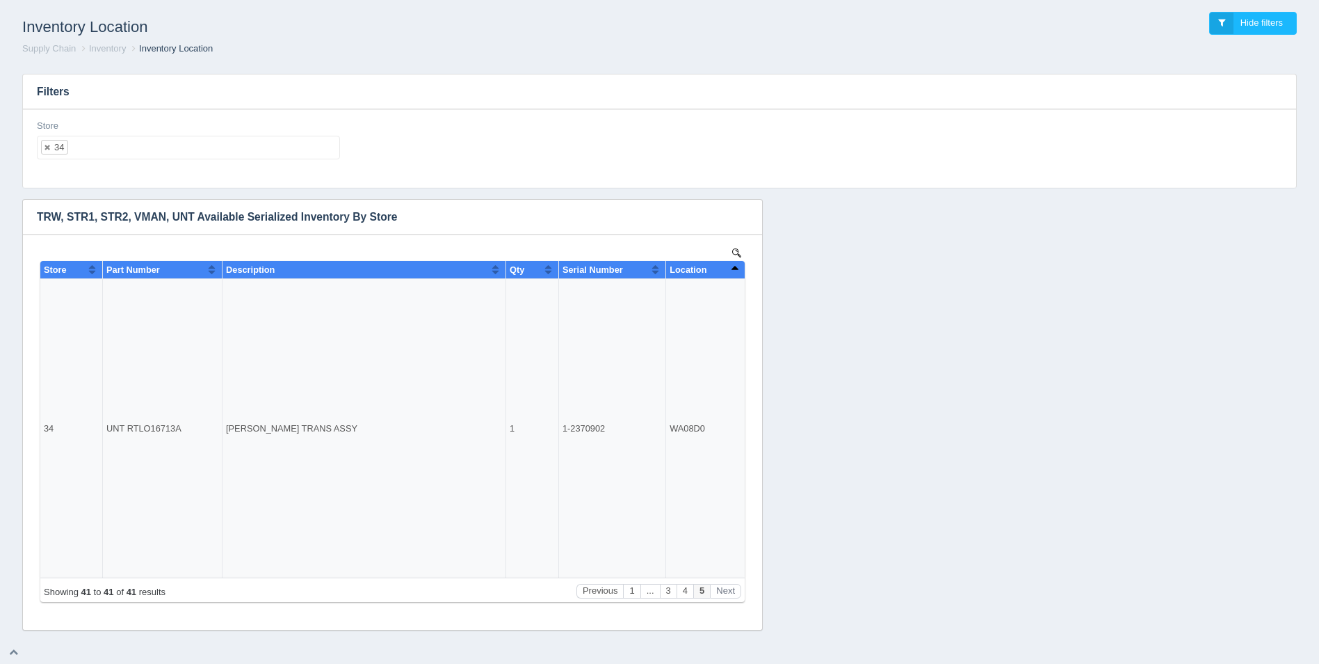
click at [135, 151] on ul "34" at bounding box center [188, 148] width 303 height 24
select select
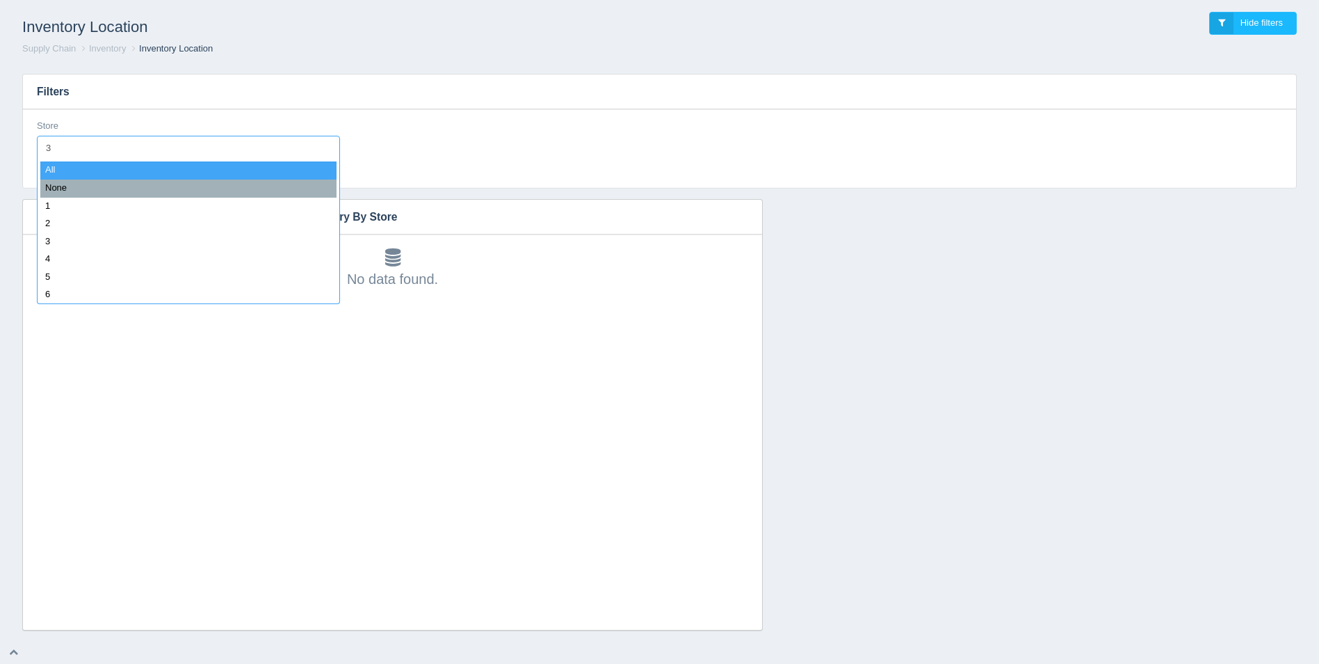
type input "35"
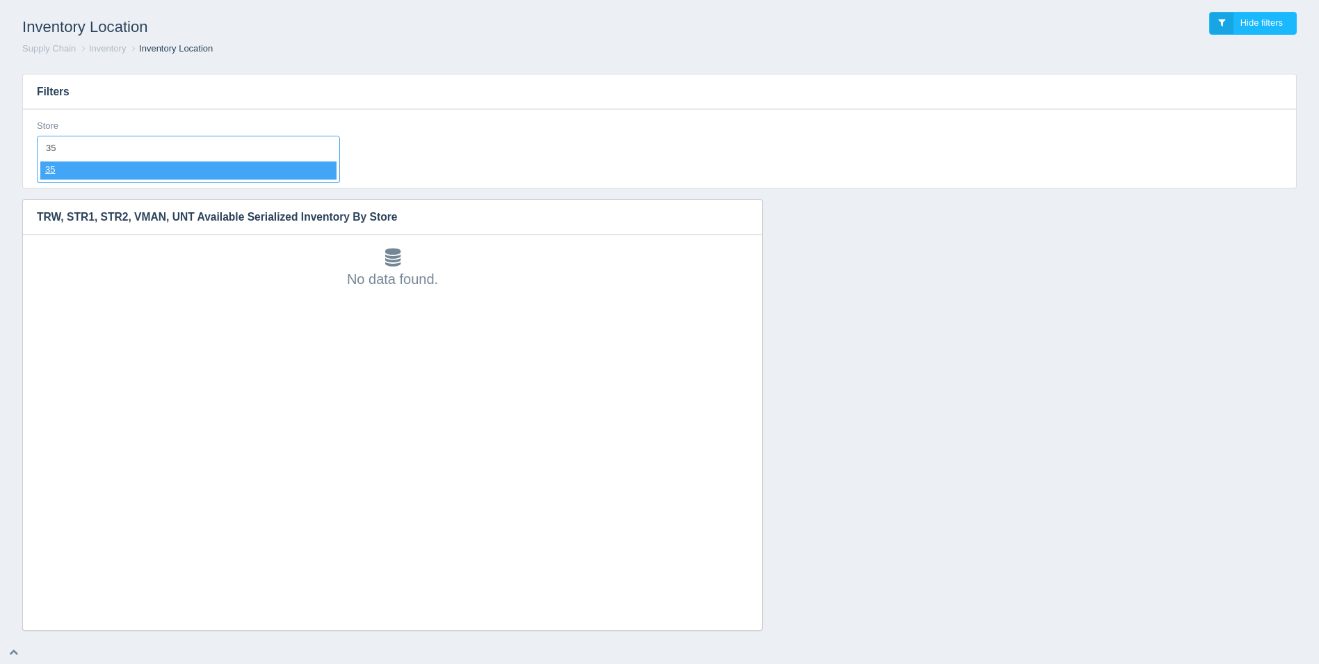
select select "35"
select select
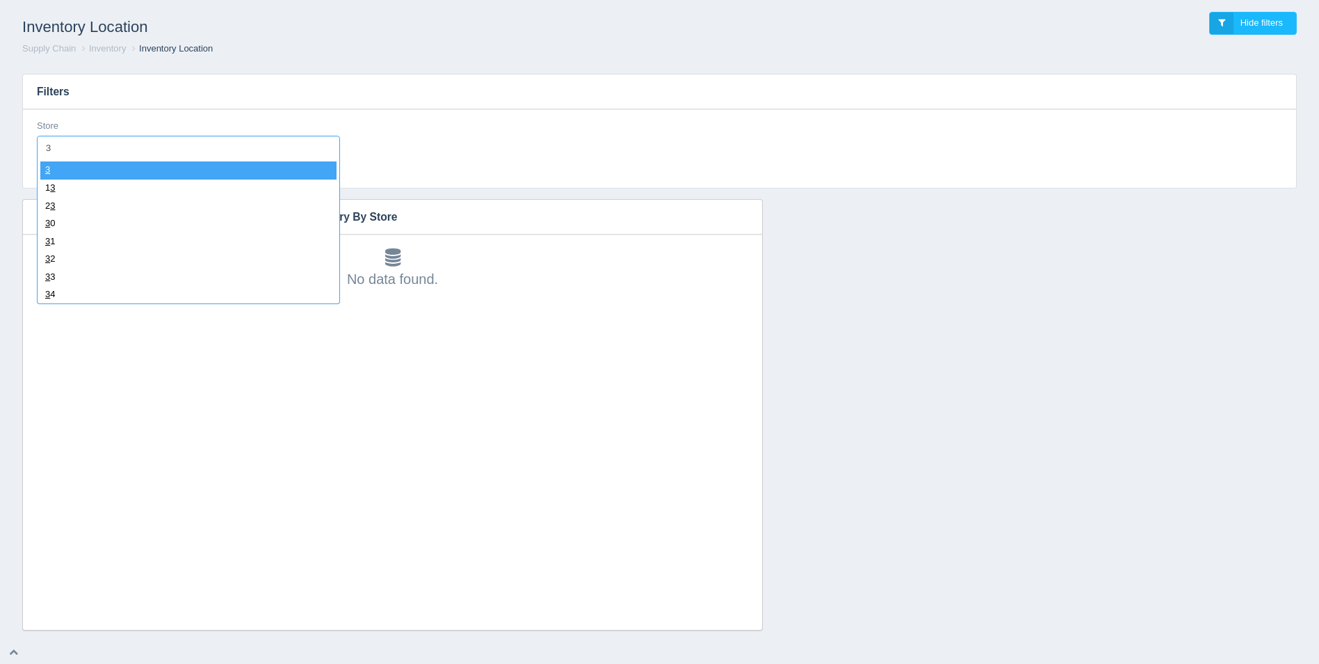
type input "36"
select select "36"
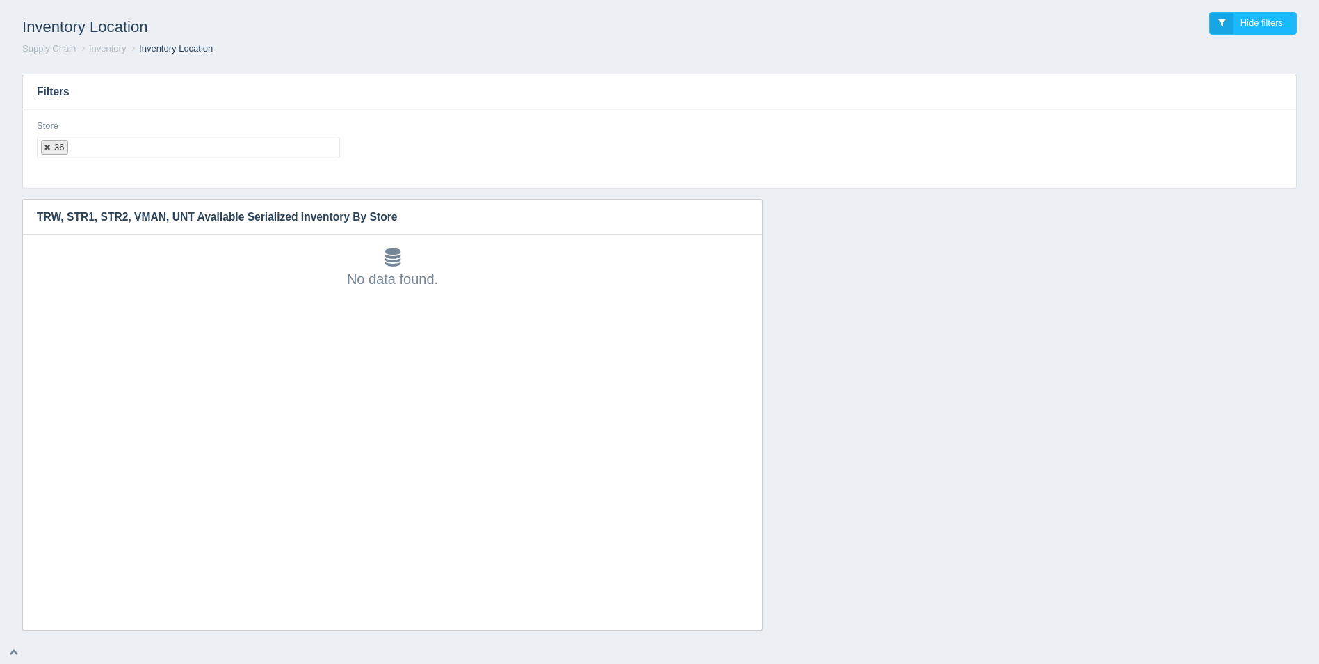
select select
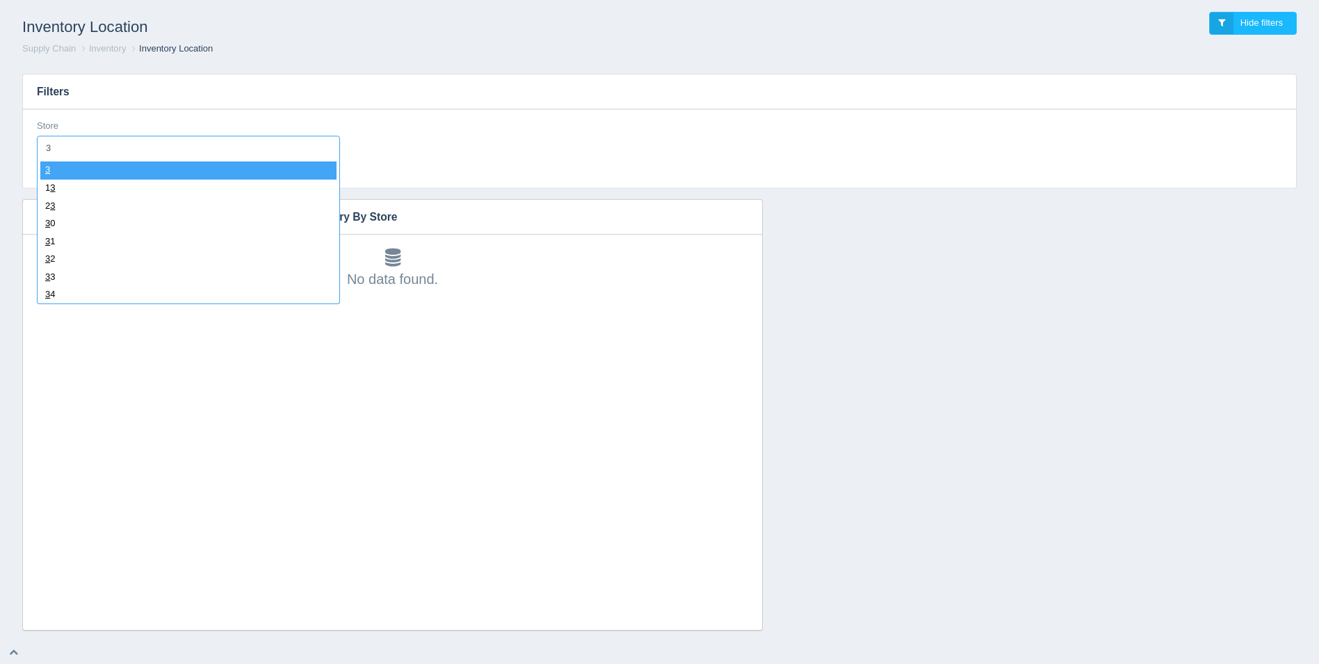
type input "37"
select select "37"
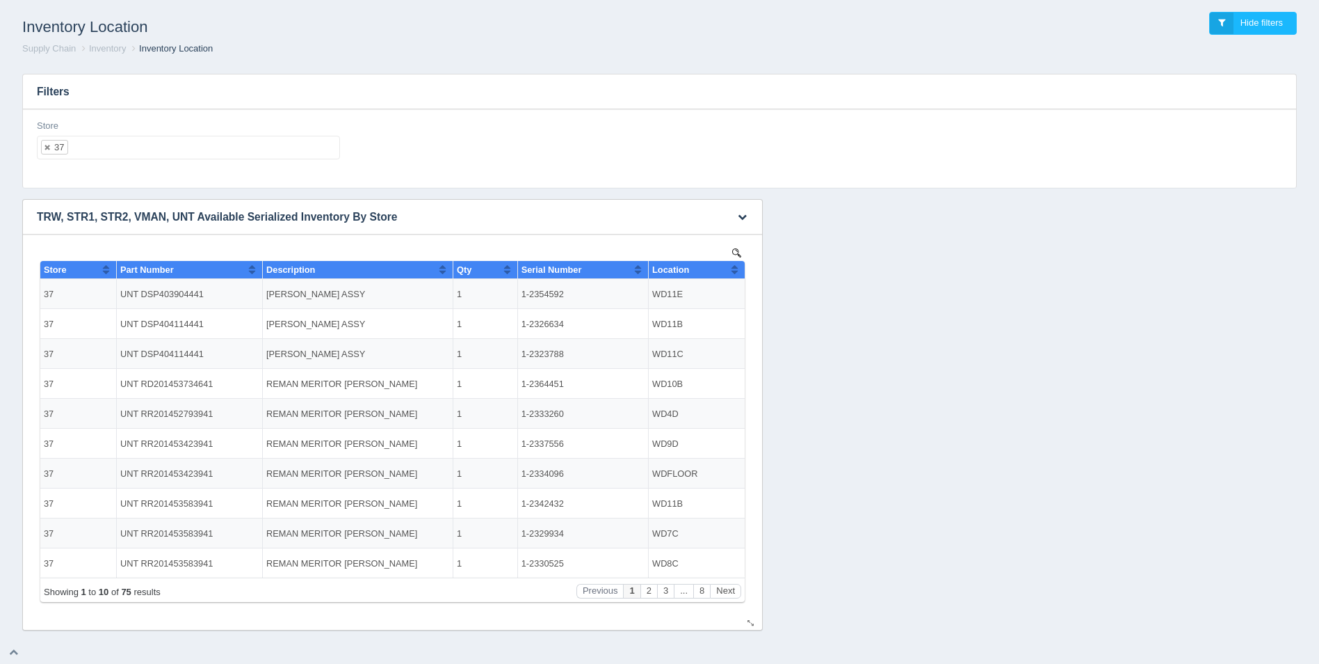
click at [737, 274] on button "Sort column ascending" at bounding box center [734, 269] width 9 height 17
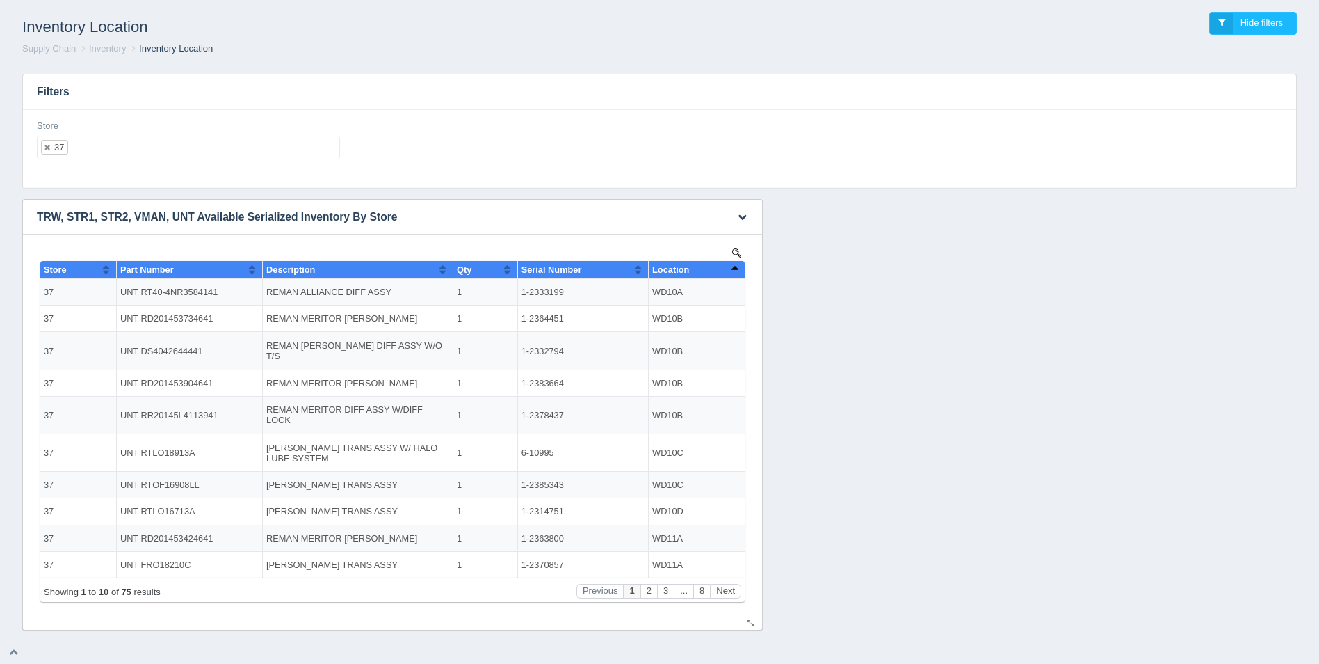
click at [737, 274] on button "Sort column descending" at bounding box center [734, 269] width 9 height 17
click at [718, 596] on button "Next" at bounding box center [725, 591] width 31 height 15
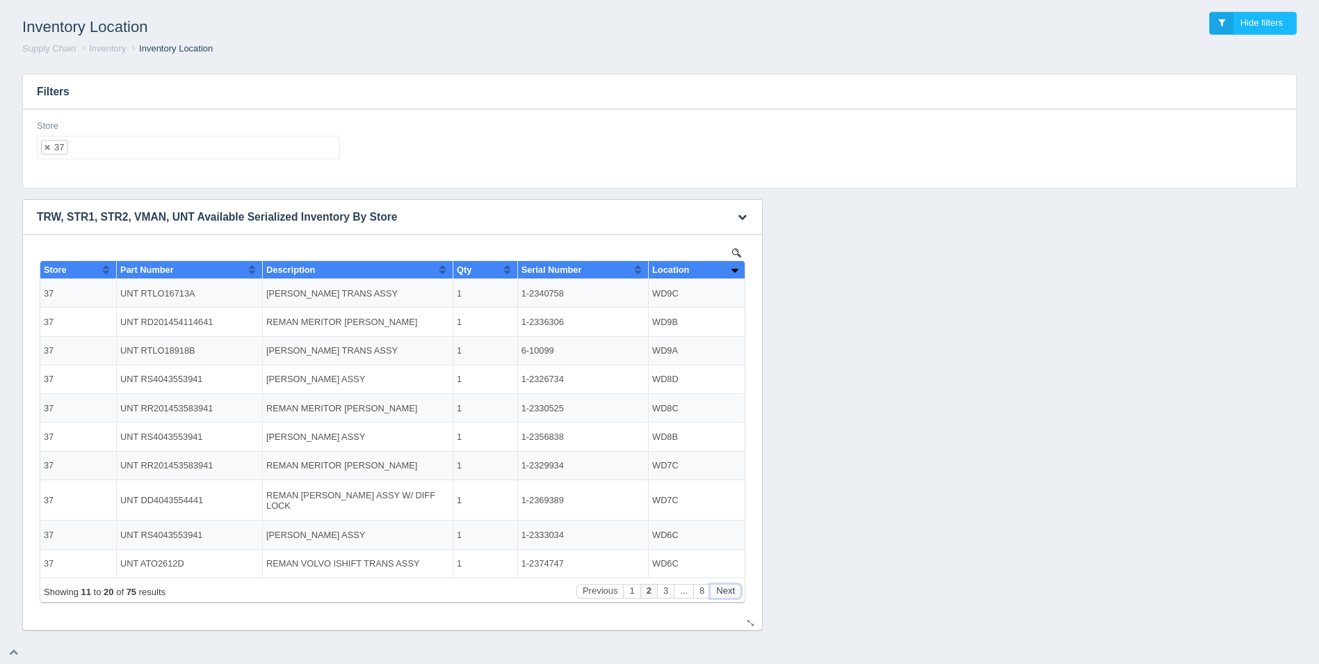
click at [719, 595] on button "Next" at bounding box center [725, 591] width 31 height 15
click at [720, 595] on button "Next" at bounding box center [725, 591] width 31 height 15
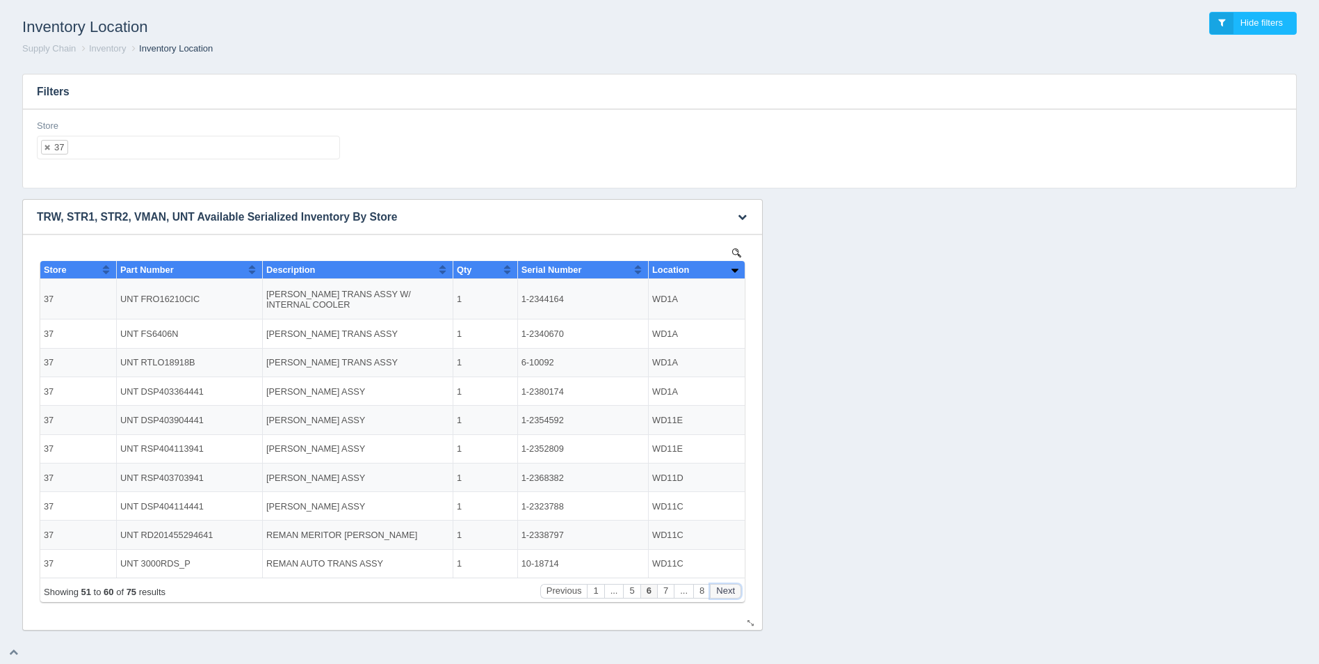
click at [720, 595] on button "Next" at bounding box center [725, 591] width 31 height 15
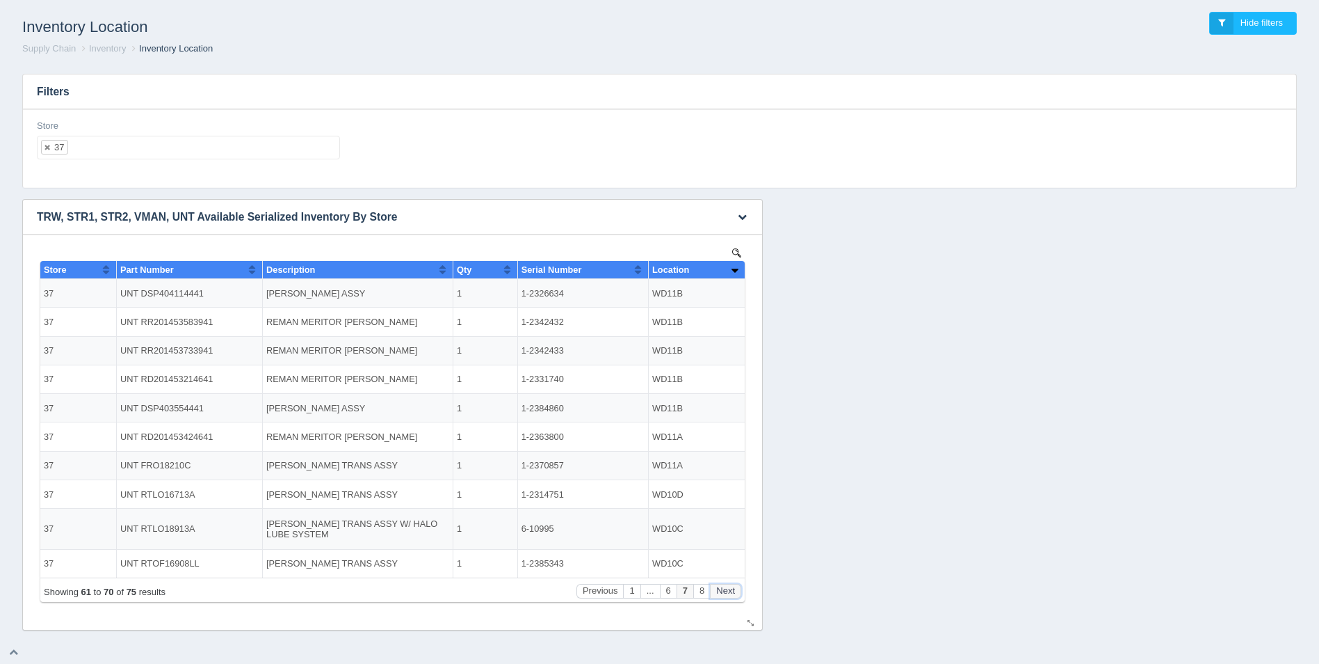
click at [720, 595] on button "Next" at bounding box center [725, 591] width 31 height 15
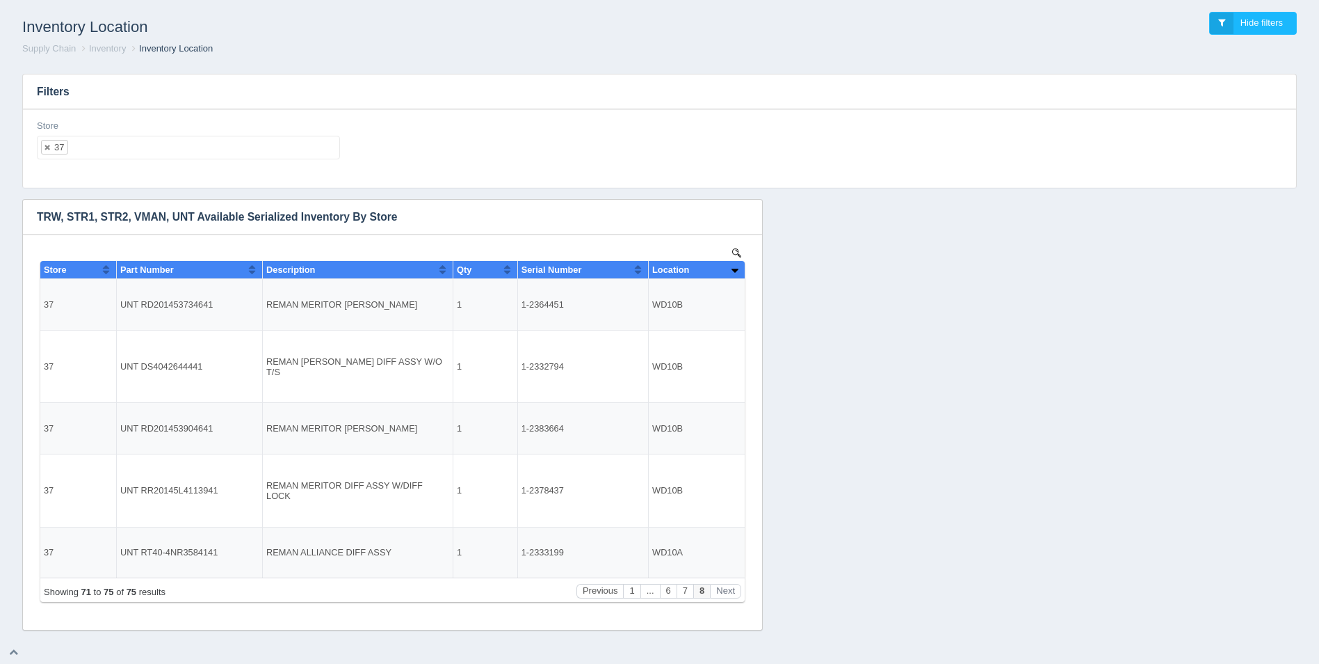
click at [175, 143] on ul "37" at bounding box center [188, 148] width 303 height 24
select select
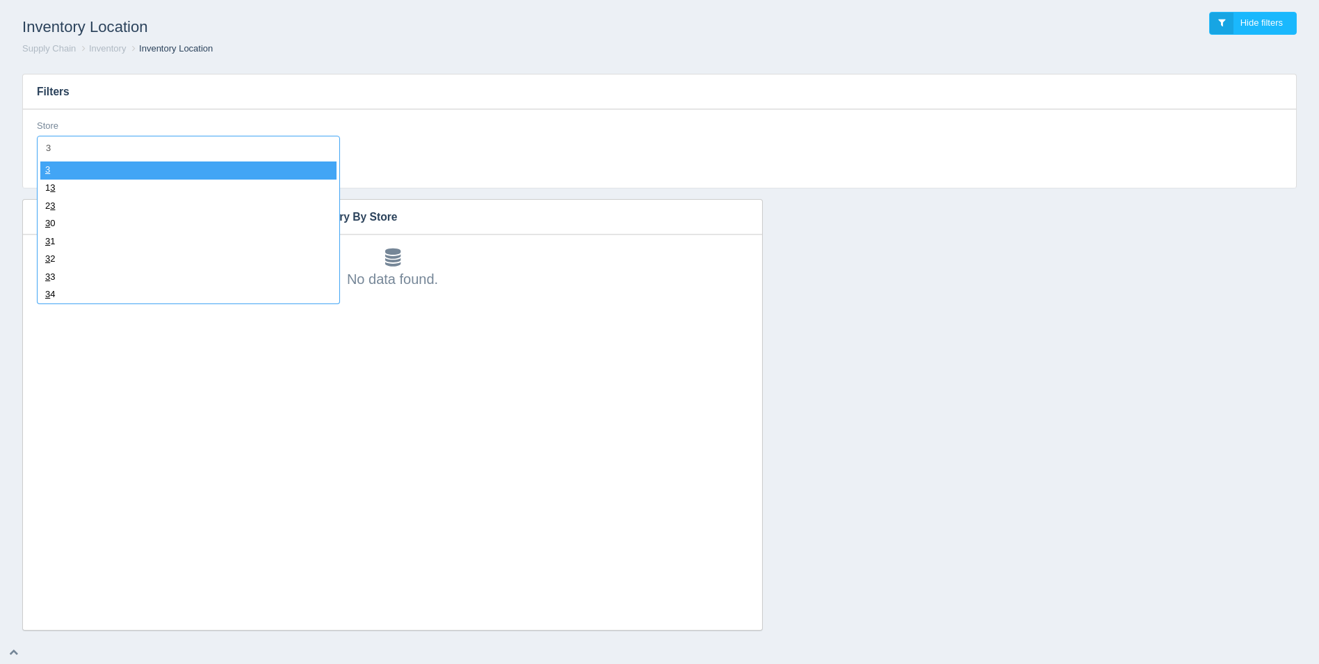
type input "38"
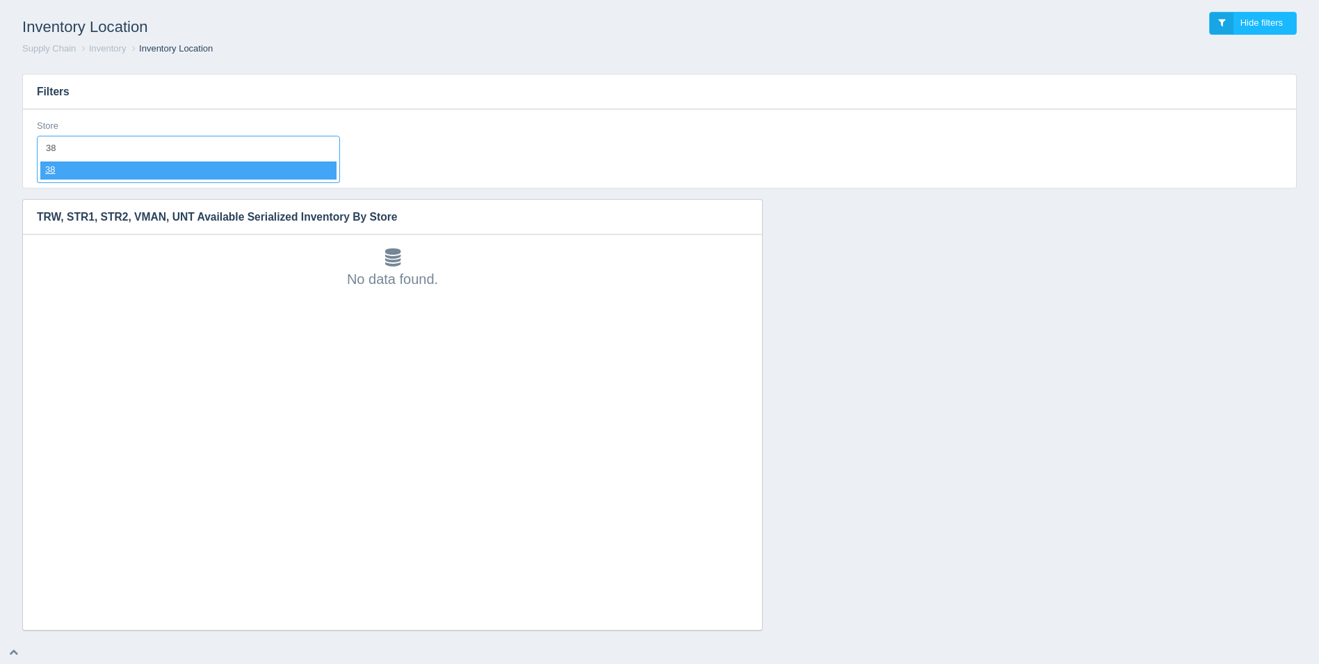
select select "38"
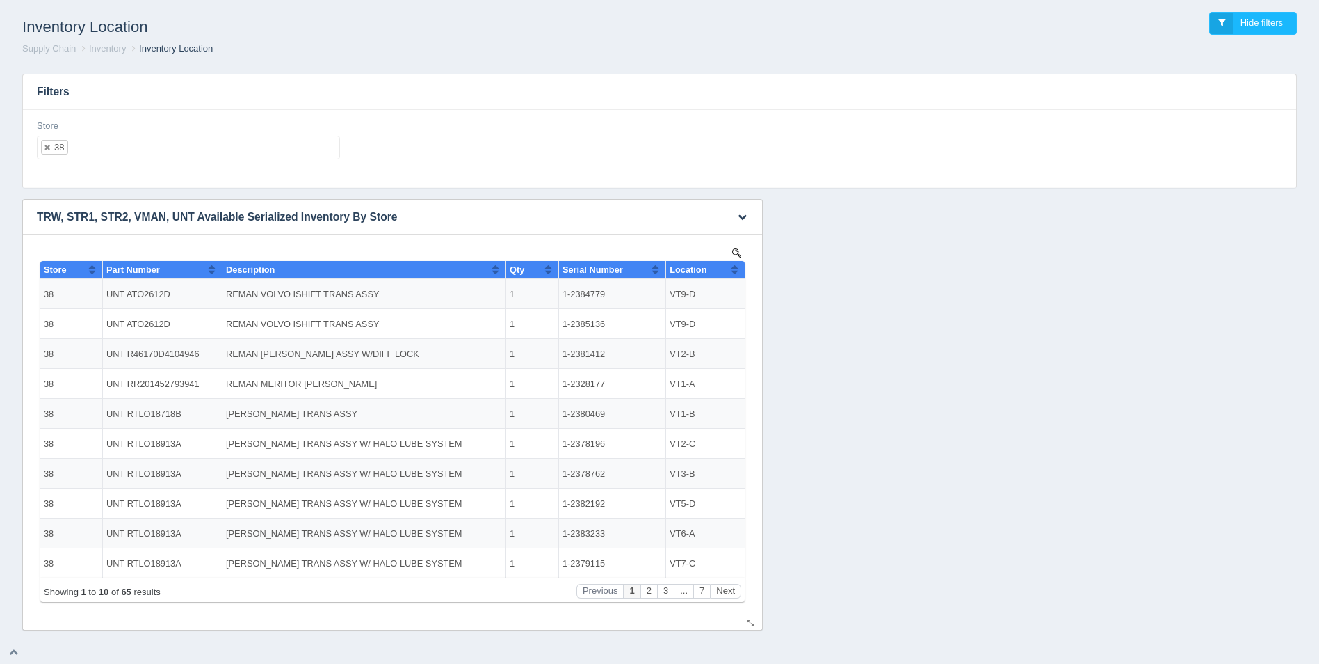
click at [736, 270] on button "Sort column ascending" at bounding box center [734, 269] width 9 height 17
click at [737, 269] on button "Sort column descending" at bounding box center [734, 269] width 9 height 17
drag, startPoint x: 606, startPoint y: 292, endPoint x: 561, endPoint y: 297, distance: 45.5
click at [561, 297] on td "1-2384796" at bounding box center [612, 294] width 107 height 30
copy td "1-2384796"
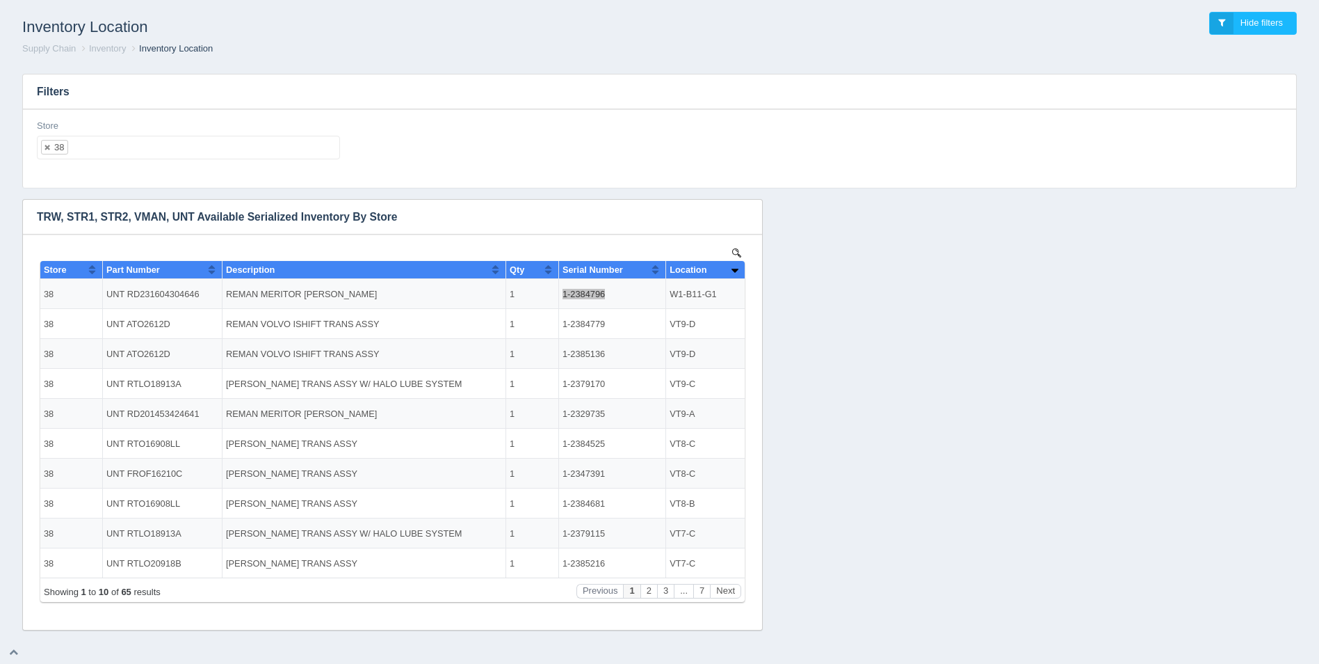
click at [85, 140] on input "text" at bounding box center [80, 147] width 24 height 22
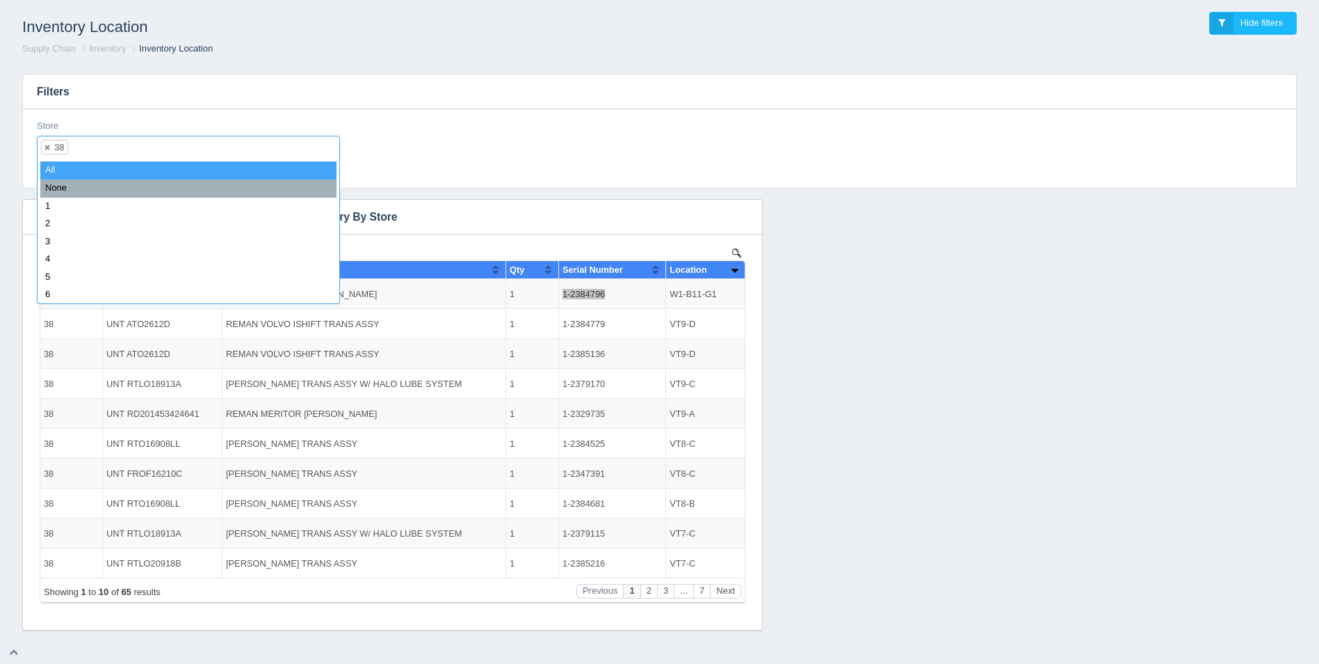
select select
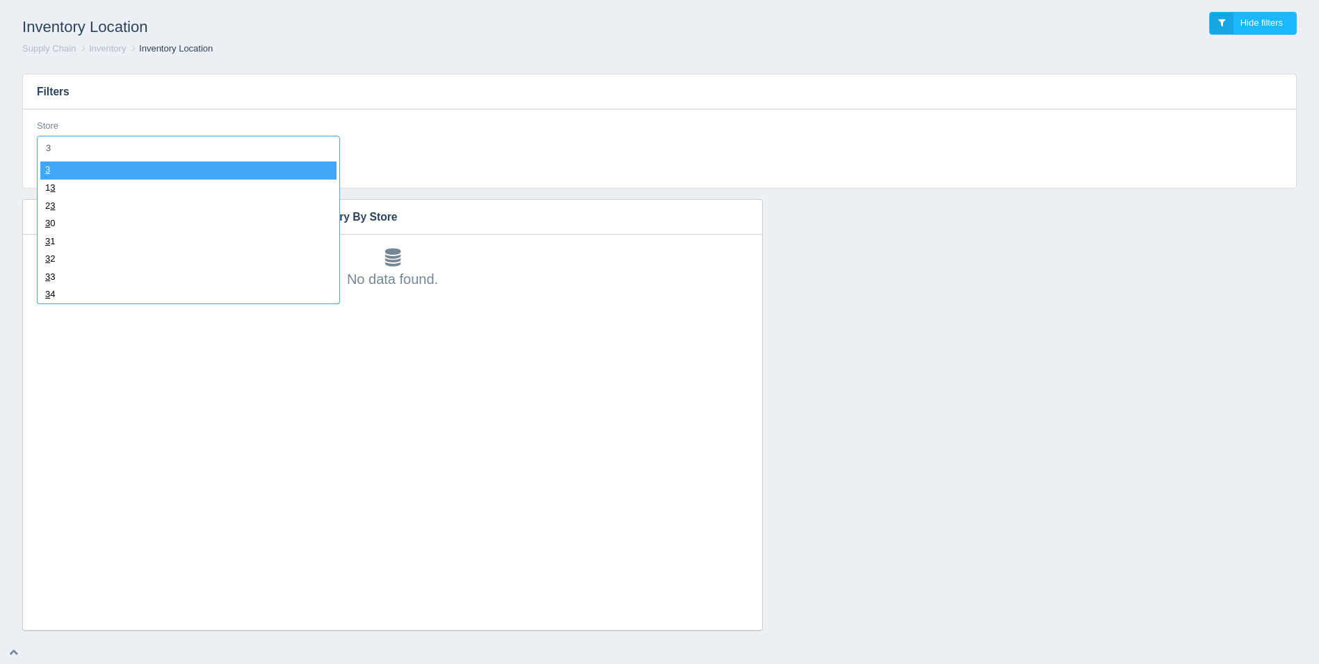
type input "39"
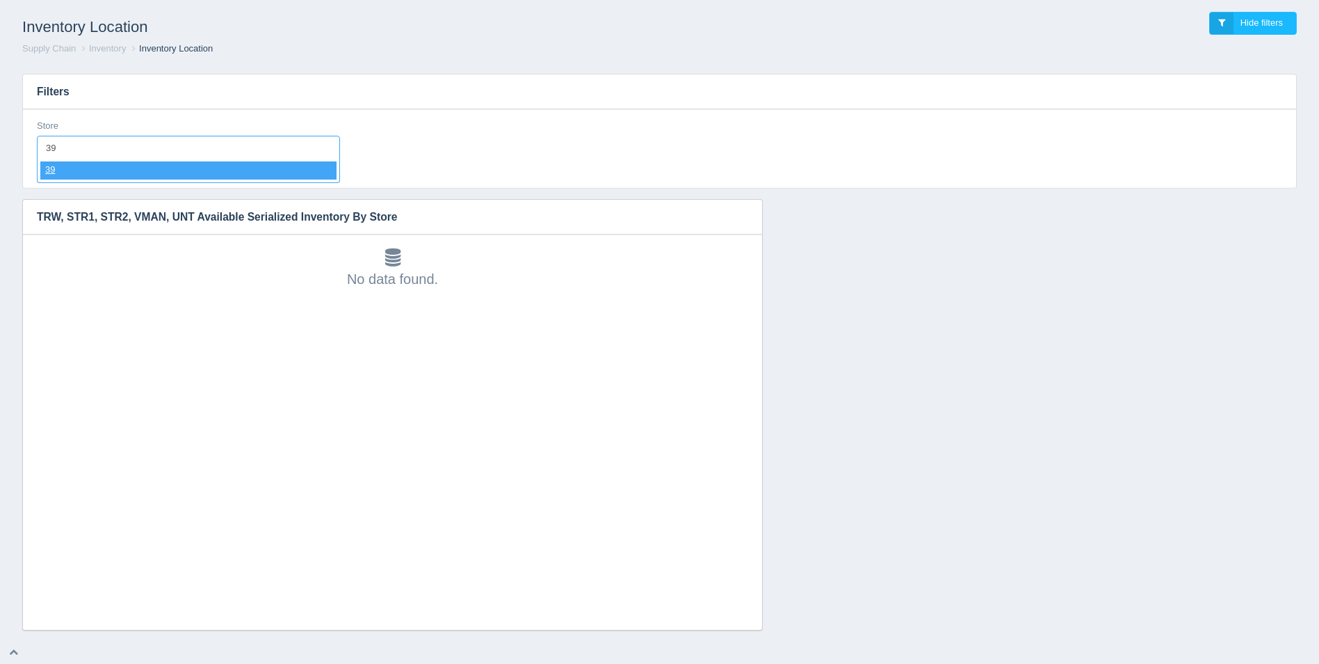
select select "39"
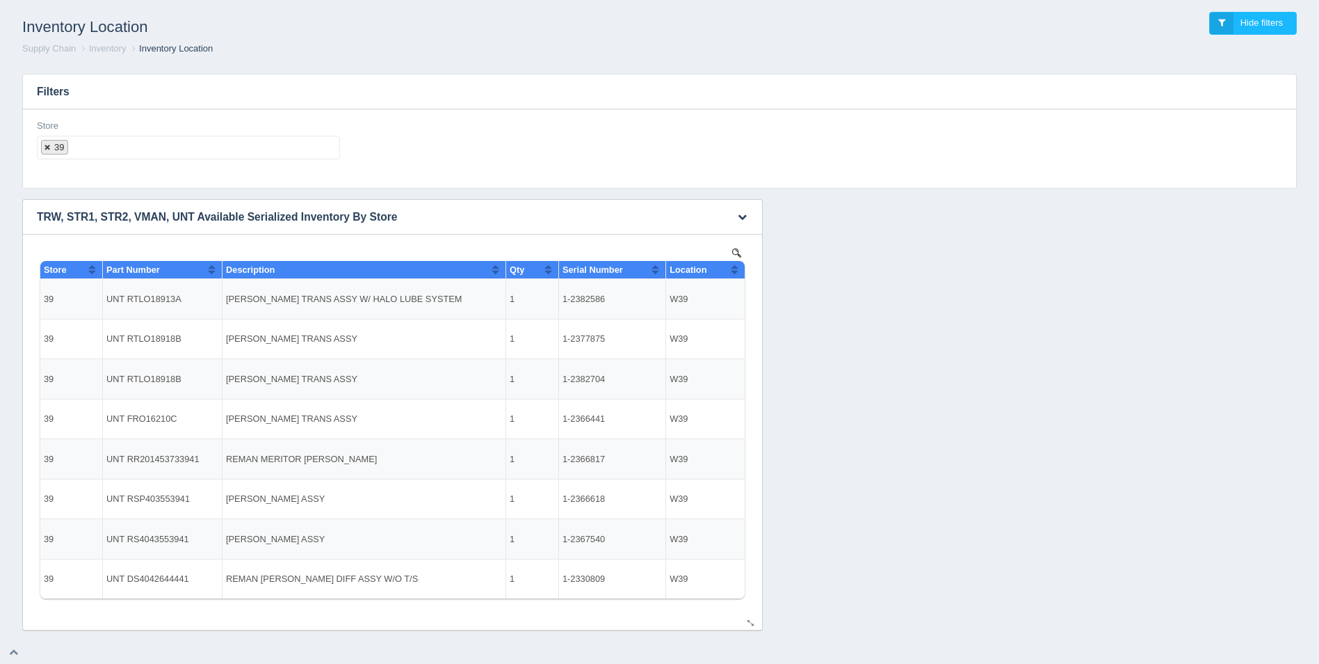
select select
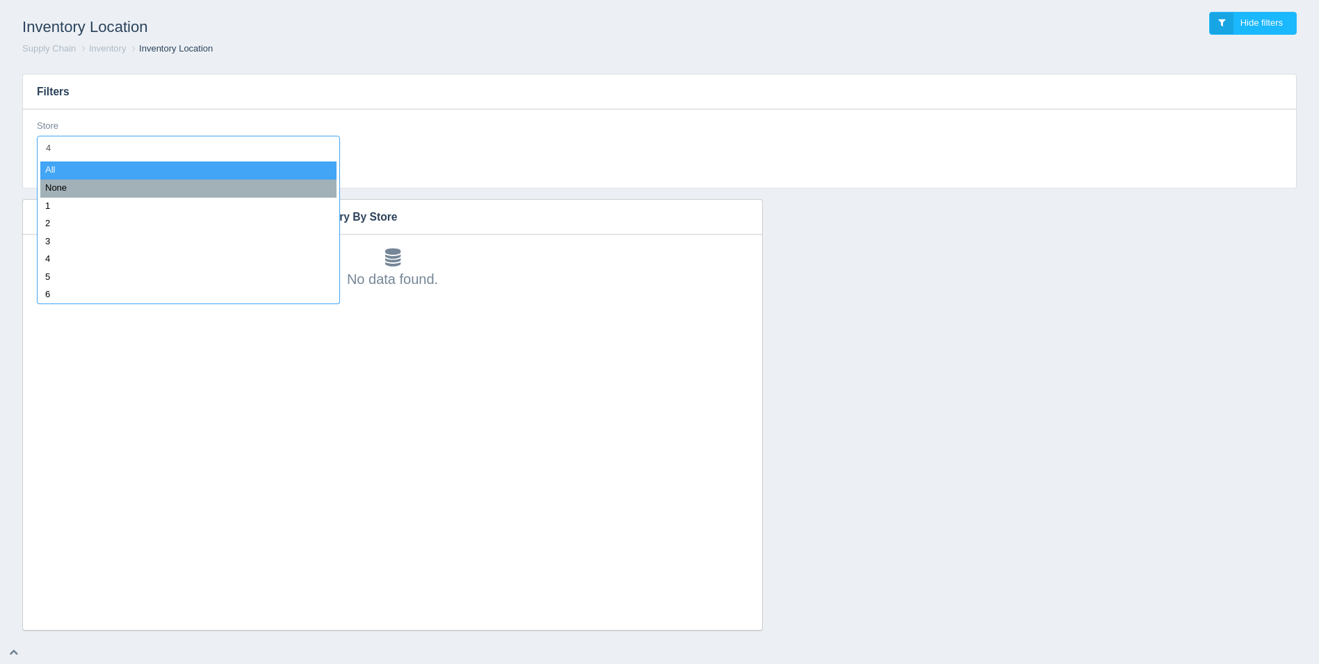
type input "40"
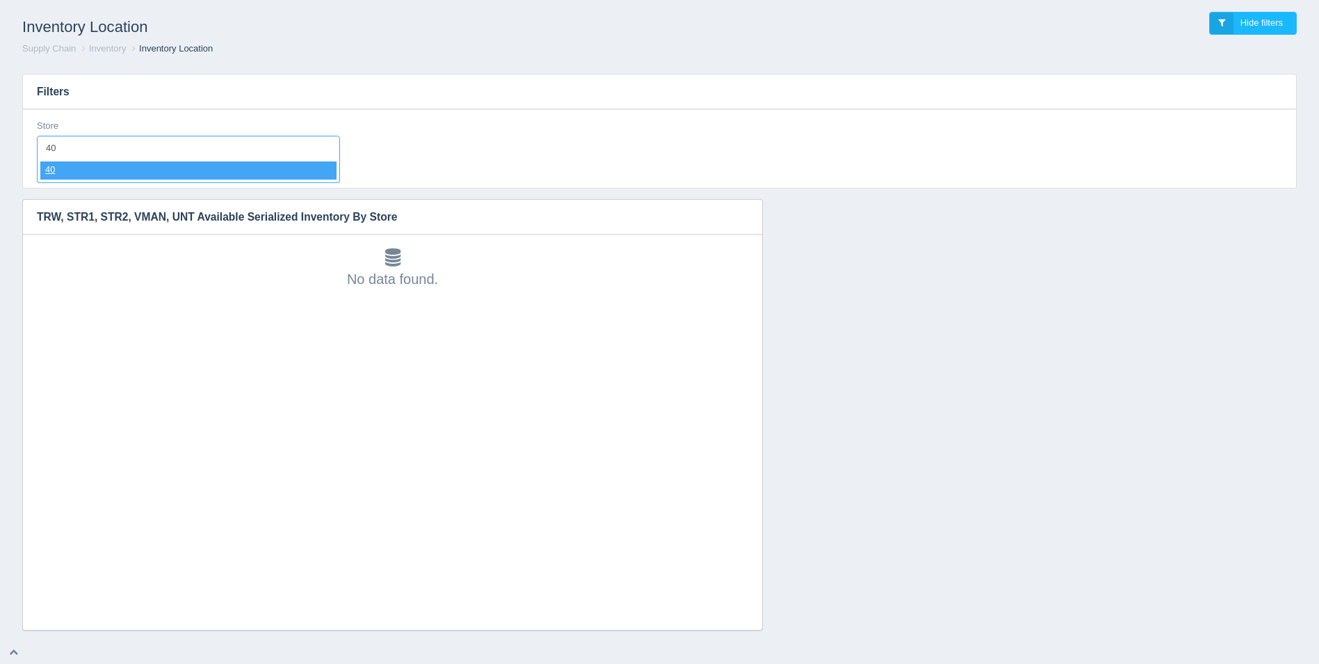
select select "40"
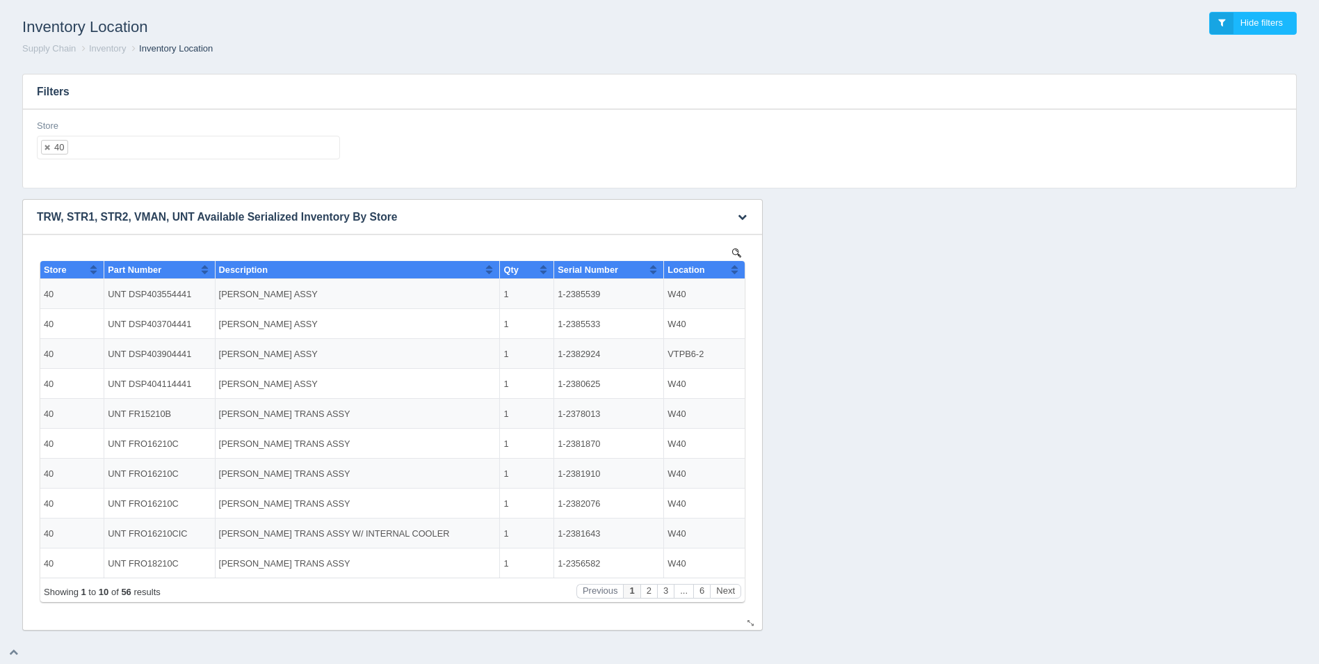
click at [741, 270] on th "Location" at bounding box center [704, 270] width 81 height 18
click at [741, 262] on th "Location" at bounding box center [704, 270] width 81 height 18
click at [725, 589] on button "Next" at bounding box center [725, 591] width 31 height 15
click at [725, 591] on button "Next" at bounding box center [725, 591] width 31 height 15
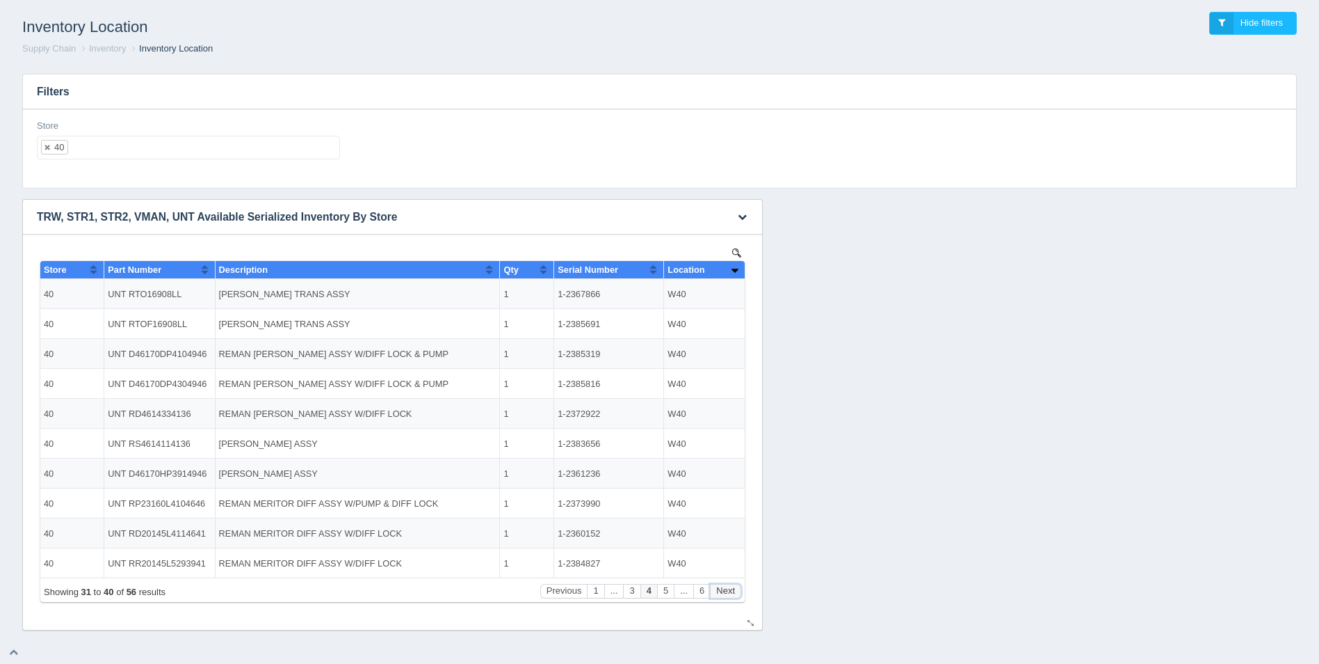
click at [725, 591] on button "Next" at bounding box center [725, 591] width 31 height 15
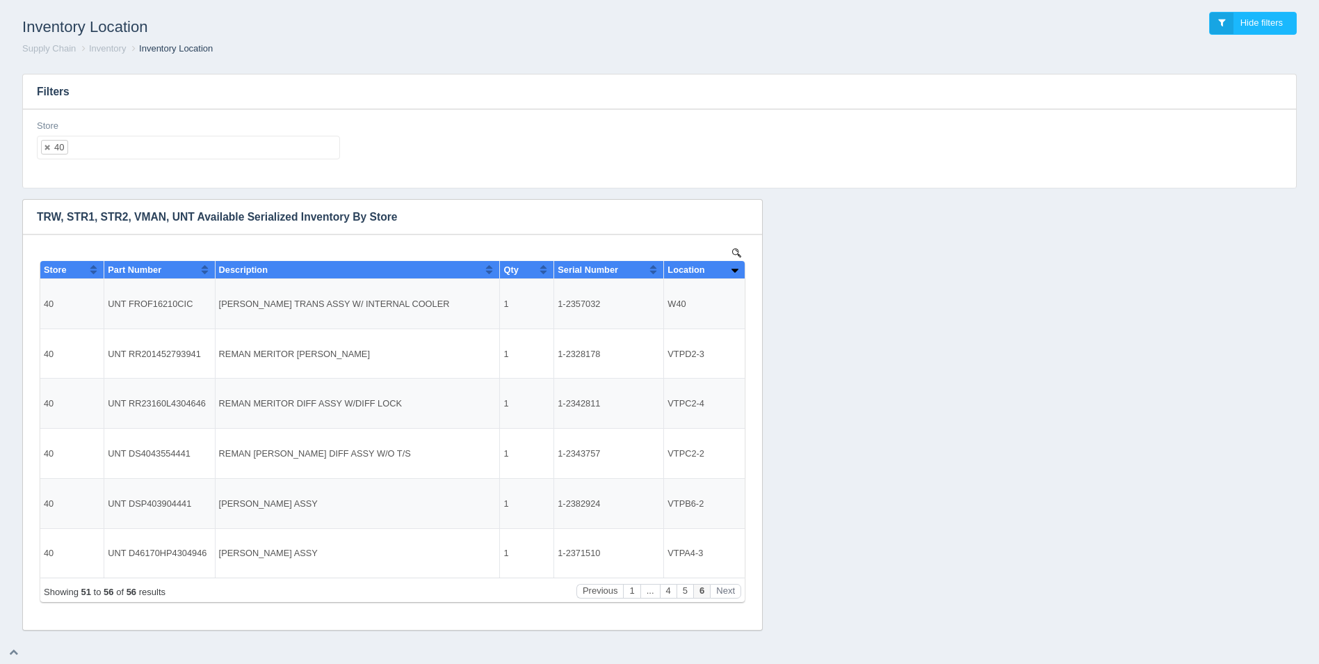
click at [130, 140] on ul "40" at bounding box center [188, 148] width 303 height 24
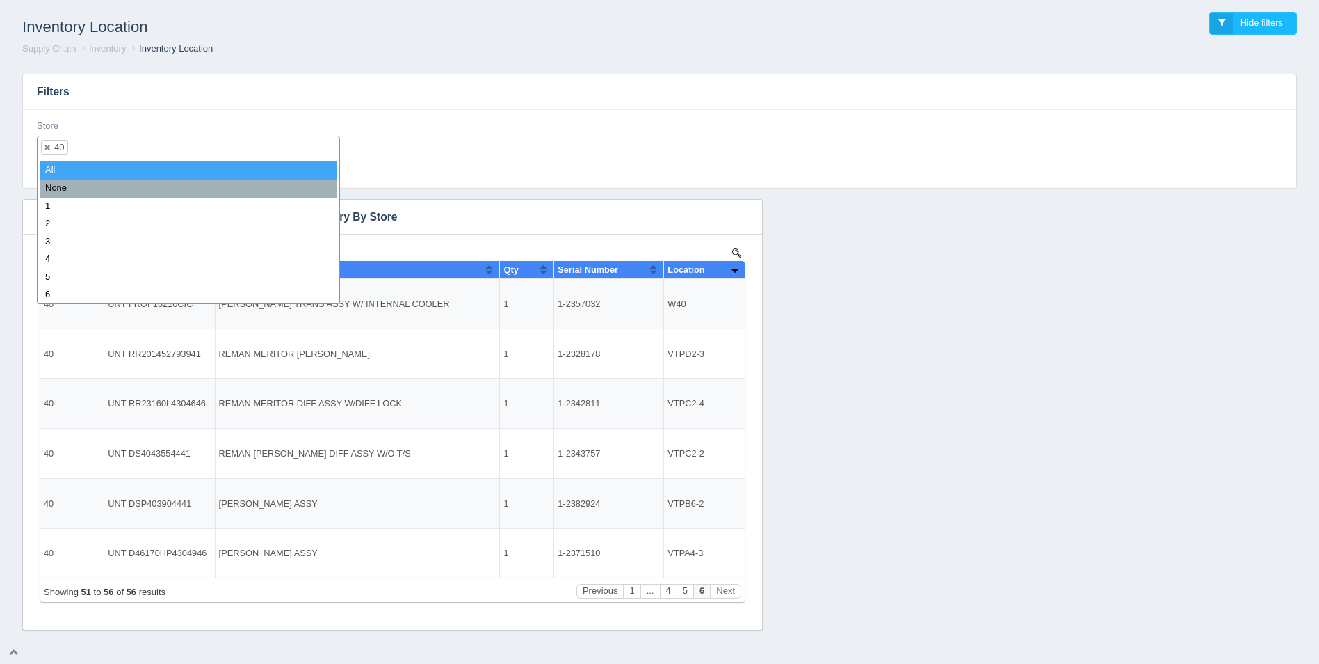
select select
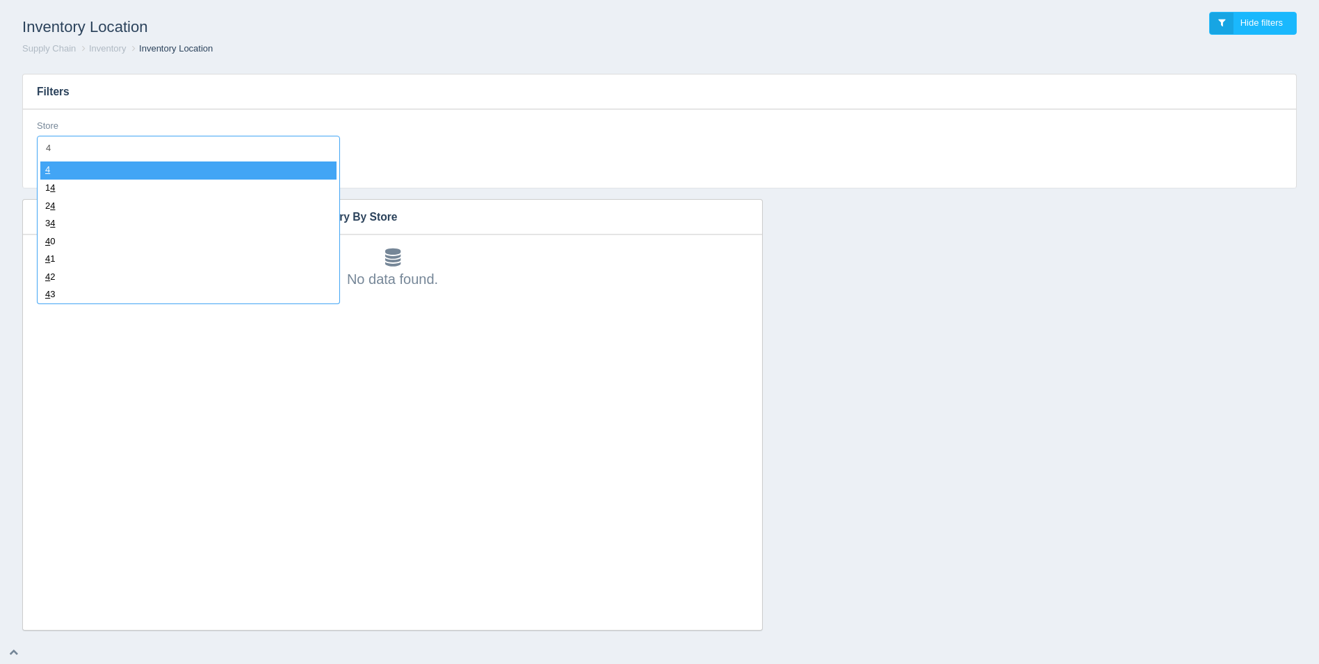
type input "41"
select select "41"
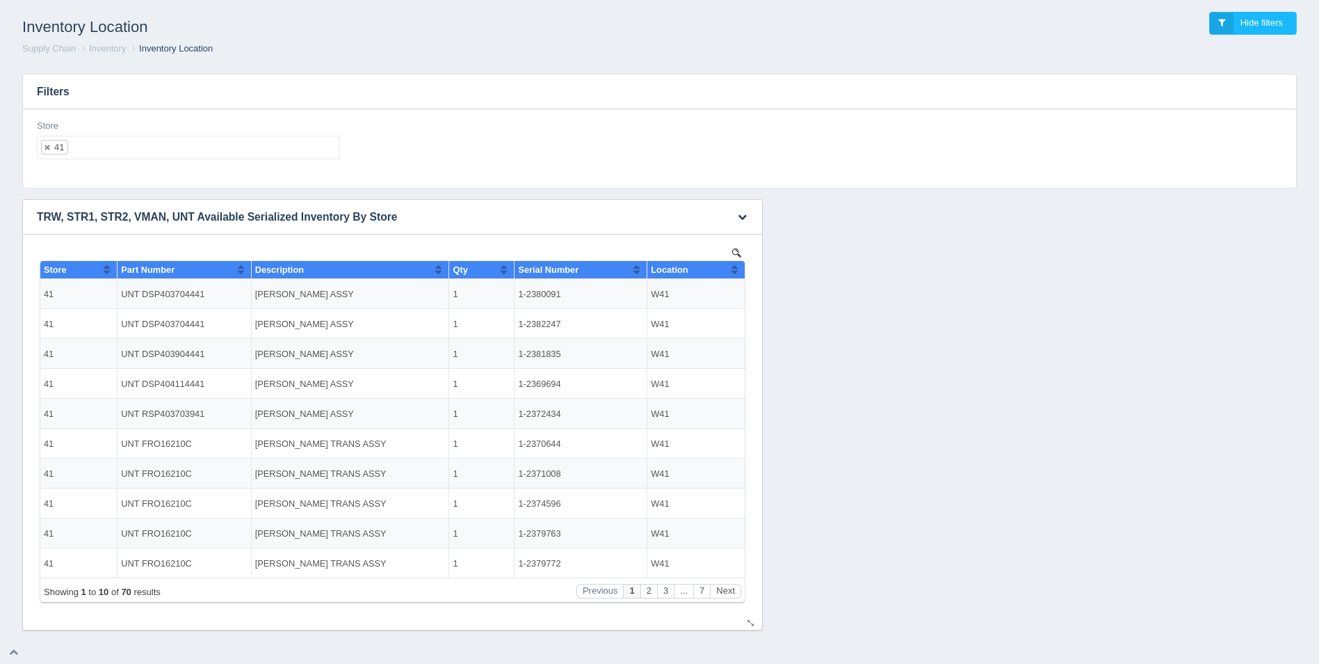
click at [734, 275] on button "Sort column ascending" at bounding box center [734, 269] width 9 height 17
click at [734, 275] on button "Sort column descending" at bounding box center [734, 269] width 9 height 17
click at [726, 584] on button "Next" at bounding box center [725, 591] width 31 height 15
click at [727, 584] on button "Next" at bounding box center [725, 591] width 31 height 15
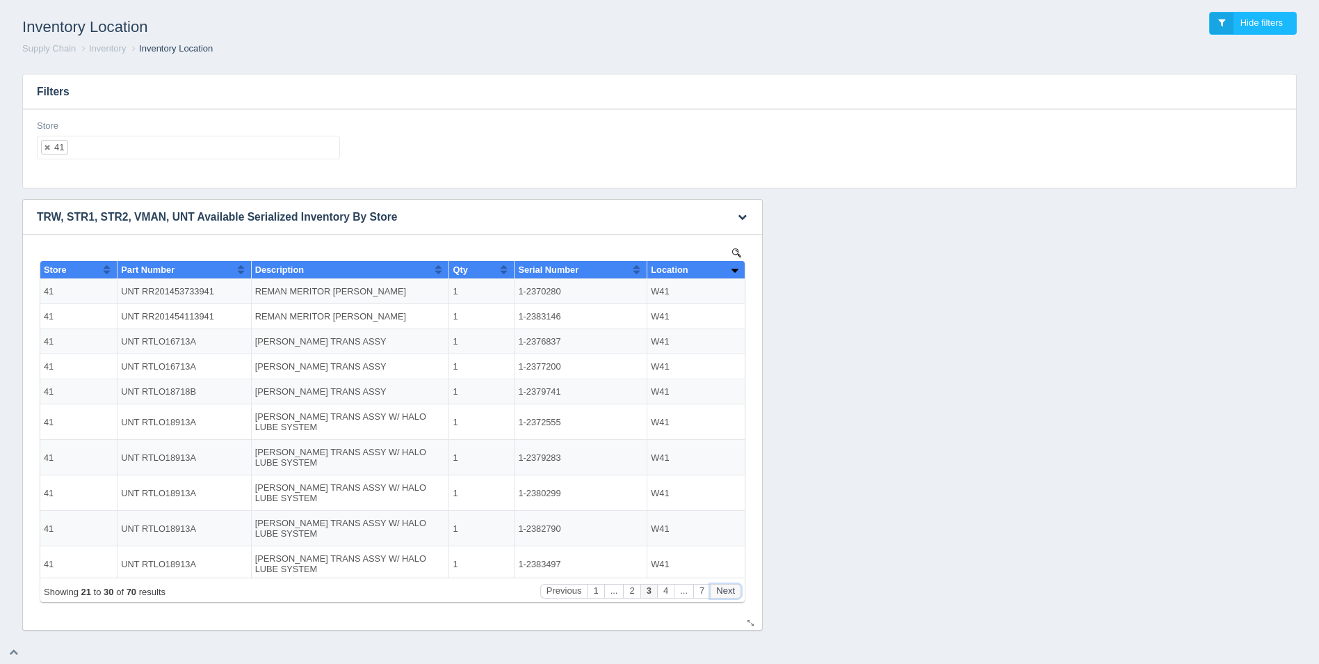
click at [728, 586] on button "Next" at bounding box center [725, 591] width 31 height 15
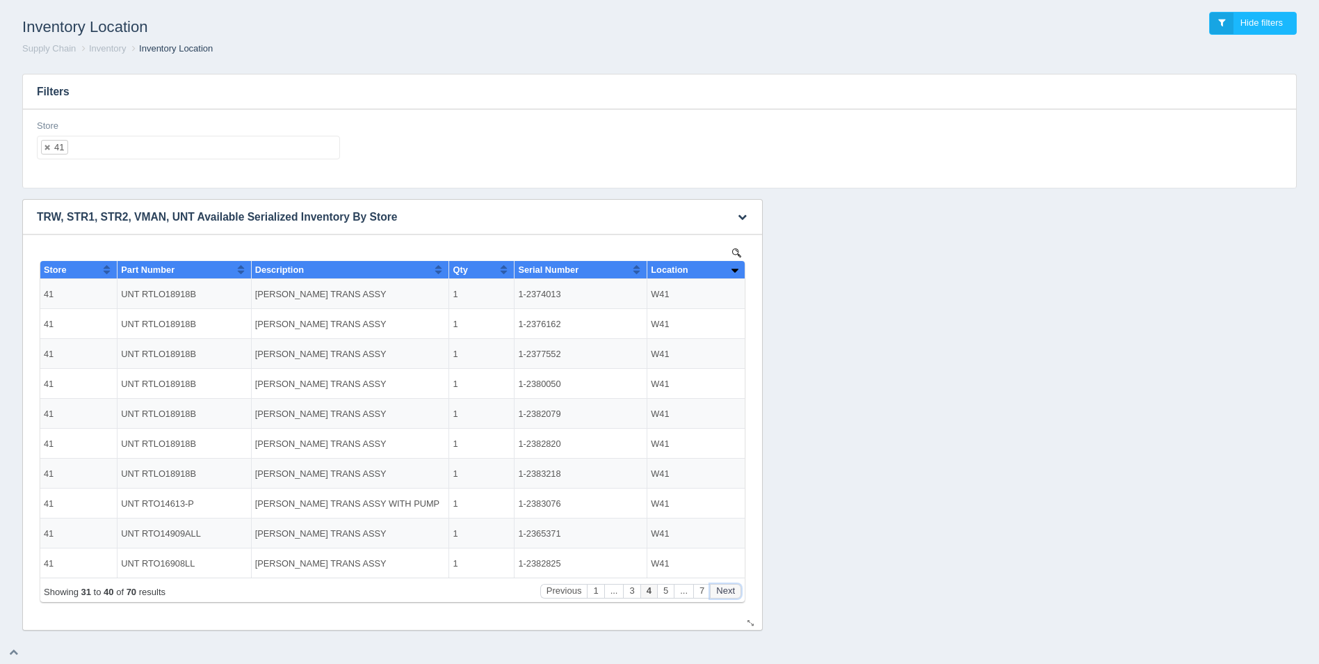
click at [728, 586] on button "Next" at bounding box center [725, 591] width 31 height 15
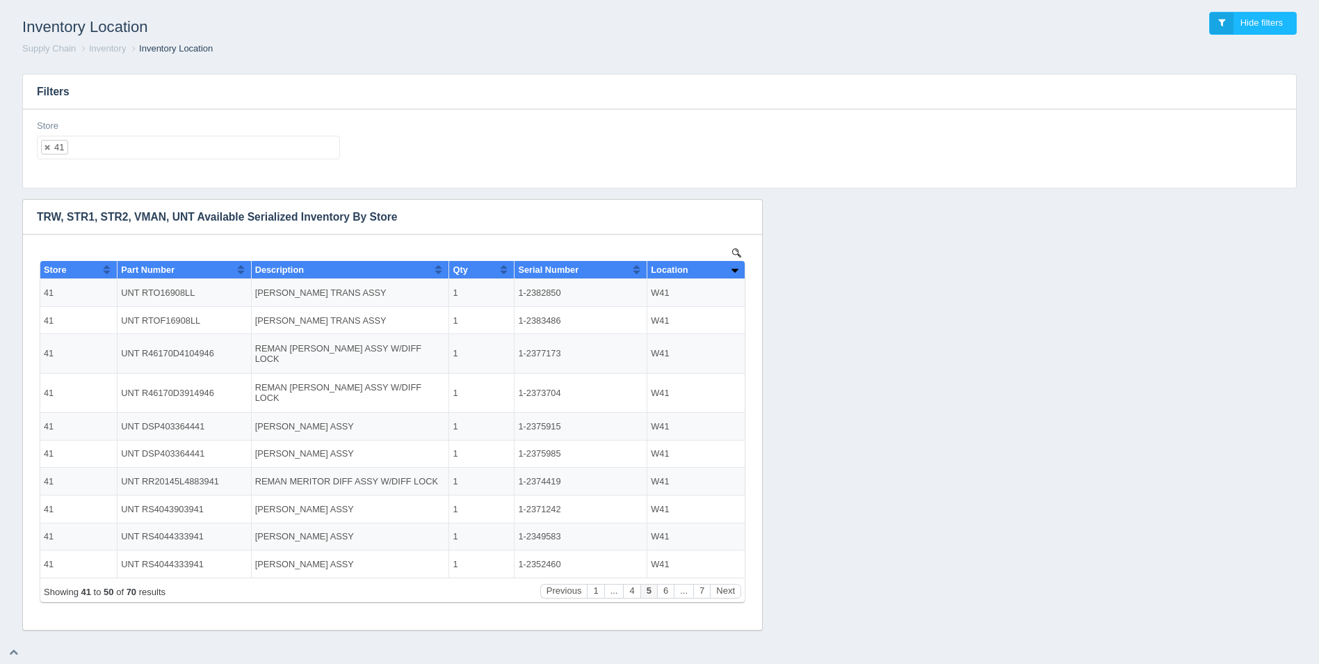
click at [204, 141] on ul "41" at bounding box center [188, 148] width 303 height 24
select select
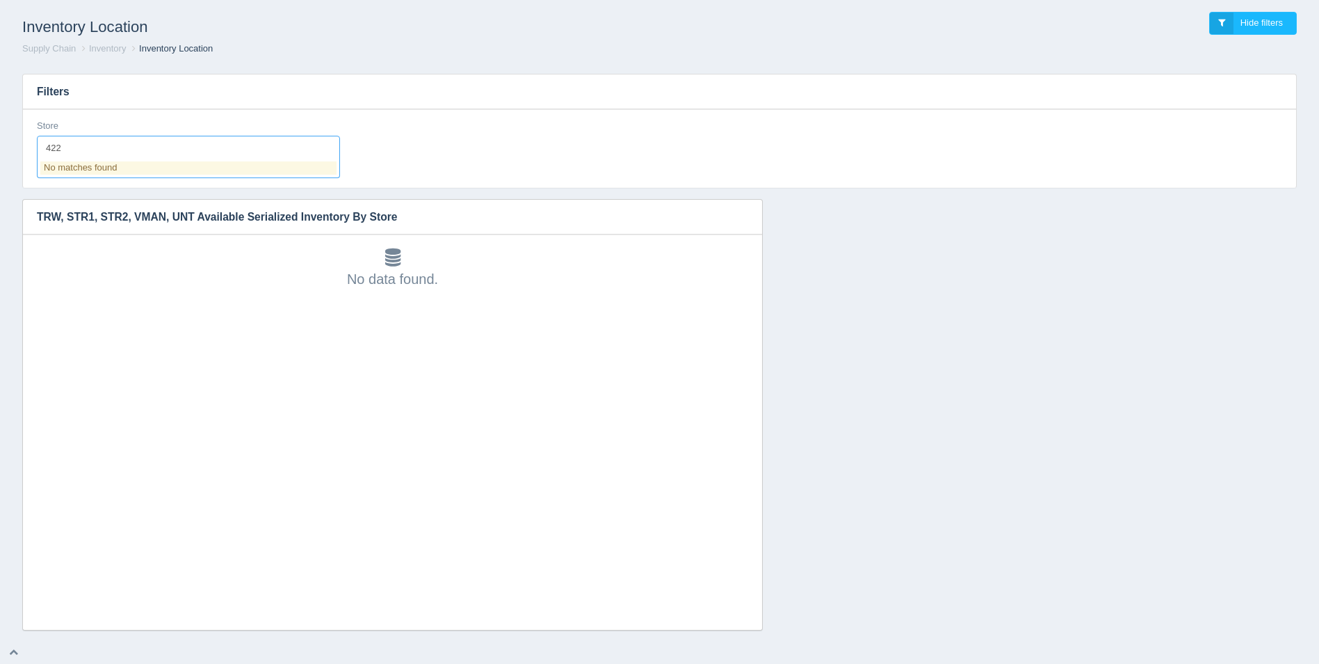
type input "42"
select select "42"
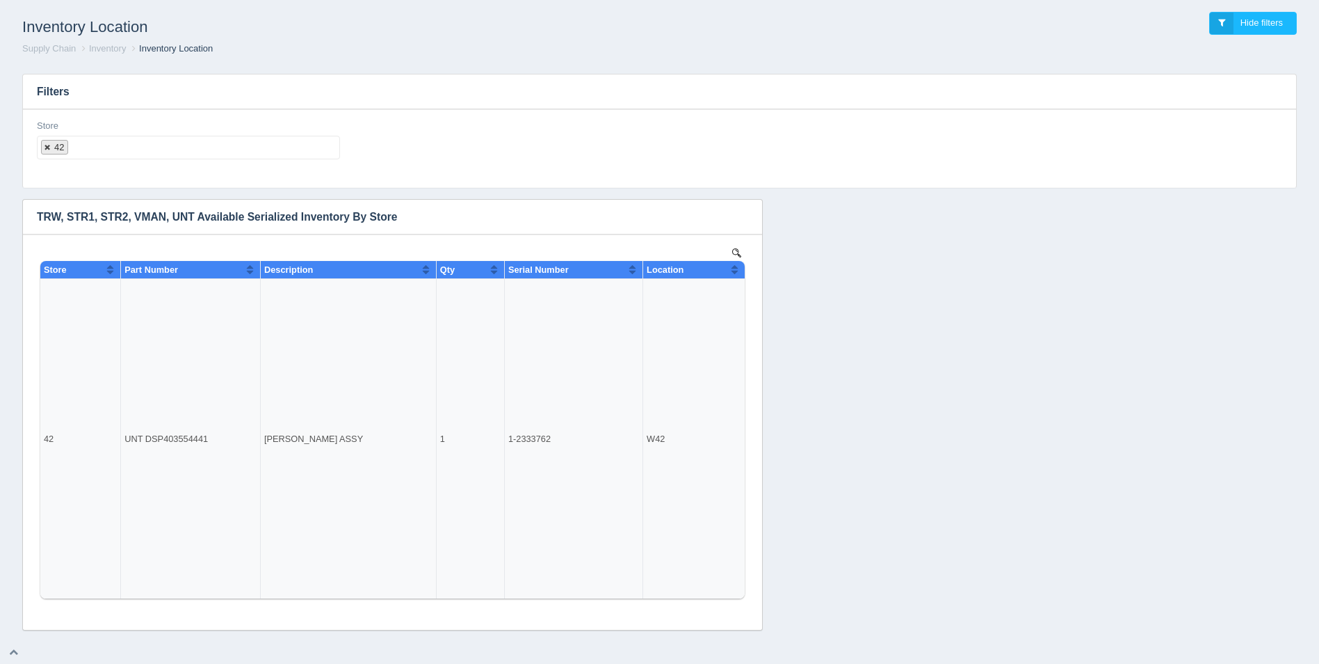
select select
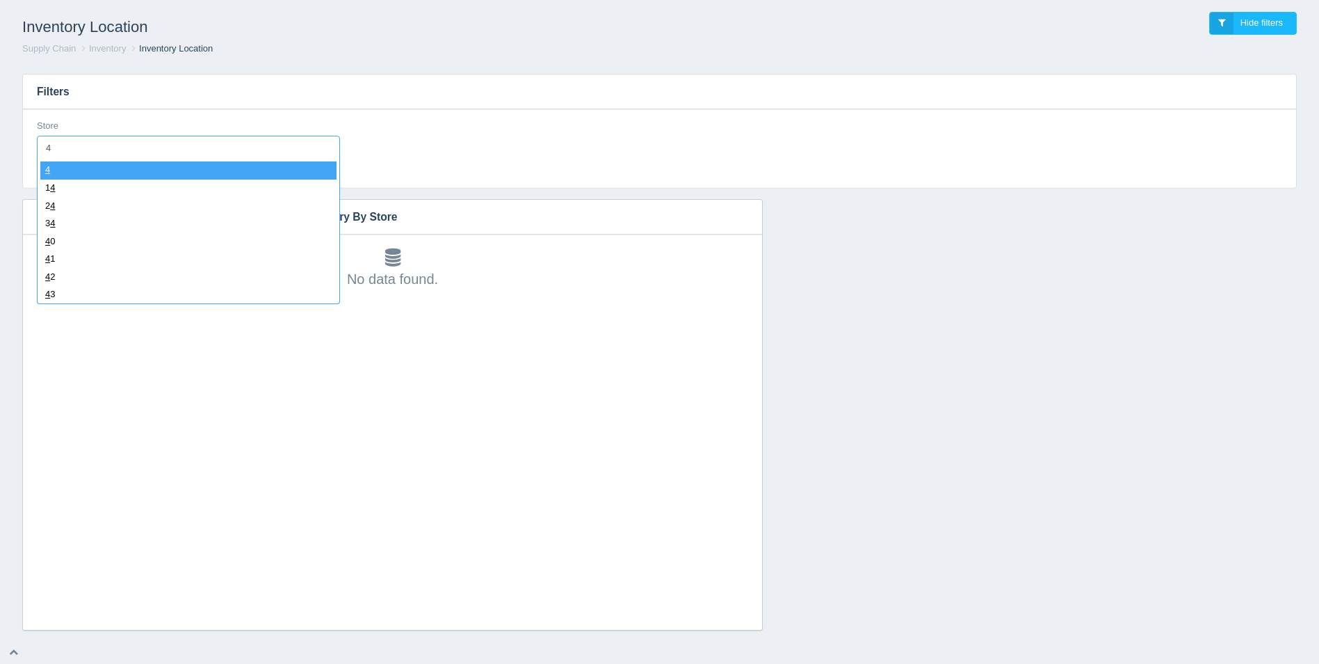
type input "43"
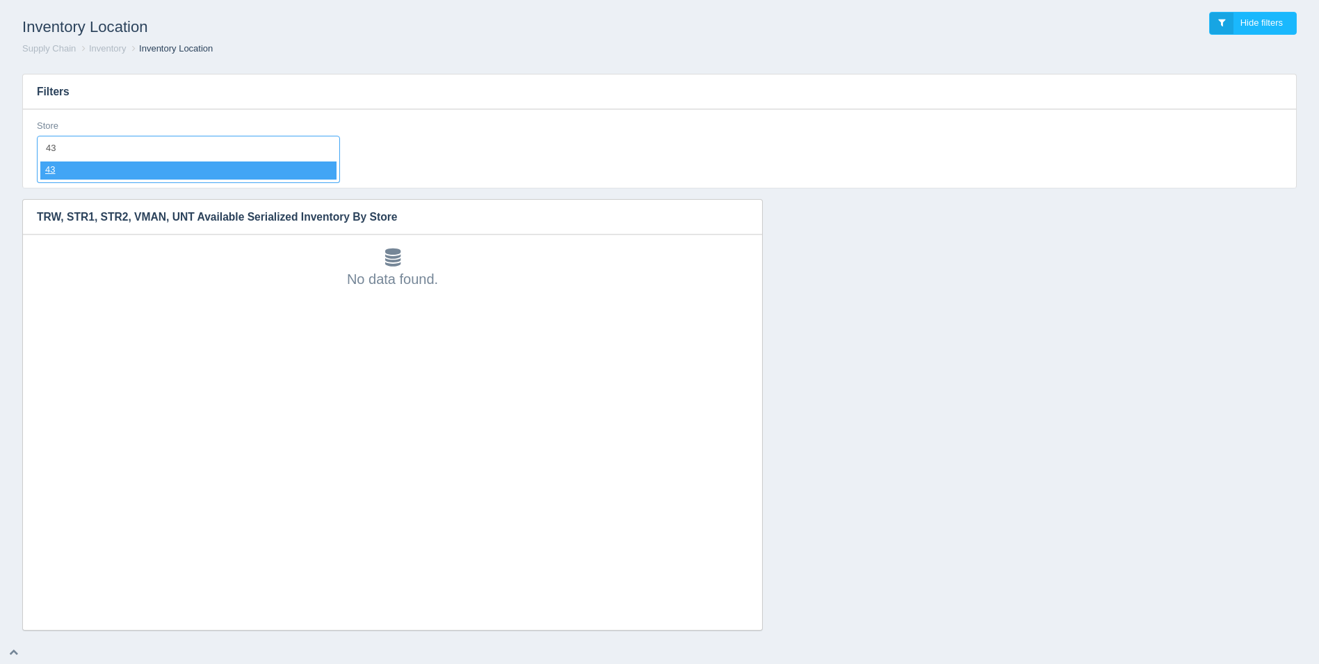
select select "43"
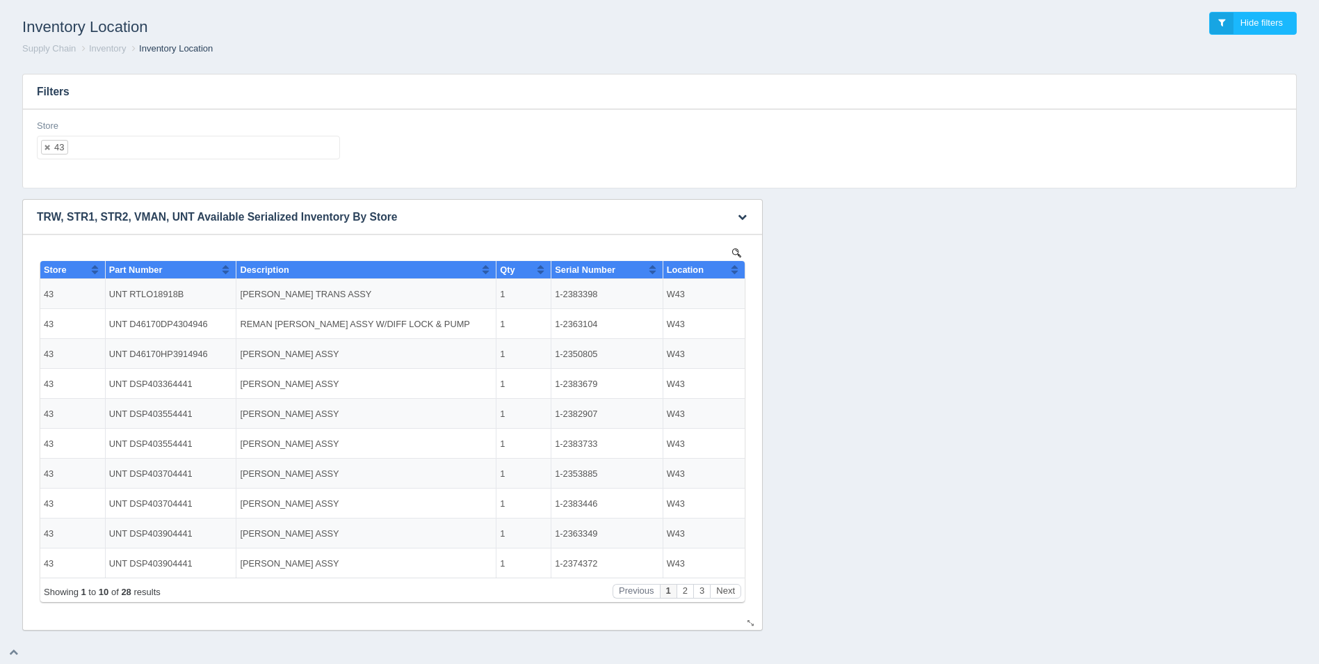
click at [733, 268] on button "Sort column ascending" at bounding box center [734, 269] width 9 height 17
click at [733, 268] on button "Sort column descending" at bounding box center [734, 269] width 9 height 17
click at [725, 588] on button "Next" at bounding box center [725, 591] width 31 height 15
click at [727, 591] on button "Next" at bounding box center [725, 591] width 31 height 15
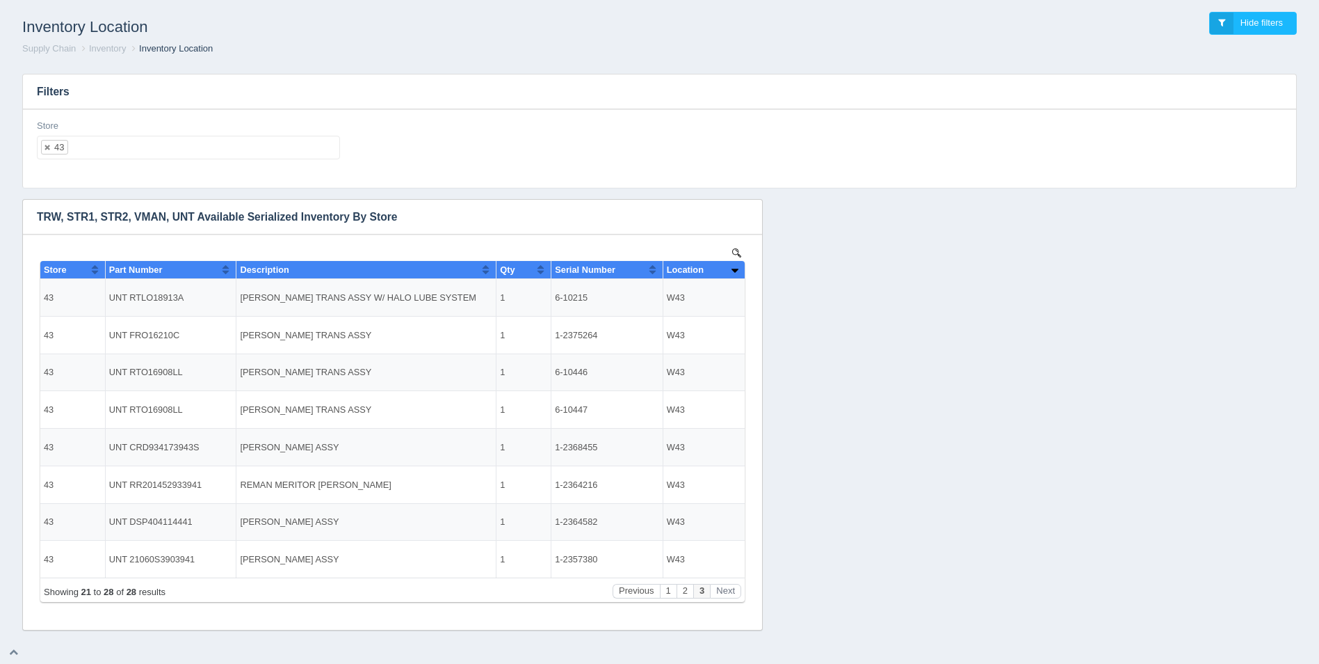
click at [166, 148] on ul "43" at bounding box center [188, 148] width 303 height 24
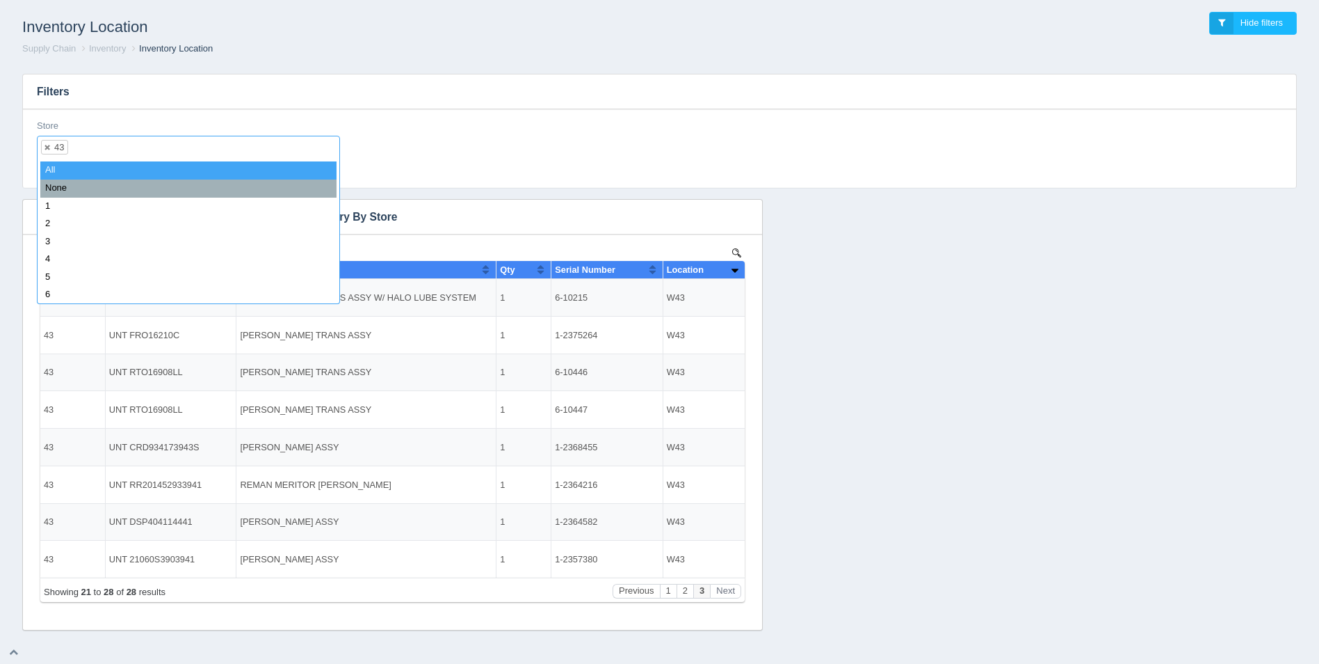
select select
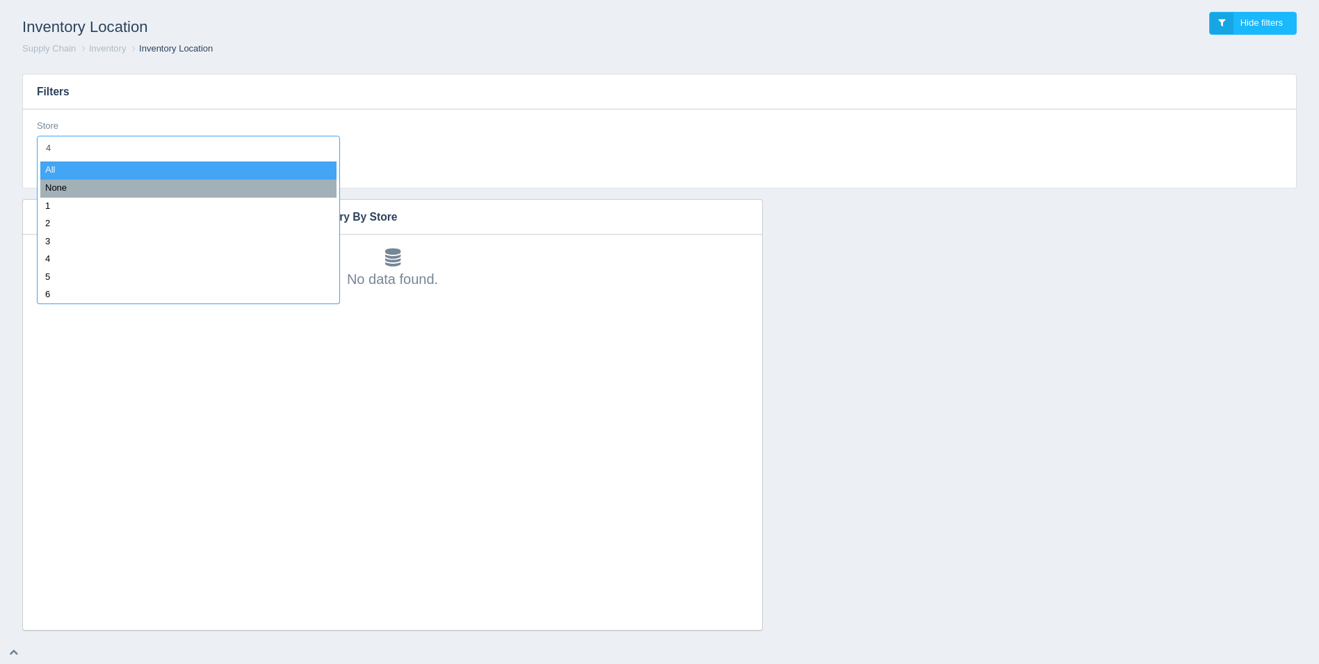
type input "44"
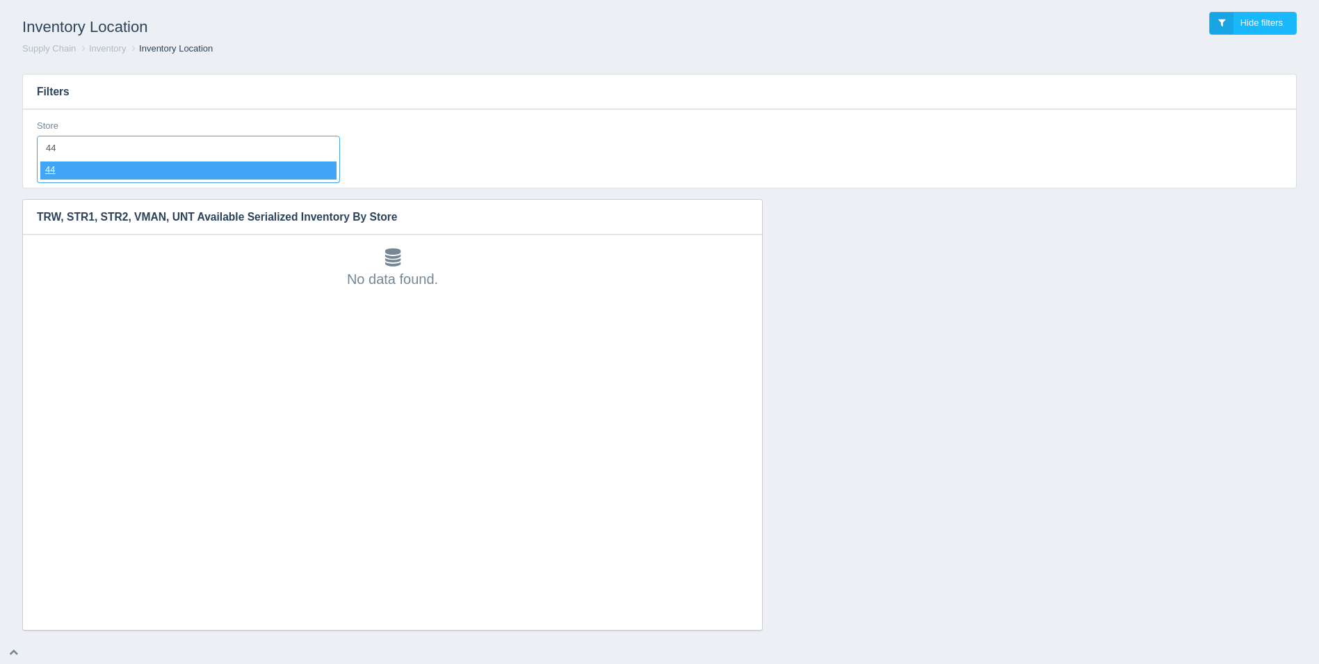
select select "44"
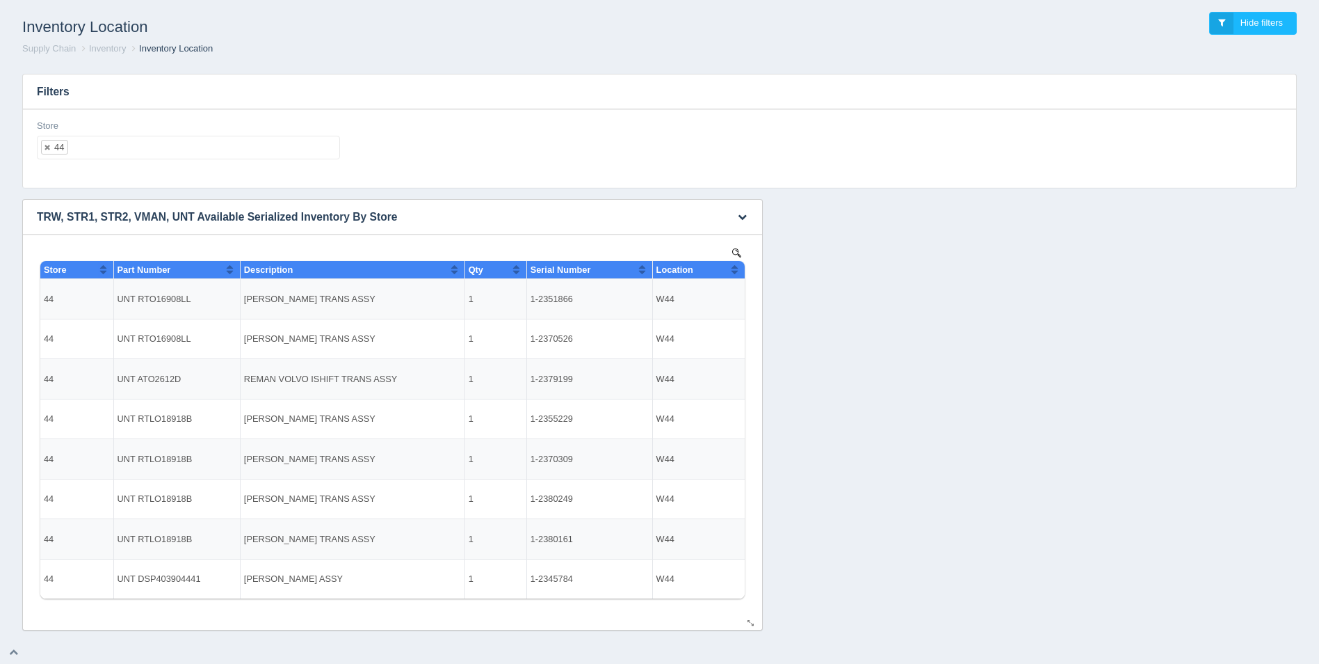
select select
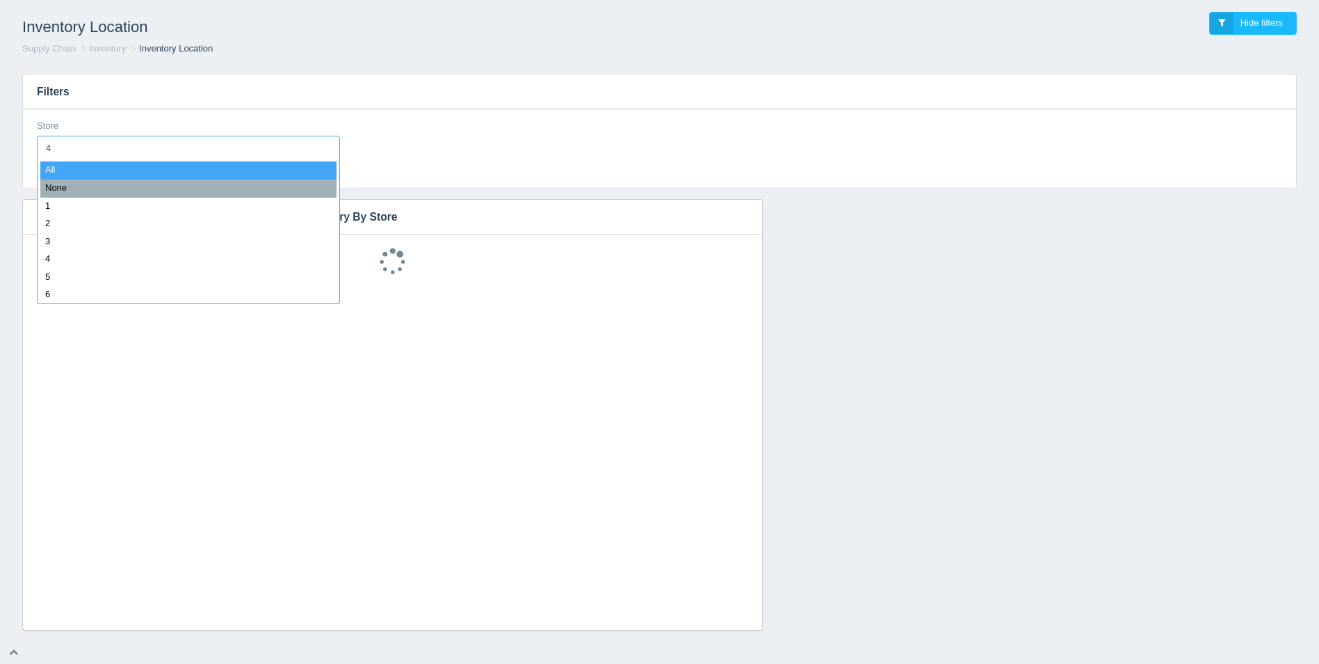
type input "45"
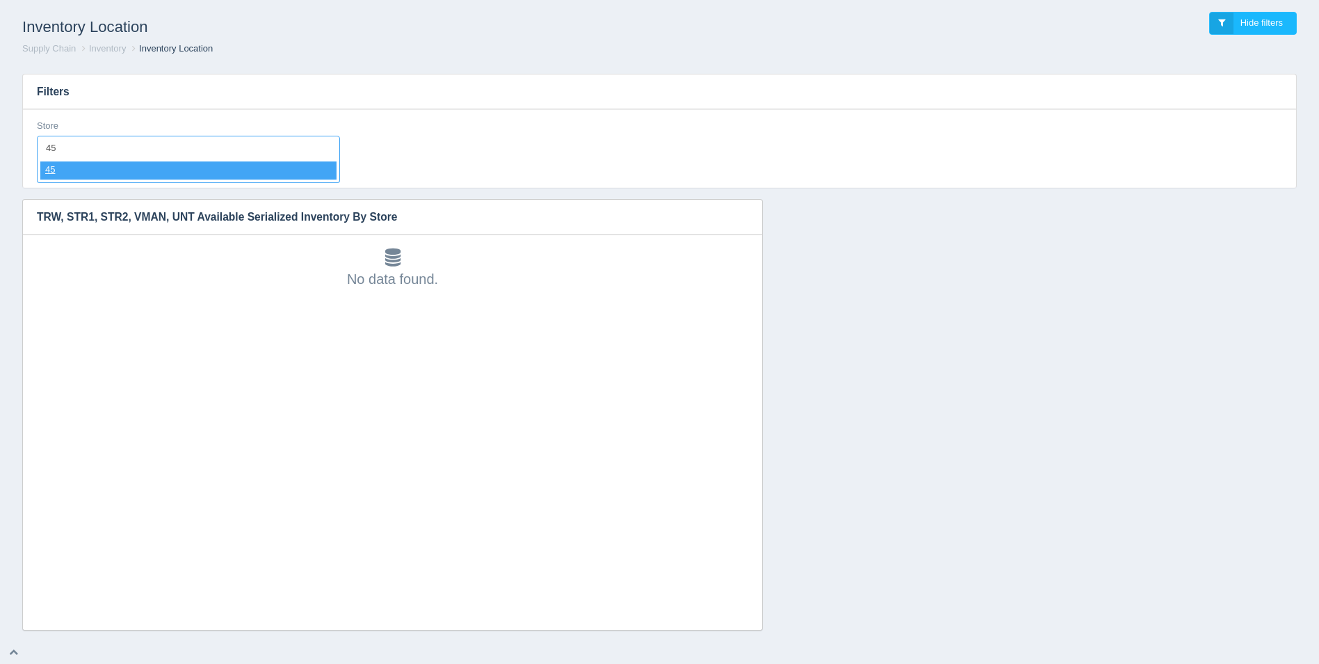
select select "45"
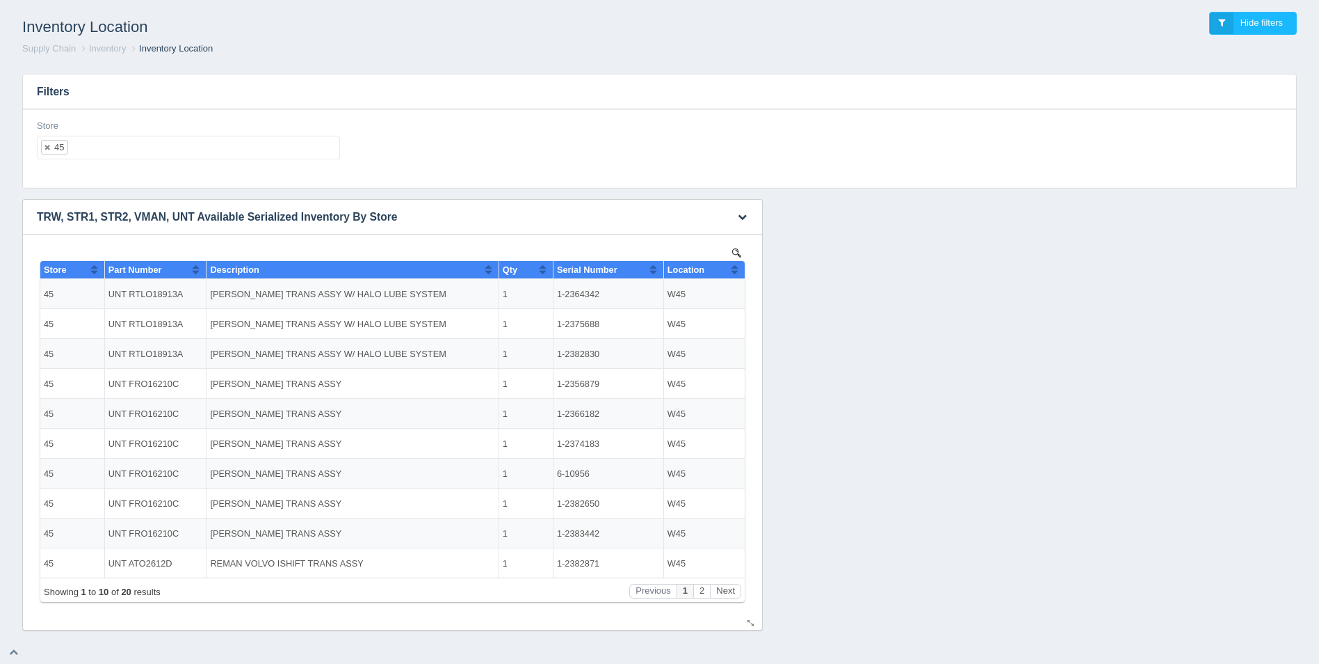
click at [734, 273] on button "Sort column ascending" at bounding box center [734, 269] width 9 height 17
click at [734, 273] on button "Sort column descending" at bounding box center [734, 269] width 9 height 17
click at [170, 150] on ul "45" at bounding box center [188, 148] width 303 height 24
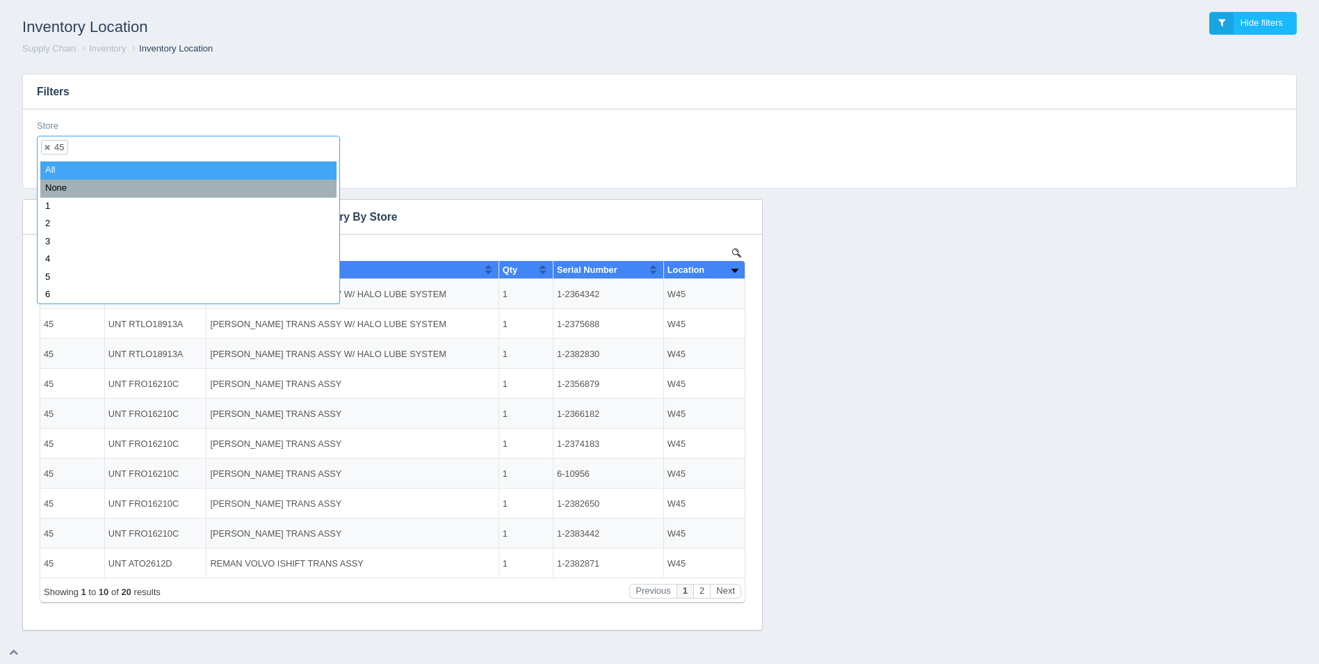
select select
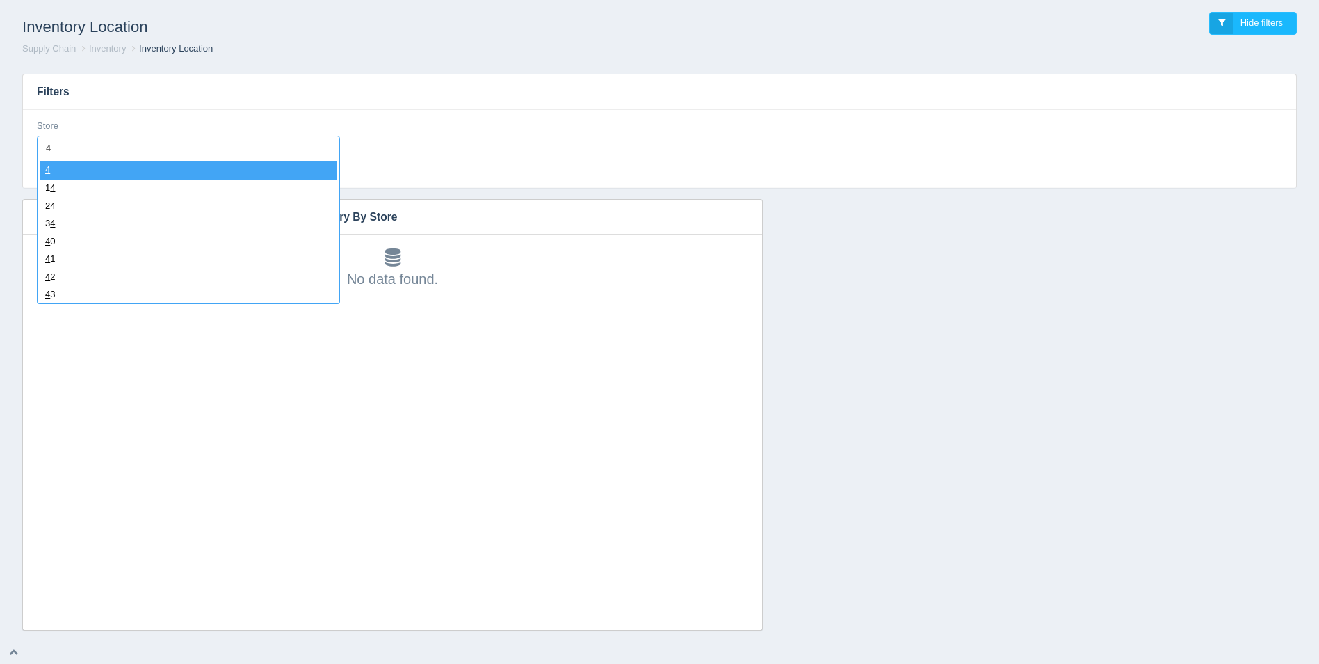
type input "47"
select select "47"
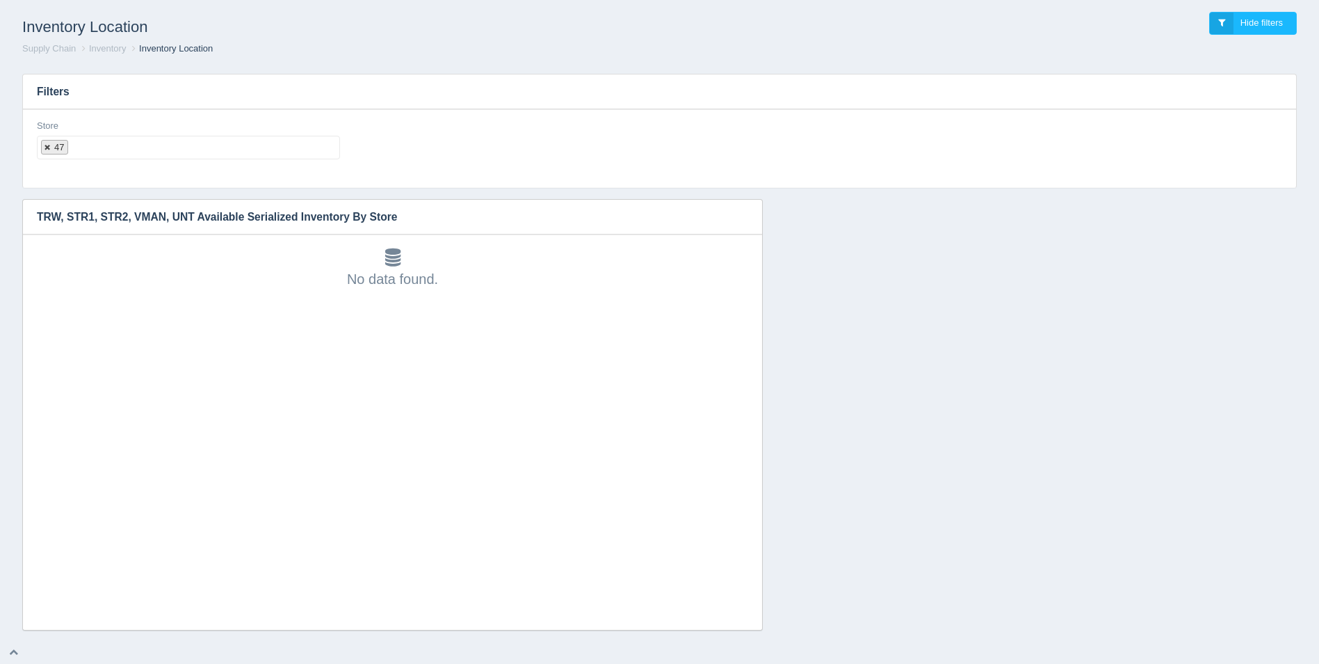
select select
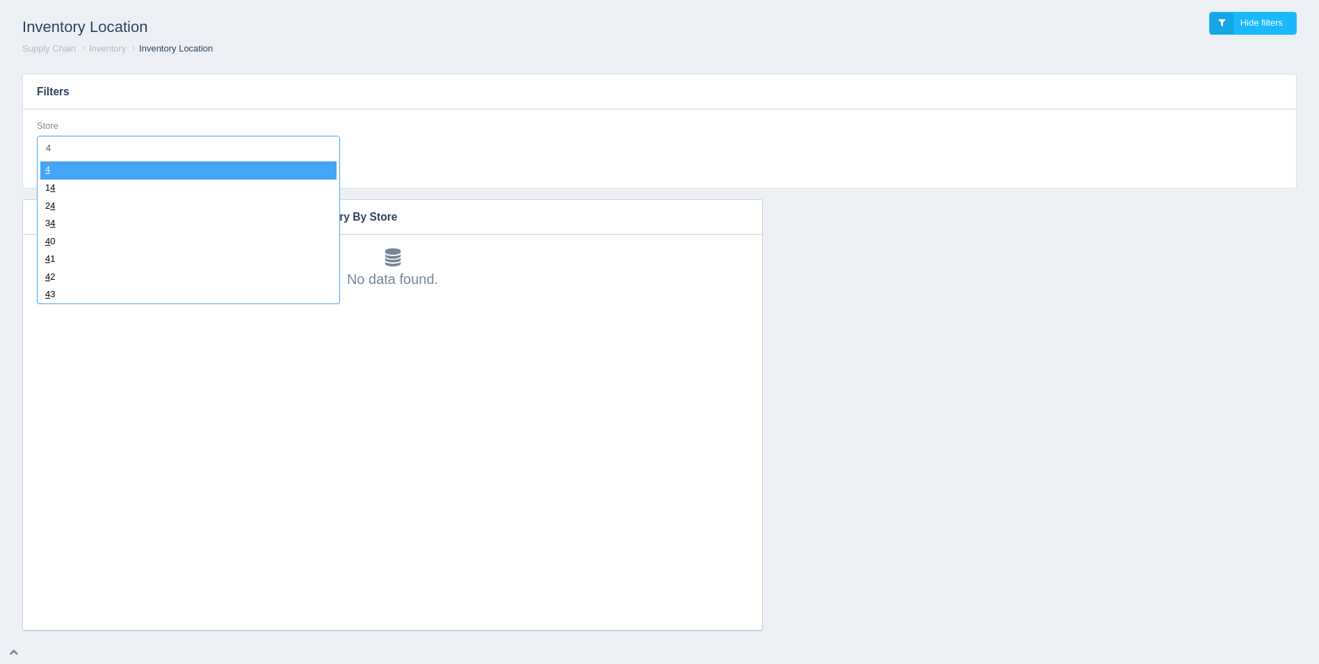
type input "48"
select select "48"
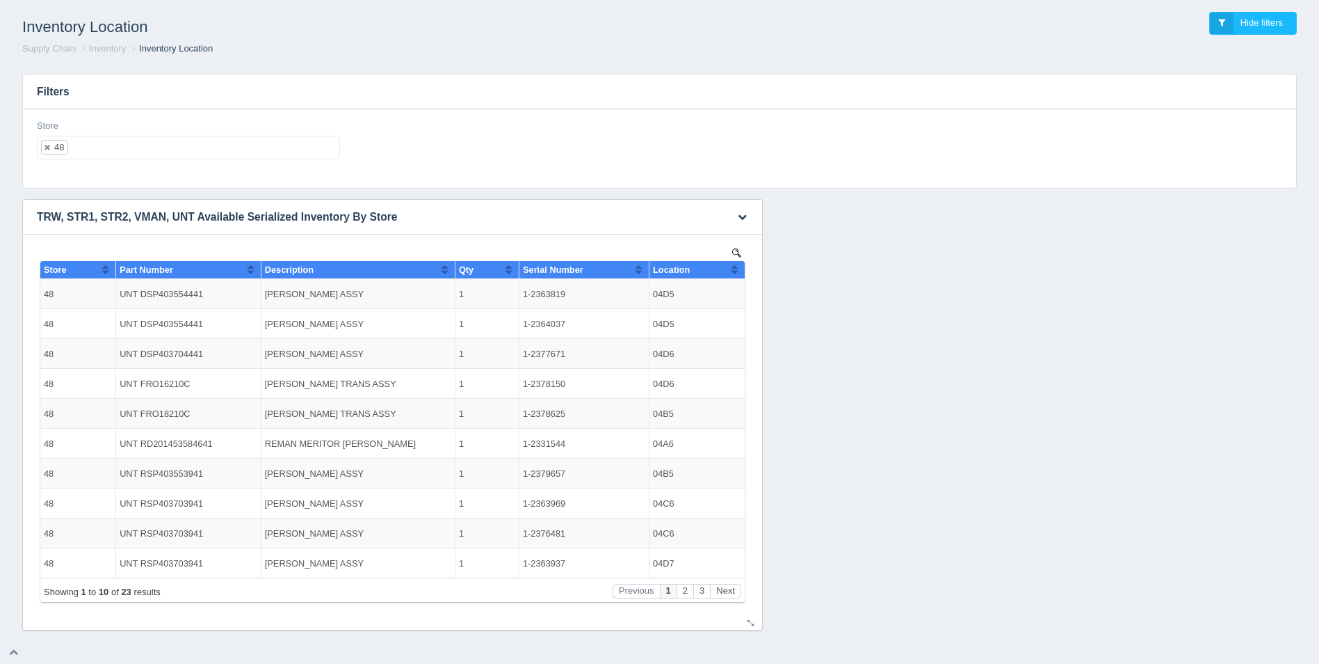
click at [729, 268] on div "Location" at bounding box center [692, 269] width 78 height 10
click at [733, 268] on button "Sort column descending" at bounding box center [734, 269] width 9 height 17
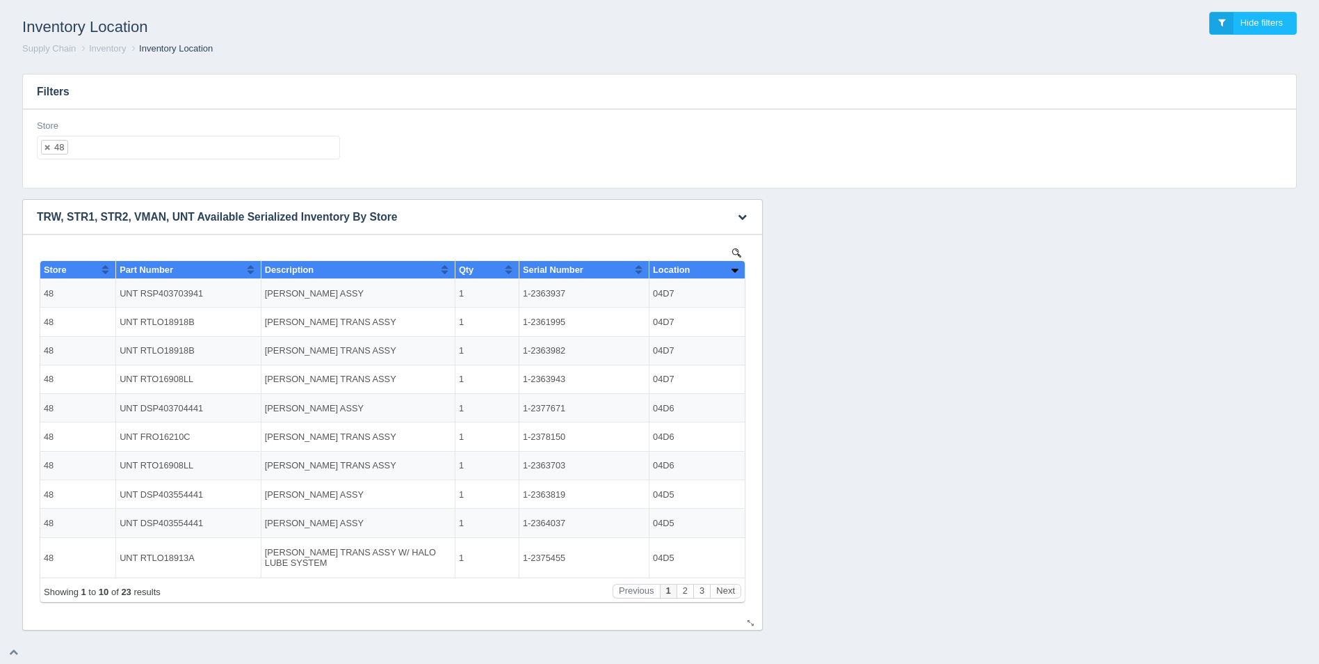
click at [733, 268] on button "Sort column ascending" at bounding box center [734, 269] width 9 height 17
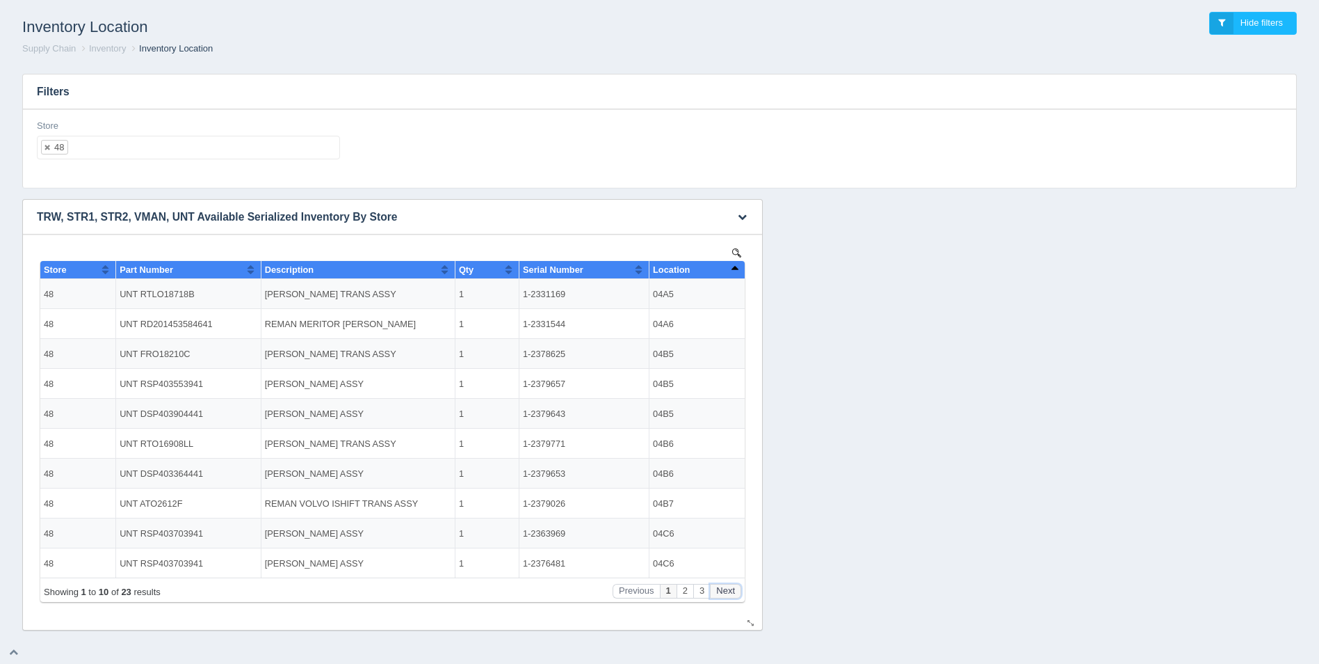
click at [731, 590] on button "Next" at bounding box center [725, 591] width 31 height 15
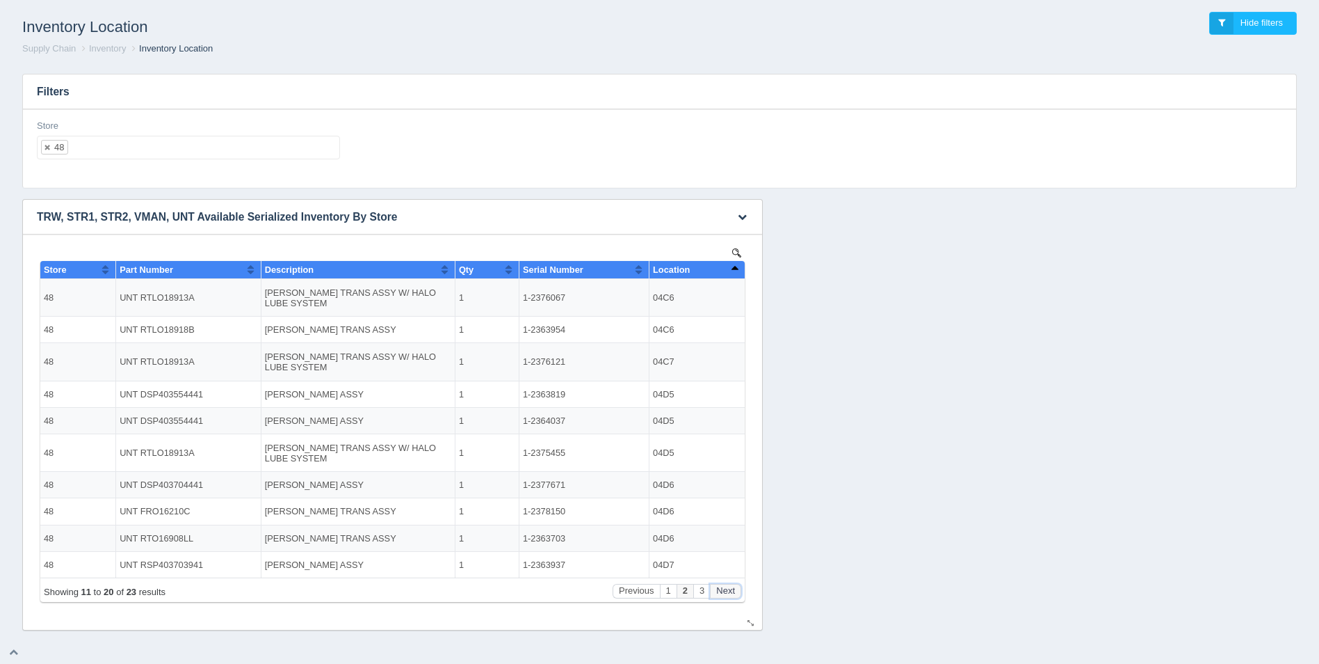
click at [731, 590] on button "Next" at bounding box center [725, 591] width 31 height 15
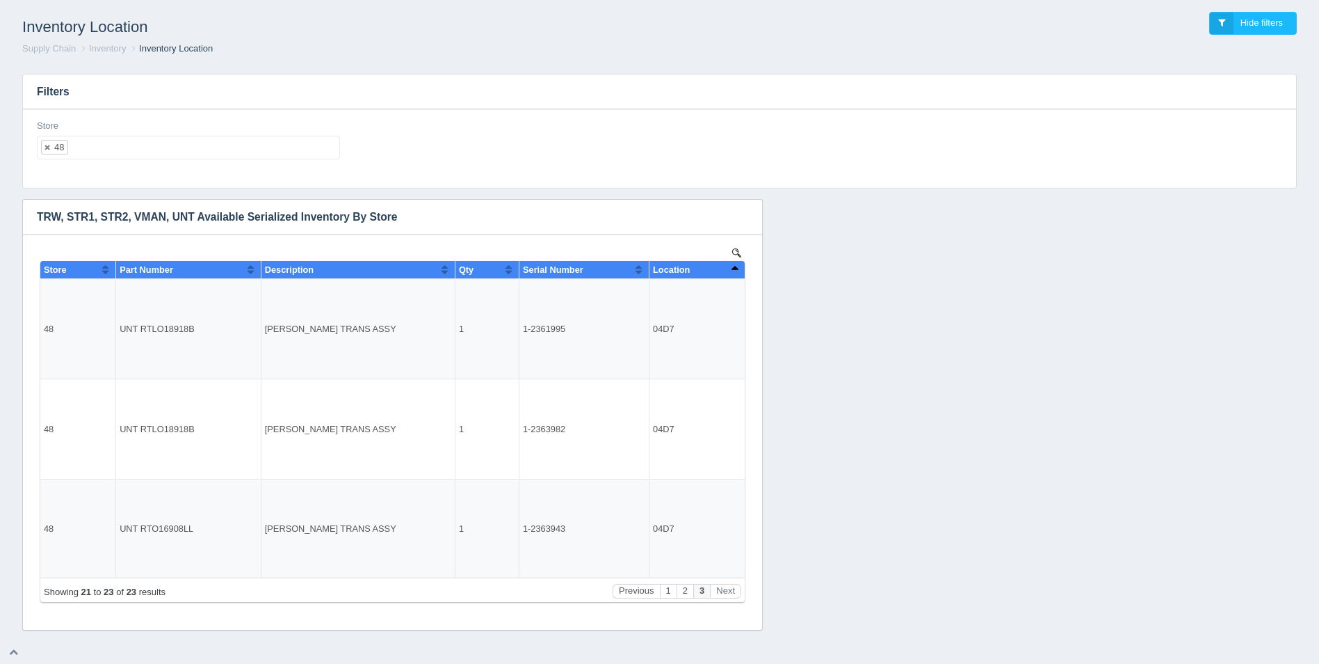
click at [175, 136] on ul "48" at bounding box center [188, 148] width 303 height 24
select select
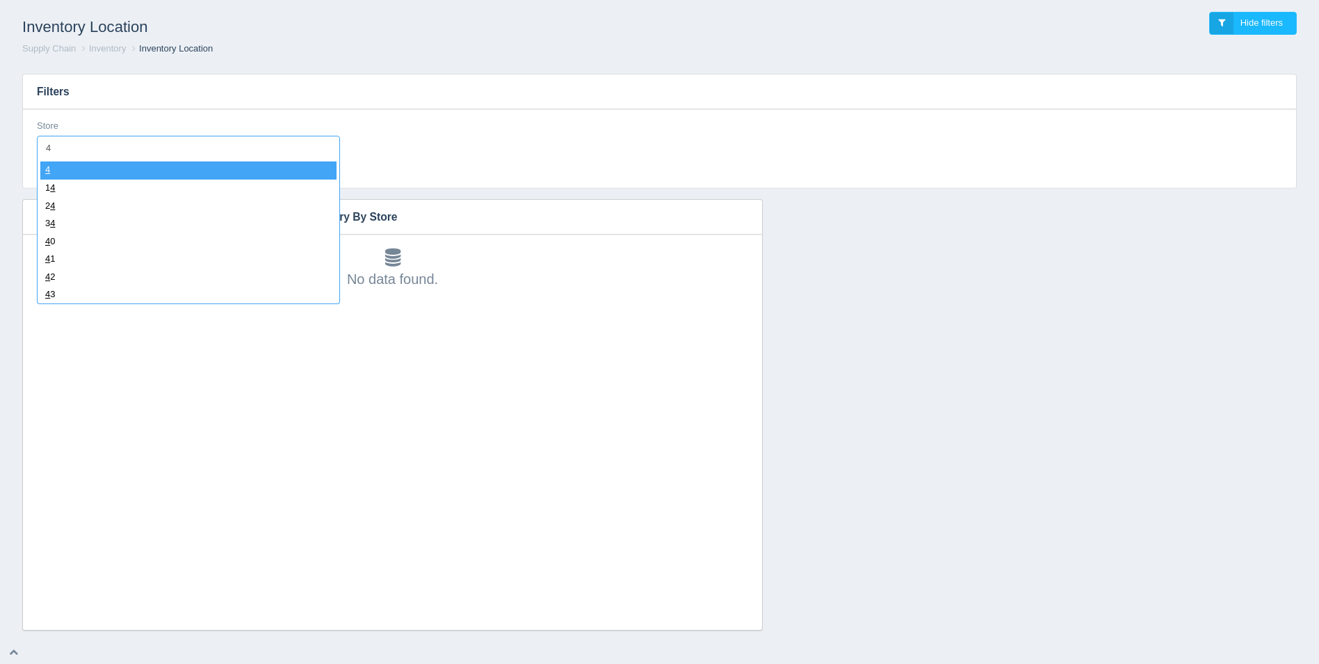
type input "49"
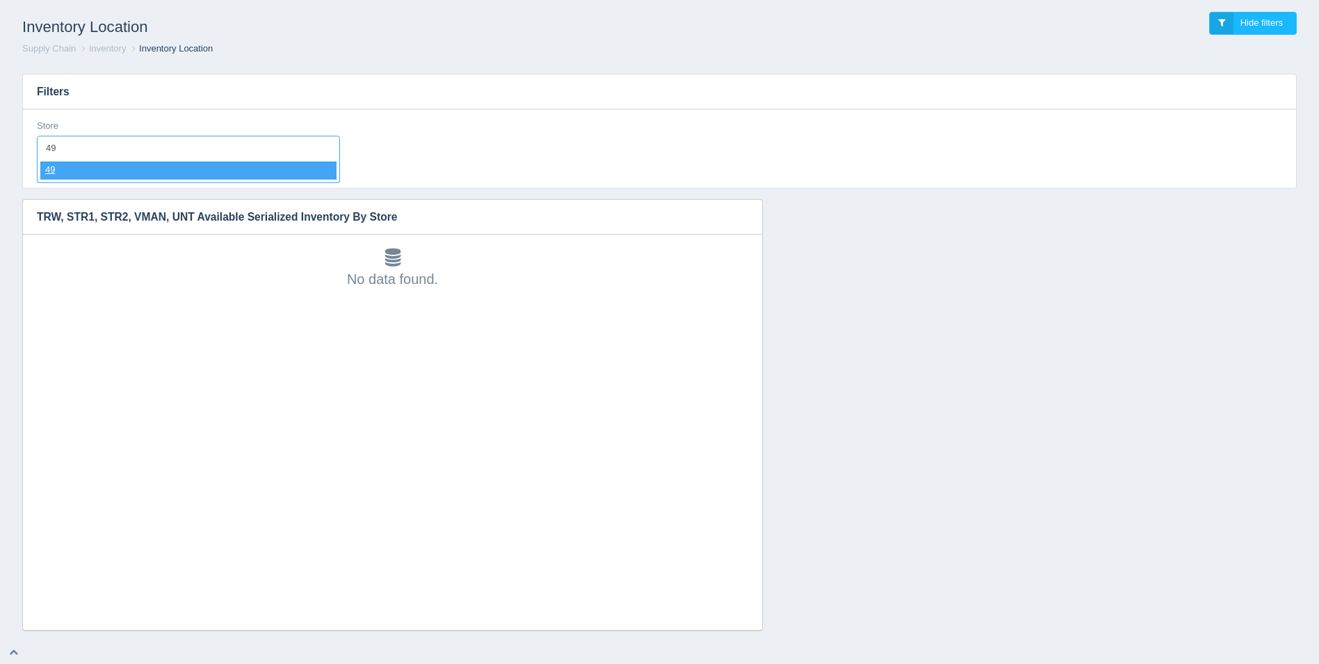
select select "49"
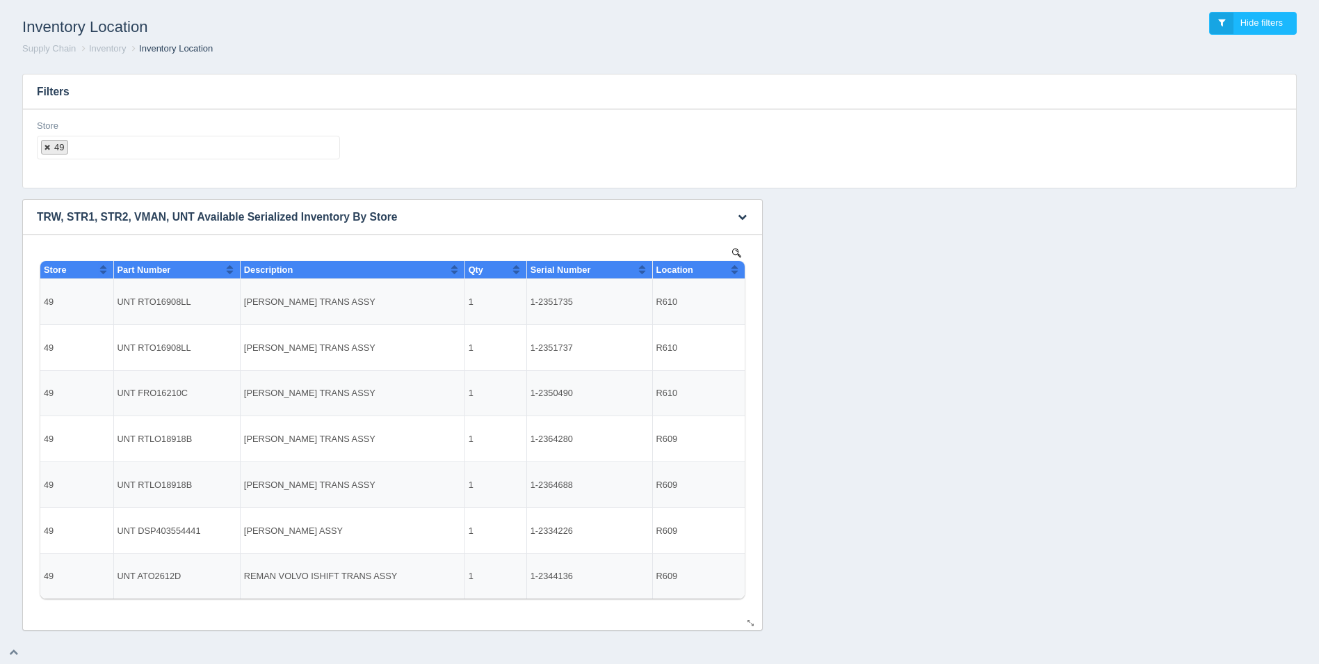
select select
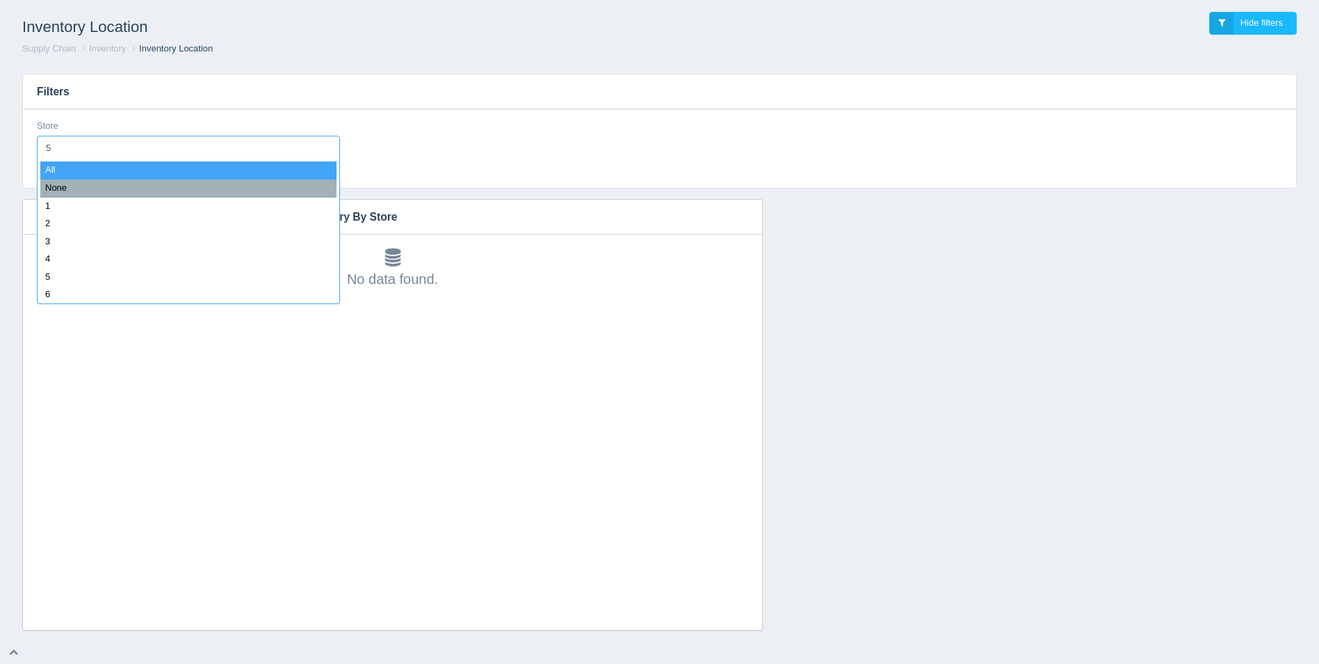
type input "50"
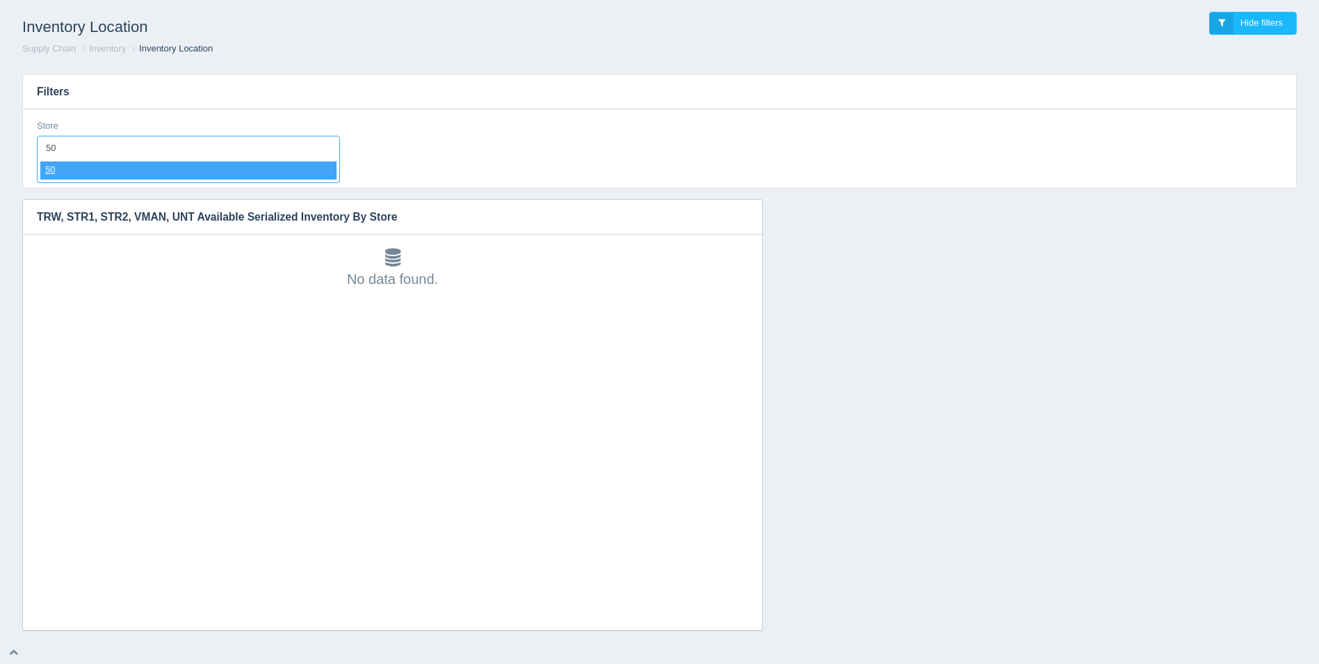
select select "50"
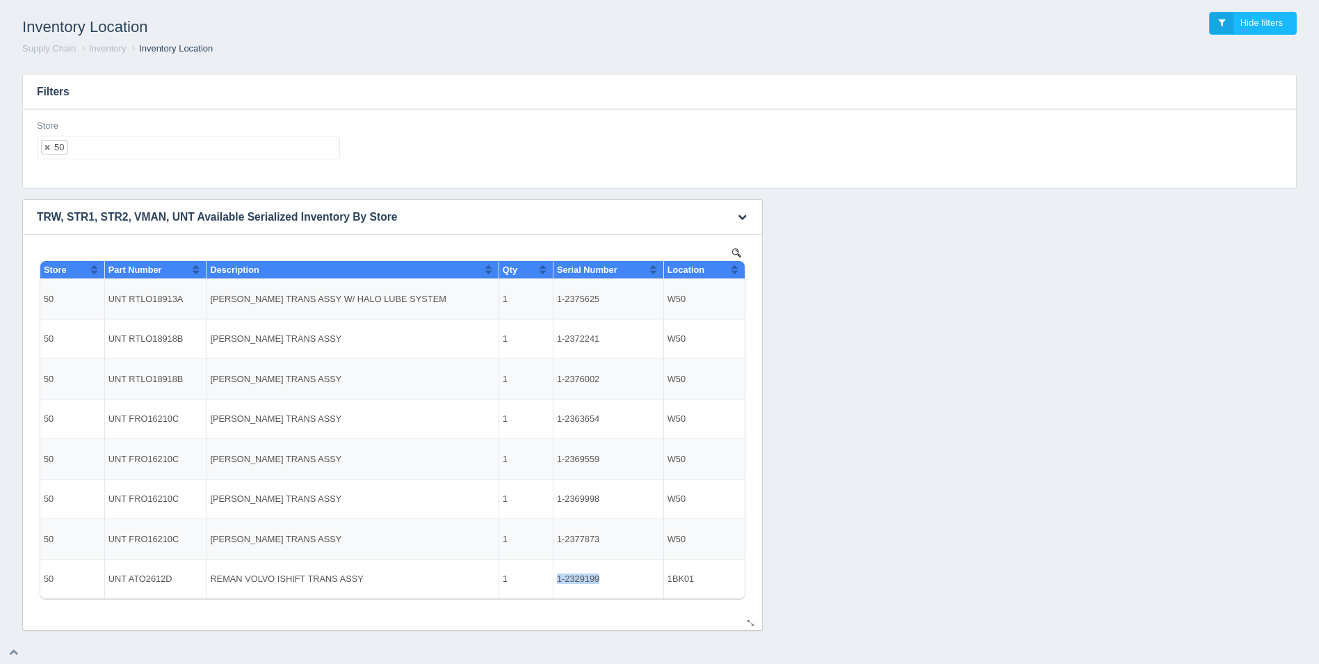
drag, startPoint x: 599, startPoint y: 577, endPoint x: 560, endPoint y: 577, distance: 39.0
click at [560, 577] on td "1-2329199" at bounding box center [608, 579] width 111 height 40
copy td "-2329199"
click at [159, 150] on ul "50" at bounding box center [188, 148] width 303 height 24
select select
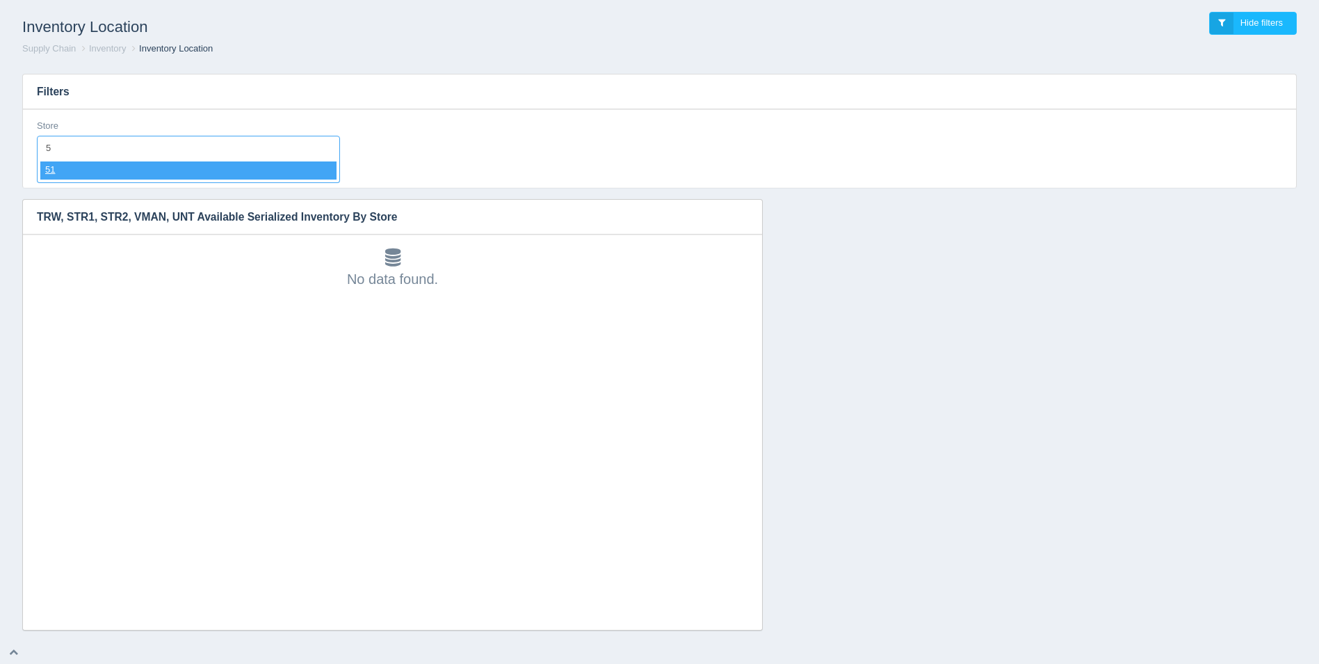
type input "51"
select select "51"
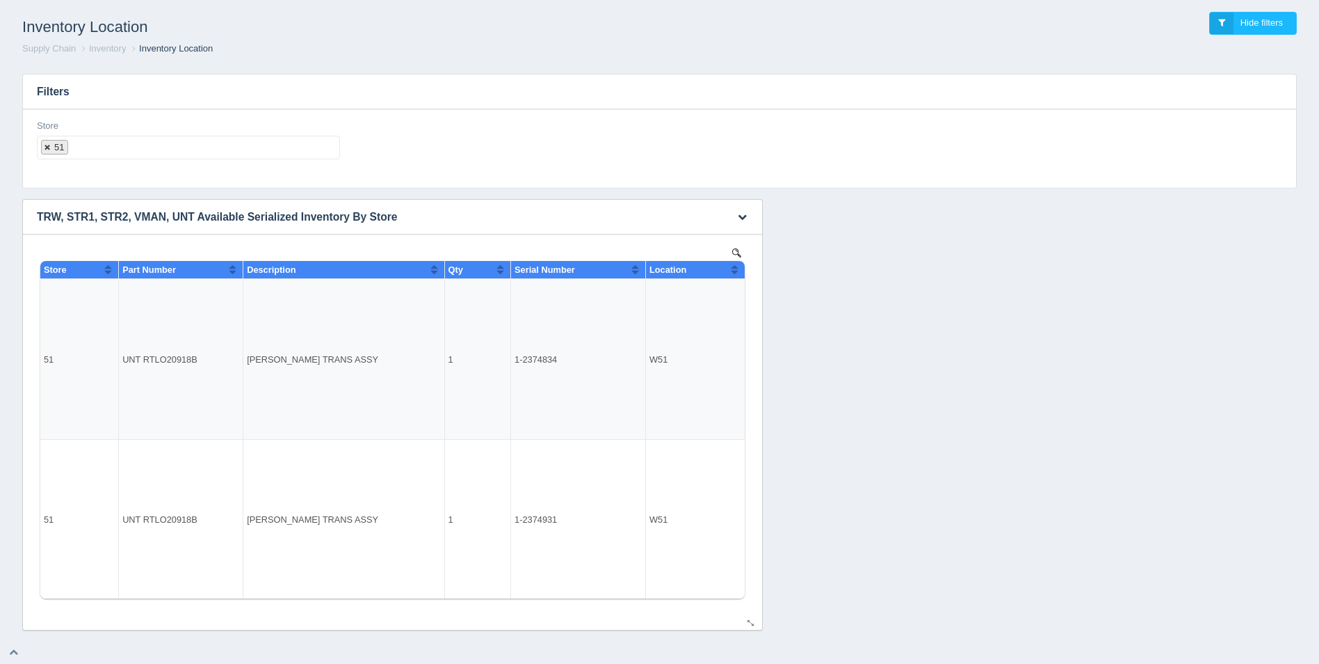
select select
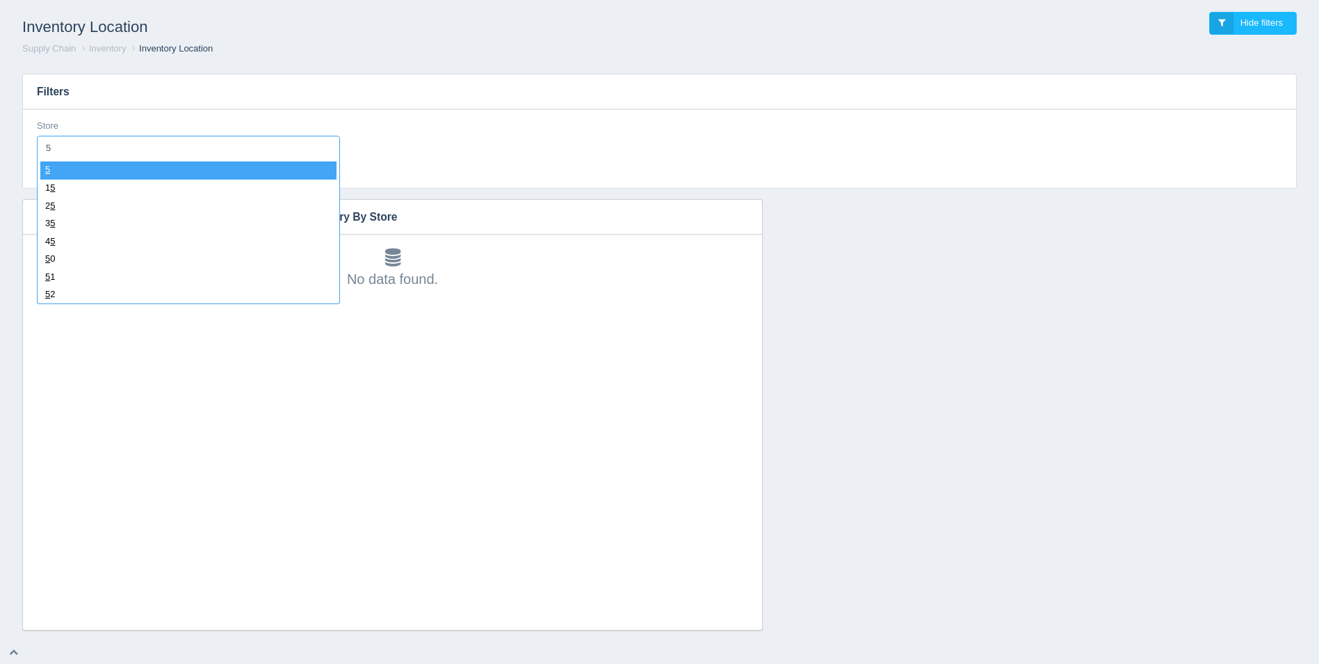
type input "52"
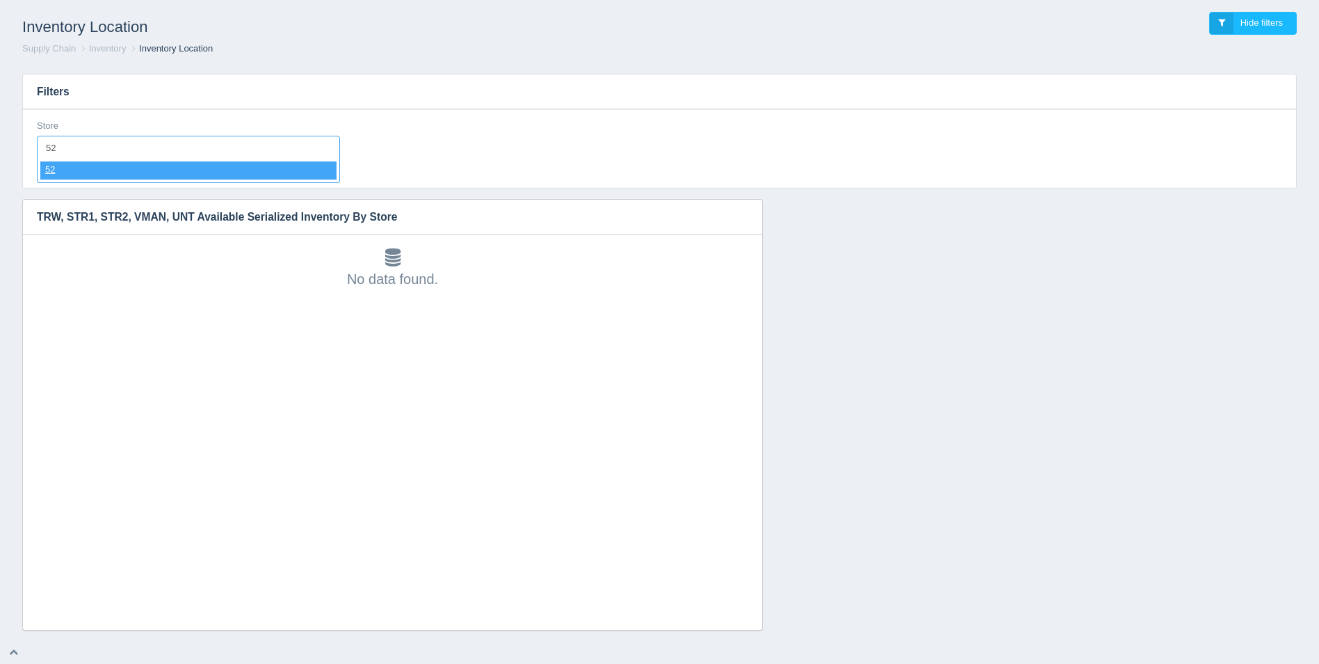
select select "52"
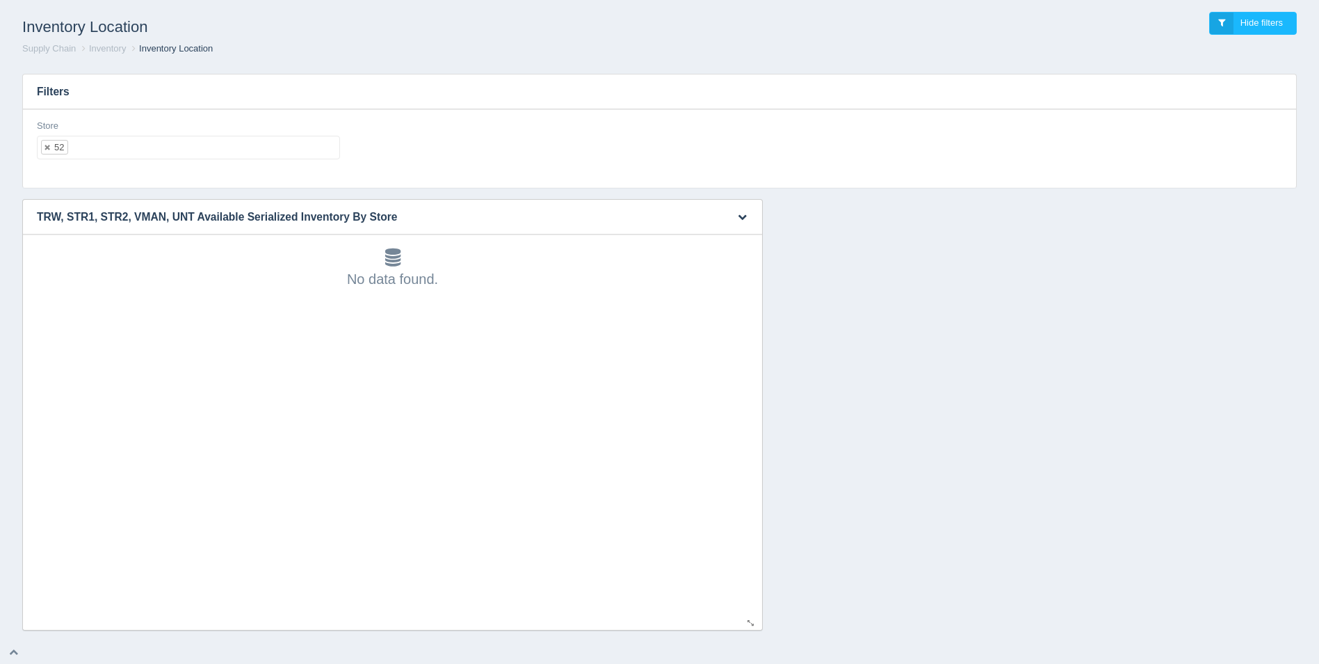
select select
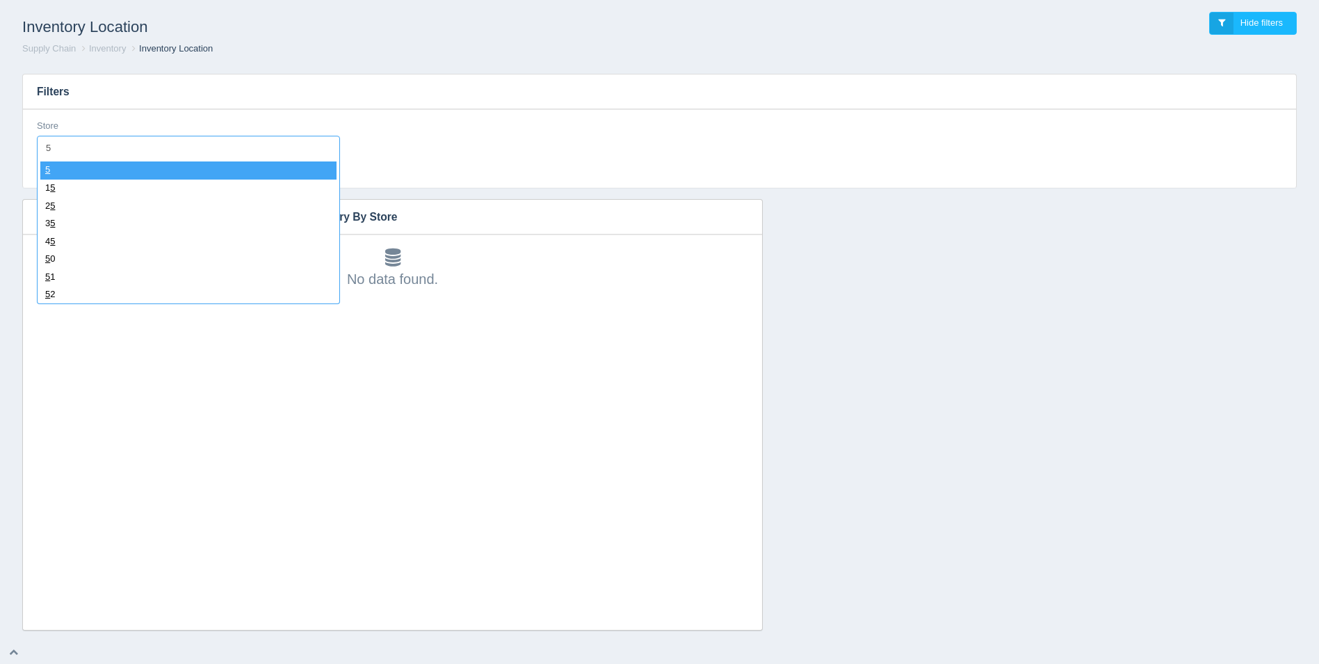
type input "53"
select select "53"
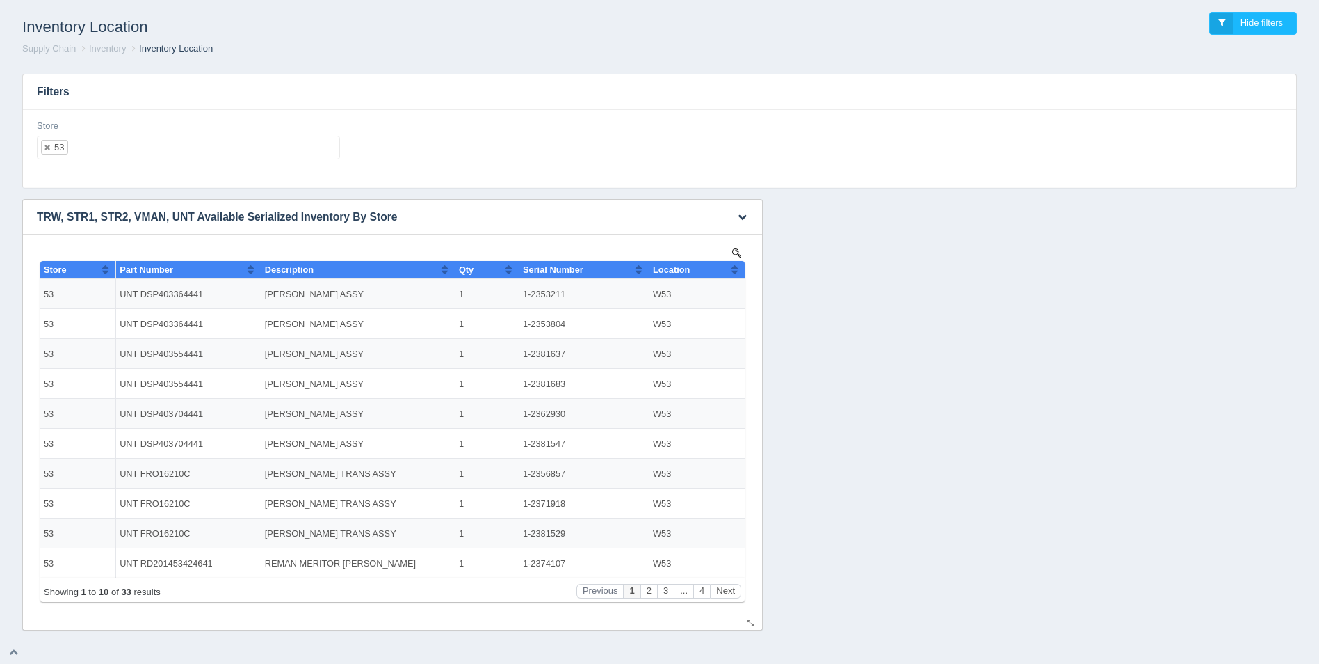
click at [739, 269] on th "Location" at bounding box center [697, 270] width 95 height 18
click at [739, 268] on button "Sort column descending" at bounding box center [734, 269] width 9 height 17
click at [248, 149] on ul "53" at bounding box center [188, 148] width 303 height 24
select select
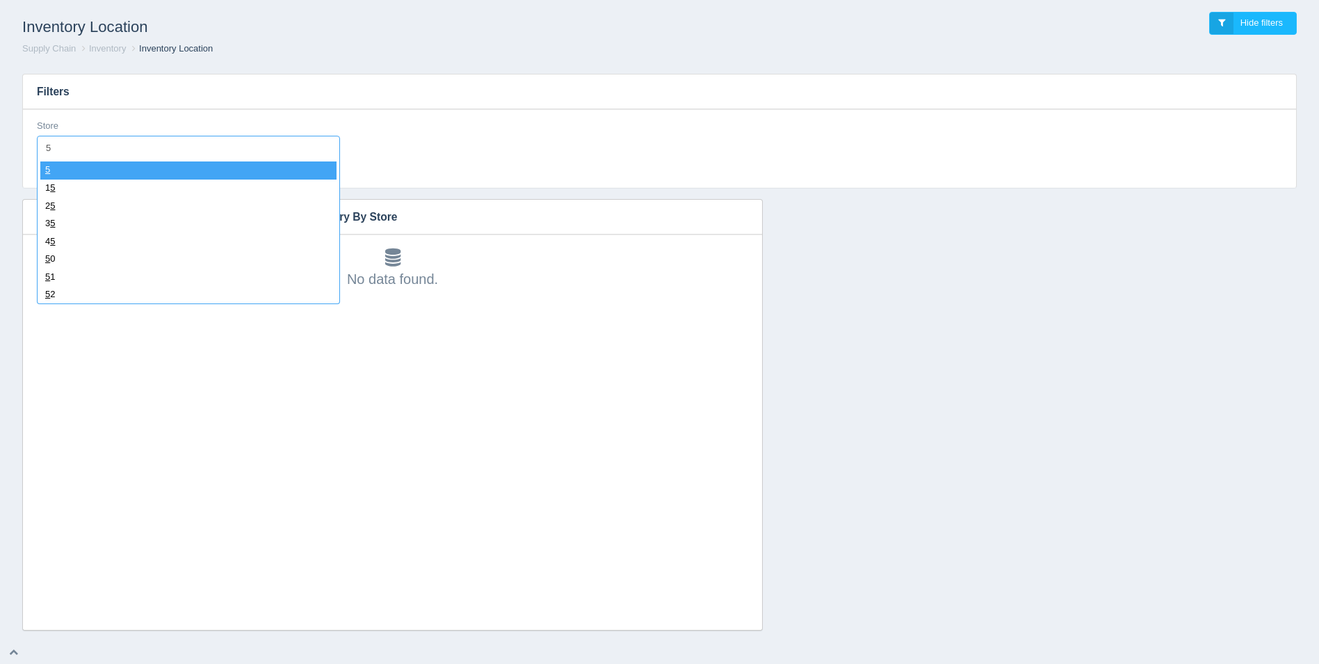
type input "54"
select select "54"
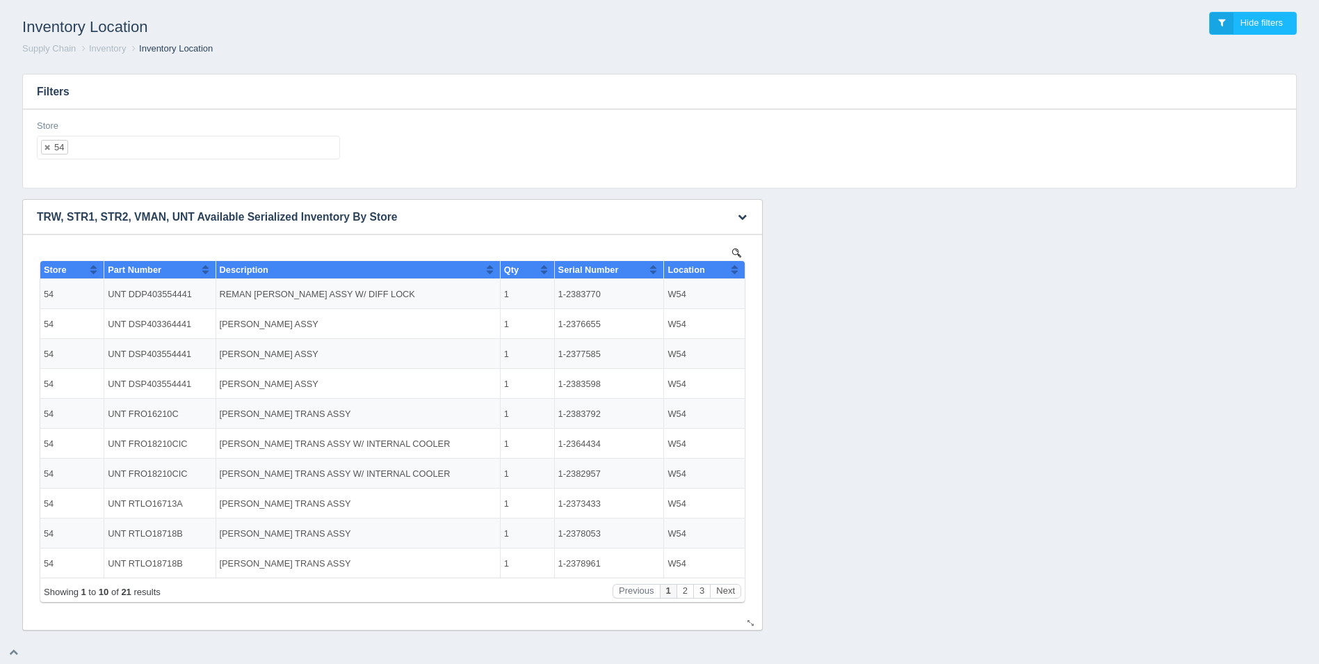
click at [739, 263] on th "Location" at bounding box center [704, 270] width 81 height 18
click at [739, 265] on th "Location" at bounding box center [704, 270] width 81 height 18
click at [320, 154] on ul "54" at bounding box center [188, 148] width 303 height 24
click at [728, 588] on button "Next" at bounding box center [725, 591] width 31 height 15
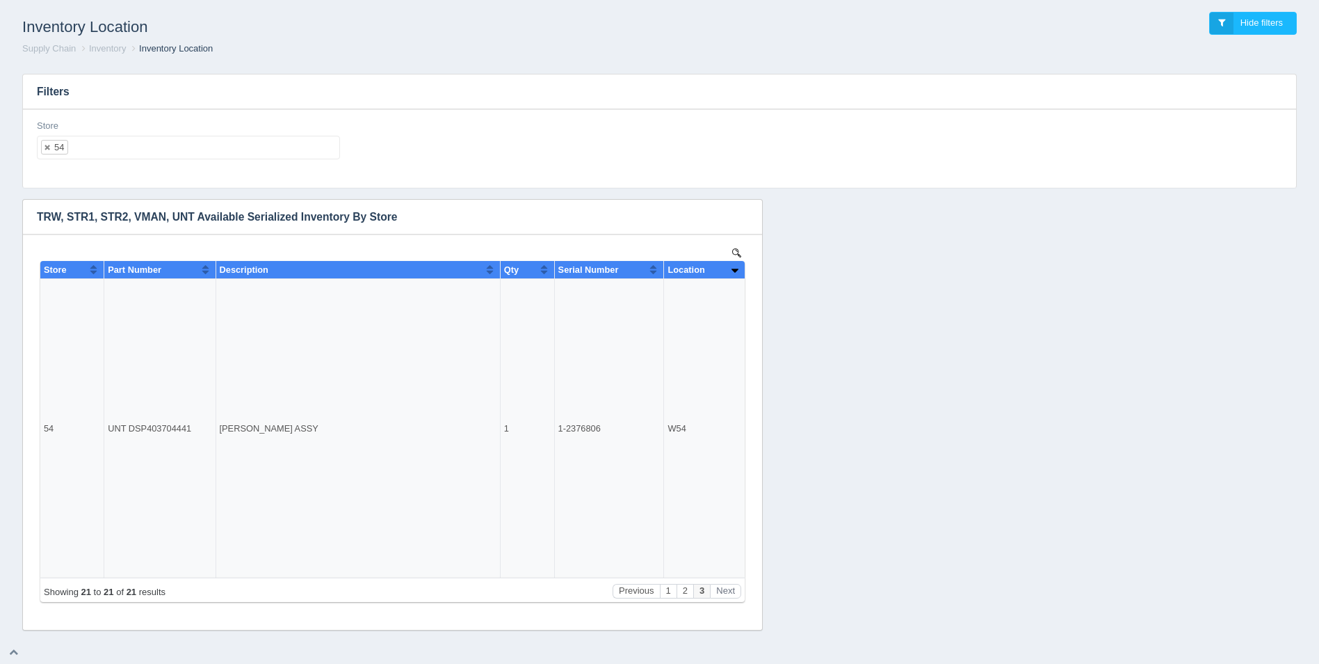
click at [115, 152] on ul "54" at bounding box center [188, 148] width 303 height 24
select select
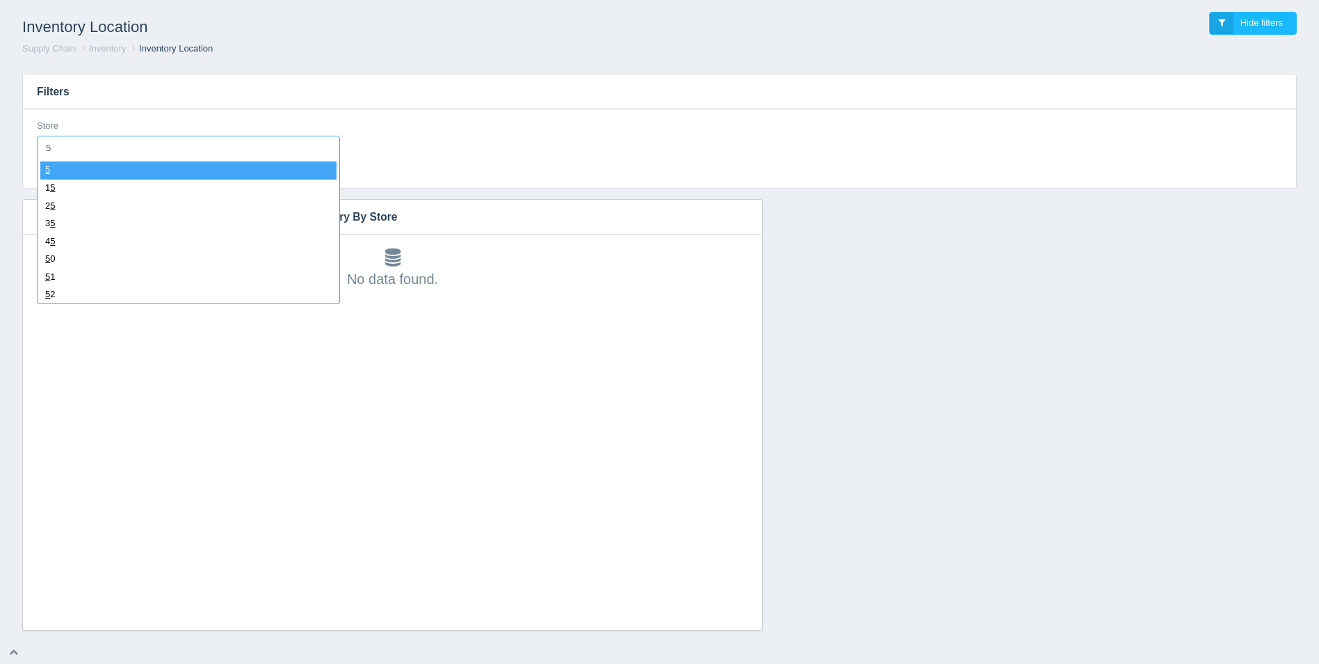
type input "55"
select select "55"
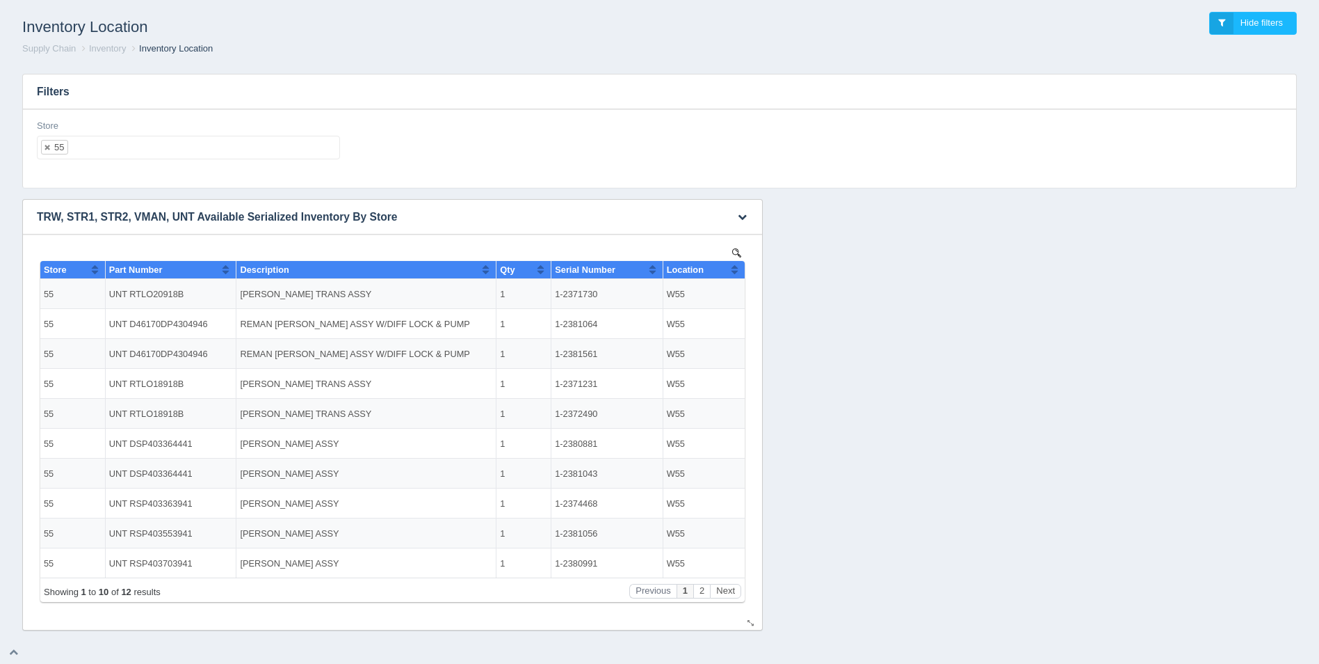
click at [736, 271] on button "Sort column ascending" at bounding box center [734, 269] width 9 height 17
click at [736, 271] on button "Sort column descending" at bounding box center [734, 269] width 9 height 17
click at [724, 597] on button "Next" at bounding box center [725, 591] width 31 height 15
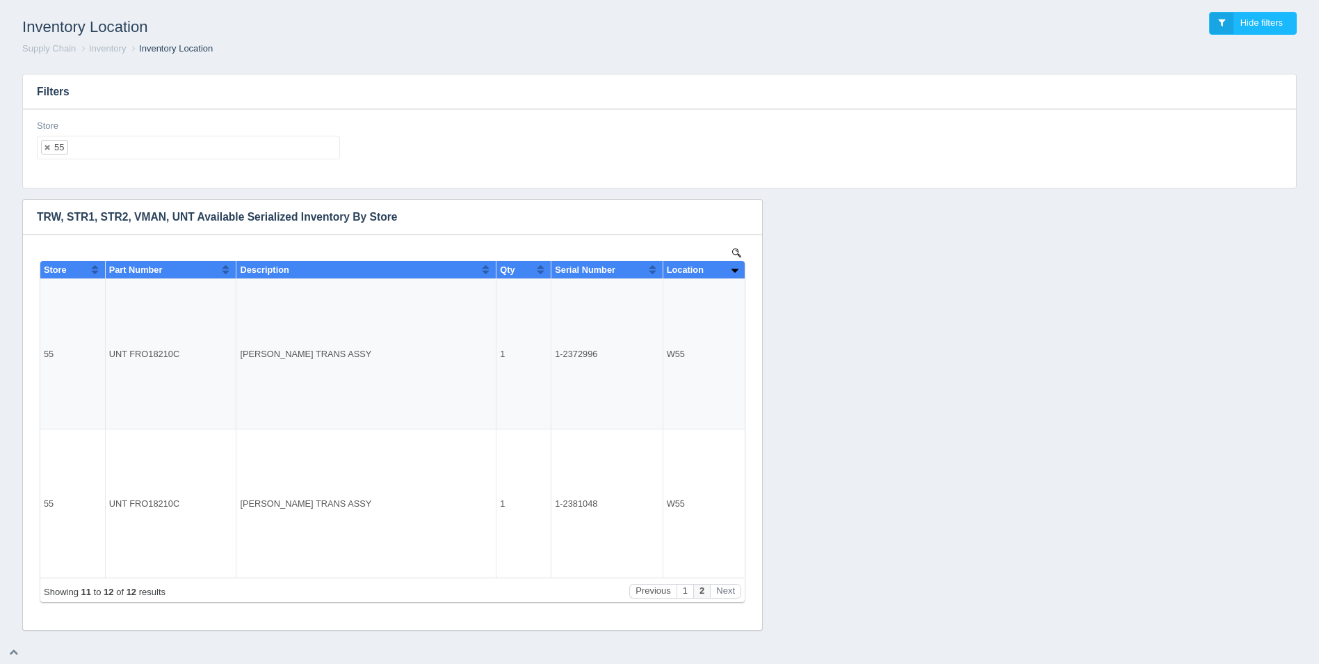
click at [131, 153] on ul "55" at bounding box center [188, 148] width 303 height 24
select select
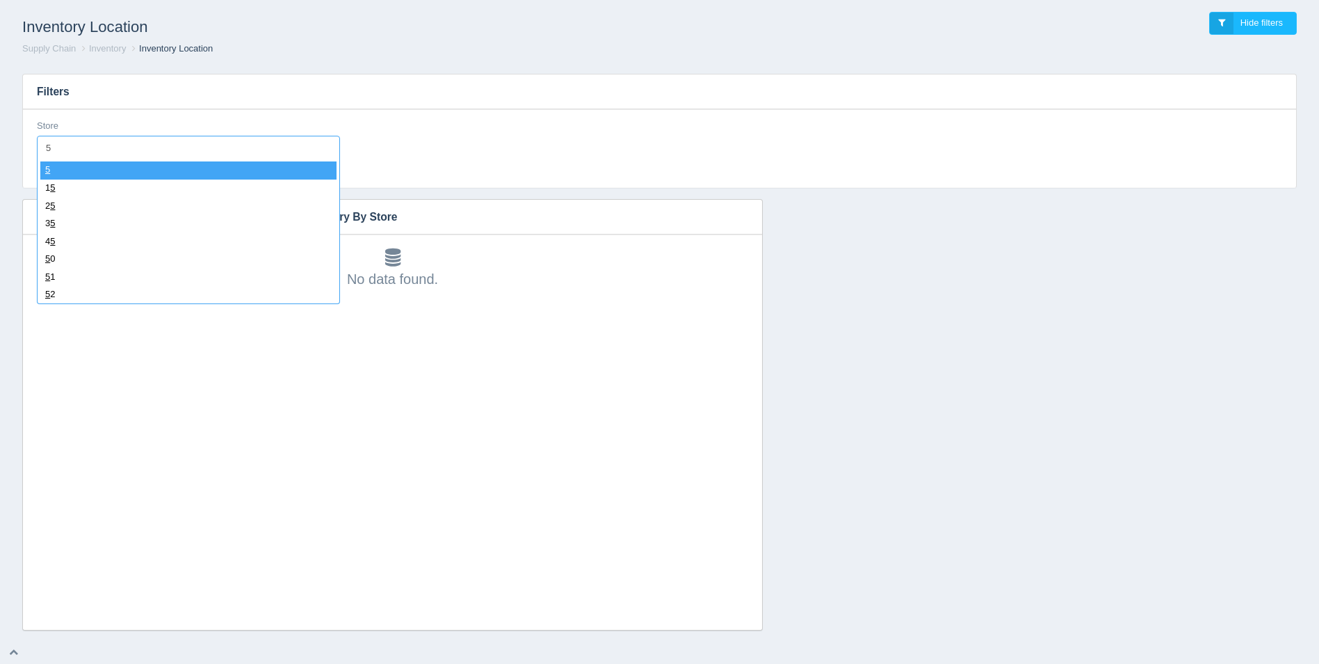
type input "56"
select select "56"
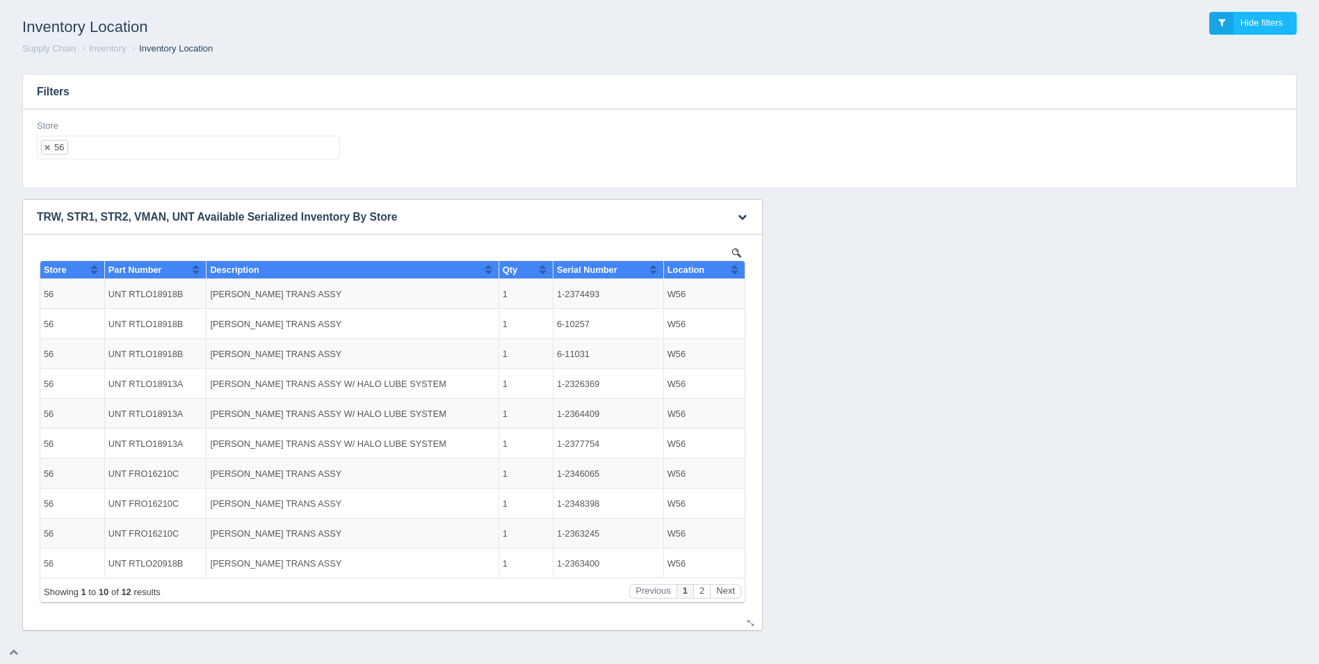
click at [737, 270] on button "Sort column ascending" at bounding box center [734, 269] width 9 height 17
click at [737, 270] on button "Sort column descending" at bounding box center [734, 269] width 9 height 17
click at [722, 590] on button "Next" at bounding box center [725, 591] width 31 height 15
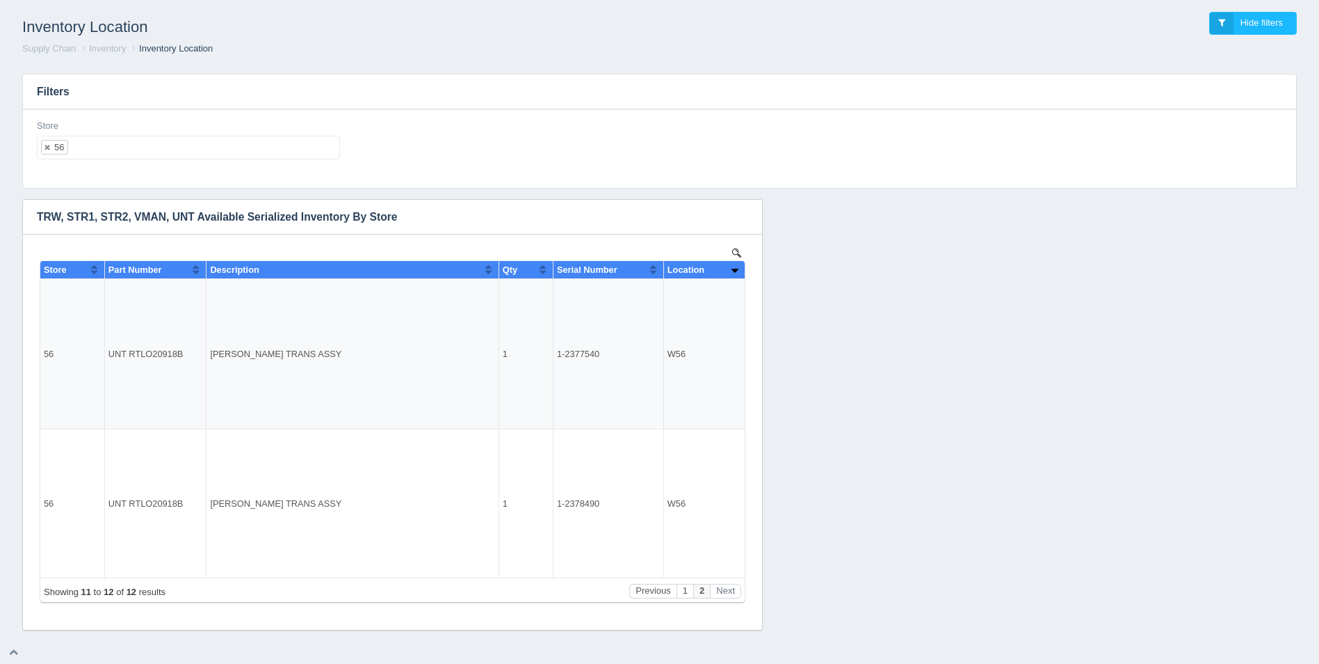
click at [171, 153] on ul "56" at bounding box center [188, 148] width 303 height 24
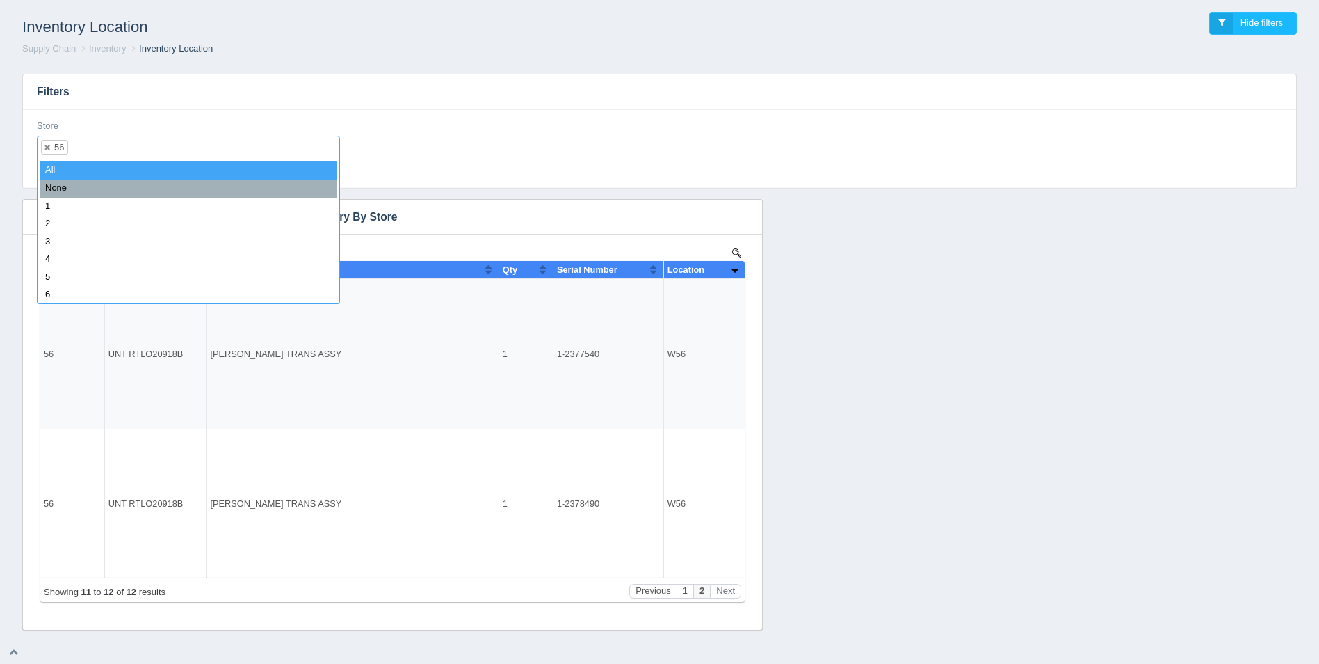
select select
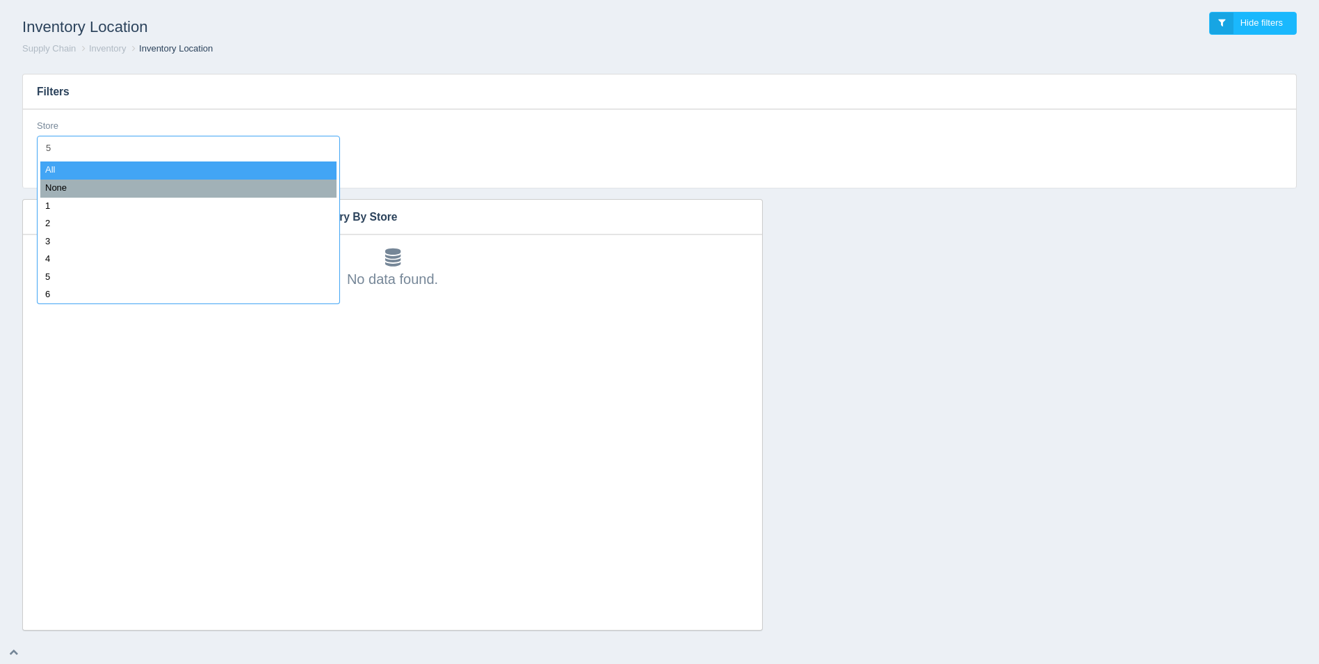
type input "57"
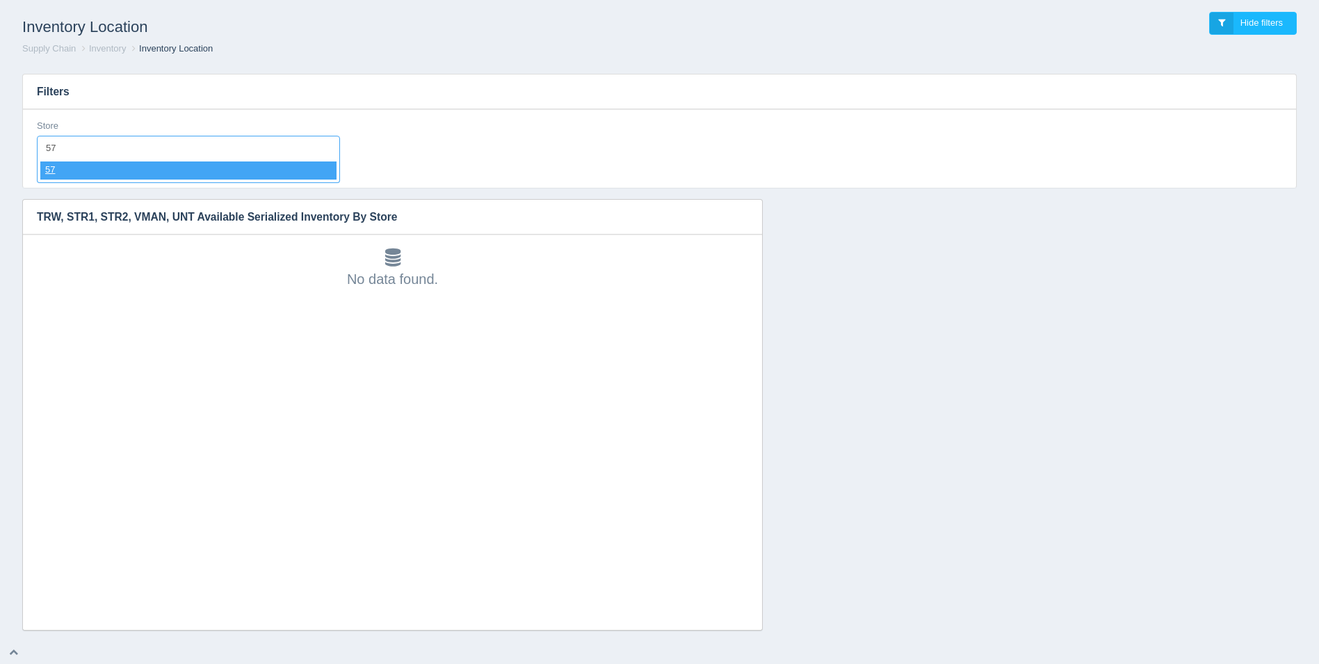
select select "57"
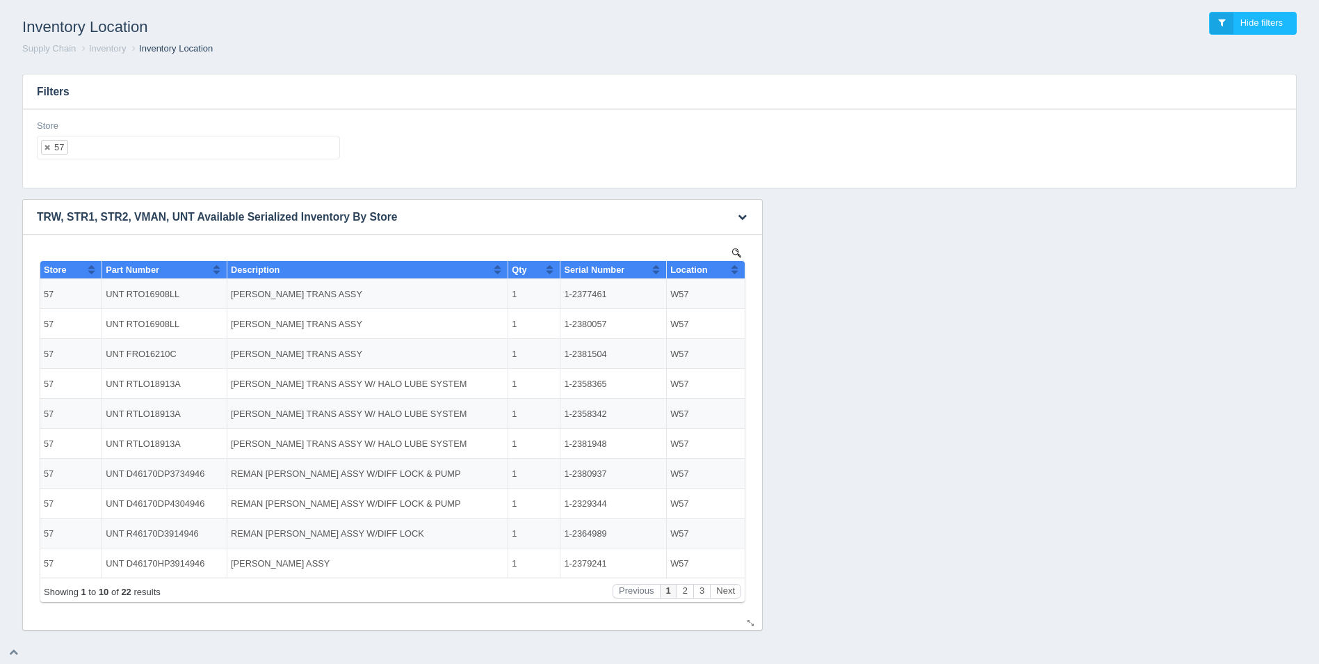
click at [739, 267] on button "Sort column ascending" at bounding box center [734, 269] width 9 height 17
click at [739, 267] on button "Sort column descending" at bounding box center [734, 269] width 9 height 17
click at [730, 591] on button "Next" at bounding box center [725, 591] width 31 height 15
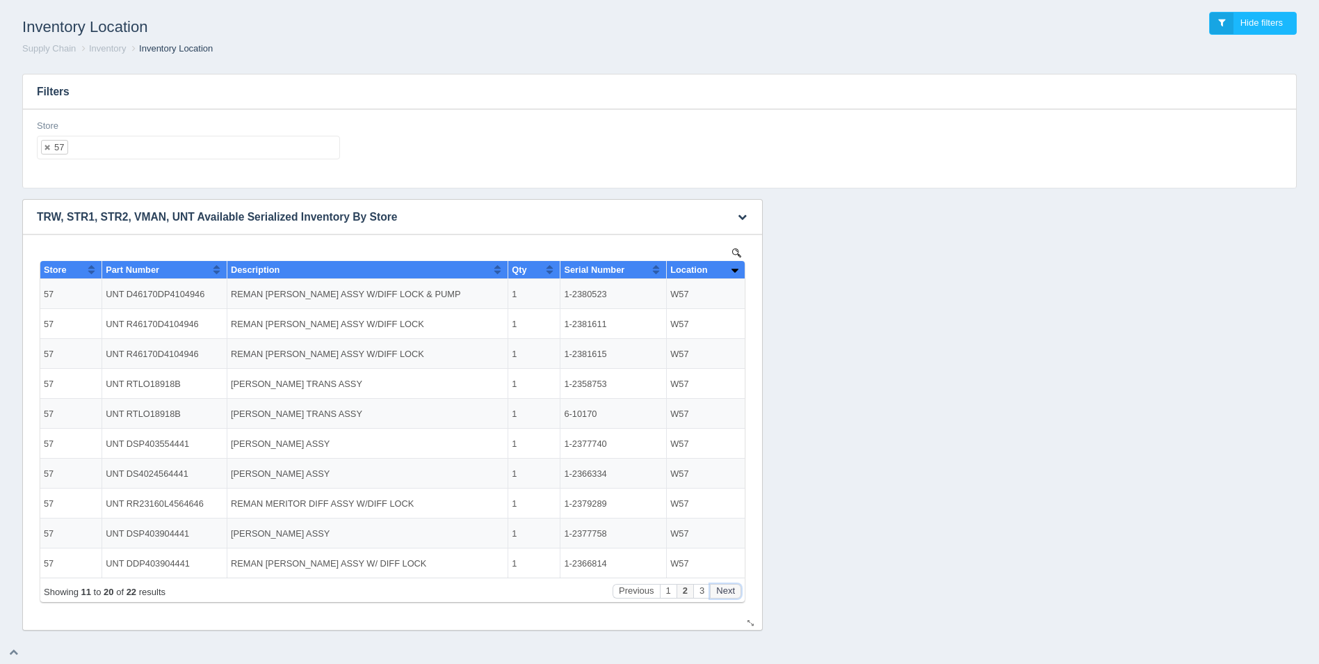
click at [730, 591] on button "Next" at bounding box center [725, 591] width 31 height 15
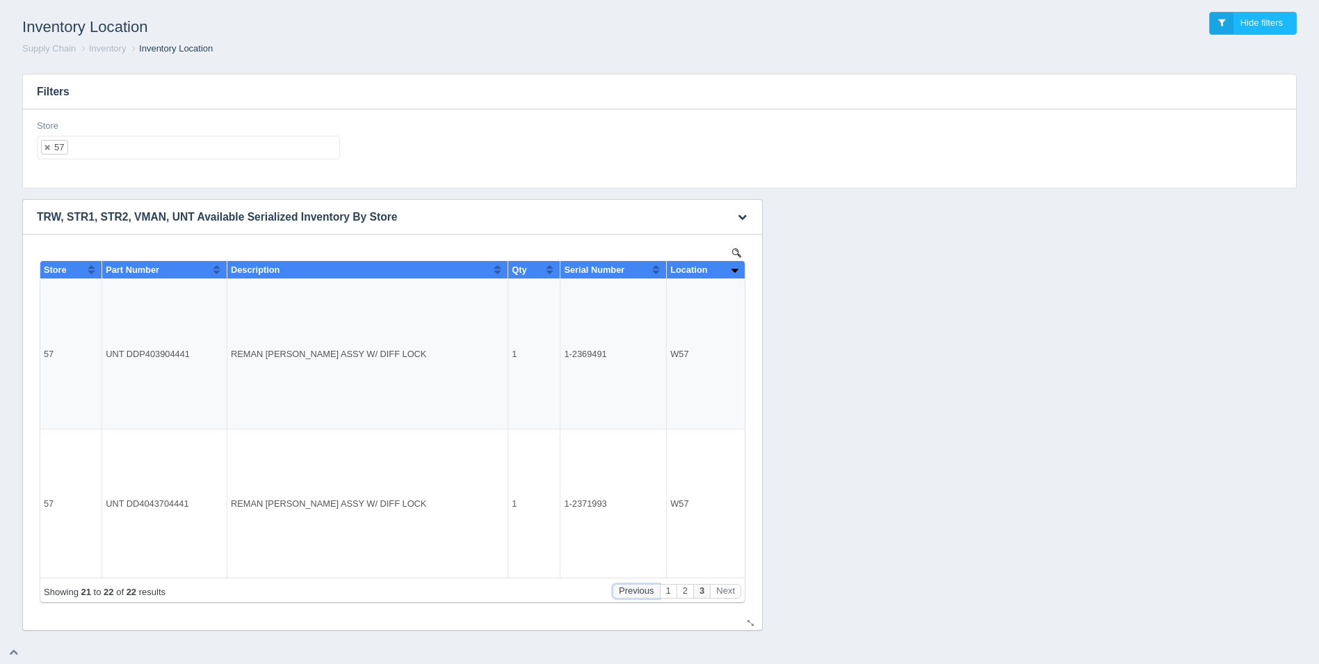
click at [627, 591] on button "Previous" at bounding box center [636, 591] width 47 height 15
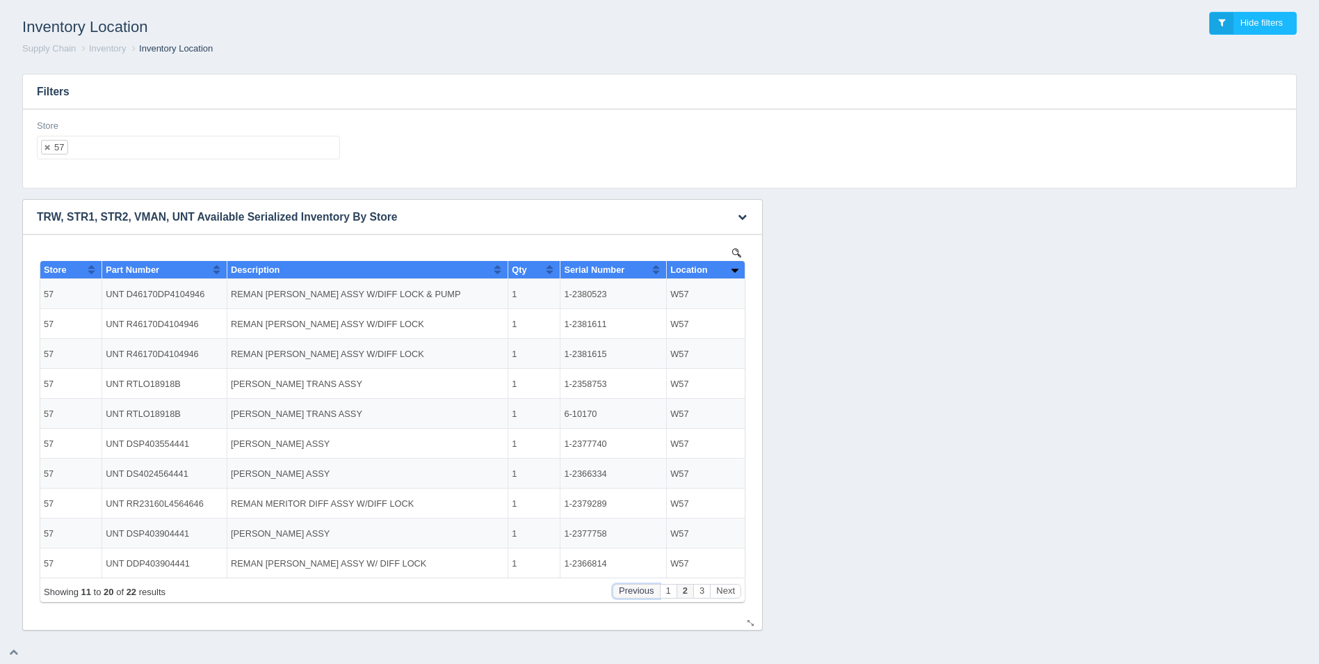
click at [625, 591] on button "Previous" at bounding box center [636, 591] width 47 height 15
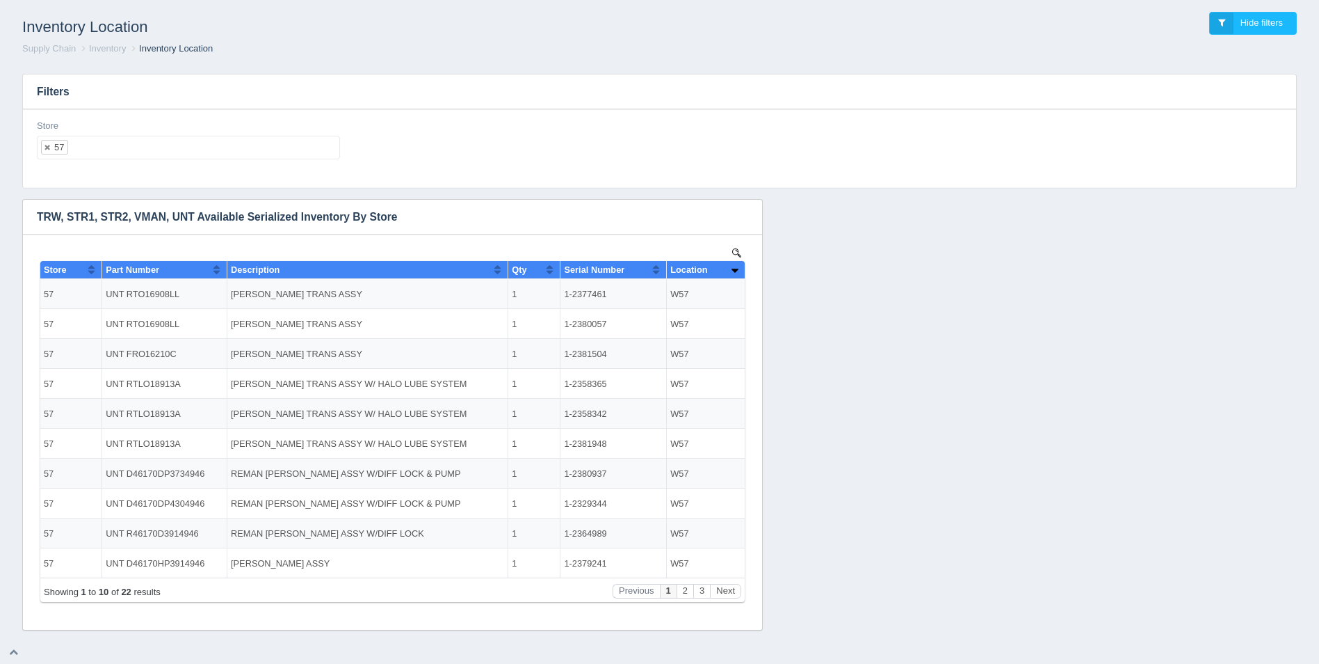
click at [127, 145] on ul "57" at bounding box center [188, 148] width 303 height 24
select select
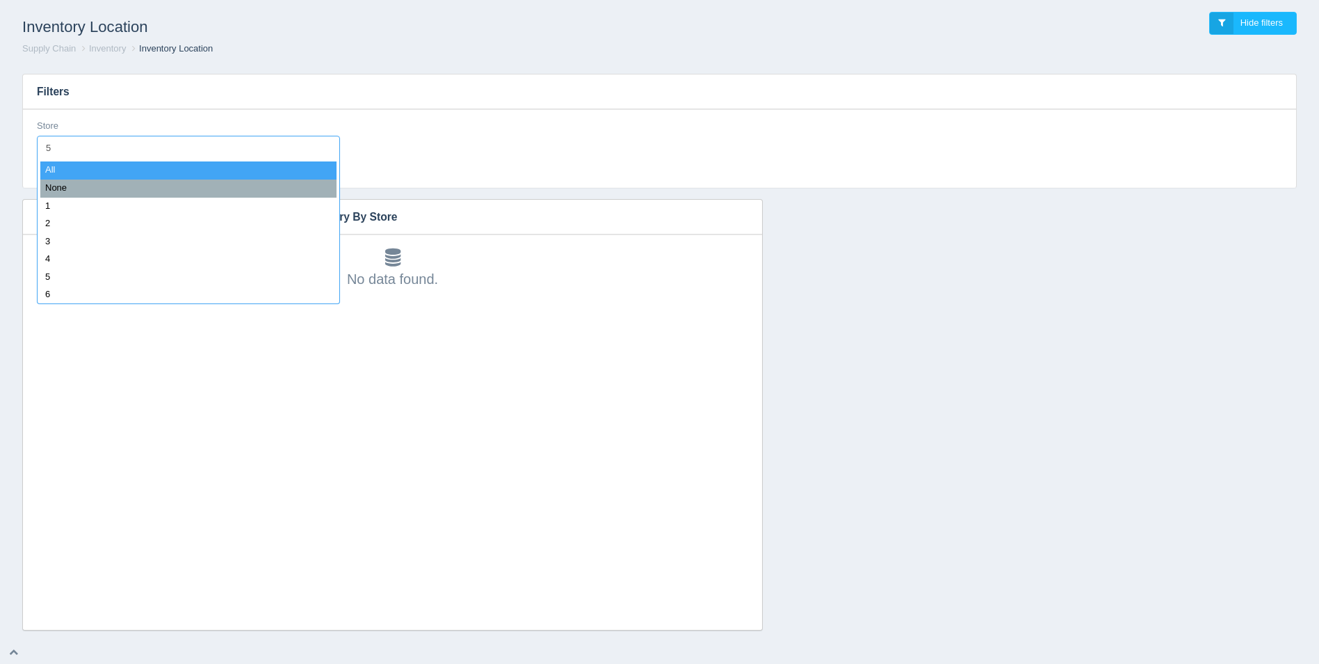
type input "58"
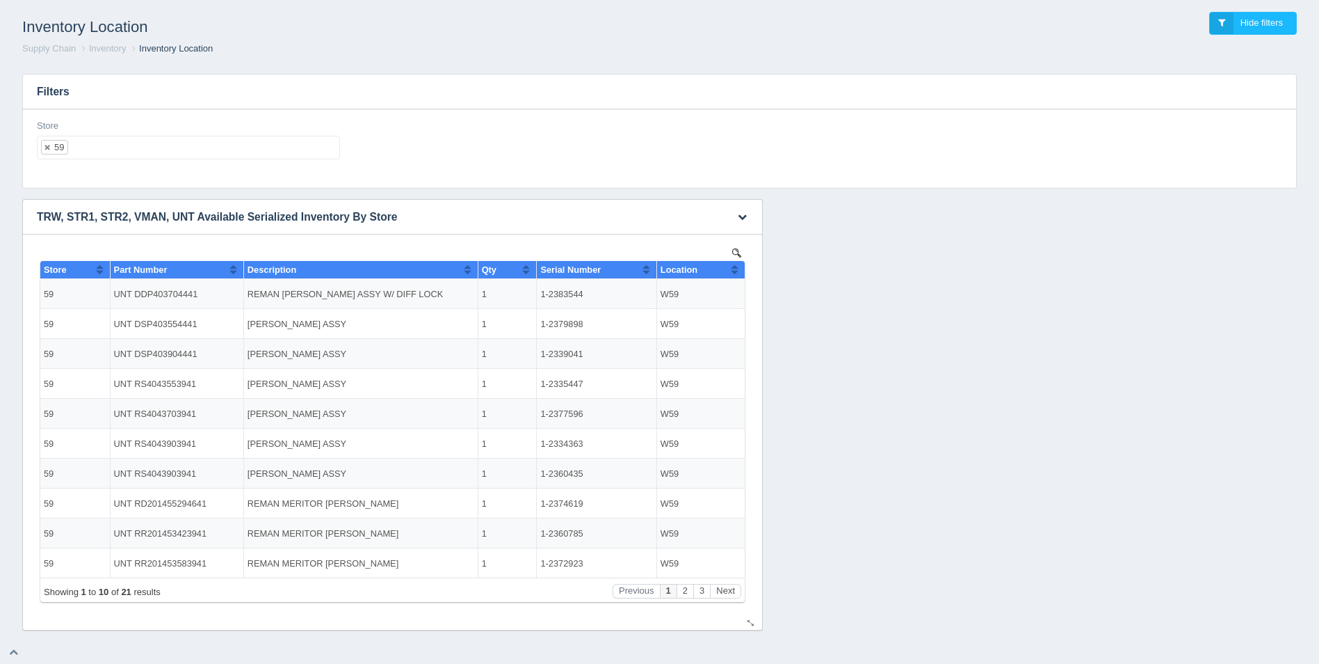
click at [739, 268] on button "Sort column ascending" at bounding box center [734, 269] width 9 height 17
click at [739, 268] on button "Sort column descending" at bounding box center [734, 269] width 9 height 17
click at [728, 594] on button "Next" at bounding box center [725, 591] width 31 height 15
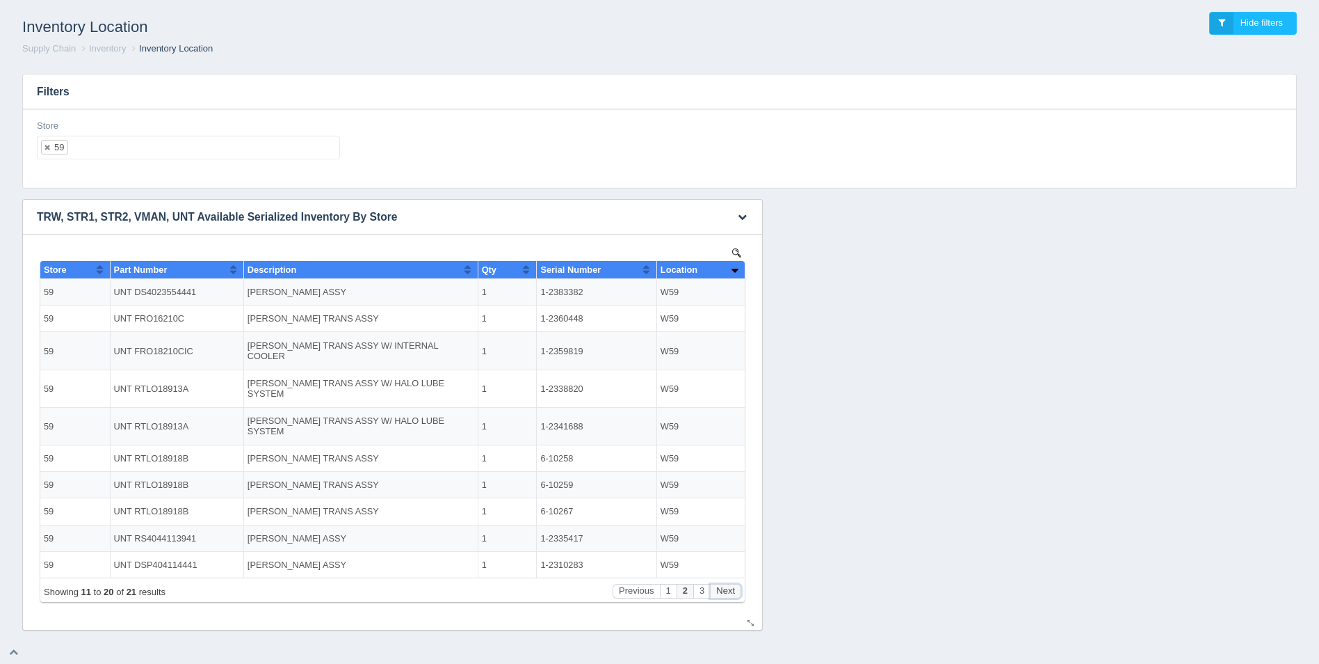
click at [728, 595] on button "Next" at bounding box center [725, 591] width 31 height 15
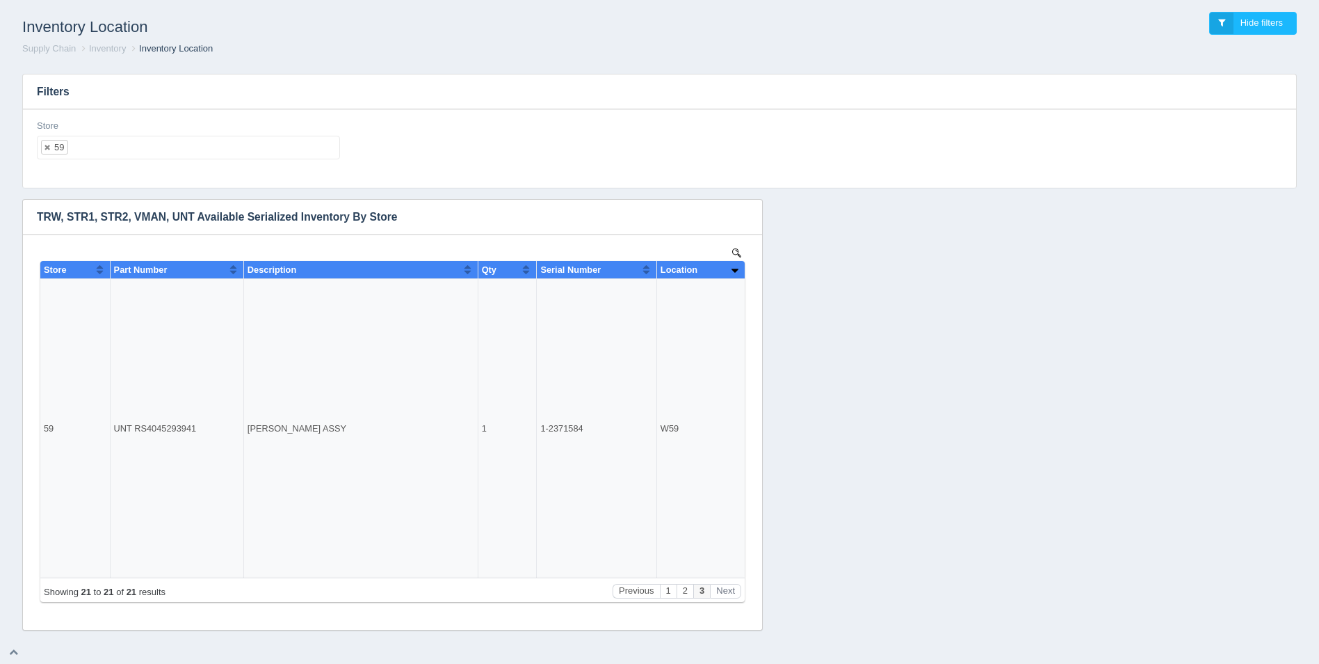
click at [200, 143] on ul "59" at bounding box center [188, 148] width 303 height 24
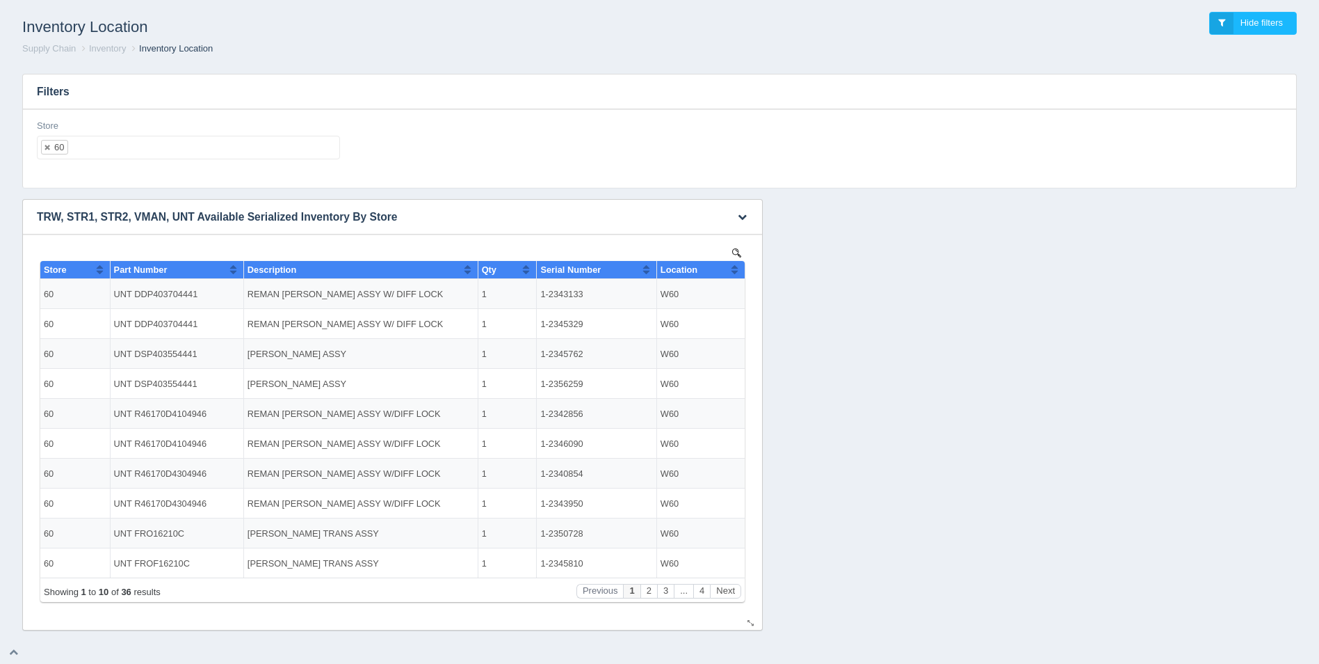
click at [740, 271] on th "Location" at bounding box center [701, 270] width 88 height 18
click at [727, 586] on button "Next" at bounding box center [725, 591] width 31 height 15
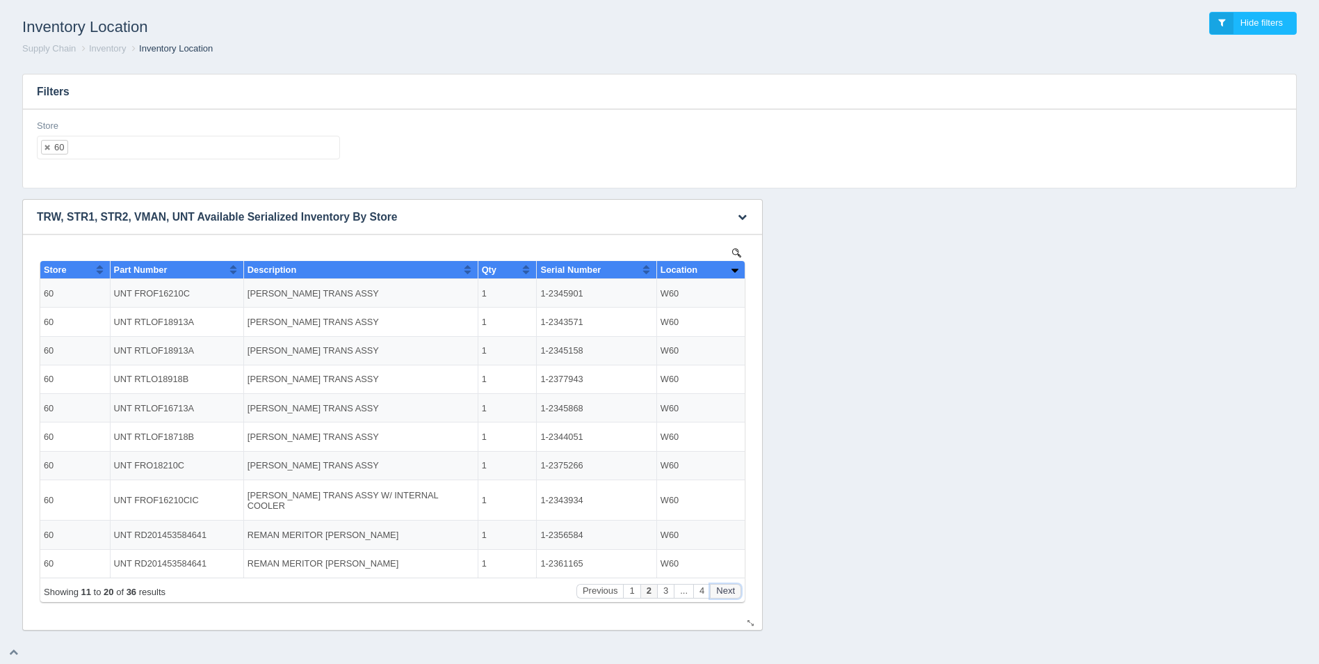
click at [727, 586] on button "Next" at bounding box center [725, 591] width 31 height 15
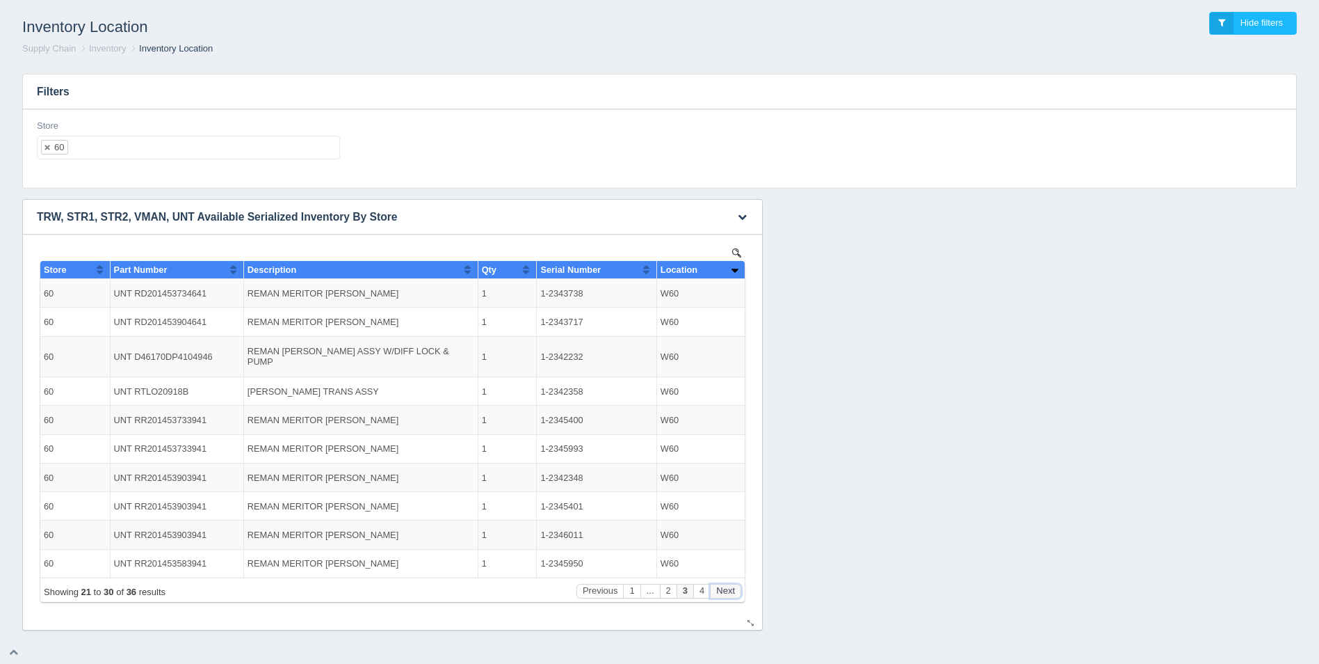
click at [728, 586] on button "Next" at bounding box center [725, 591] width 31 height 15
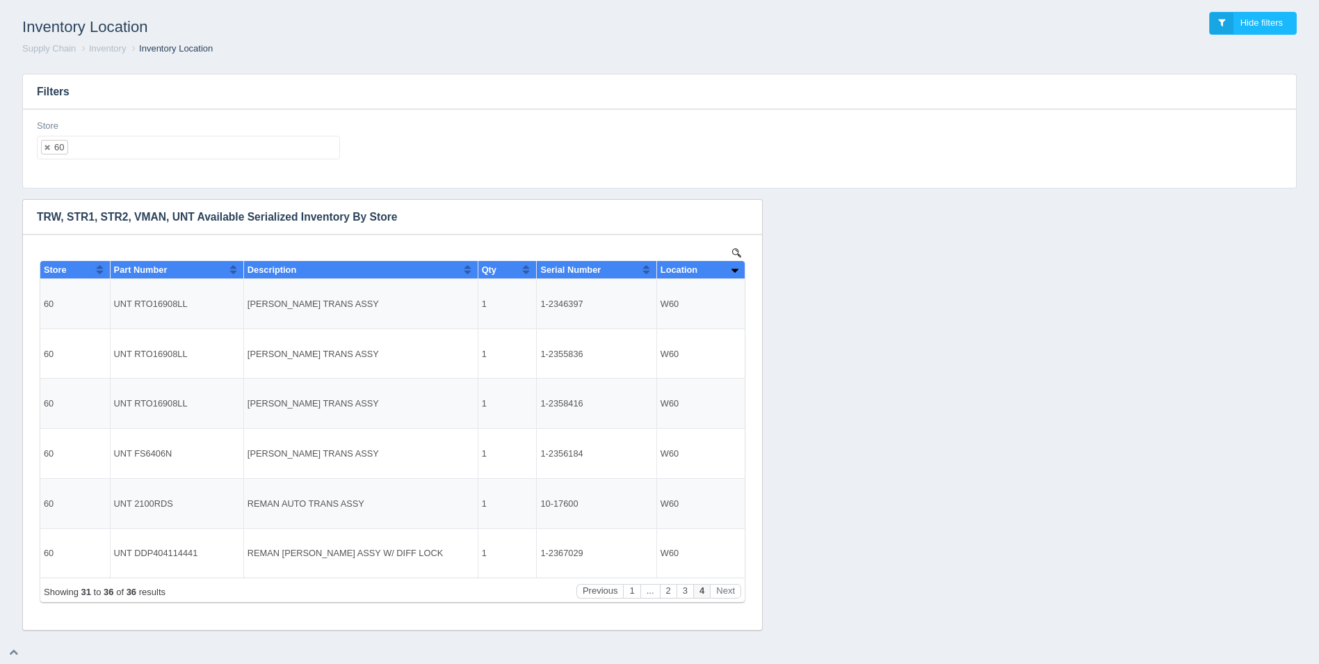
click at [128, 156] on ul "60" at bounding box center [188, 148] width 303 height 24
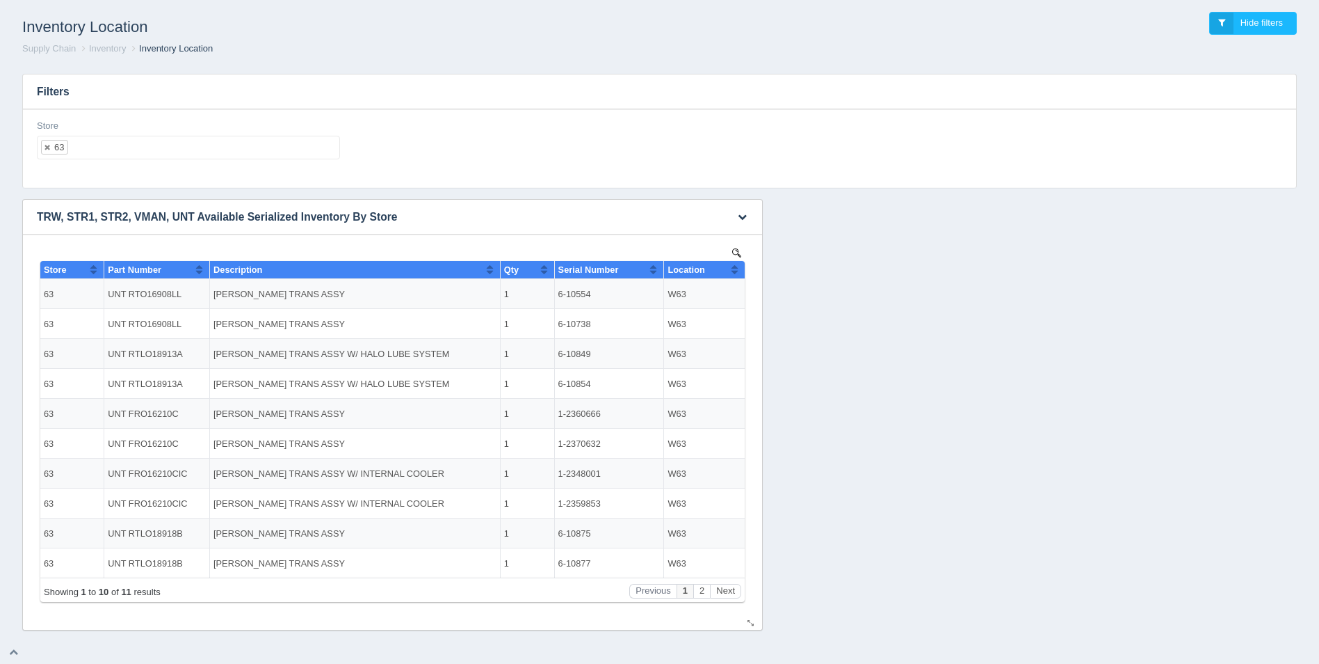
click at [735, 273] on button "Sort column ascending" at bounding box center [734, 269] width 9 height 17
click at [735, 273] on button "Sort column descending" at bounding box center [734, 269] width 9 height 17
click at [732, 590] on button "Next" at bounding box center [725, 591] width 31 height 15
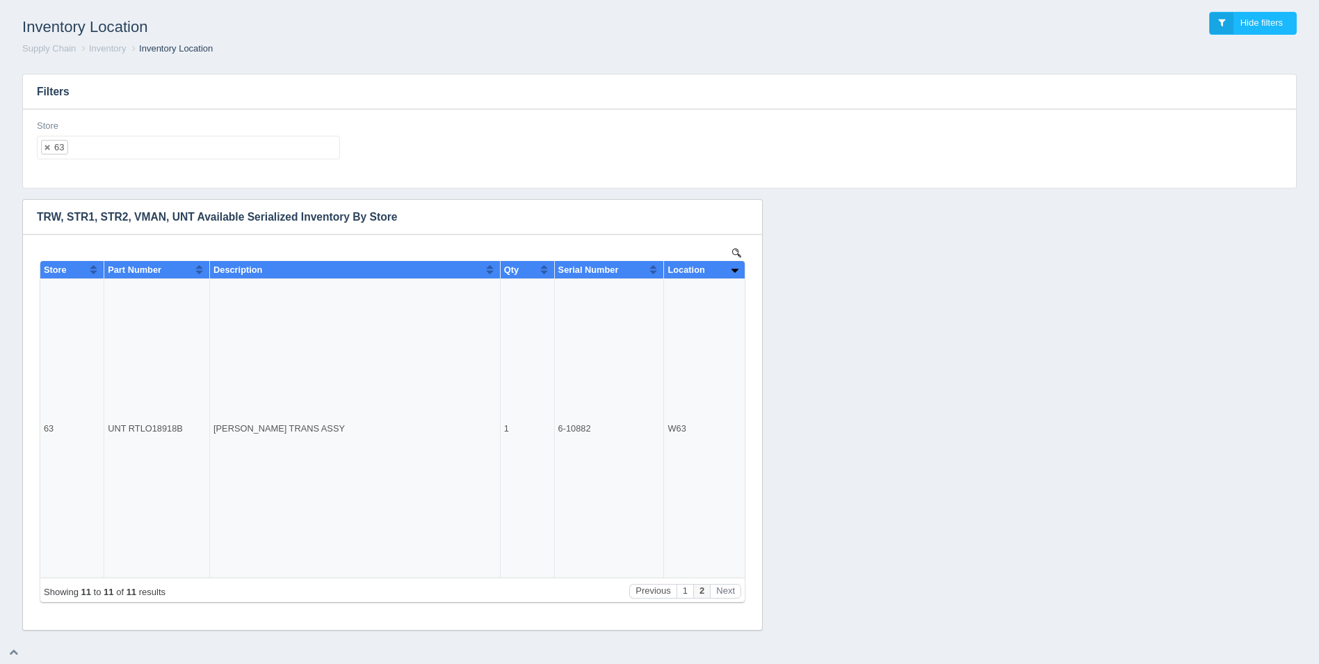
click at [164, 144] on ul "63" at bounding box center [188, 148] width 303 height 24
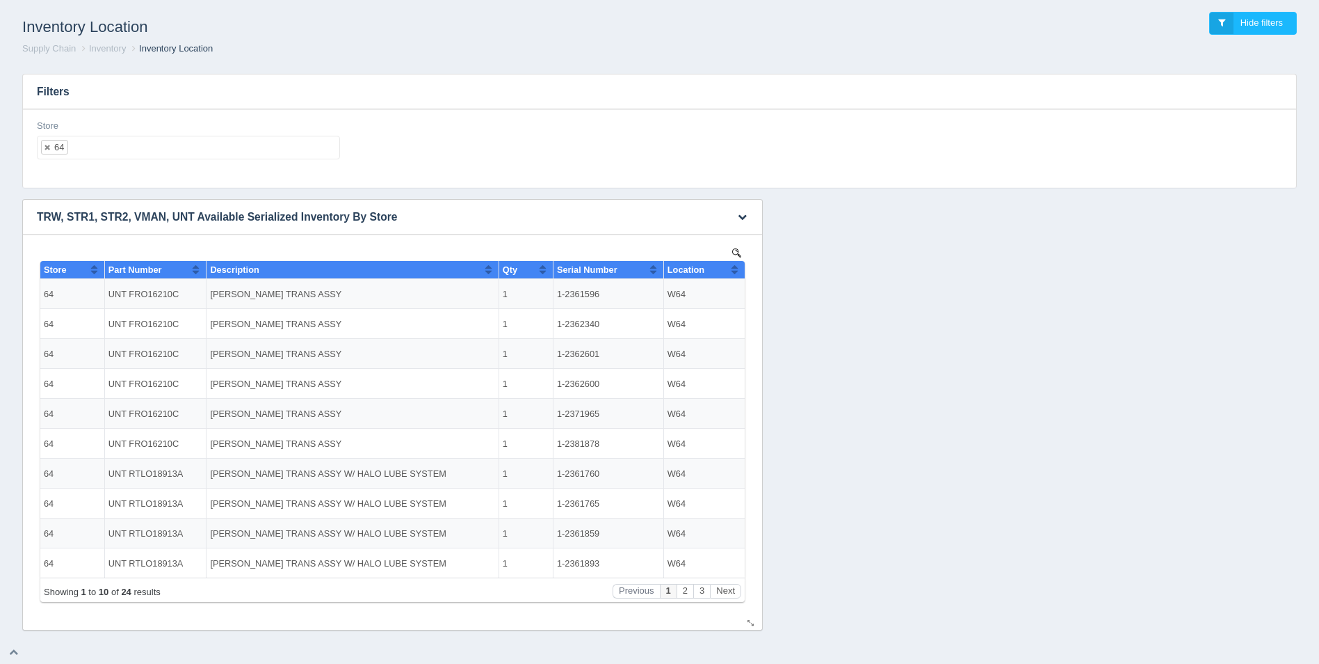
click at [737, 271] on button "Sort column ascending" at bounding box center [734, 269] width 9 height 17
click at [737, 271] on button "Sort column descending" at bounding box center [734, 269] width 9 height 17
click at [722, 584] on button "Next" at bounding box center [725, 591] width 31 height 15
click at [723, 585] on button "Next" at bounding box center [725, 591] width 31 height 15
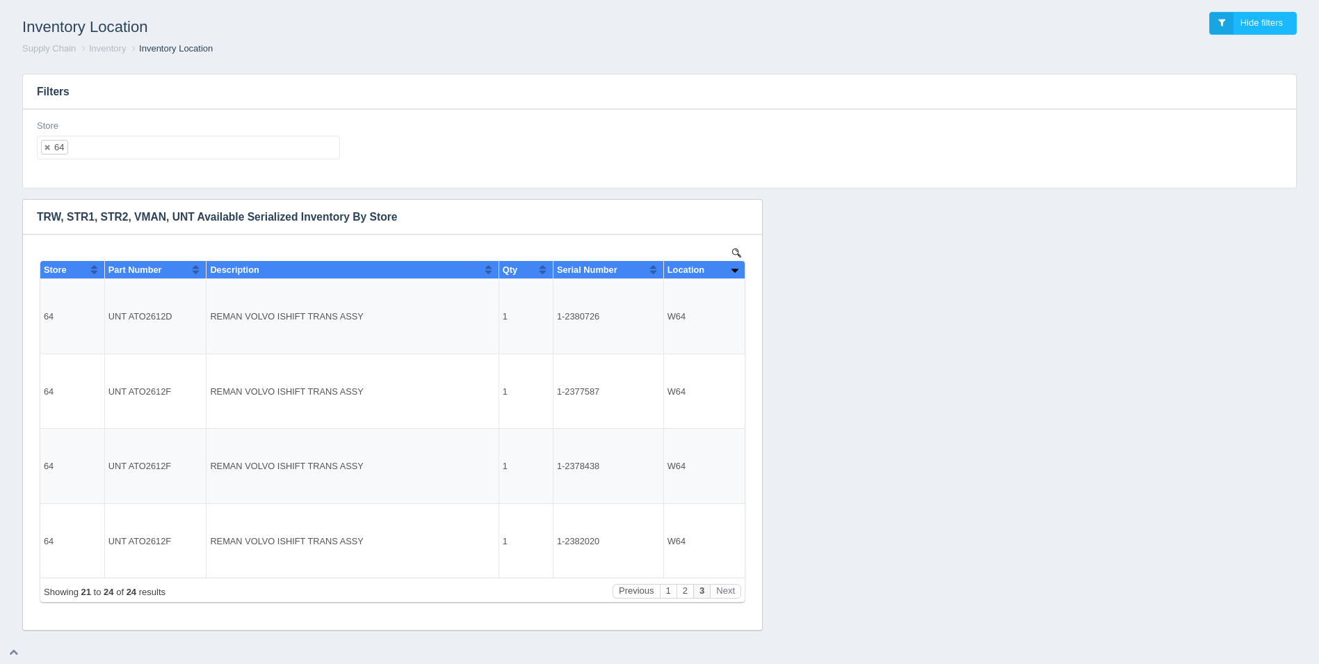
drag, startPoint x: 134, startPoint y: 165, endPoint x: 141, endPoint y: 150, distance: 16.8
click at [138, 154] on div "Store 64 All None 1 2 3 4 5 6 7 8 9 10 11 12 13 14 15 16 17 18 19 20 21 22 23 2…" at bounding box center [188, 145] width 314 height 51
click at [142, 138] on ul "64" at bounding box center [188, 148] width 303 height 24
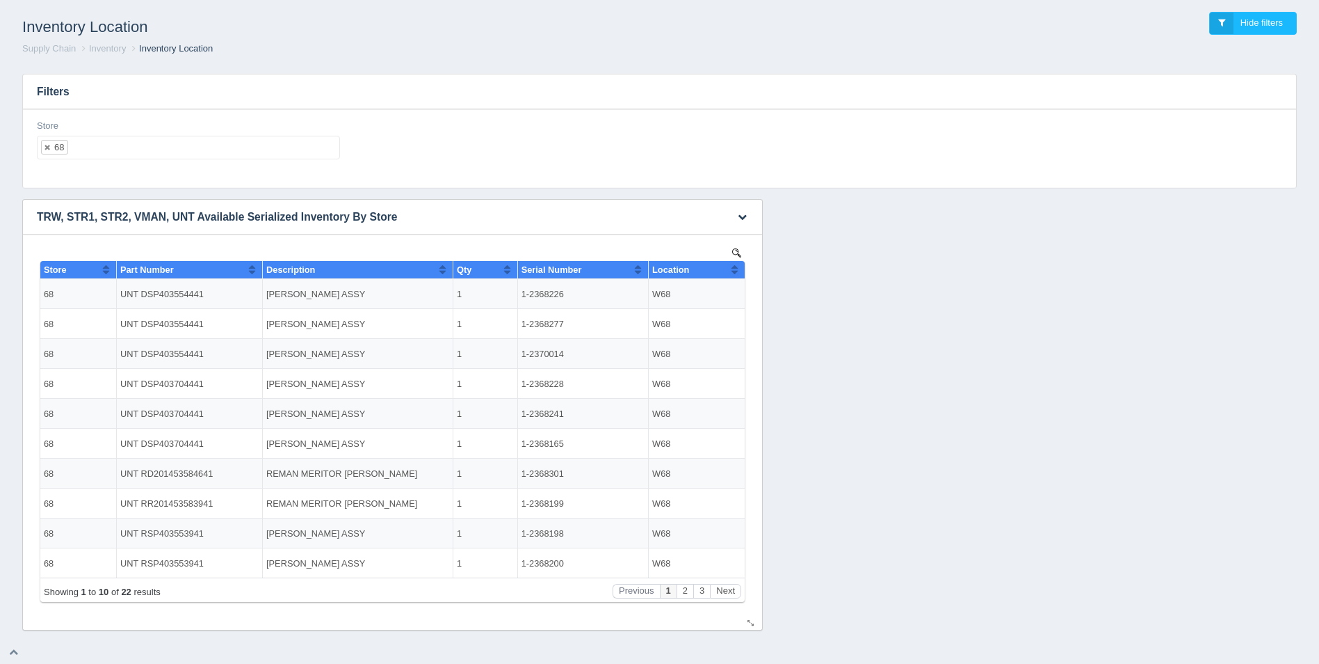
click at [735, 270] on button "Sort column ascending" at bounding box center [734, 269] width 9 height 17
click at [728, 593] on button "Next" at bounding box center [725, 591] width 31 height 15
click at [727, 591] on button "Next" at bounding box center [725, 591] width 31 height 15
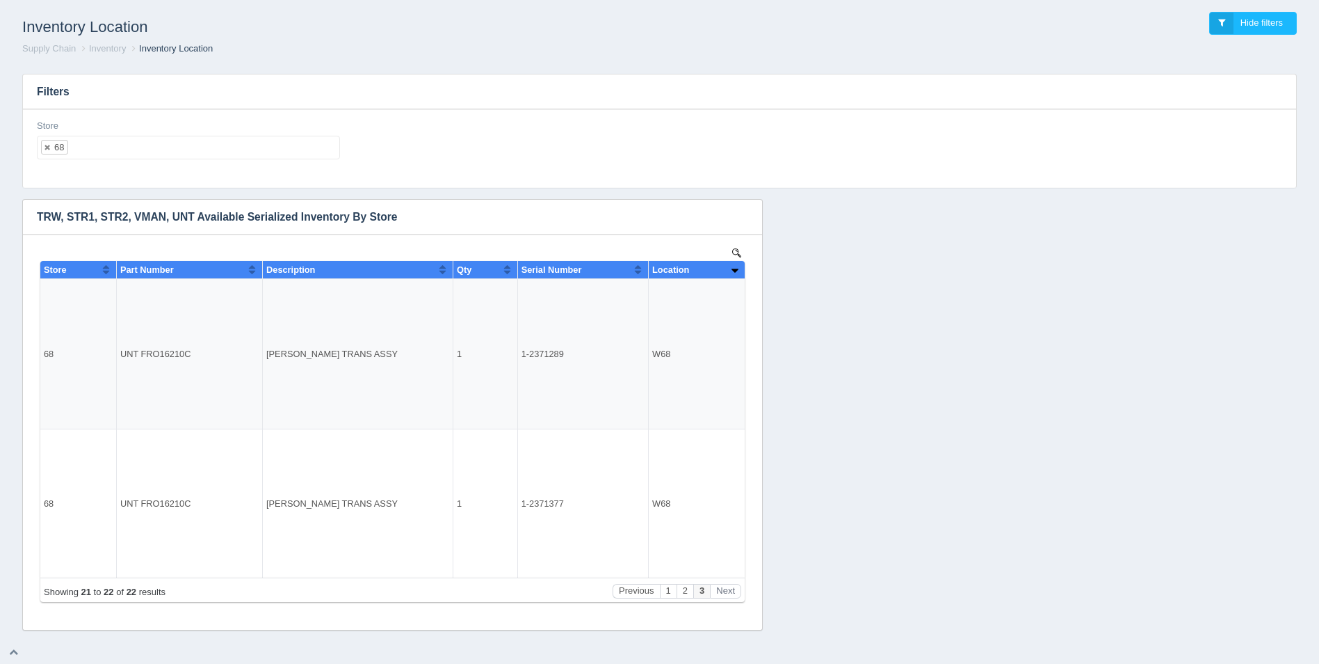
click at [237, 152] on ul "68" at bounding box center [188, 148] width 303 height 24
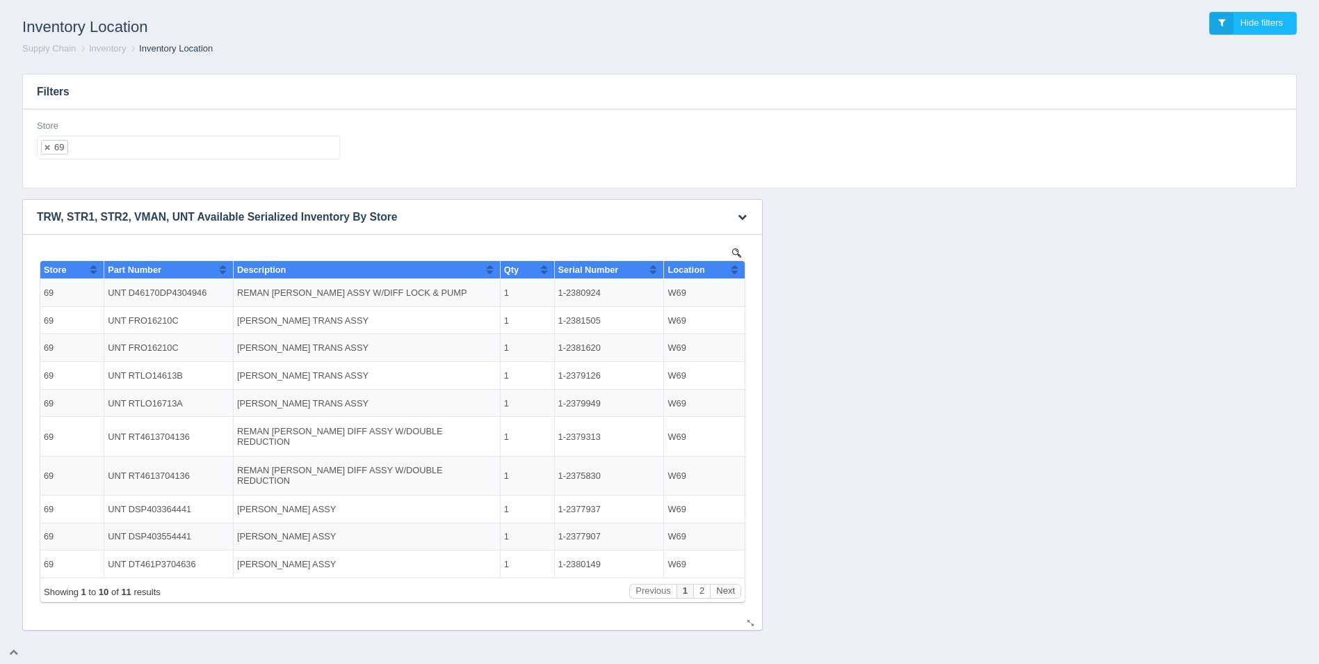
click at [732, 279] on td "W69" at bounding box center [704, 293] width 81 height 28
click at [735, 268] on button "Sort column ascending" at bounding box center [734, 269] width 9 height 17
click at [735, 270] on button "Sort column descending" at bounding box center [734, 269] width 9 height 17
click at [728, 590] on button "Next" at bounding box center [725, 591] width 31 height 15
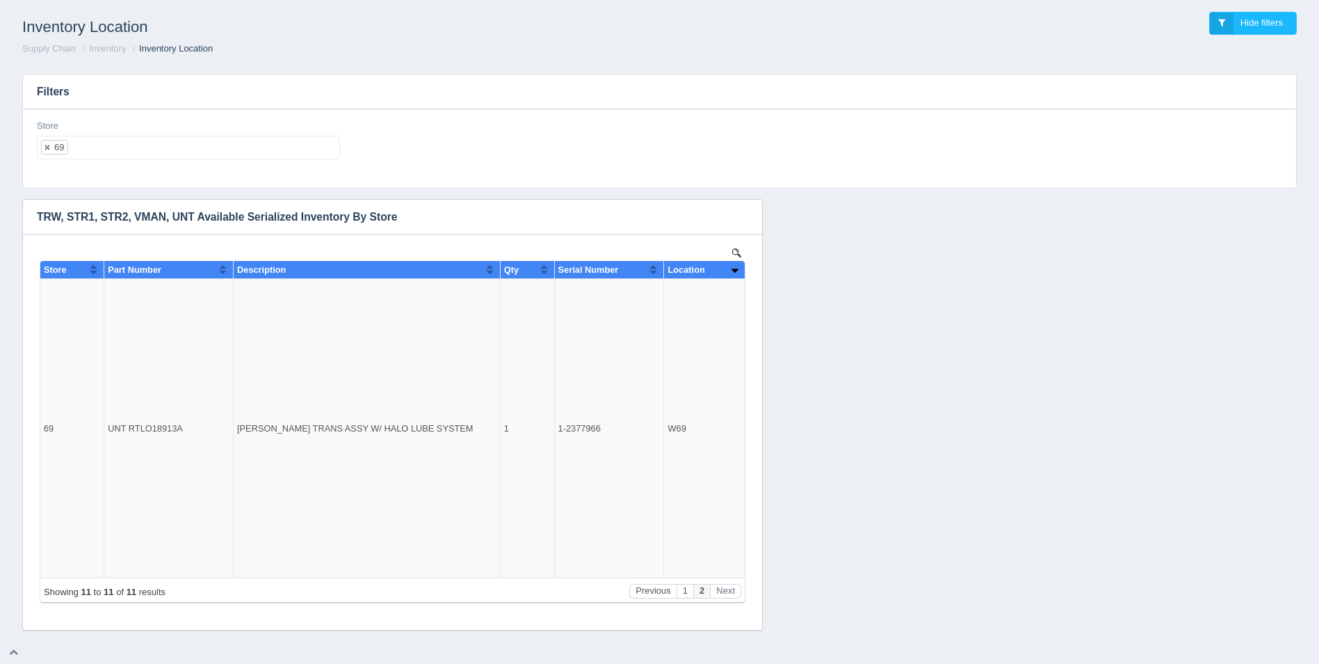
click at [188, 155] on ul "69" at bounding box center [188, 148] width 303 height 24
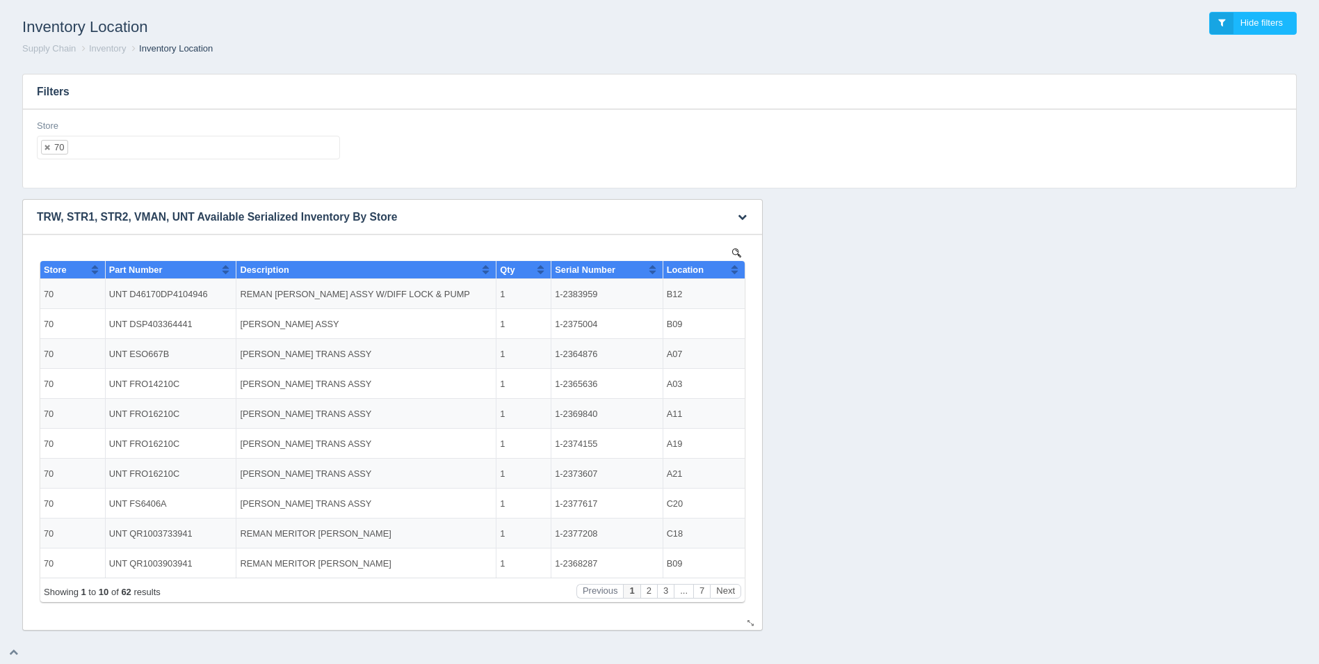
click at [741, 271] on th "Location" at bounding box center [704, 270] width 82 height 18
click at [730, 268] on button "Sort column descending" at bounding box center [734, 269] width 9 height 17
click at [732, 267] on button "Sort column ascending" at bounding box center [734, 269] width 9 height 17
click at [727, 589] on button "Next" at bounding box center [725, 591] width 31 height 15
click at [727, 591] on button "Next" at bounding box center [725, 591] width 31 height 15
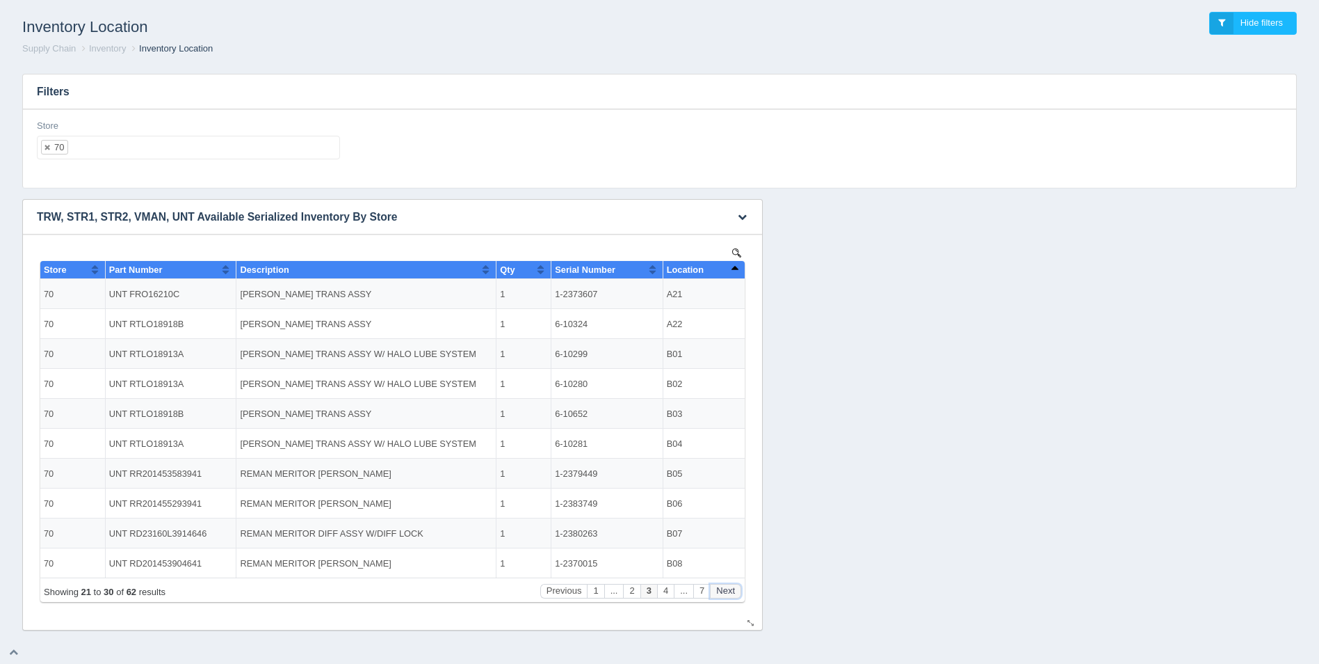
click at [728, 588] on button "Next" at bounding box center [725, 591] width 31 height 15
click at [729, 588] on button "Next" at bounding box center [725, 591] width 31 height 15
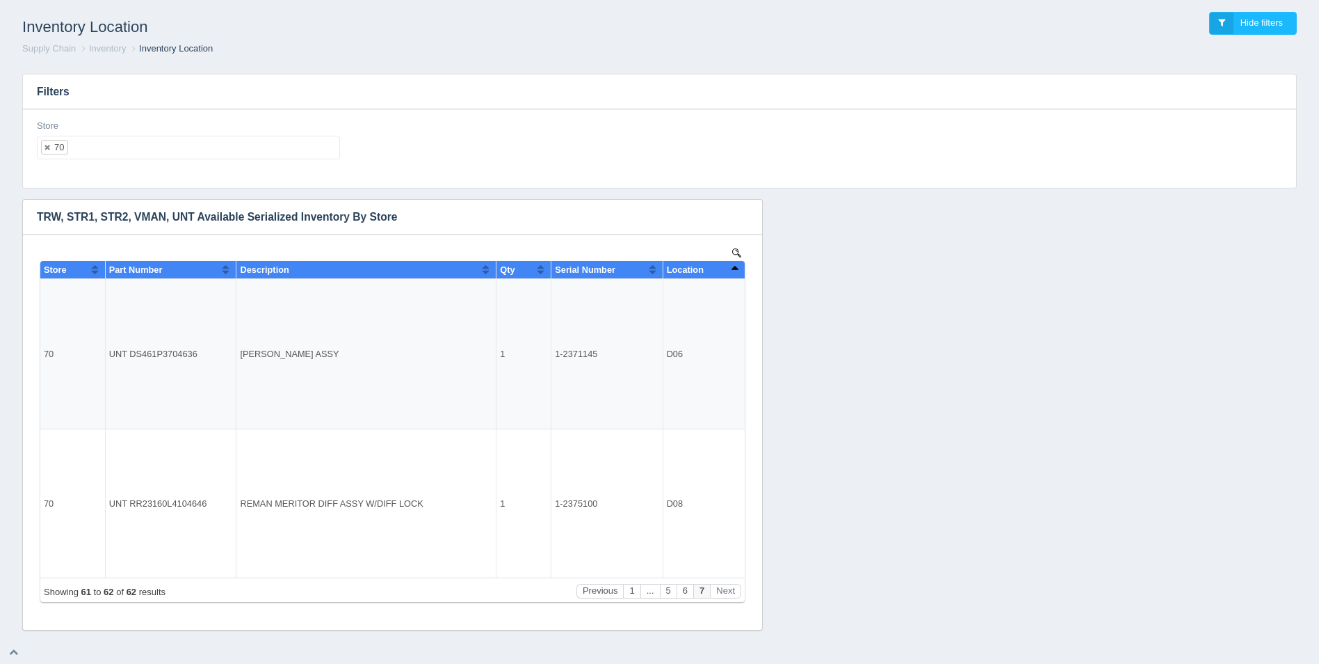
click at [129, 140] on ul "70" at bounding box center [188, 148] width 303 height 24
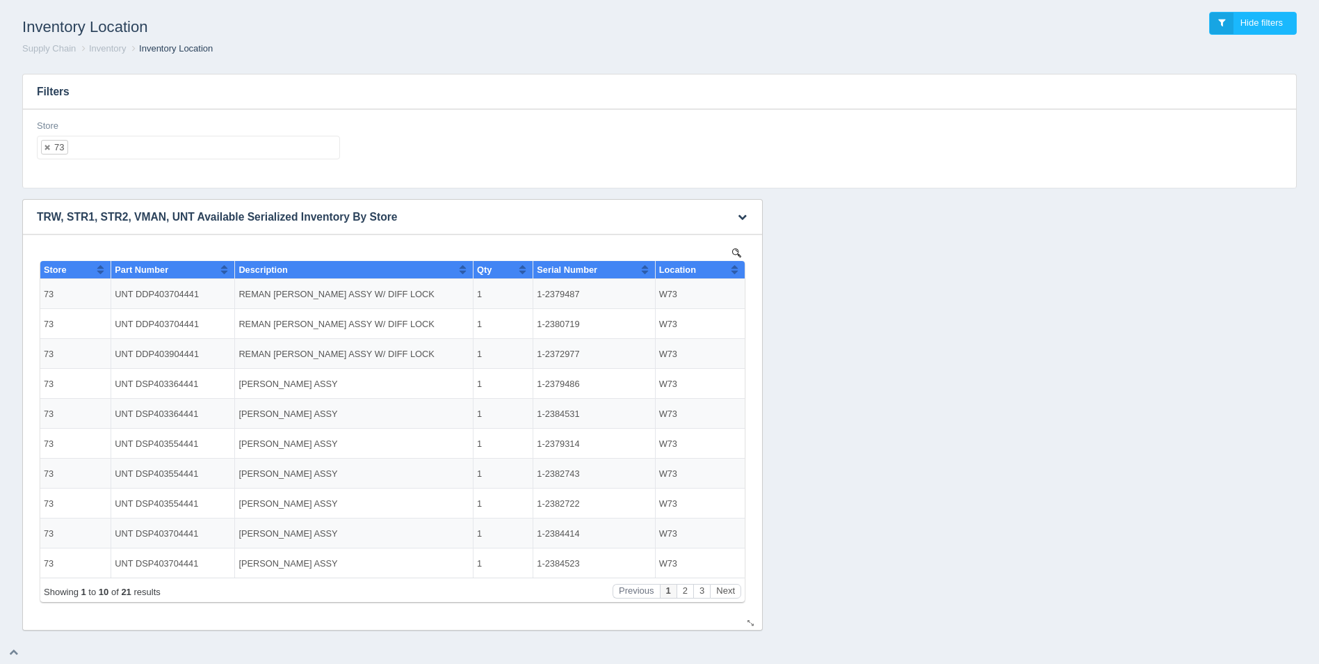
click at [731, 262] on button "Sort column ascending" at bounding box center [734, 269] width 9 height 17
click at [738, 271] on button "Sort column descending" at bounding box center [734, 269] width 9 height 17
click at [733, 589] on button "Next" at bounding box center [725, 591] width 31 height 15
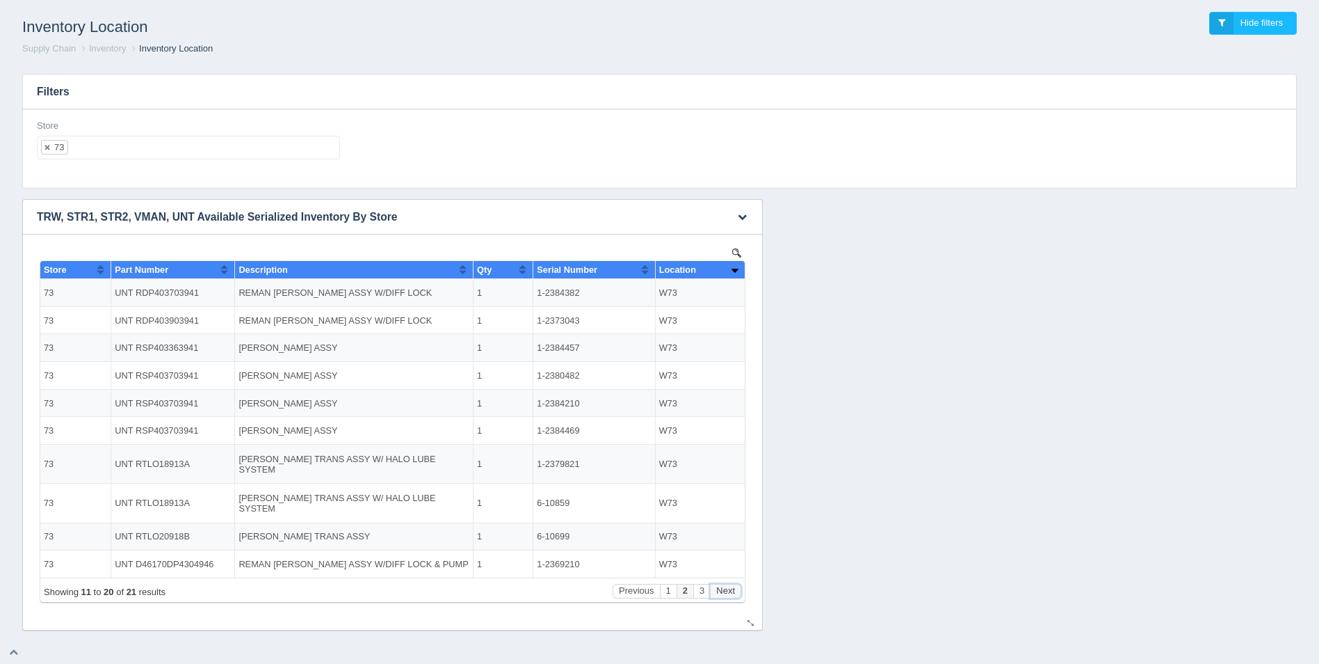
click at [733, 589] on button "Next" at bounding box center [725, 591] width 31 height 15
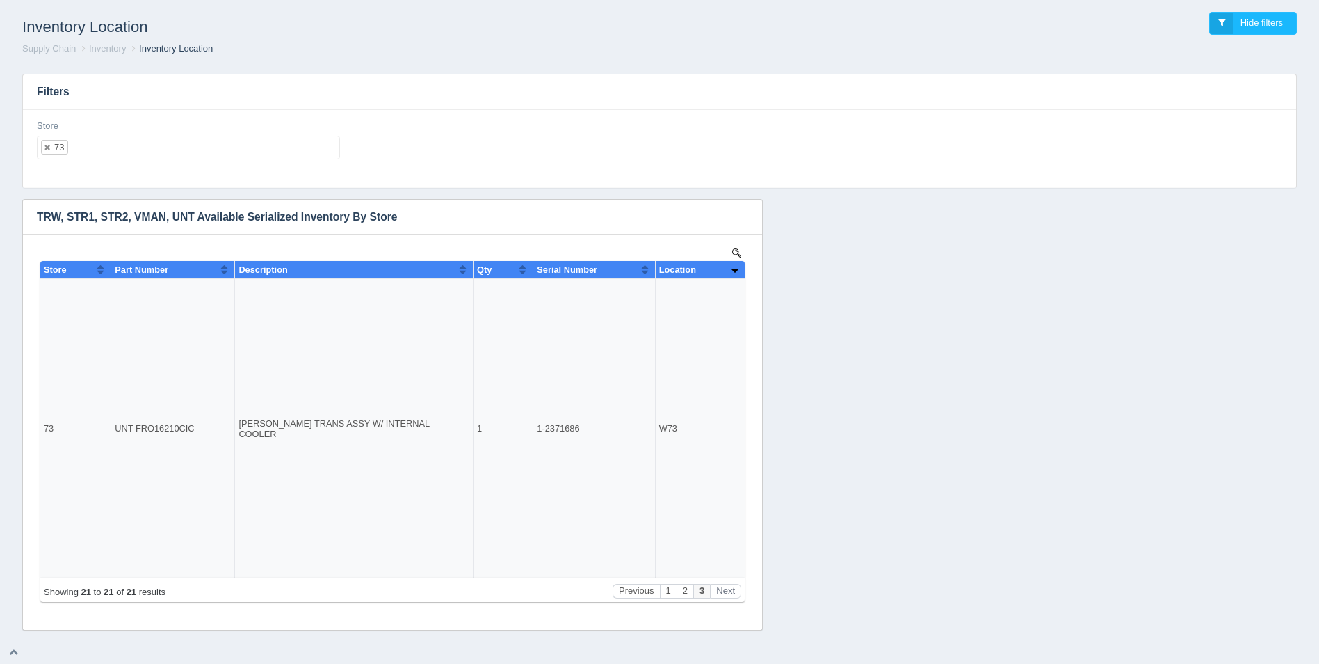
click at [261, 153] on ul "73" at bounding box center [188, 148] width 303 height 24
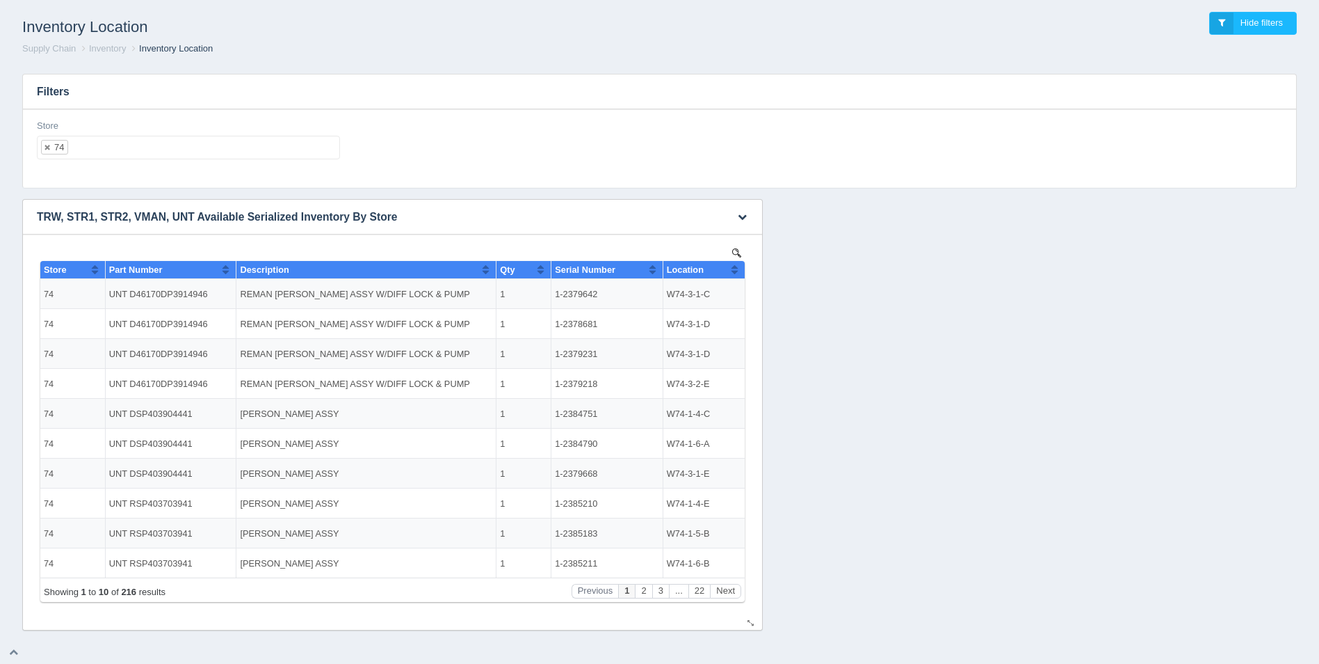
click at [732, 268] on button "Sort column ascending" at bounding box center [734, 269] width 9 height 17
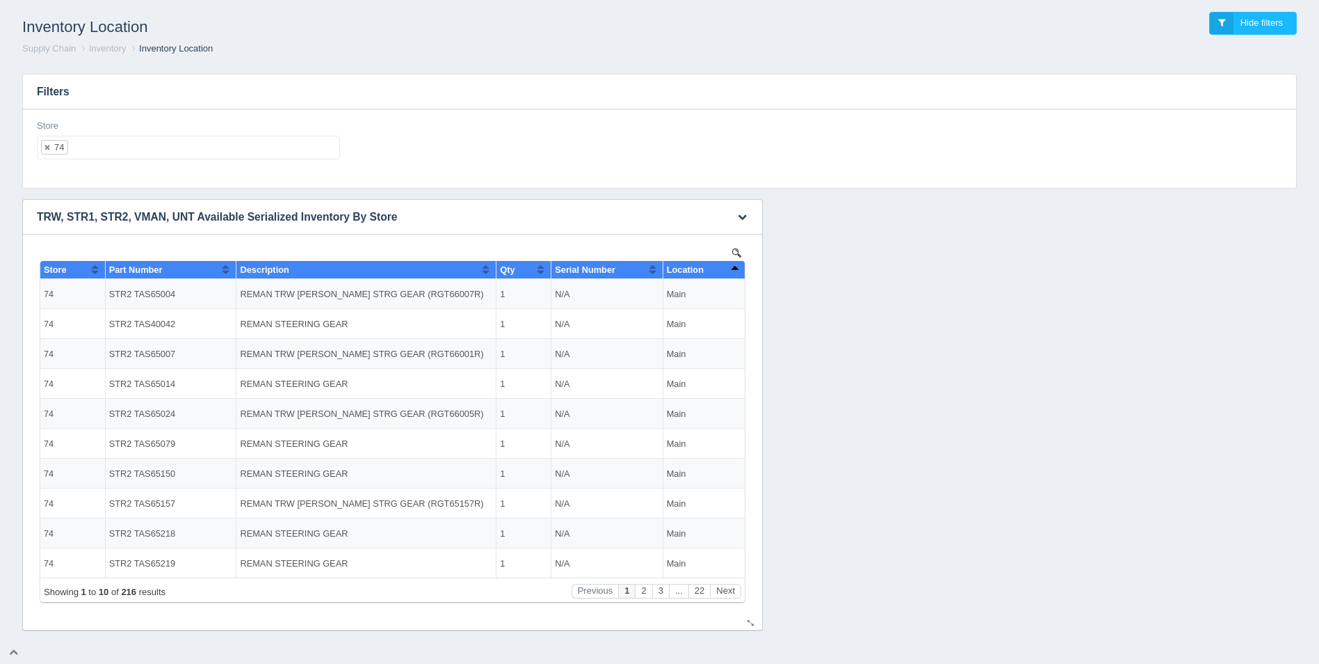
click at [732, 268] on button "Sort column descending" at bounding box center [734, 269] width 9 height 17
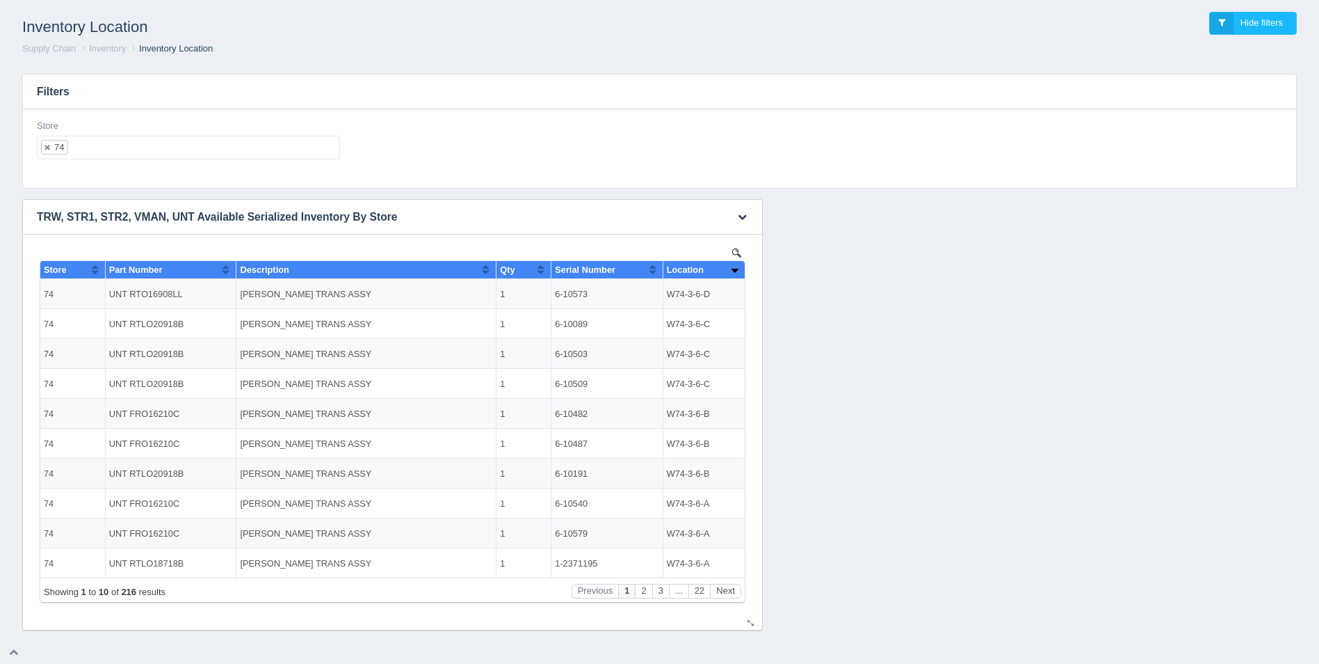
click at [738, 273] on button "Sort column ascending" at bounding box center [734, 269] width 9 height 17
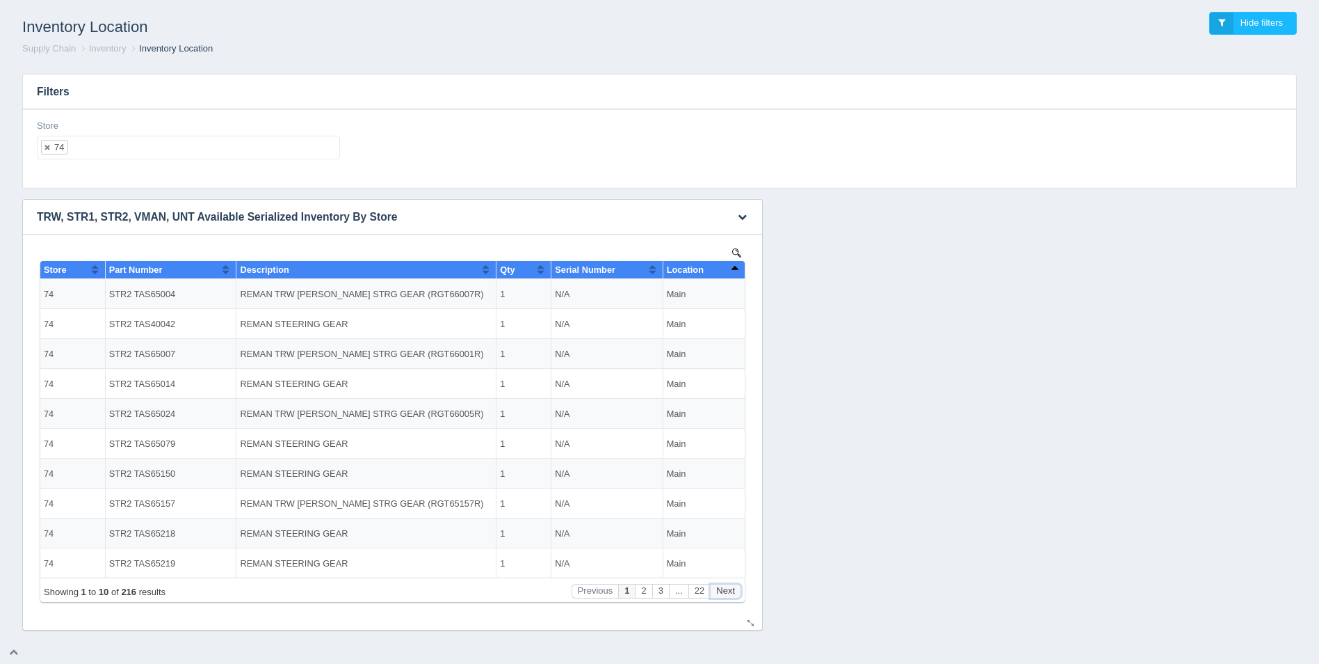
click at [719, 587] on button "Next" at bounding box center [725, 591] width 31 height 15
click at [720, 587] on button "Next" at bounding box center [725, 591] width 31 height 15
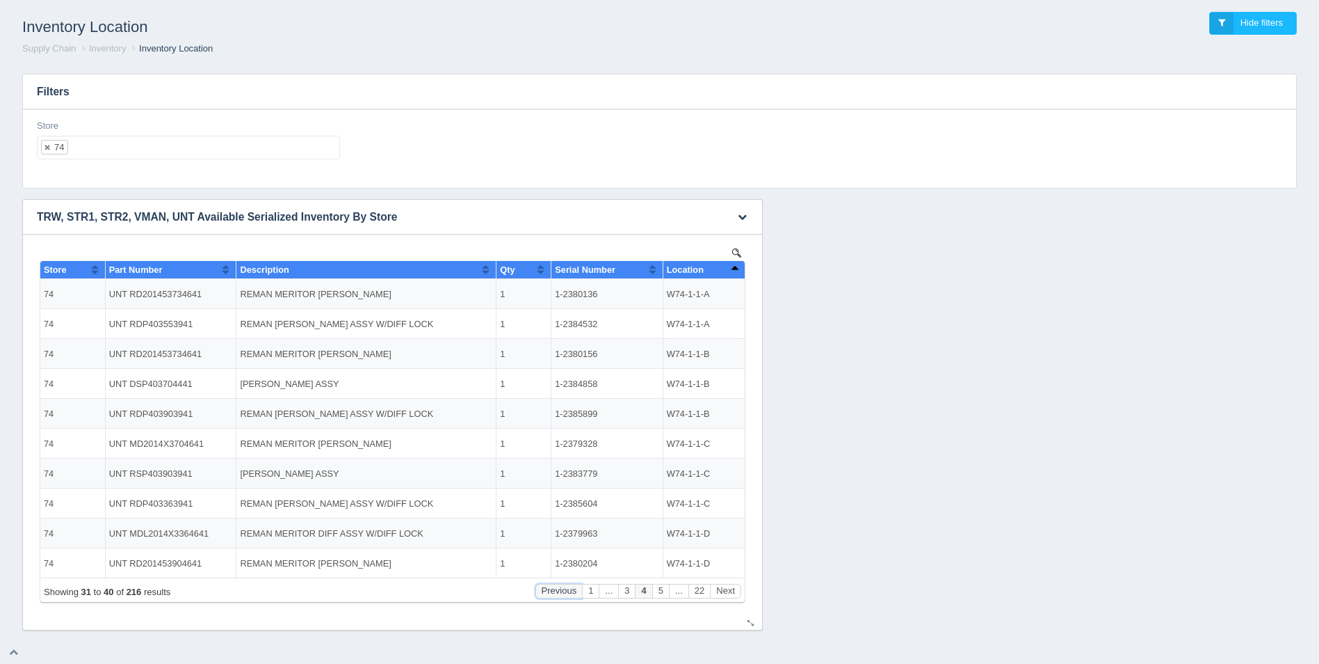
click at [556, 592] on button "Previous" at bounding box center [559, 591] width 47 height 15
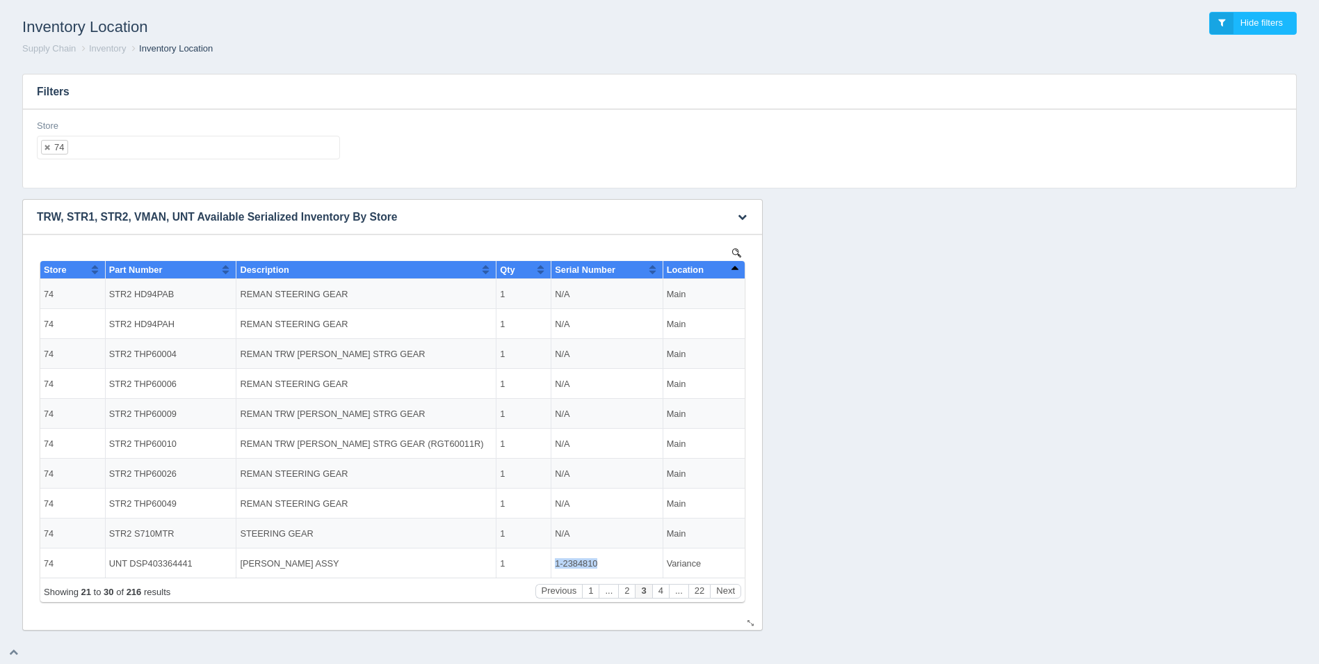
drag, startPoint x: 601, startPoint y: 561, endPoint x: 553, endPoint y: 565, distance: 48.2
click at [553, 565] on td "1-2384810" at bounding box center [607, 563] width 111 height 30
copy td "1-2384810"
click at [730, 593] on button "Next" at bounding box center [725, 591] width 31 height 15
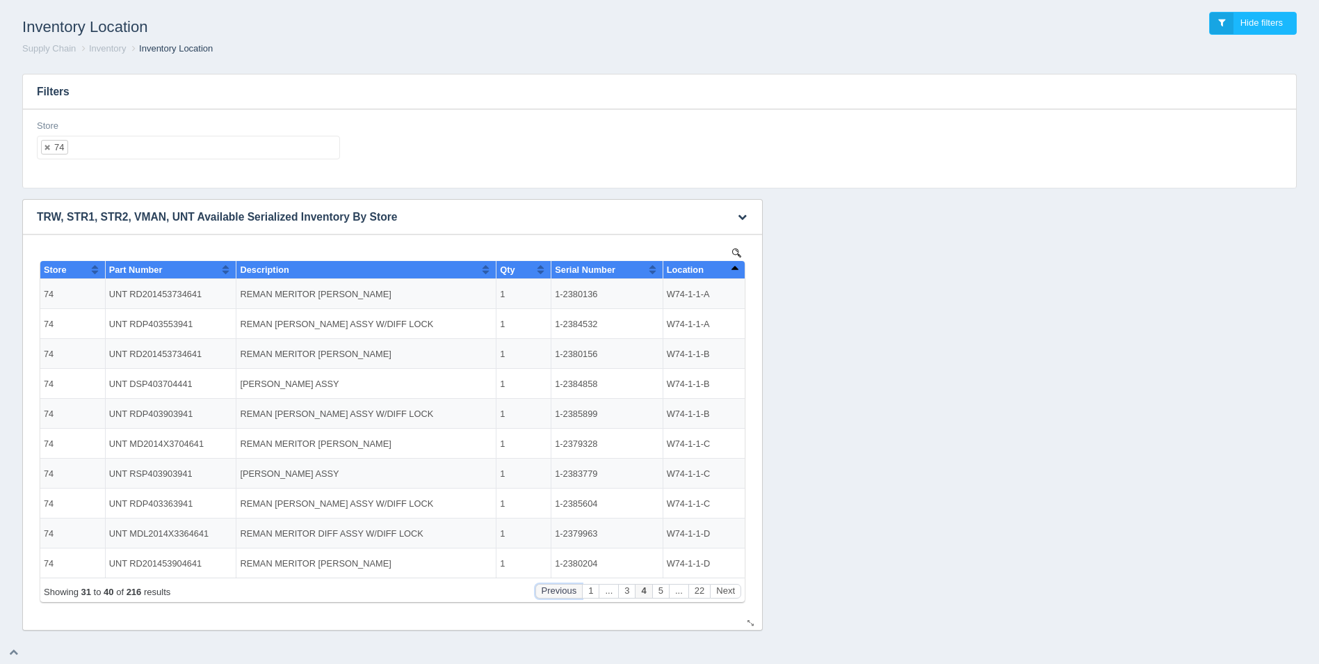
click at [575, 589] on button "Previous" at bounding box center [559, 591] width 47 height 15
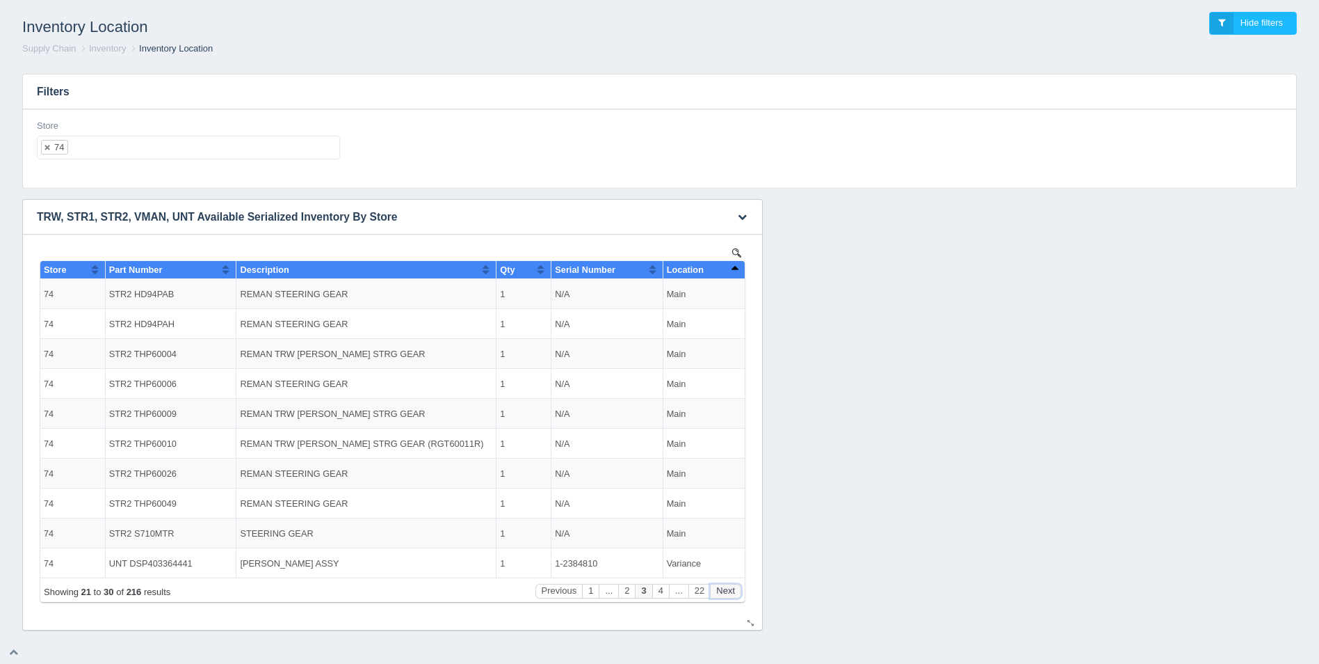
click at [732, 588] on button "Next" at bounding box center [725, 591] width 31 height 15
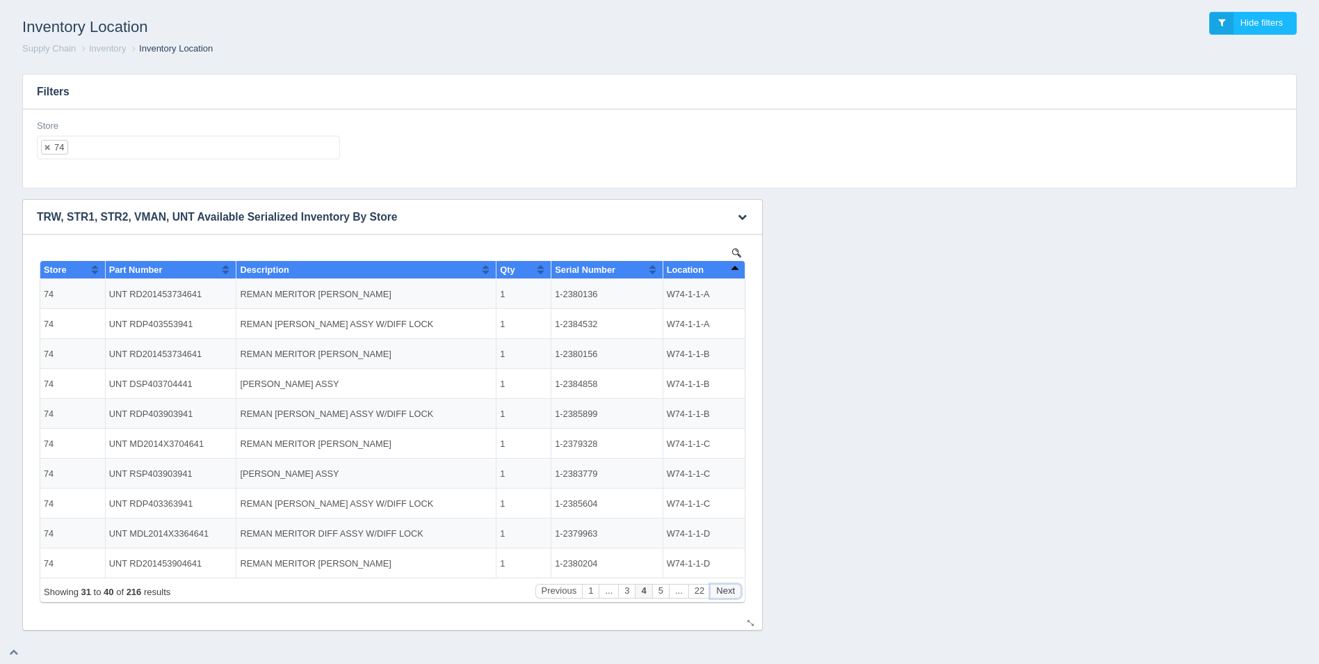
click at [732, 588] on button "Next" at bounding box center [725, 591] width 31 height 15
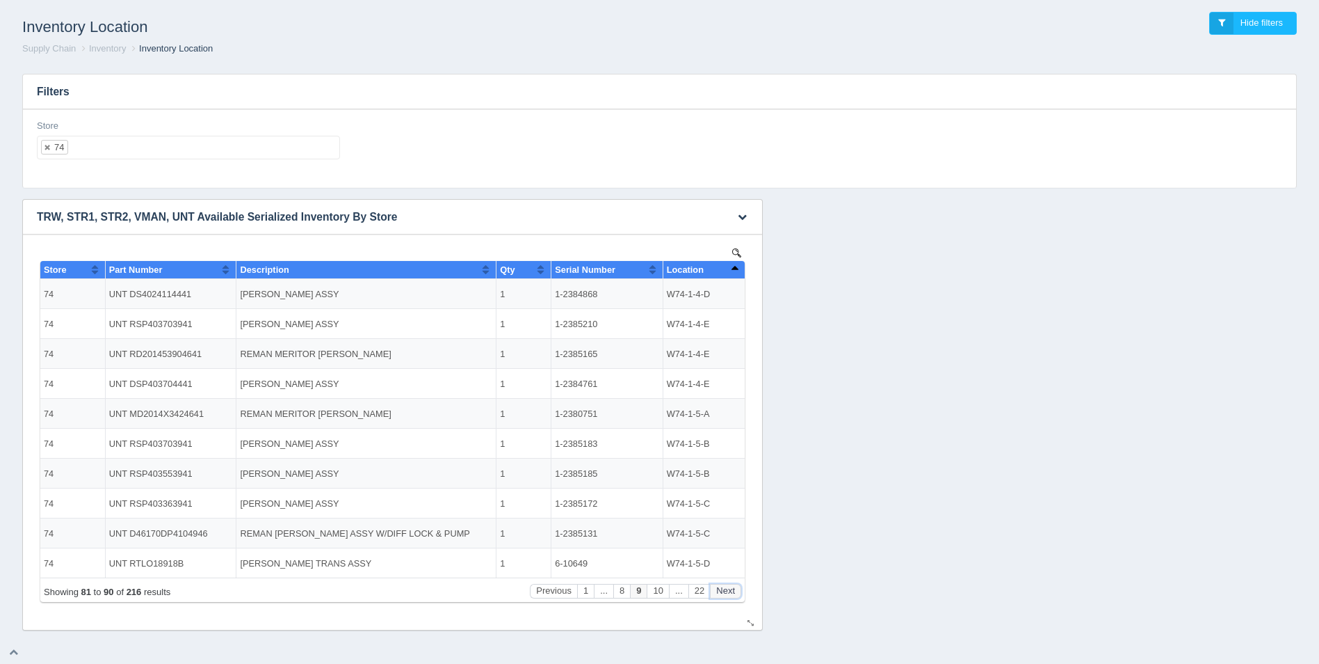
click at [732, 588] on button "Next" at bounding box center [725, 591] width 31 height 15
click at [731, 588] on button "Next" at bounding box center [725, 591] width 31 height 15
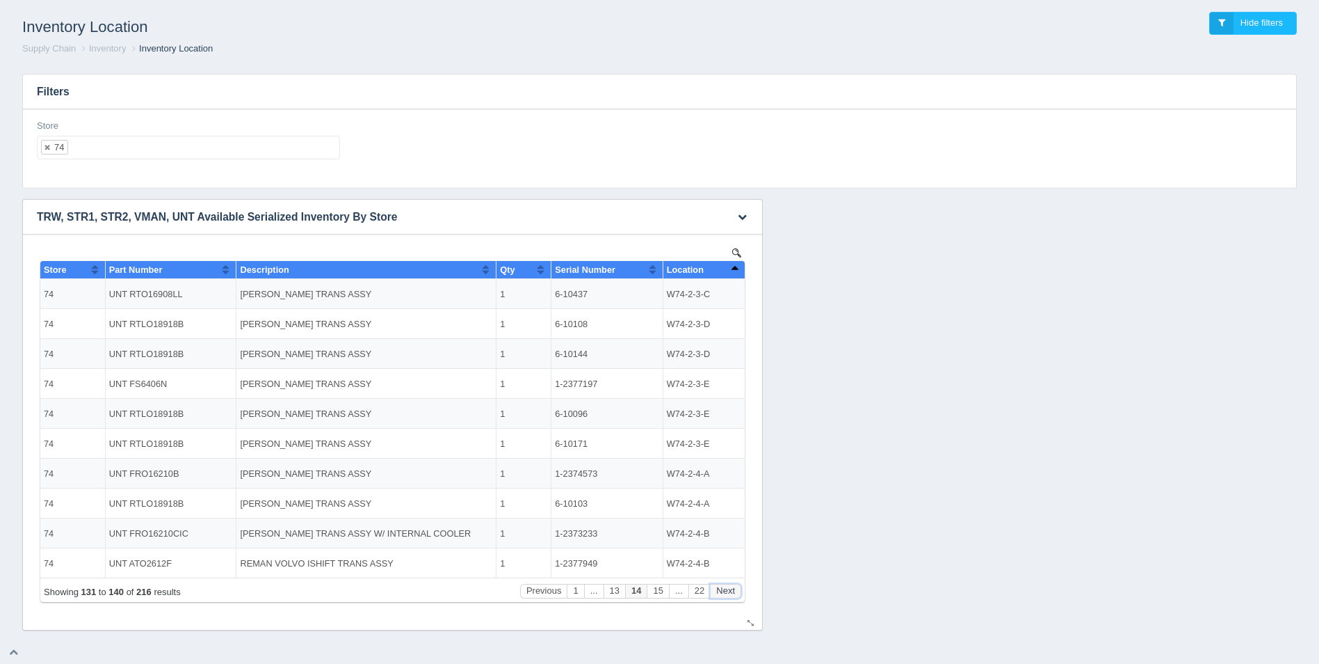
click at [731, 588] on button "Next" at bounding box center [725, 591] width 31 height 15
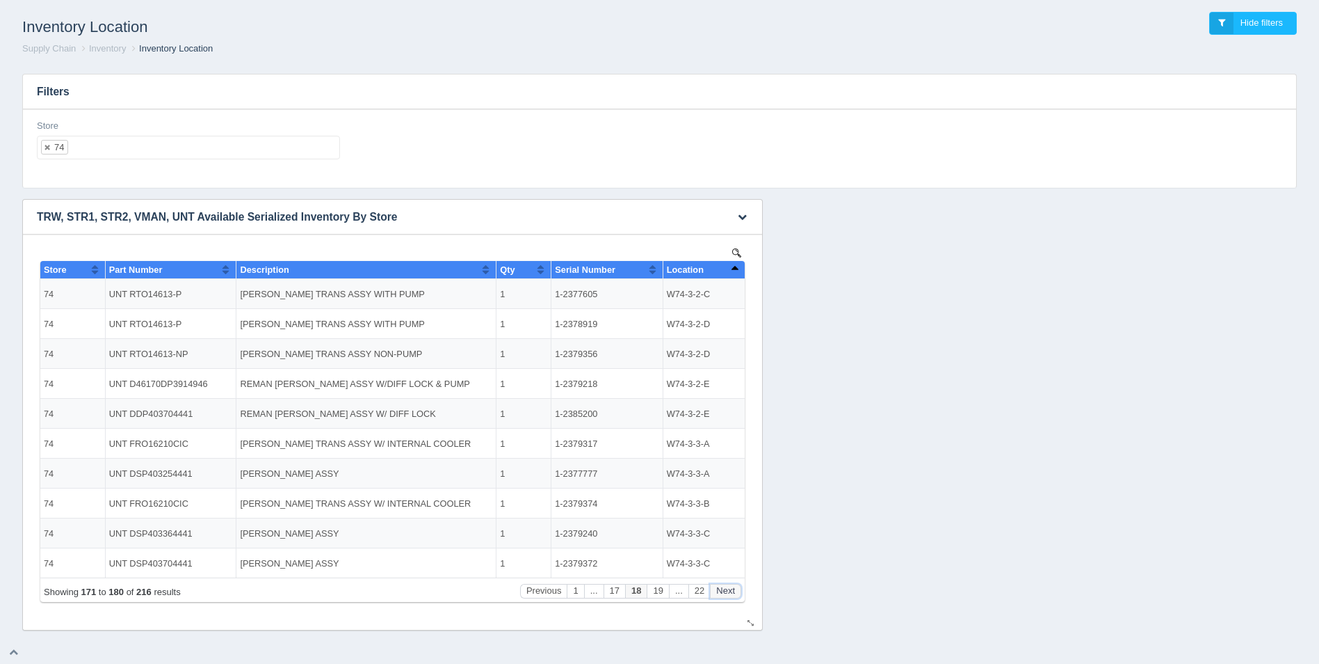
click at [731, 588] on button "Next" at bounding box center [725, 591] width 31 height 15
